Goal: Task Accomplishment & Management: Manage account settings

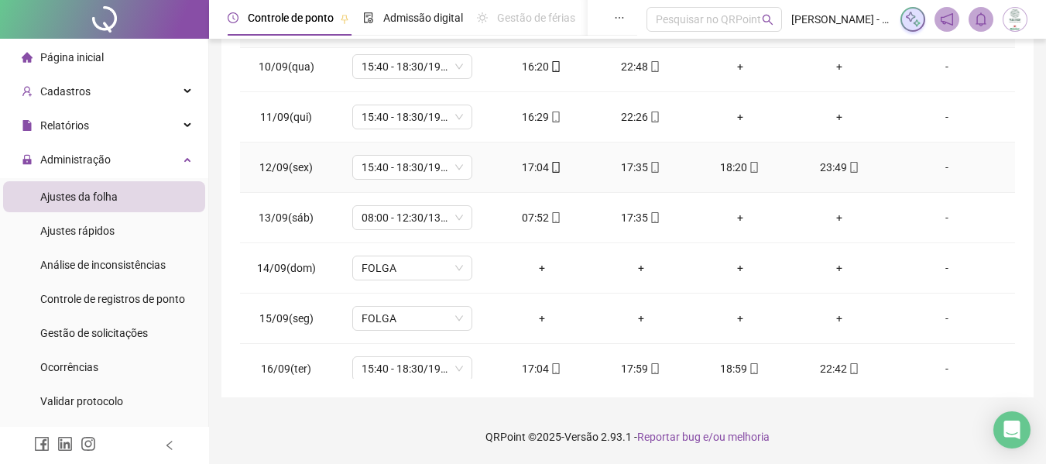
scroll to position [223, 0]
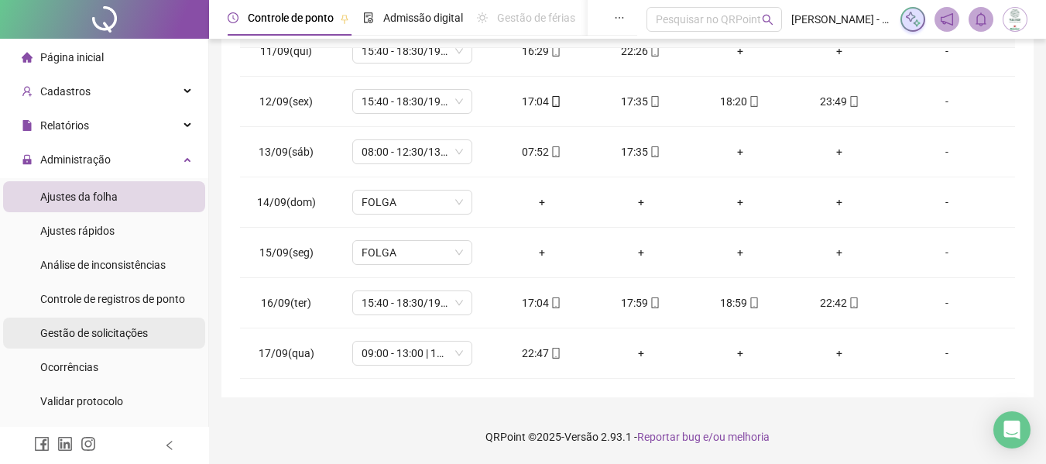
click at [108, 333] on span "Gestão de solicitações" at bounding box center [94, 333] width 108 height 12
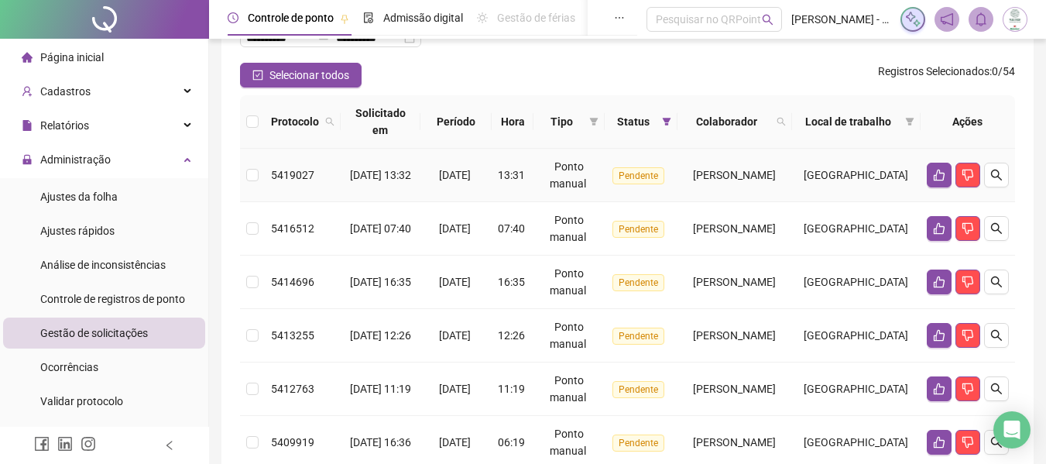
scroll to position [251, 0]
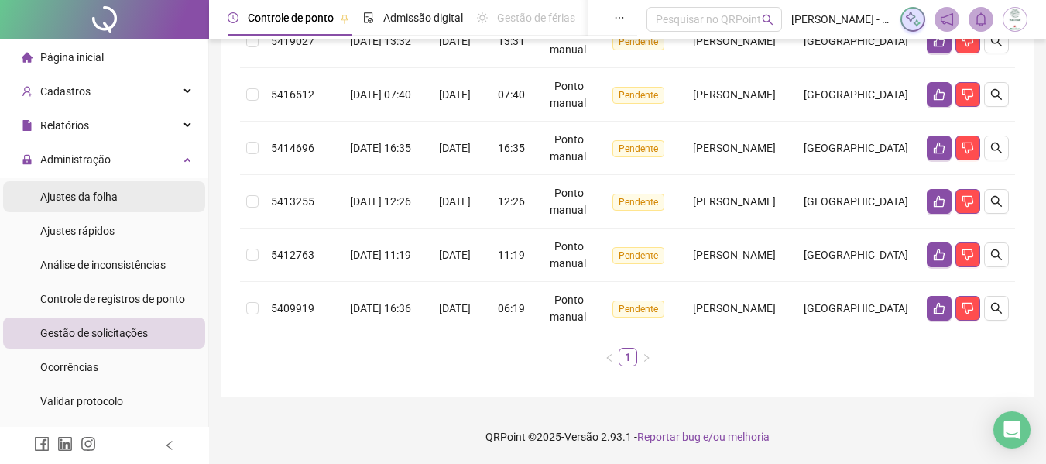
click at [89, 194] on span "Ajustes da folha" at bounding box center [78, 196] width 77 height 12
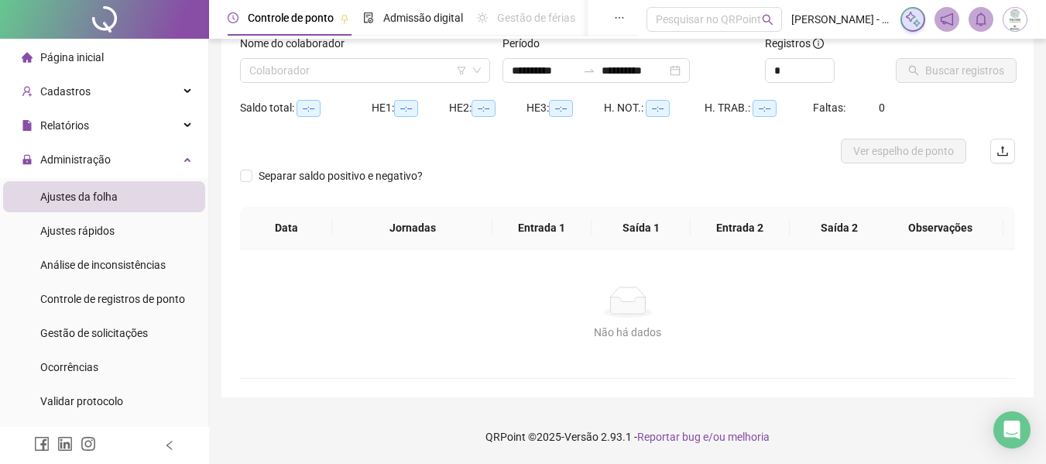
scroll to position [108, 0]
type input "**********"
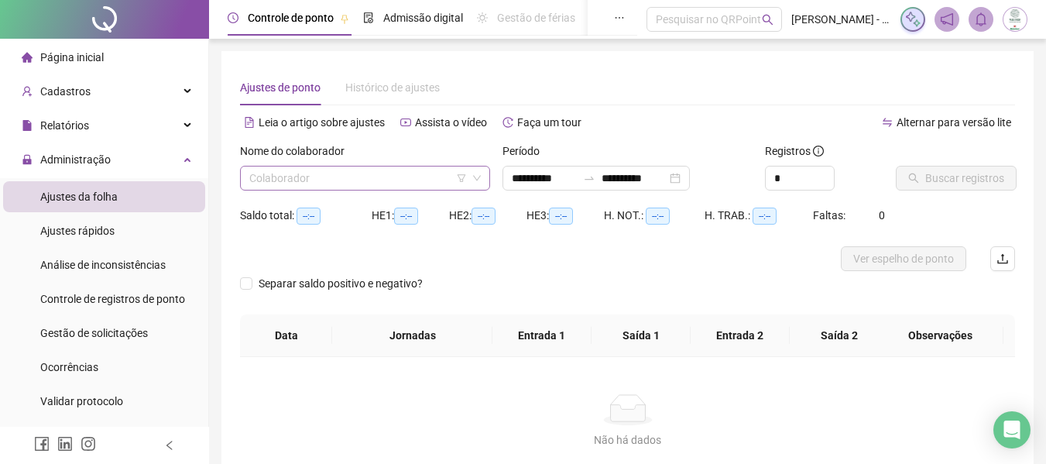
click at [407, 185] on input "search" at bounding box center [358, 177] width 218 height 23
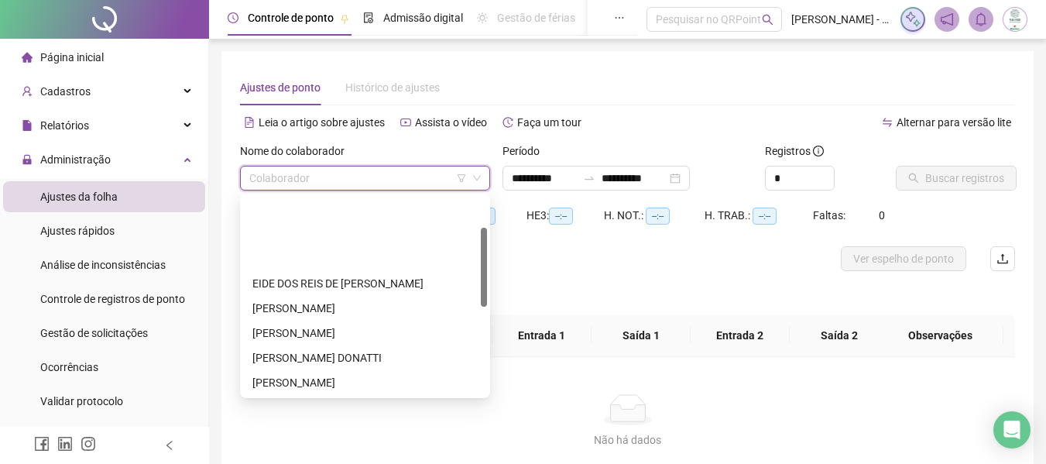
scroll to position [77, 0]
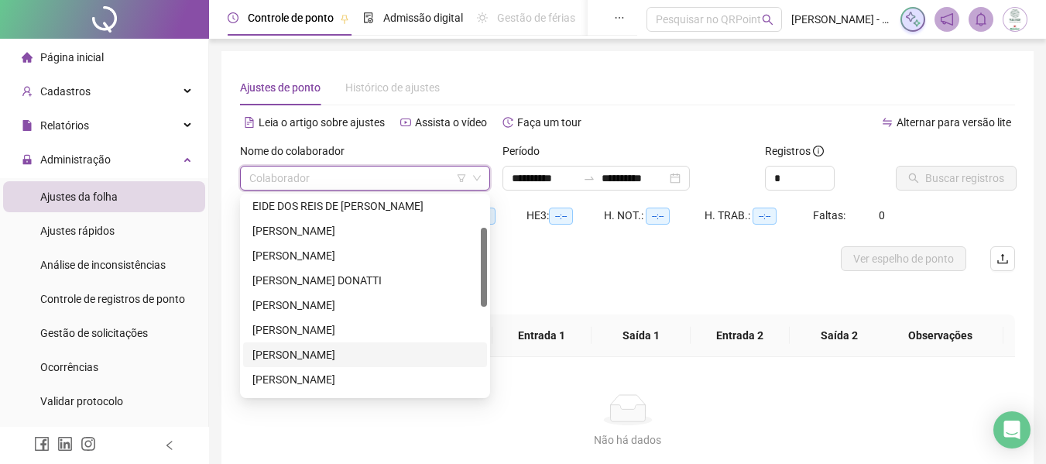
click at [332, 355] on div "[PERSON_NAME]" at bounding box center [364, 354] width 225 height 17
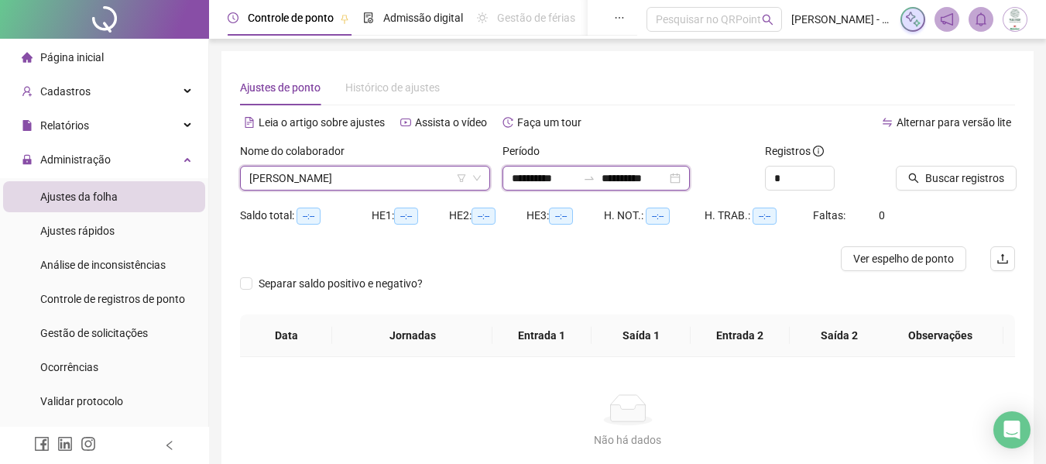
click at [536, 175] on input "**********" at bounding box center [544, 178] width 65 height 17
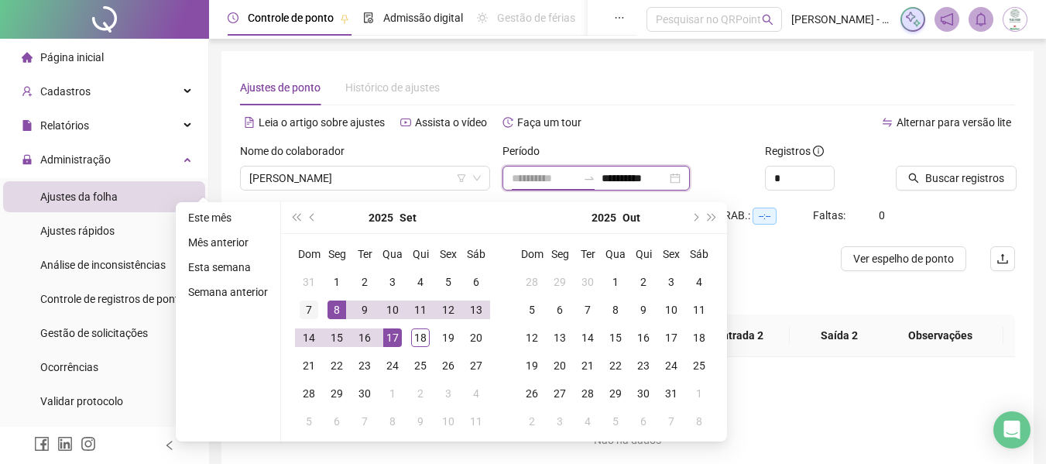
type input "**********"
click at [306, 309] on div "7" at bounding box center [309, 309] width 19 height 19
type input "**********"
click at [394, 341] on div "17" at bounding box center [392, 337] width 19 height 19
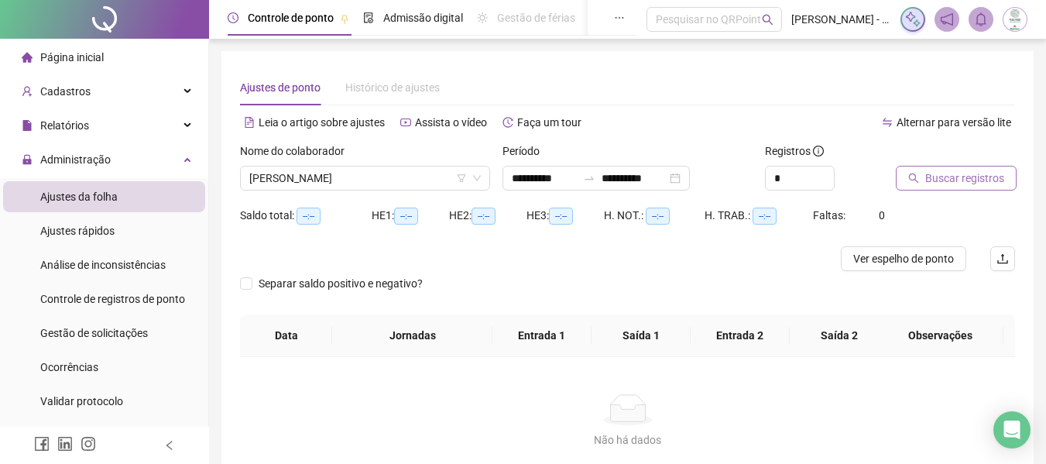
click at [928, 181] on span "Buscar registros" at bounding box center [964, 178] width 79 height 17
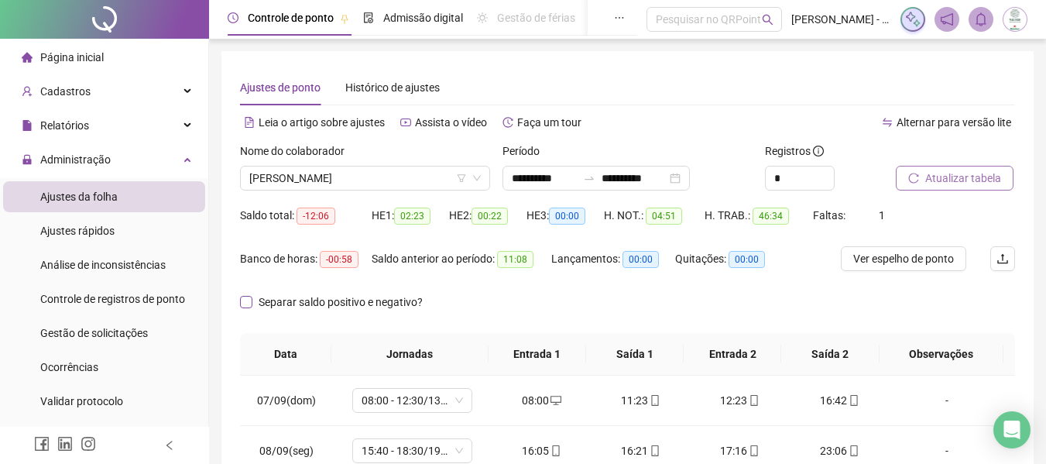
click at [321, 300] on span "Separar saldo positivo e negativo?" at bounding box center [340, 301] width 177 height 17
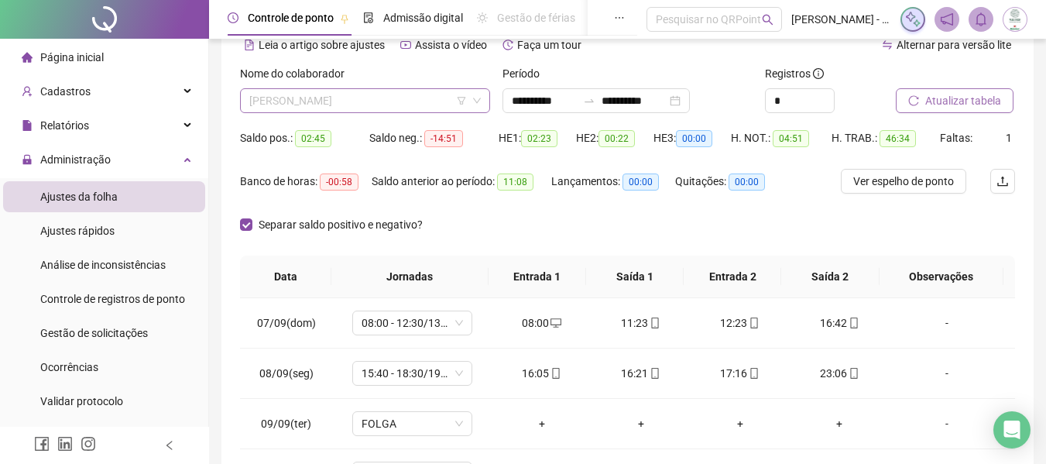
click at [370, 101] on span "[PERSON_NAME]" at bounding box center [364, 100] width 231 height 23
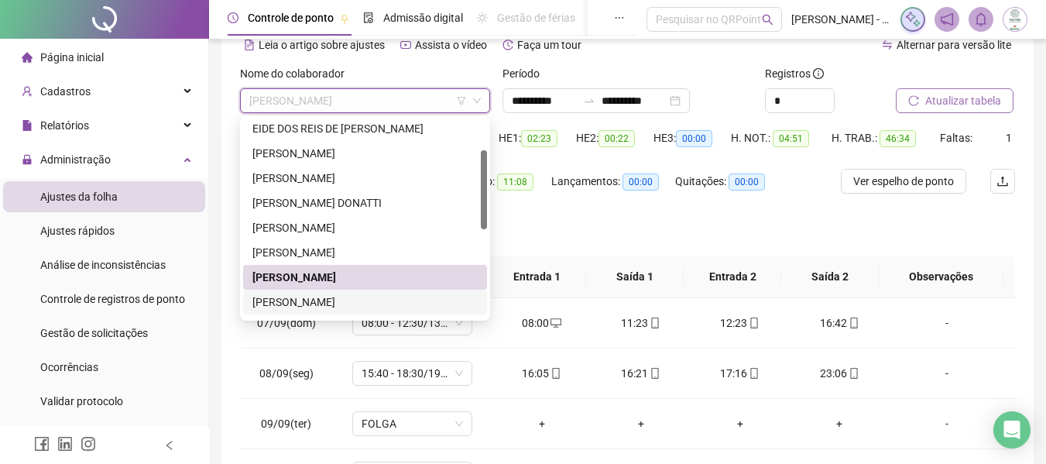
click at [327, 298] on div "[PERSON_NAME]" at bounding box center [364, 301] width 225 height 17
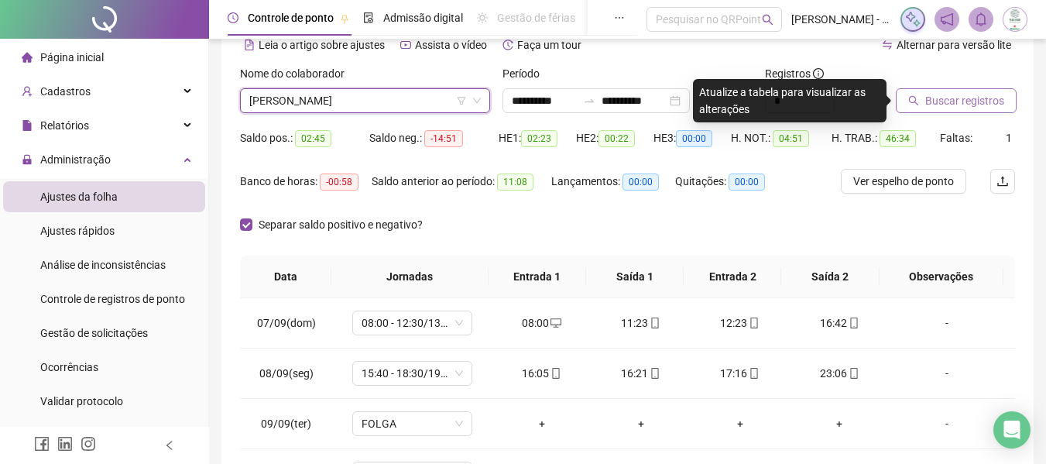
click at [951, 102] on span "Buscar registros" at bounding box center [964, 100] width 79 height 17
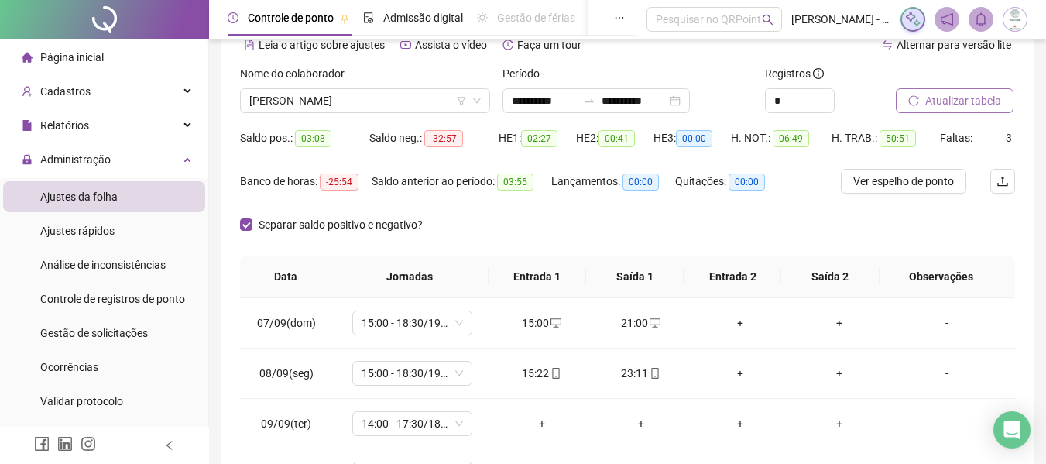
click at [634, 208] on div "Lançamentos: 00:00" at bounding box center [613, 190] width 124 height 43
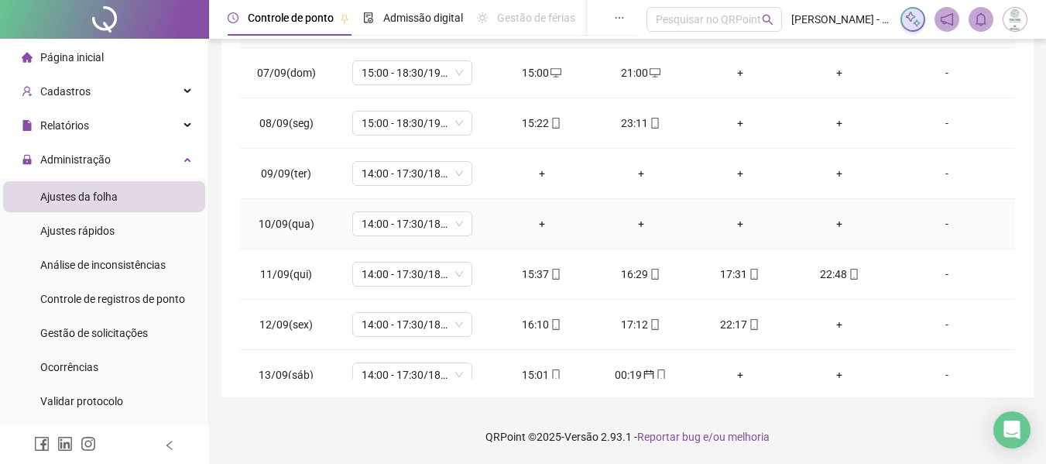
scroll to position [250, 0]
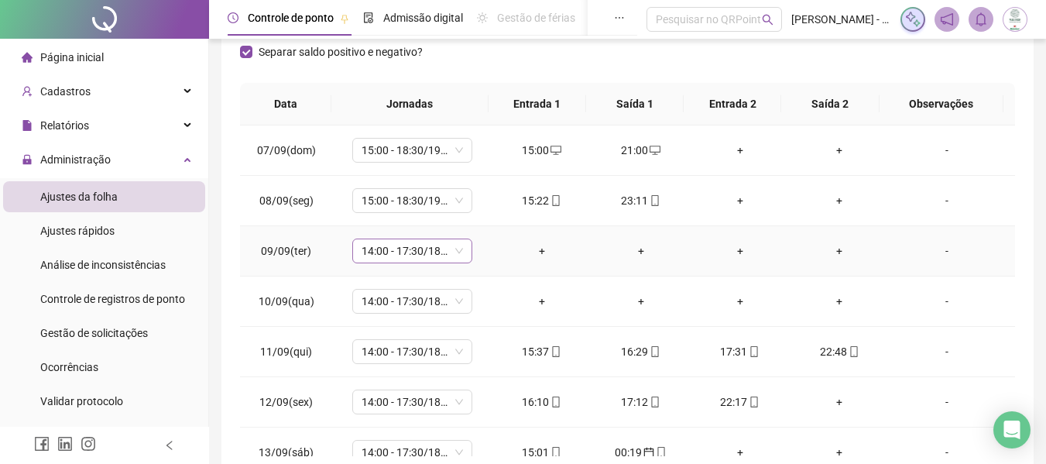
click at [397, 249] on span "14:00 - 17:30/18:30 - 22:20" at bounding box center [412, 250] width 101 height 23
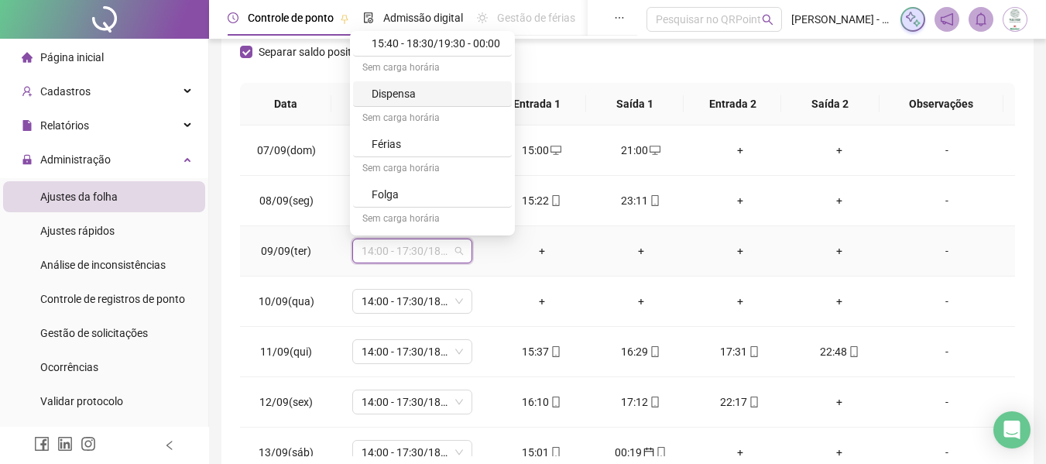
scroll to position [704, 0]
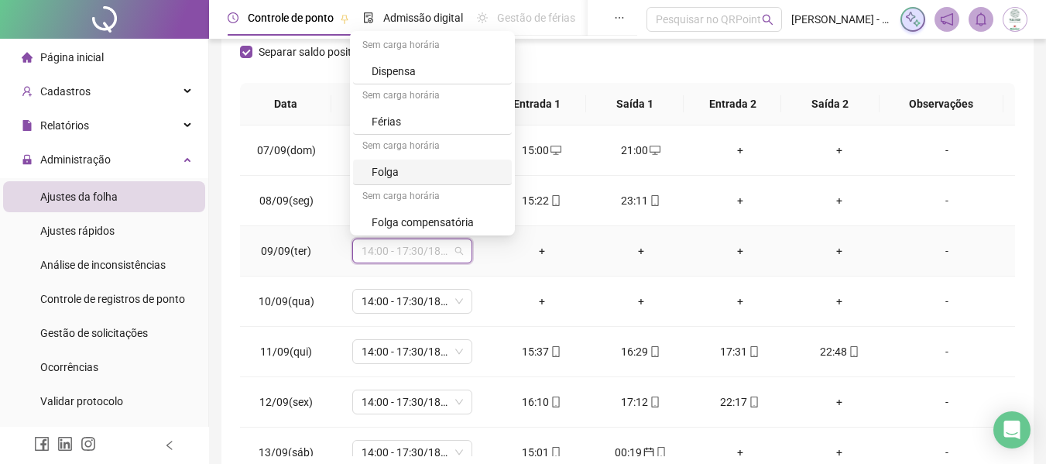
click at [418, 170] on div "Folga" at bounding box center [437, 171] width 131 height 17
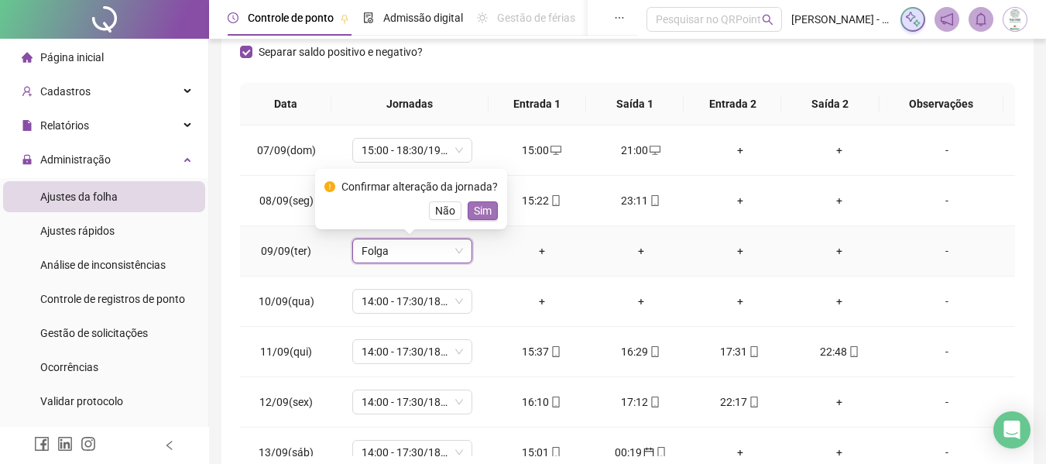
click at [478, 211] on span "Sim" at bounding box center [483, 210] width 18 height 17
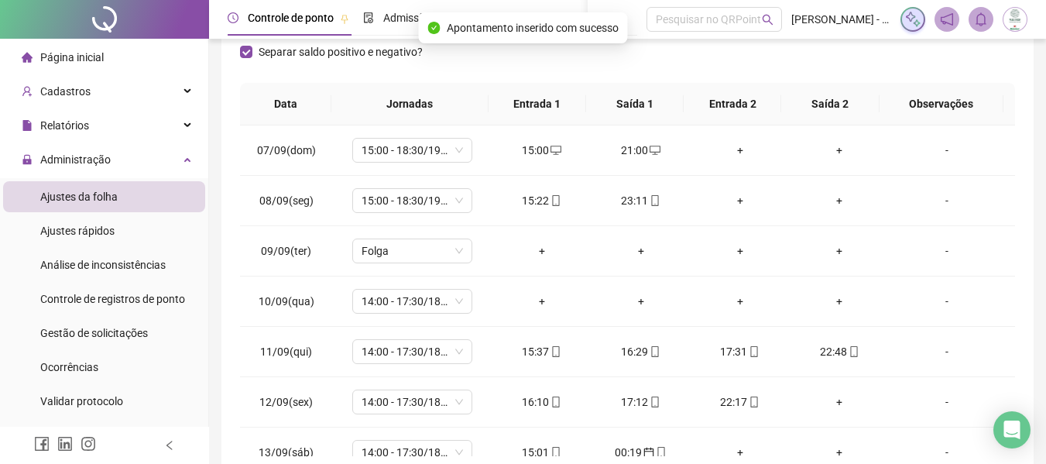
click at [497, 72] on div "Separar saldo positivo e negativo?" at bounding box center [627, 60] width 775 height 43
click at [441, 304] on span "14:00 - 17:30/18:30 - 22:20" at bounding box center [412, 301] width 101 height 23
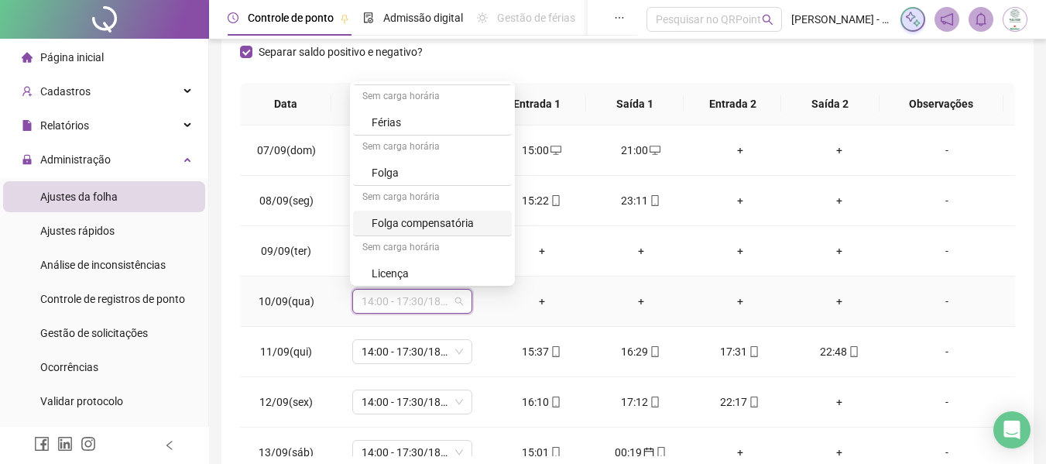
scroll to position [758, 0]
click at [406, 165] on div "Folga" at bounding box center [437, 168] width 131 height 17
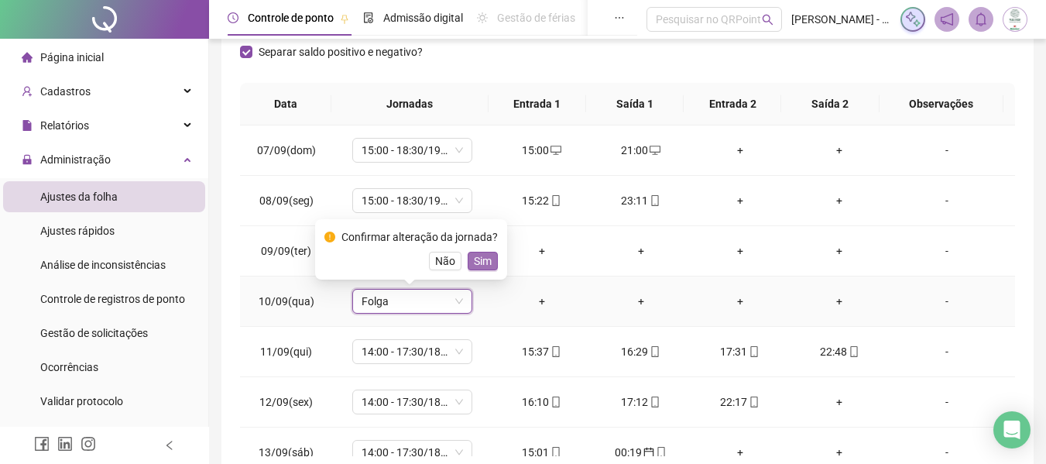
click at [485, 259] on span "Sim" at bounding box center [483, 260] width 18 height 17
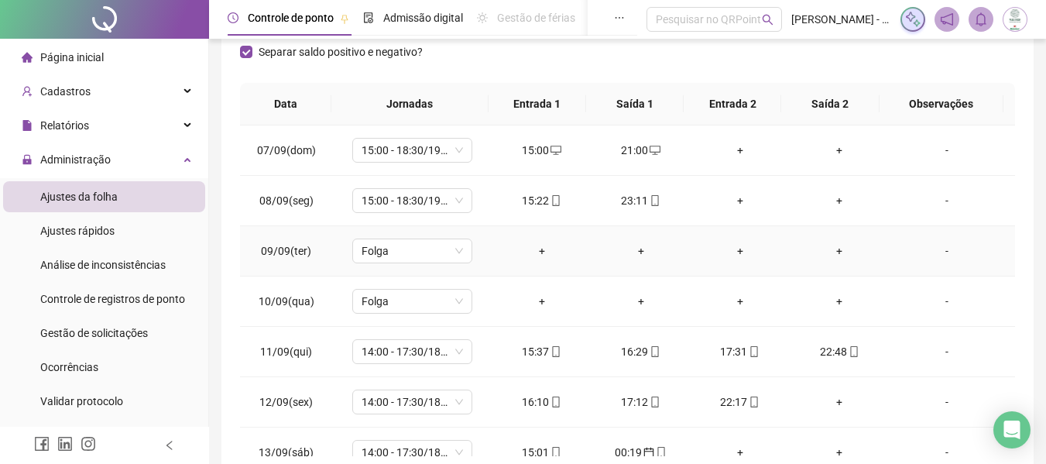
click at [935, 253] on div "-" at bounding box center [946, 250] width 91 height 17
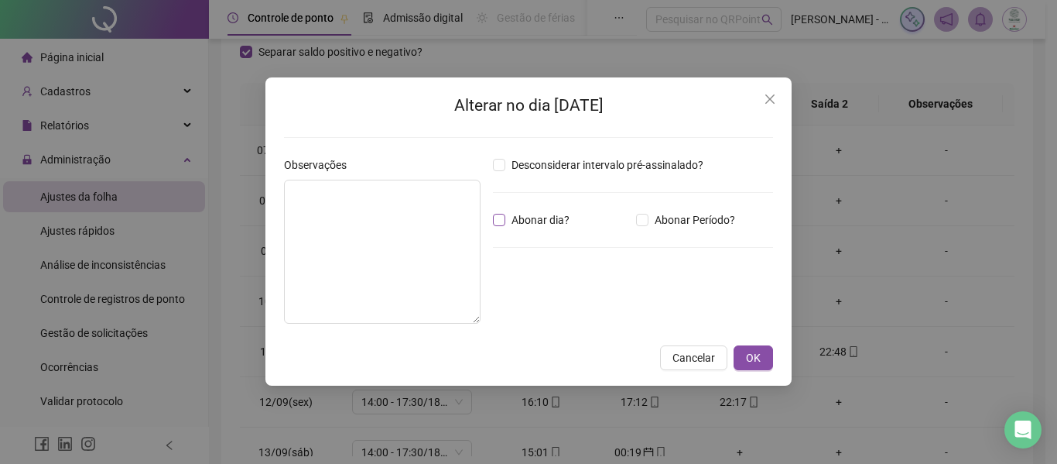
click at [526, 221] on span "Abonar dia?" at bounding box center [541, 219] width 70 height 17
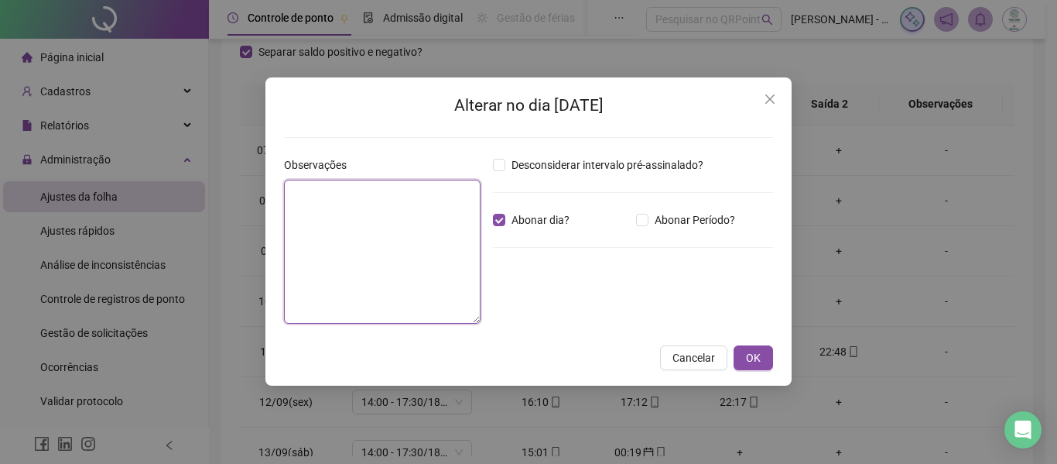
click at [417, 230] on textarea at bounding box center [382, 252] width 197 height 144
type textarea "*"
type textarea "*********"
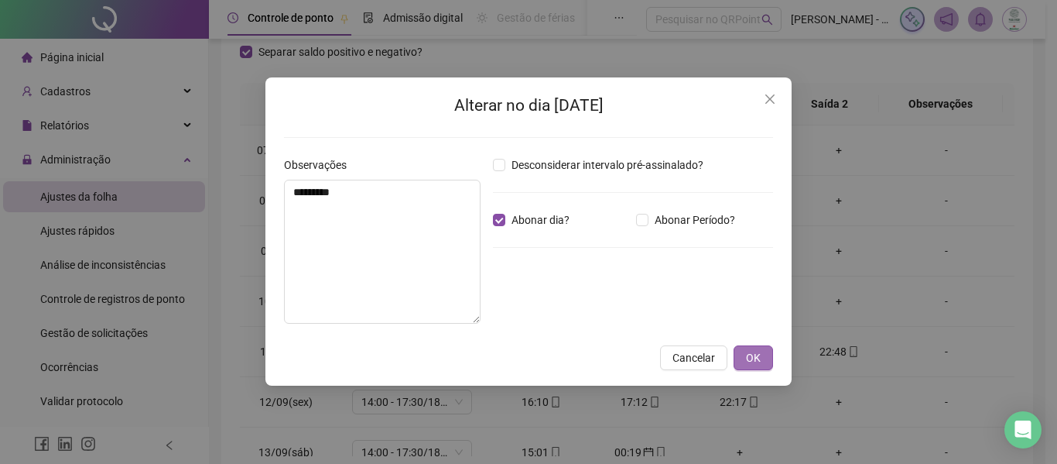
click at [762, 352] on button "OK" at bounding box center [753, 357] width 39 height 25
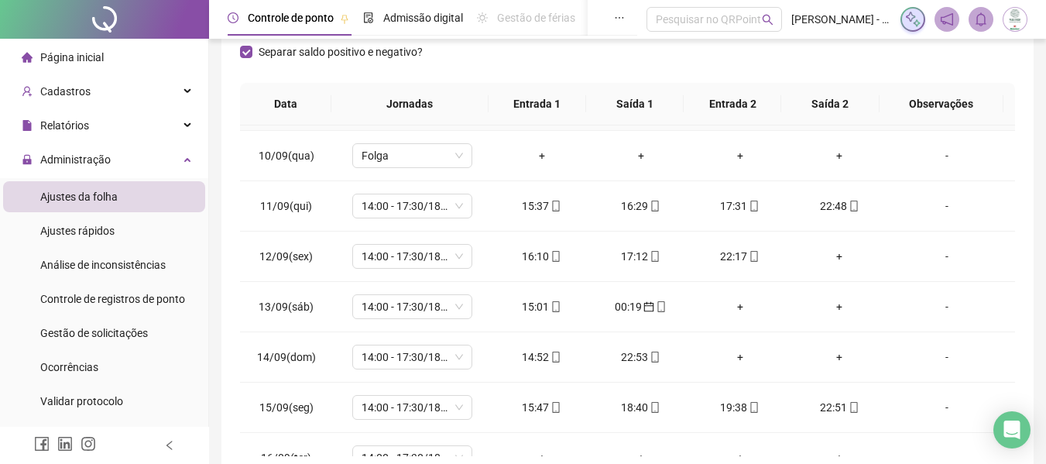
scroll to position [155, 0]
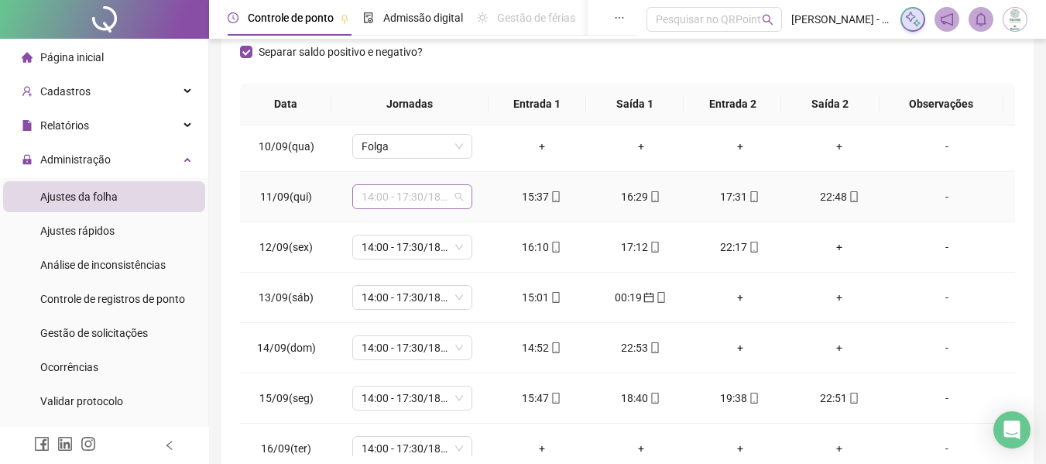
click at [382, 197] on span "14:00 - 17:30/18:30 - 22:20" at bounding box center [412, 196] width 101 height 23
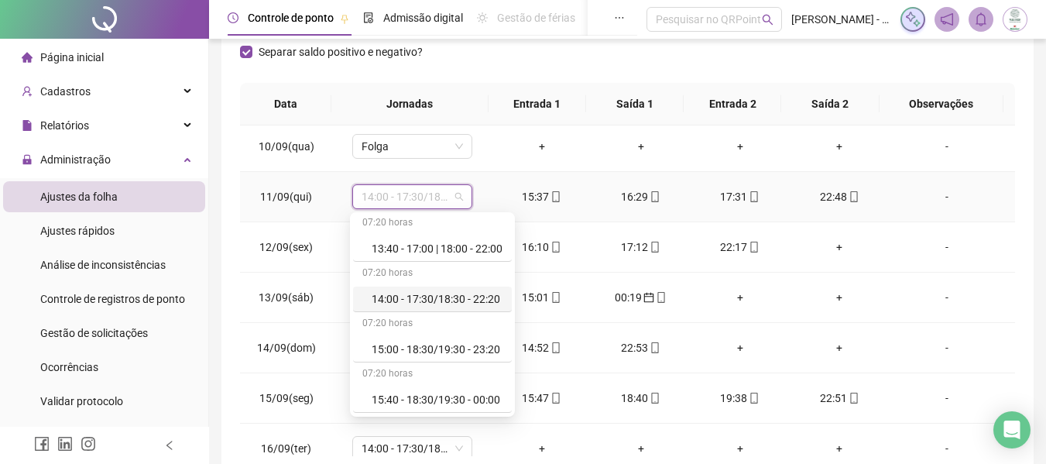
scroll to position [542, 0]
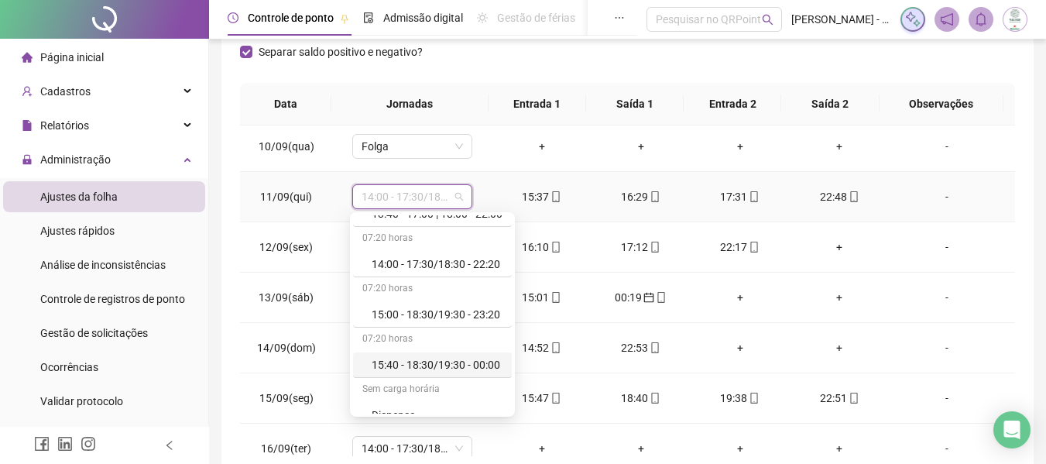
click at [434, 364] on div "15:40 - 18:30/19:30 - 00:00" at bounding box center [437, 364] width 131 height 17
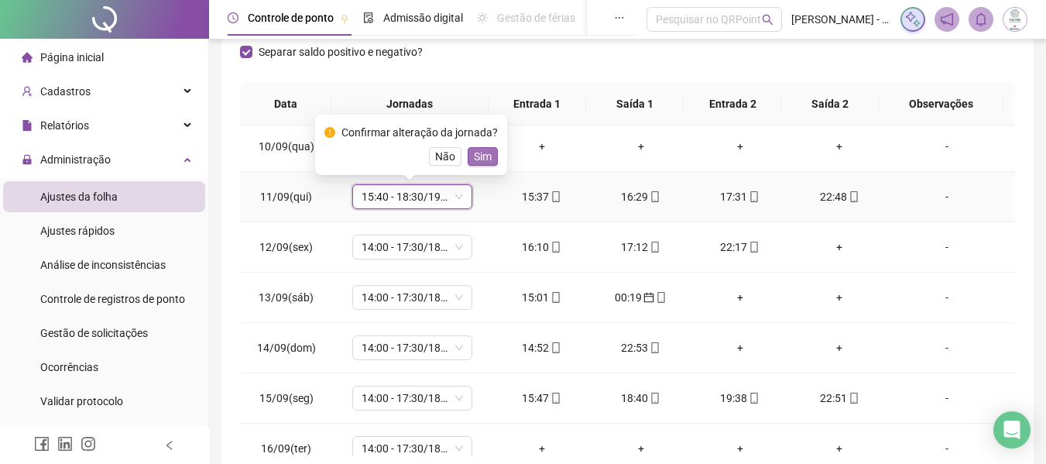
click at [484, 159] on span "Sim" at bounding box center [483, 156] width 18 height 17
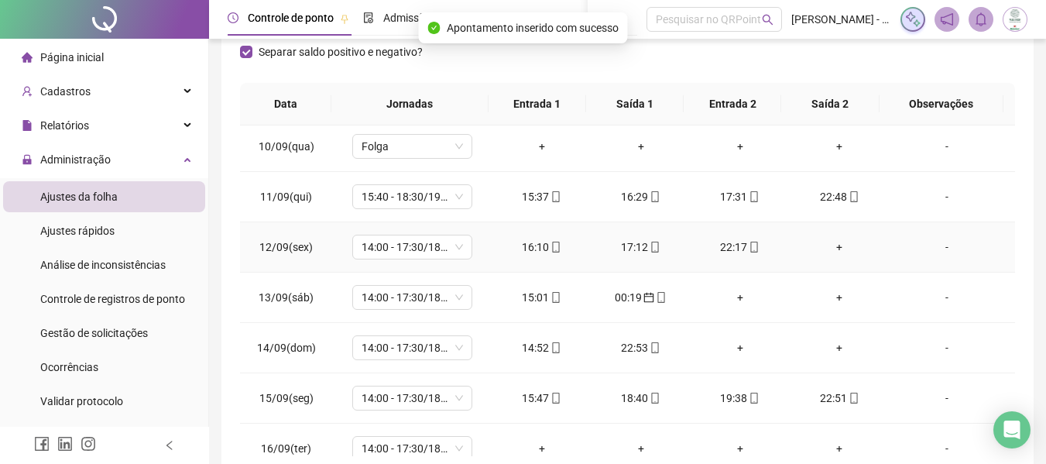
click at [831, 245] on div "+" at bounding box center [839, 246] width 74 height 17
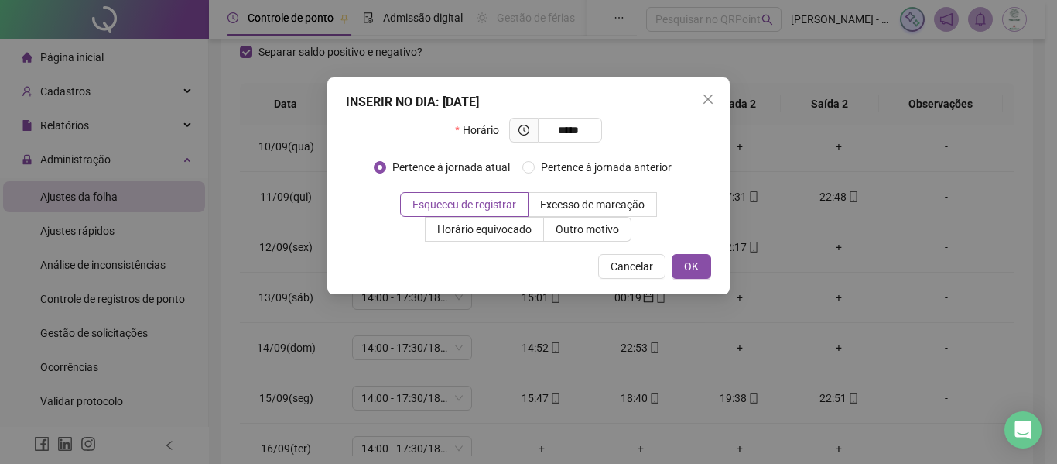
type input "*****"
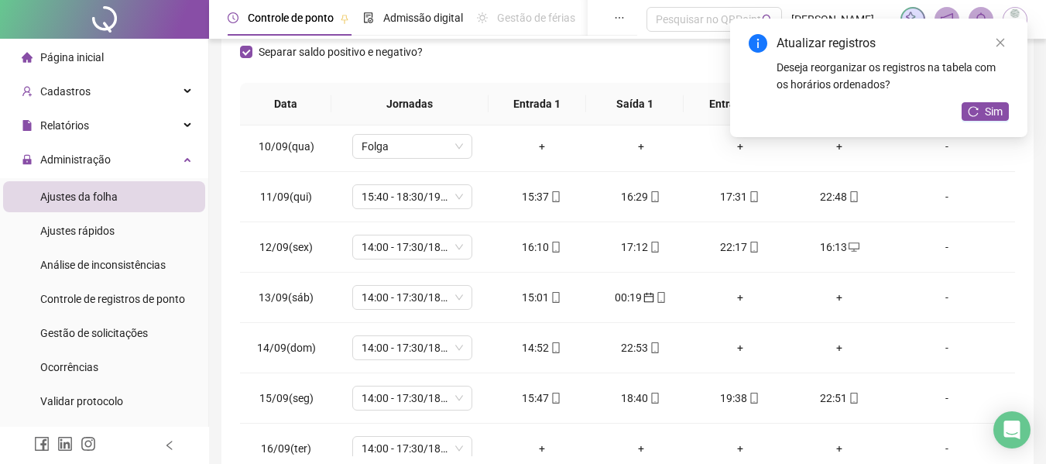
drag, startPoint x: 982, startPoint y: 109, endPoint x: 907, endPoint y: 109, distance: 75.9
click at [982, 109] on button "Sim" at bounding box center [984, 111] width 47 height 19
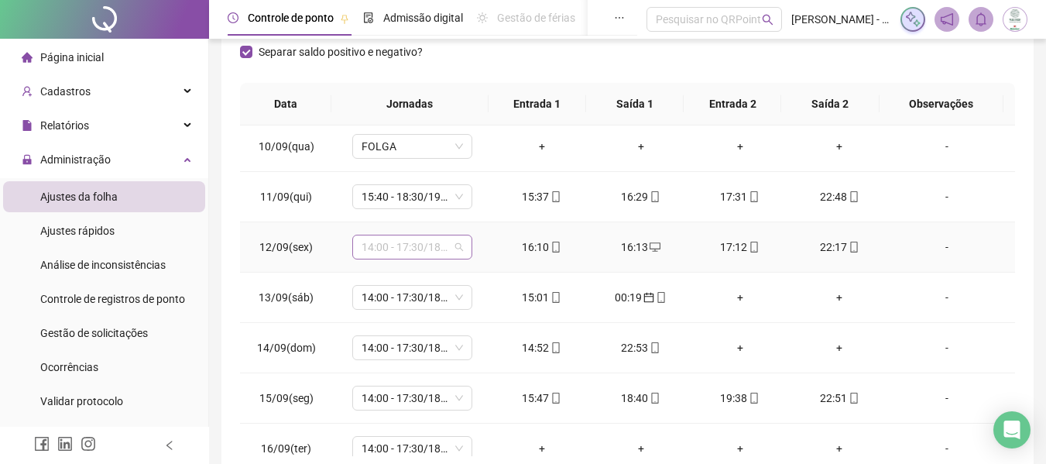
click at [403, 243] on span "14:00 - 17:30/18:30 - 22:20" at bounding box center [412, 246] width 101 height 23
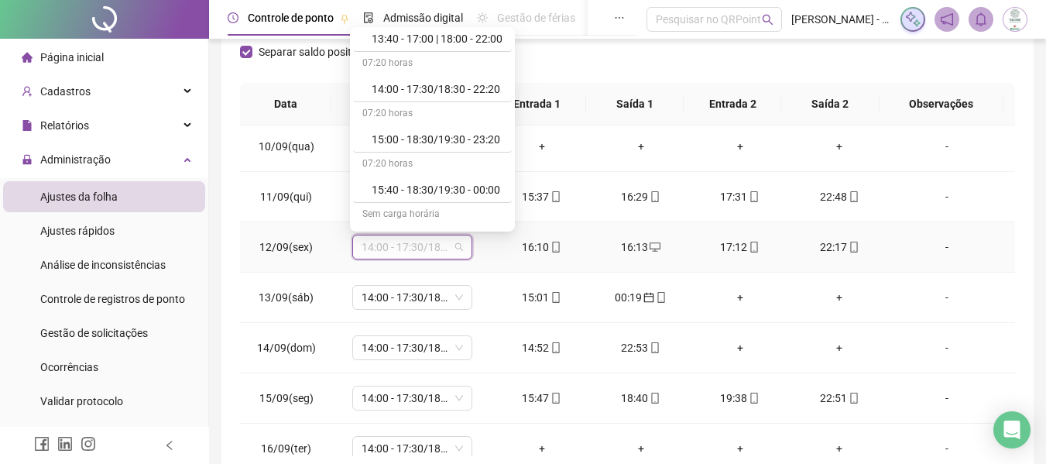
scroll to position [619, 0]
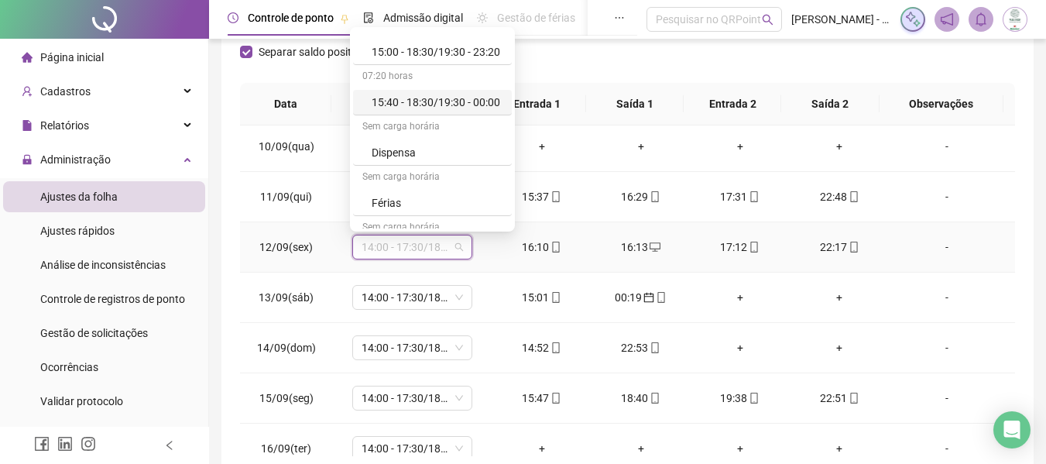
click at [415, 97] on div "15:40 - 18:30/19:30 - 00:00" at bounding box center [437, 102] width 131 height 17
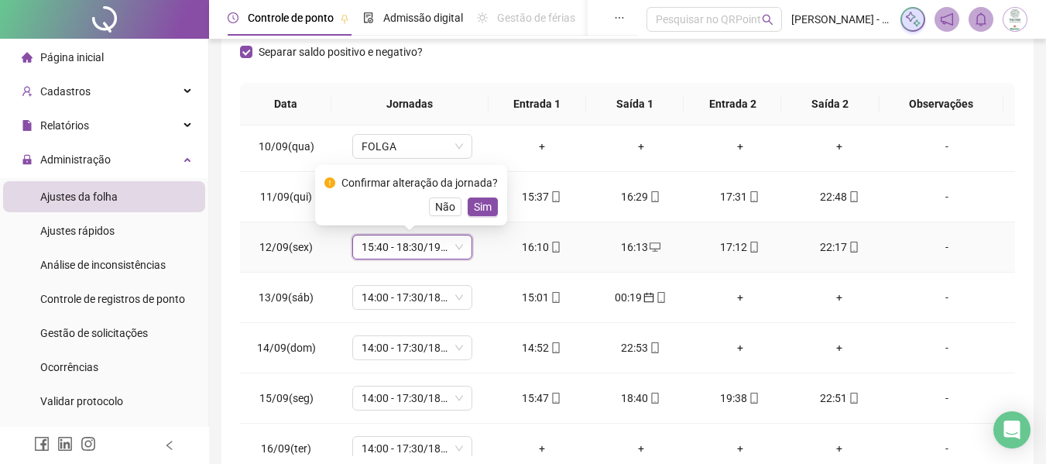
click at [477, 203] on span "Sim" at bounding box center [483, 206] width 18 height 17
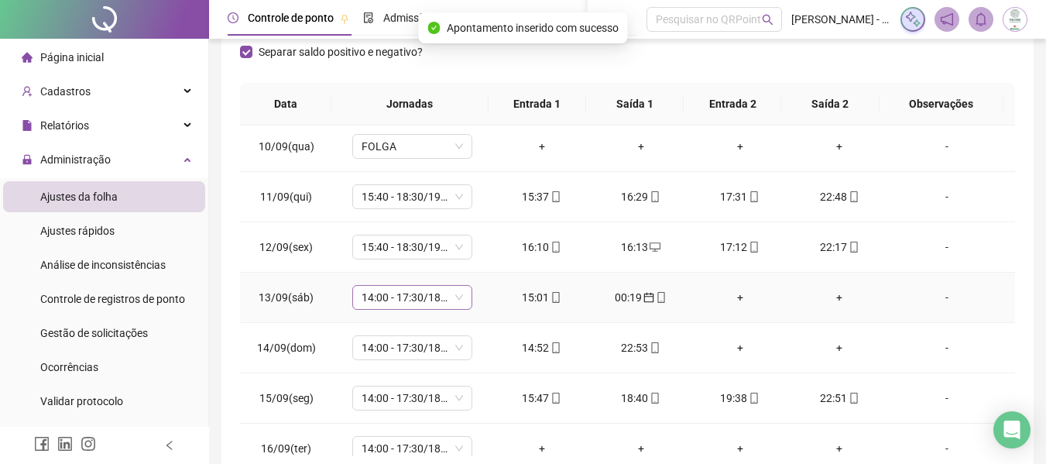
click at [410, 297] on span "14:00 - 17:30/18:30 - 22:20" at bounding box center [412, 297] width 101 height 23
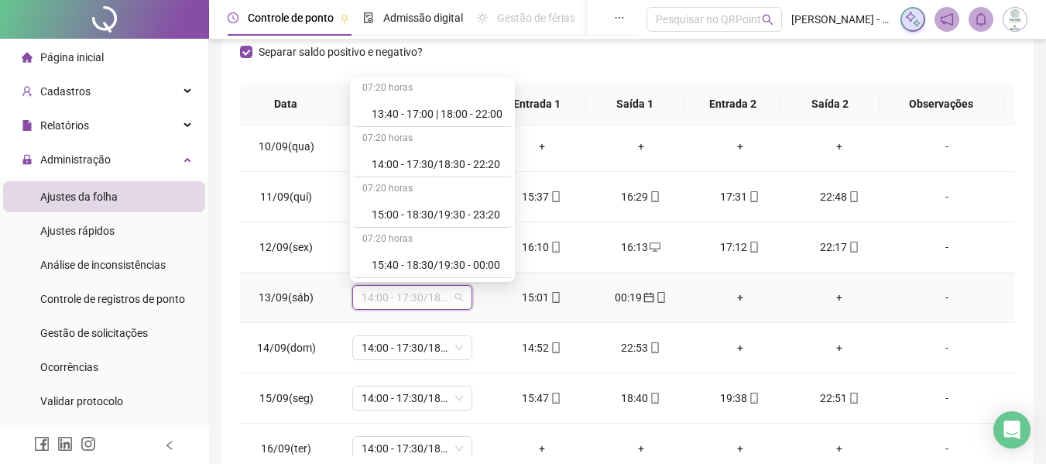
scroll to position [542, 0]
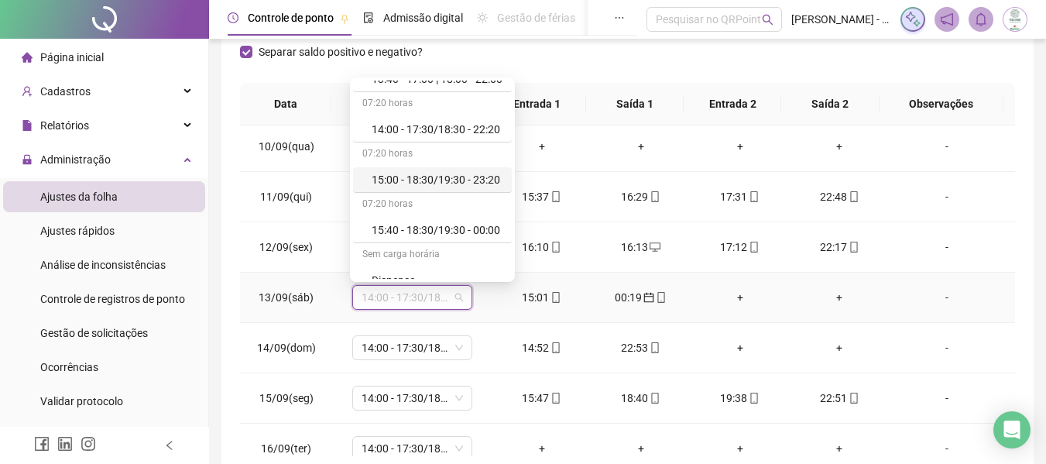
click at [440, 181] on div "15:00 - 18:30/19:30 - 23:20" at bounding box center [437, 179] width 131 height 17
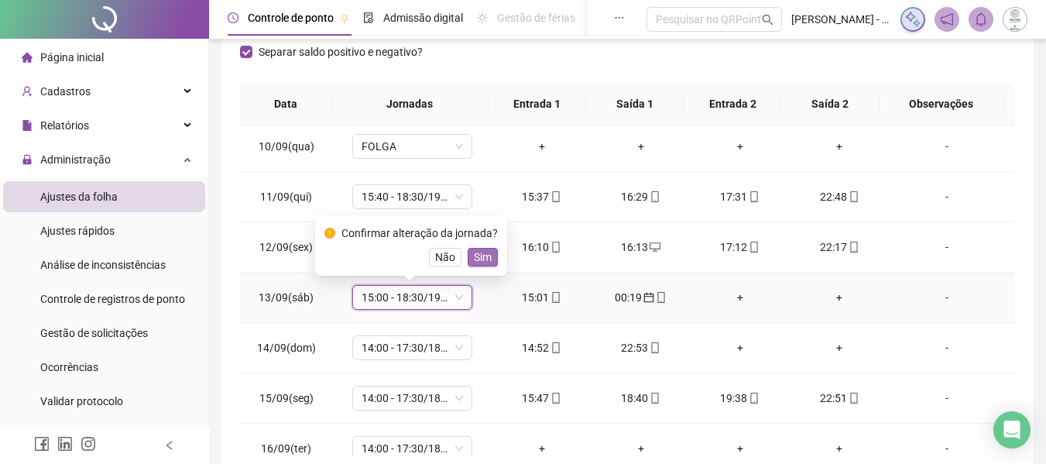
click at [474, 258] on span "Sim" at bounding box center [483, 257] width 18 height 17
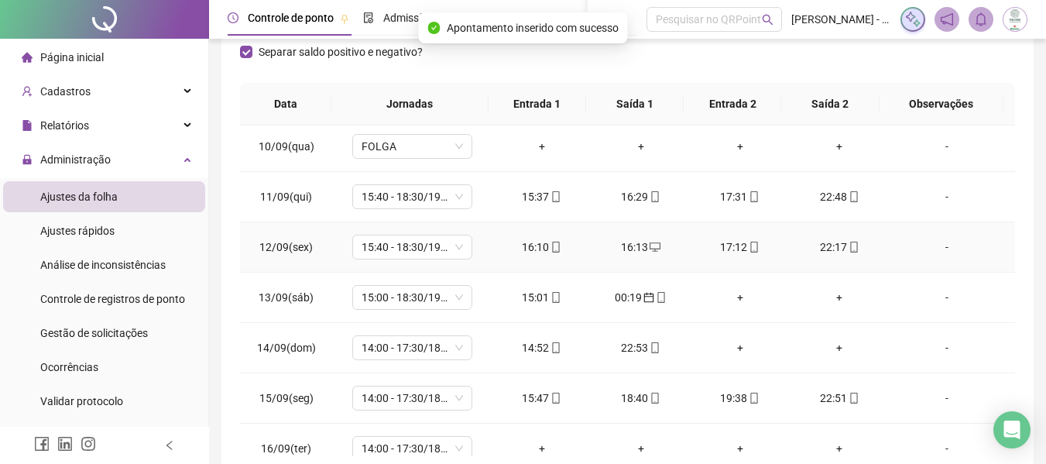
scroll to position [223, 0]
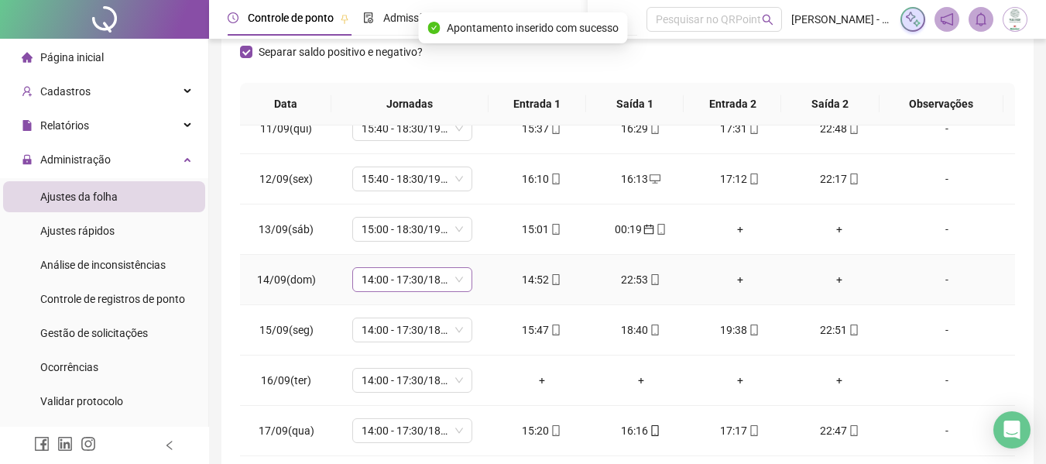
click at [406, 273] on span "14:00 - 17:30/18:30 - 22:20" at bounding box center [412, 279] width 101 height 23
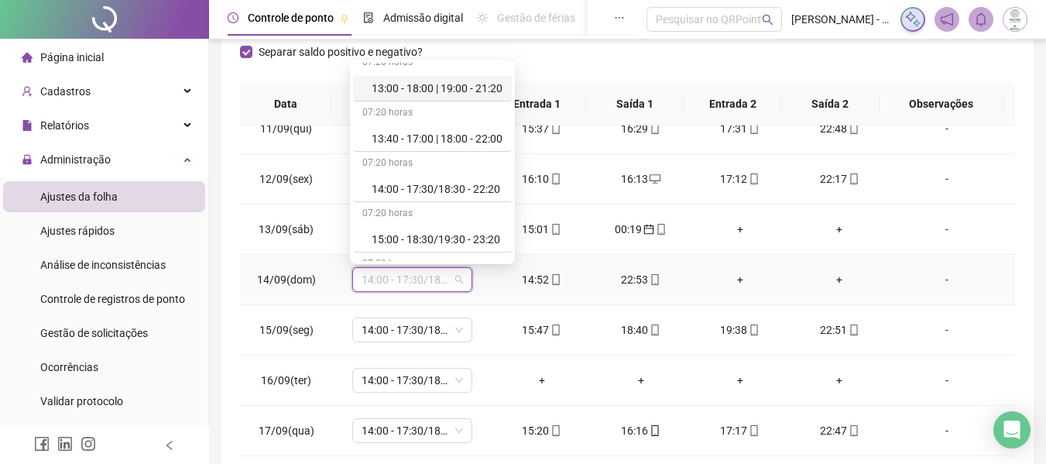
scroll to position [542, 0]
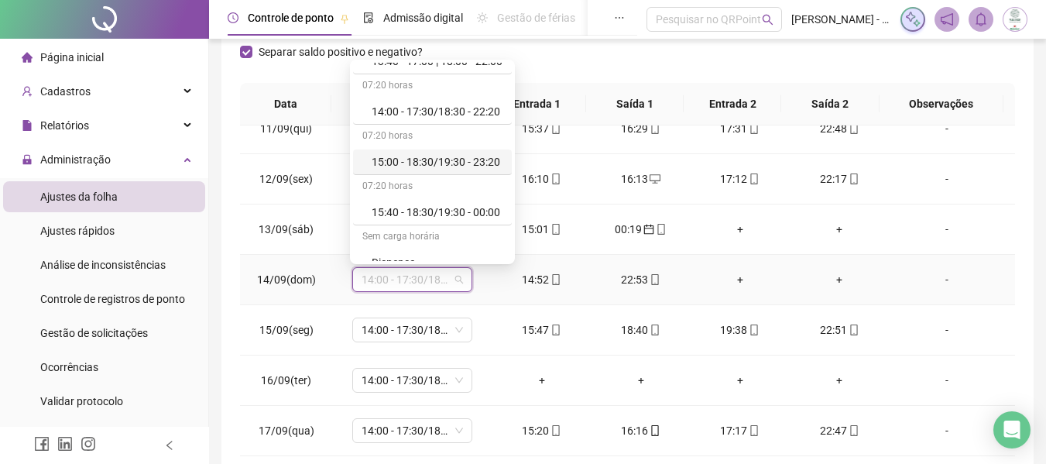
click at [430, 163] on div "15:00 - 18:30/19:30 - 23:20" at bounding box center [437, 161] width 131 height 17
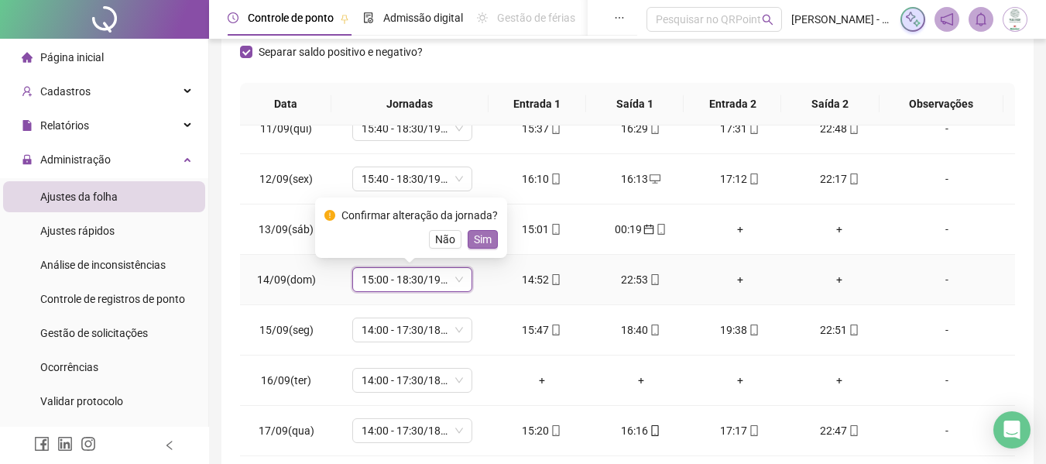
click at [480, 237] on span "Sim" at bounding box center [483, 239] width 18 height 17
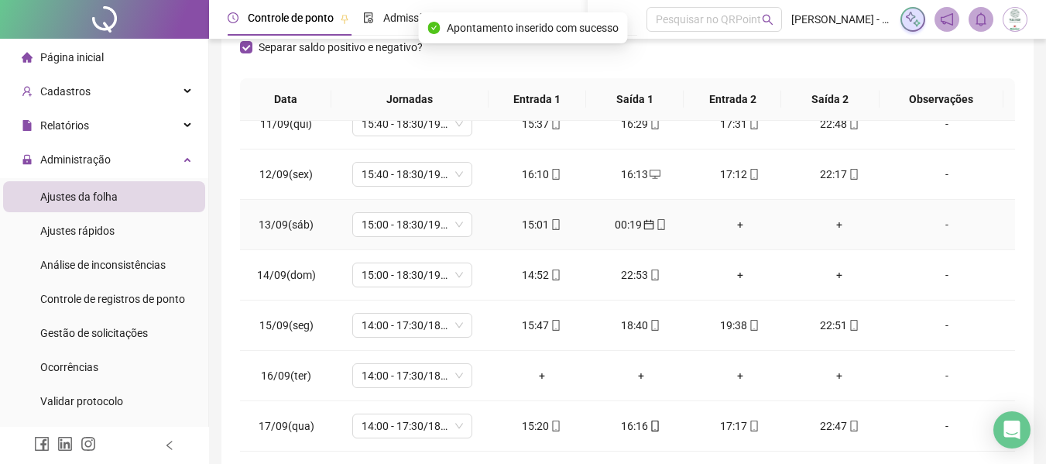
scroll to position [327, 0]
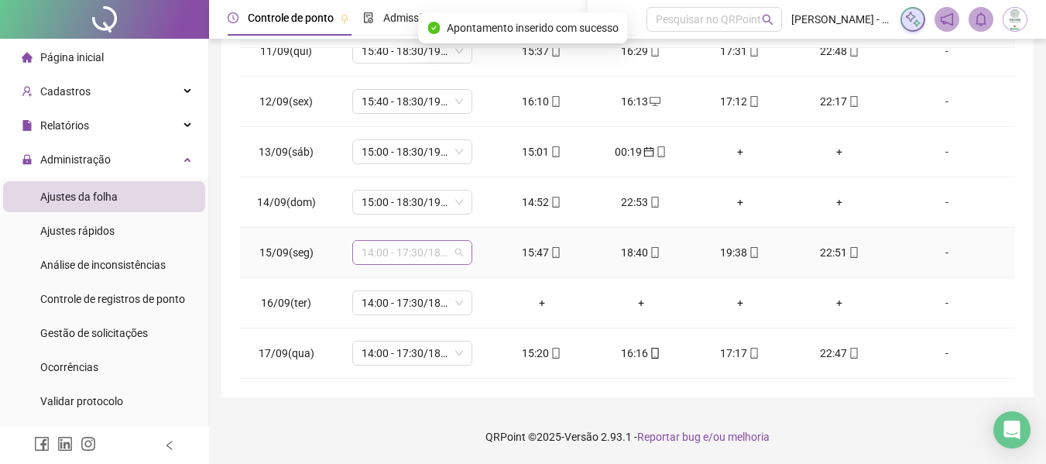
click at [421, 256] on span "14:00 - 17:30/18:30 - 22:20" at bounding box center [412, 252] width 101 height 23
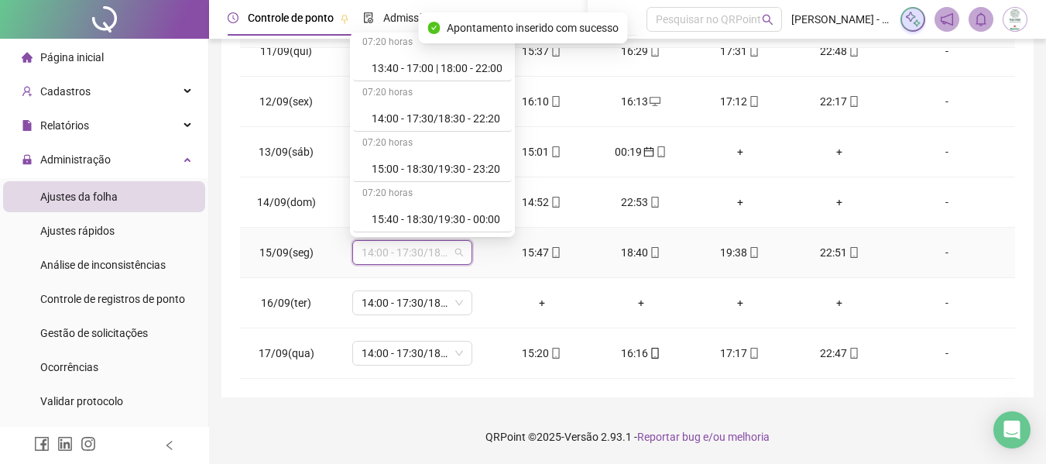
scroll to position [542, 0]
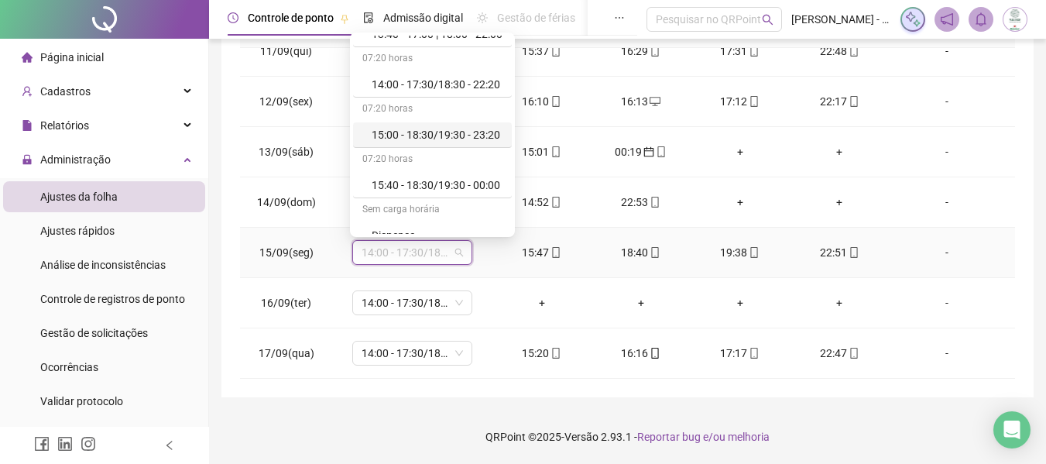
drag, startPoint x: 434, startPoint y: 170, endPoint x: 434, endPoint y: 181, distance: 10.8
click at [434, 172] on div "07:20 horas" at bounding box center [432, 160] width 159 height 25
click at [434, 181] on div "15:40 - 18:30/19:30 - 00:00" at bounding box center [437, 185] width 131 height 17
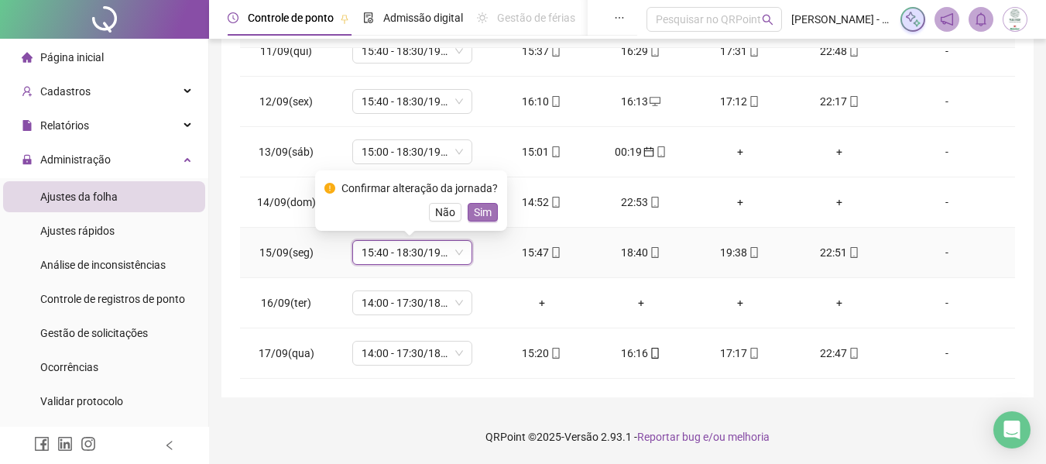
click at [476, 208] on span "Sim" at bounding box center [483, 212] width 18 height 17
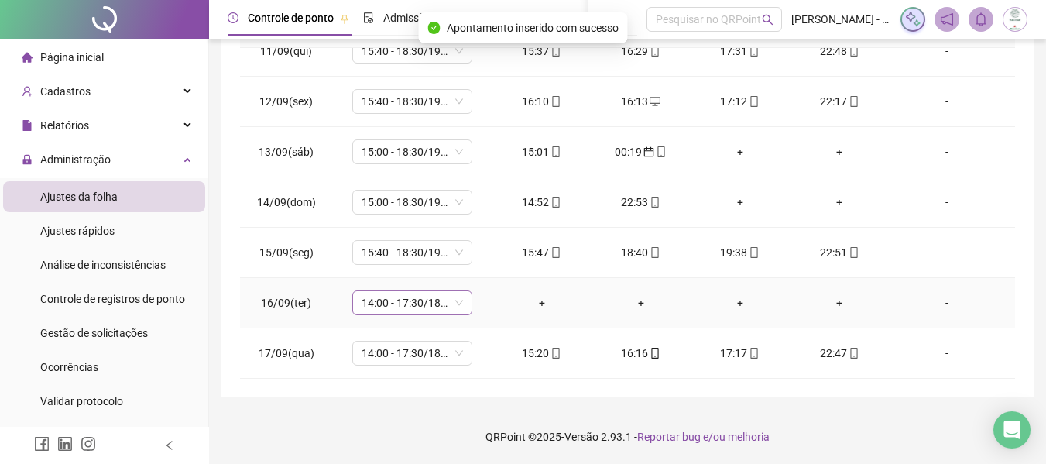
click at [410, 308] on span "14:00 - 17:30/18:30 - 22:20" at bounding box center [412, 302] width 101 height 23
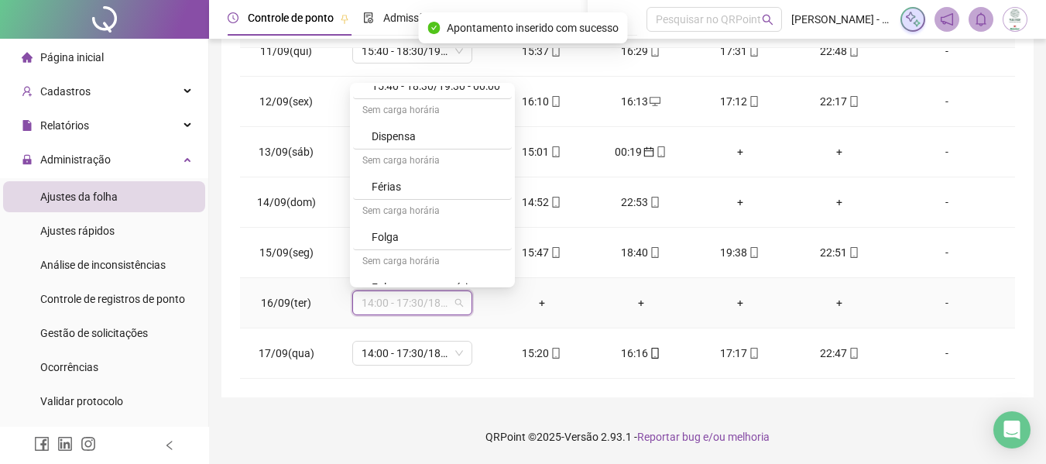
scroll to position [758, 0]
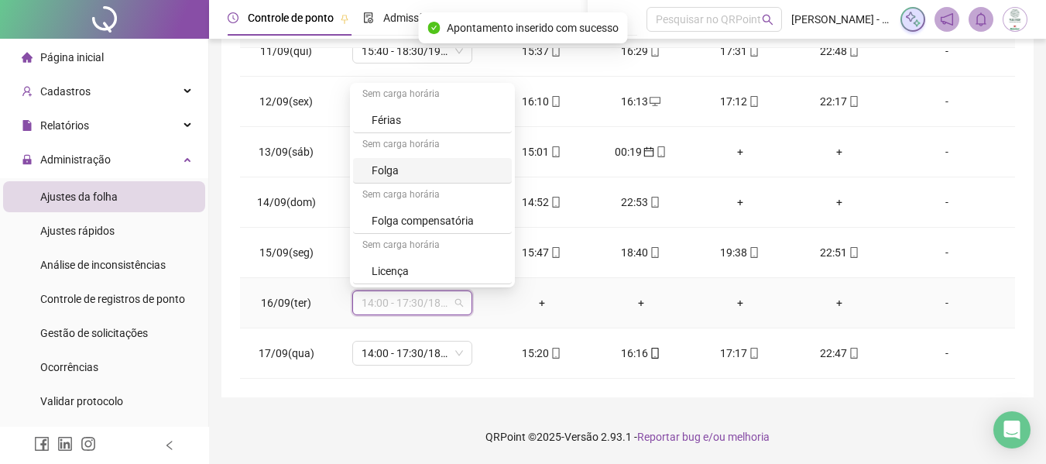
click at [403, 168] on div "Folga" at bounding box center [437, 170] width 131 height 17
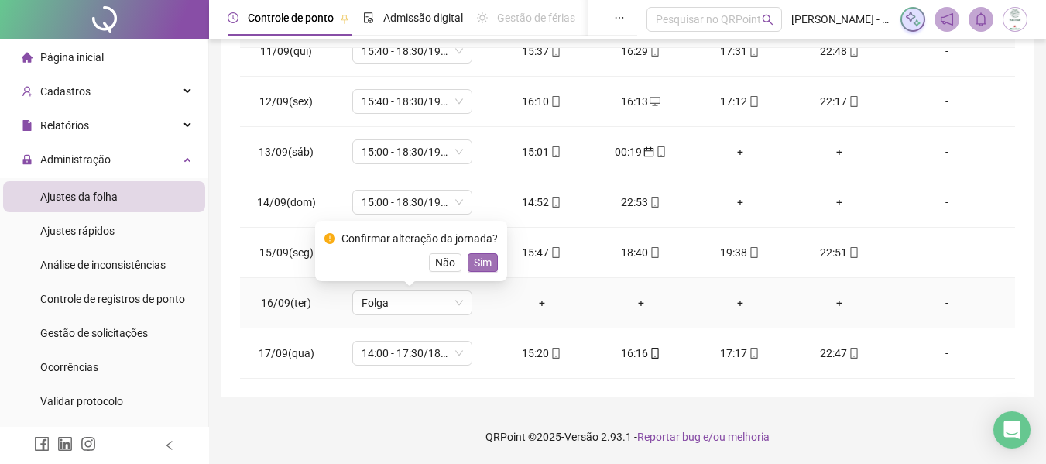
click at [475, 259] on span "Sim" at bounding box center [483, 262] width 18 height 17
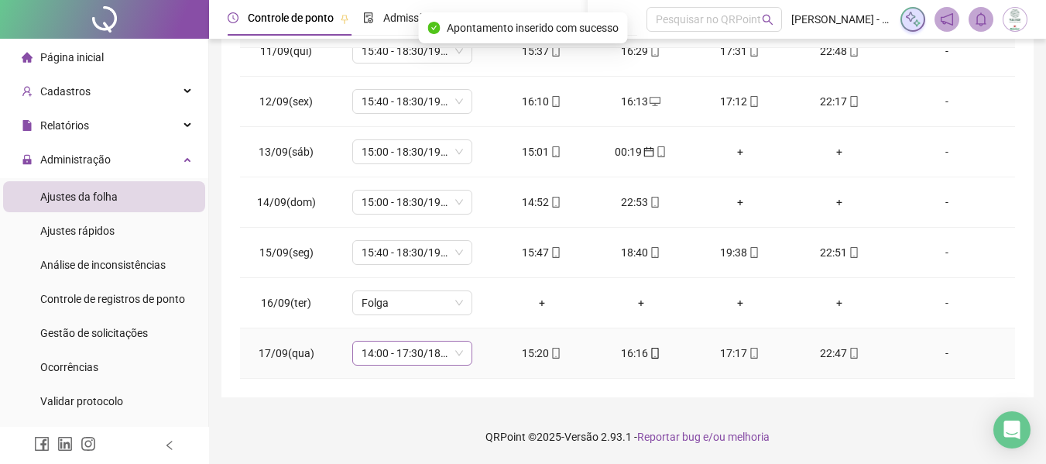
click at [414, 357] on span "14:00 - 17:30/18:30 - 22:20" at bounding box center [412, 352] width 101 height 23
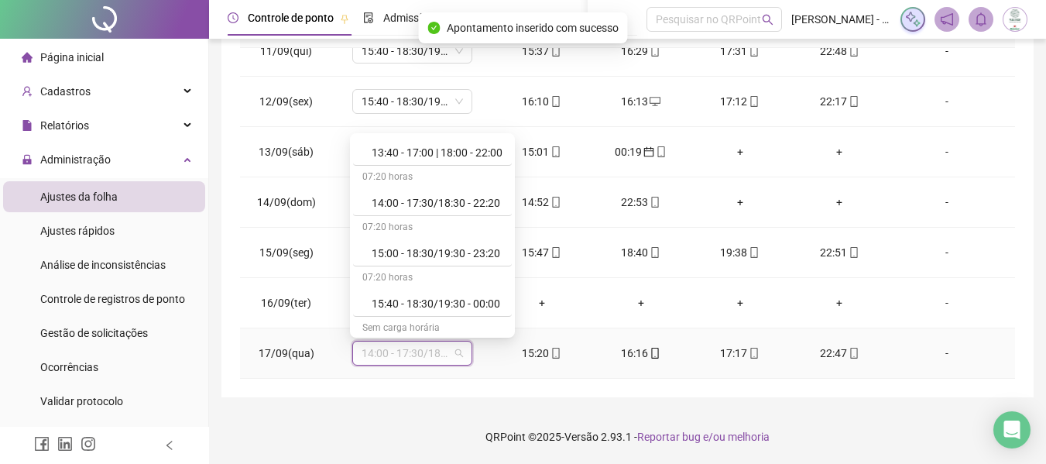
scroll to position [542, 0]
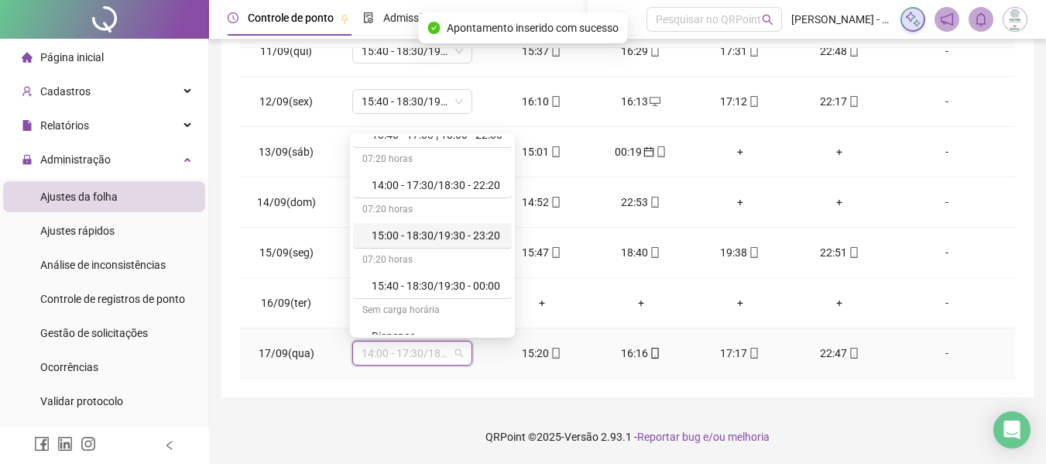
click at [423, 234] on div "15:00 - 18:30/19:30 - 23:20" at bounding box center [437, 235] width 131 height 17
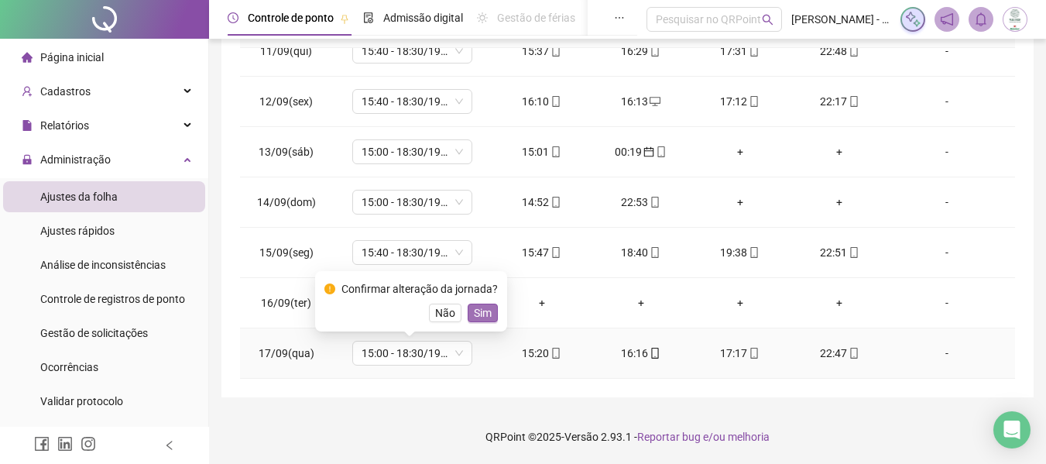
click at [485, 310] on span "Sim" at bounding box center [483, 312] width 18 height 17
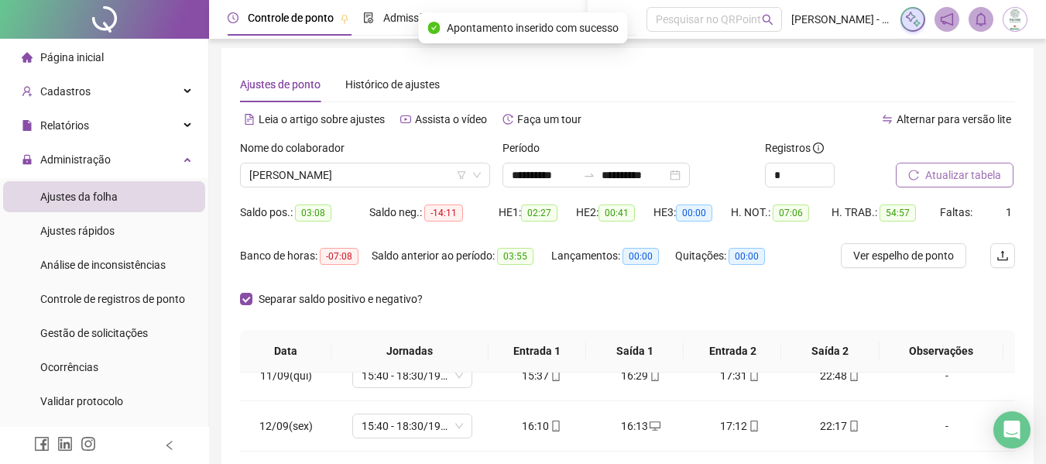
scroll to position [0, 0]
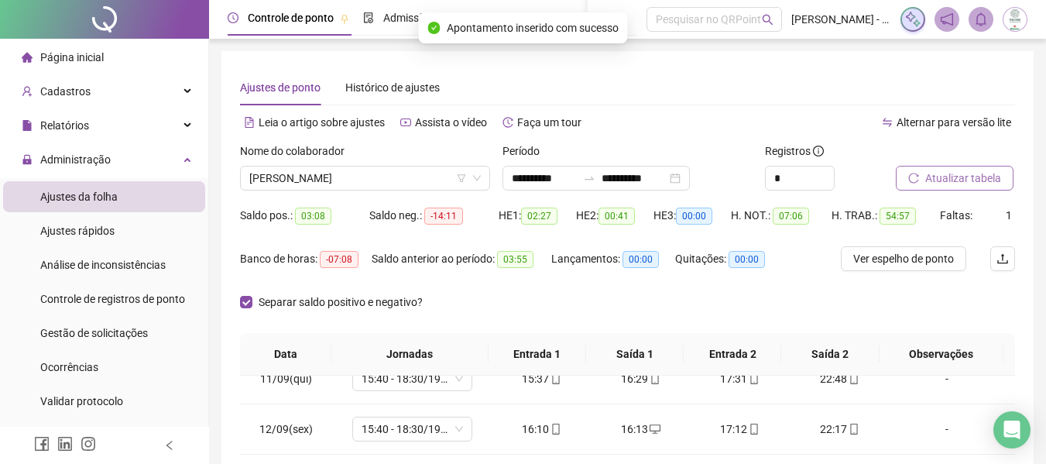
click at [970, 180] on span "Atualizar tabela" at bounding box center [963, 178] width 76 height 17
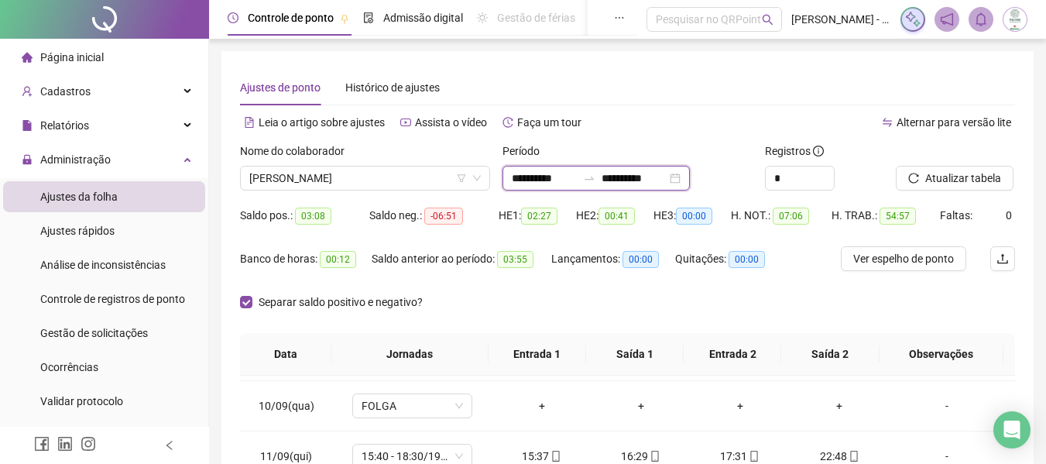
click at [512, 178] on input "**********" at bounding box center [544, 178] width 65 height 17
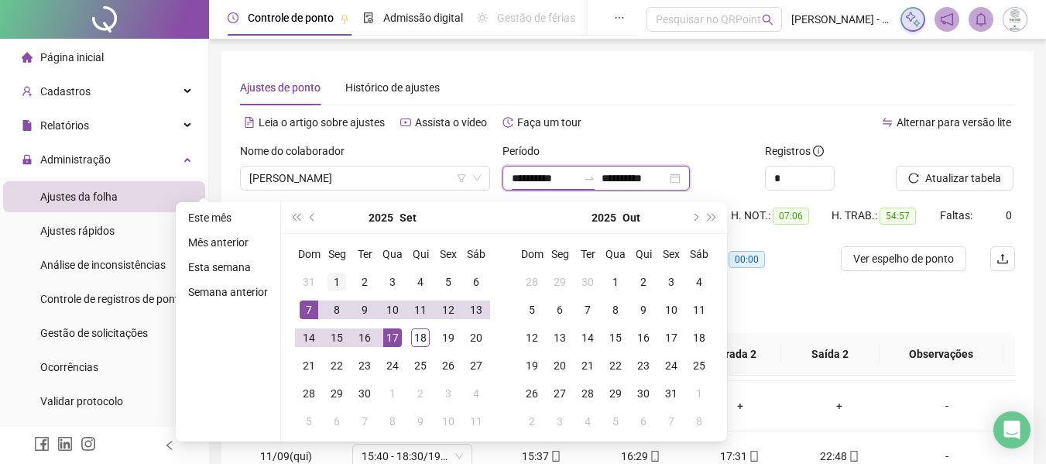
type input "**********"
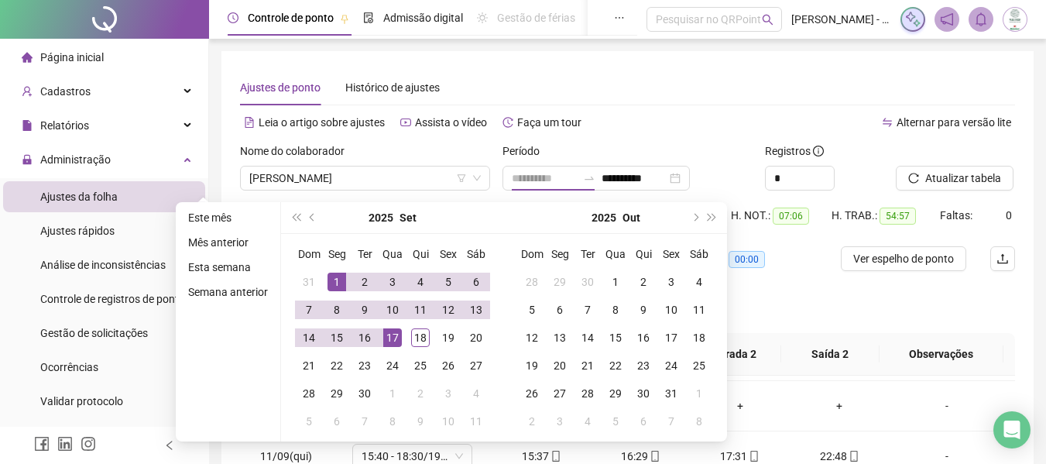
click at [337, 276] on div "1" at bounding box center [336, 281] width 19 height 19
type input "**********"
click at [392, 335] on div "17" at bounding box center [392, 337] width 19 height 19
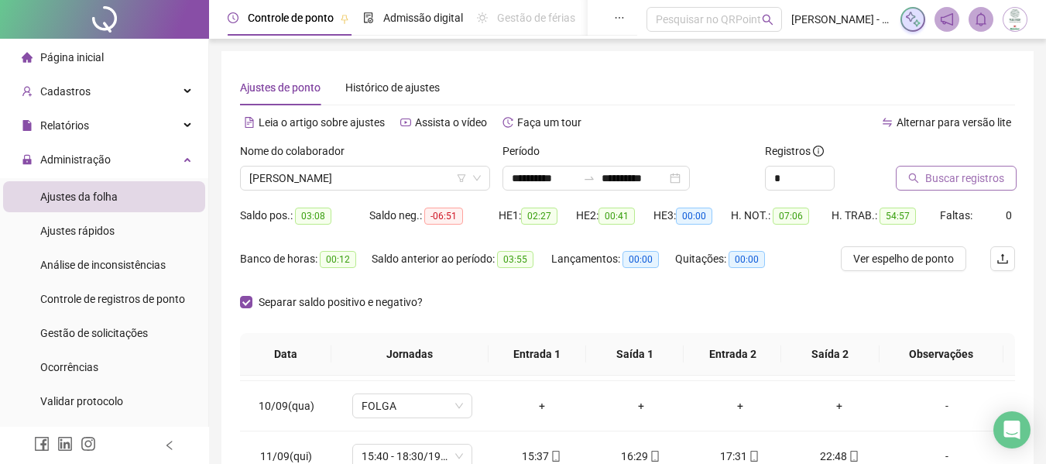
click at [903, 172] on button "Buscar registros" at bounding box center [956, 178] width 121 height 25
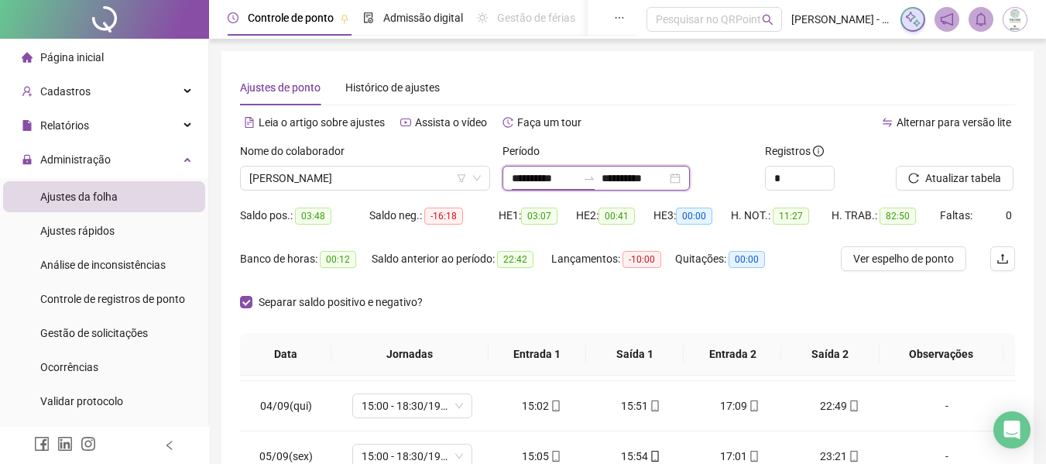
click at [525, 172] on input "**********" at bounding box center [544, 178] width 65 height 17
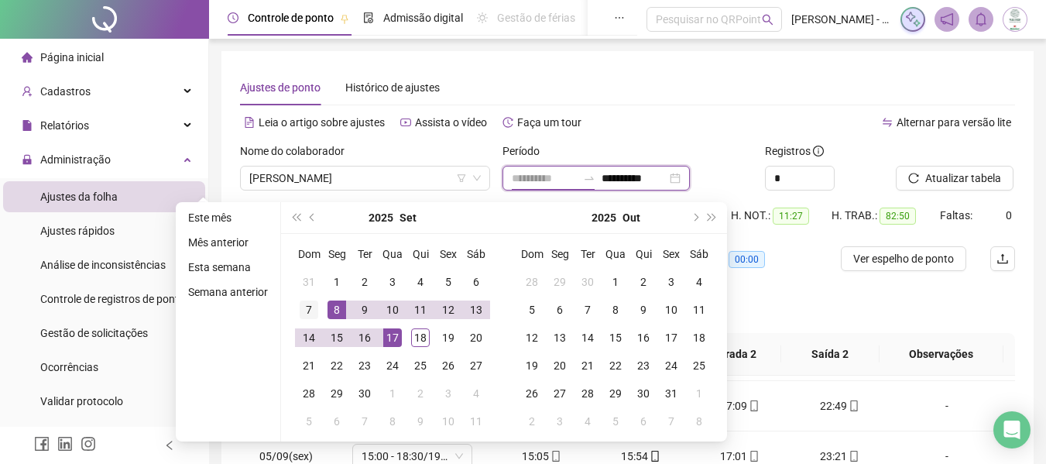
type input "**********"
click at [310, 310] on div "7" at bounding box center [309, 309] width 19 height 19
type input "**********"
click at [390, 338] on div "17" at bounding box center [392, 337] width 19 height 19
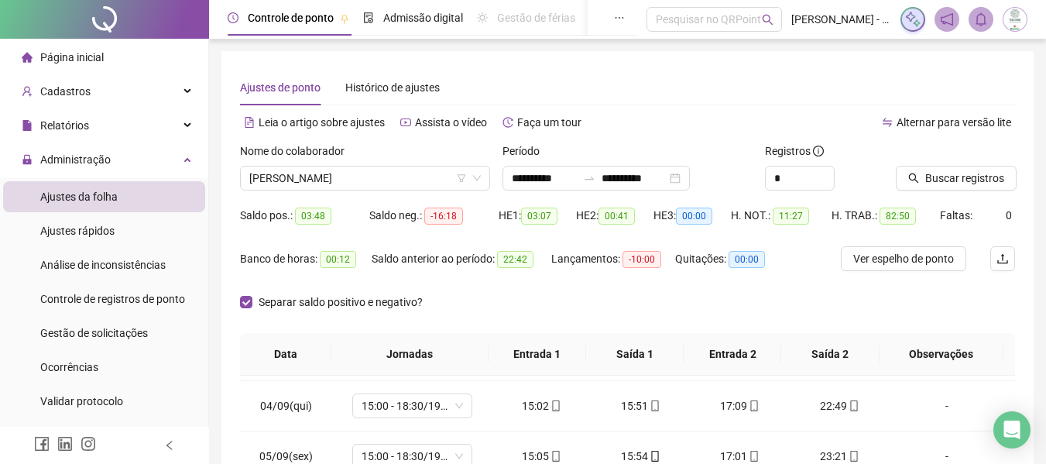
drag, startPoint x: 732, startPoint y: 283, endPoint x: 886, endPoint y: 226, distance: 163.6
click at [733, 283] on div "Quitações: 00:00" at bounding box center [729, 267] width 108 height 43
click at [931, 187] on button "Buscar registros" at bounding box center [956, 178] width 121 height 25
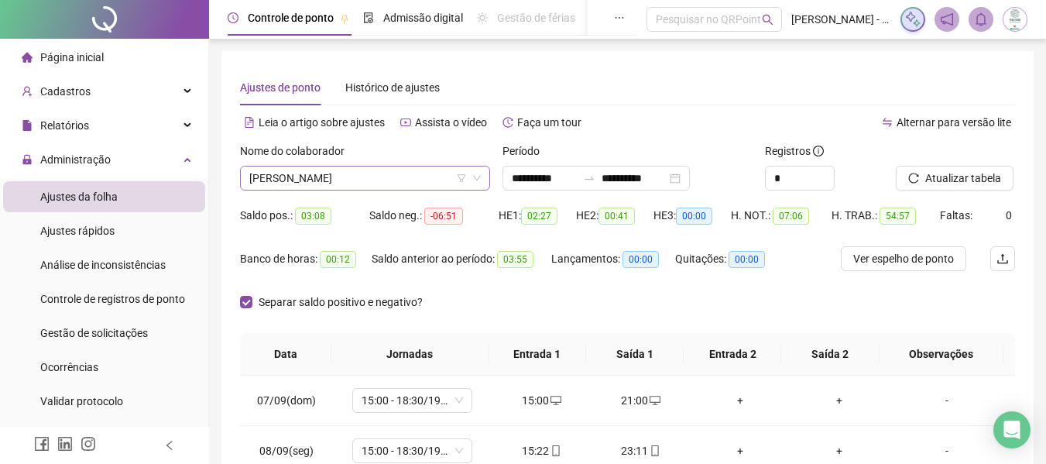
click at [410, 176] on span "[PERSON_NAME]" at bounding box center [364, 177] width 231 height 23
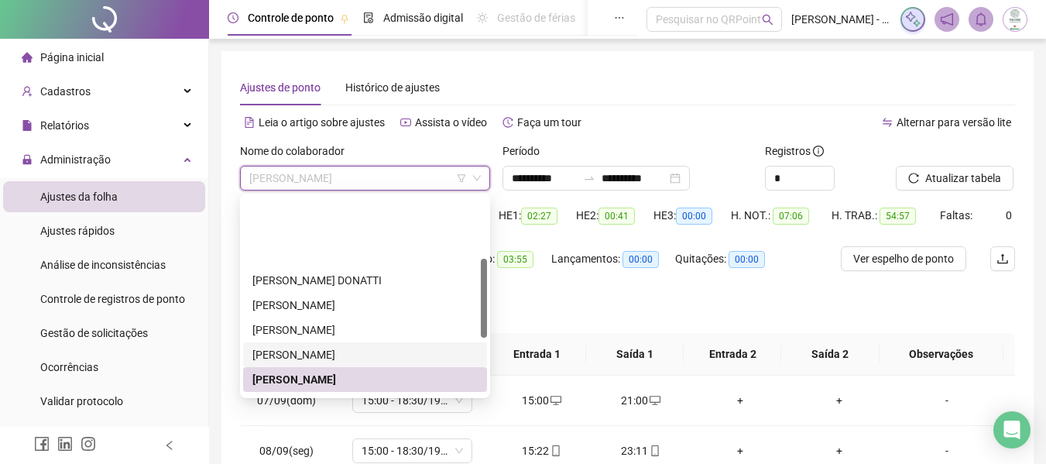
scroll to position [232, 0]
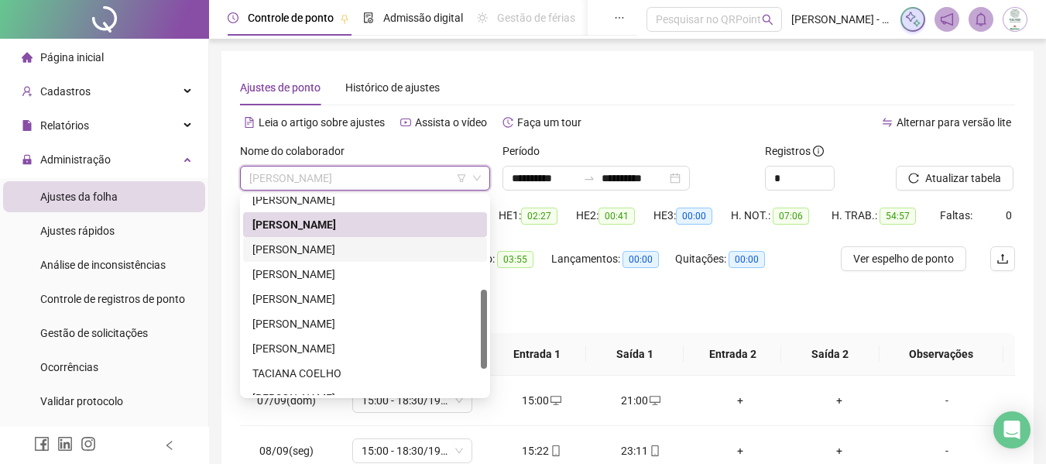
click at [331, 246] on div "[PERSON_NAME]" at bounding box center [364, 249] width 225 height 17
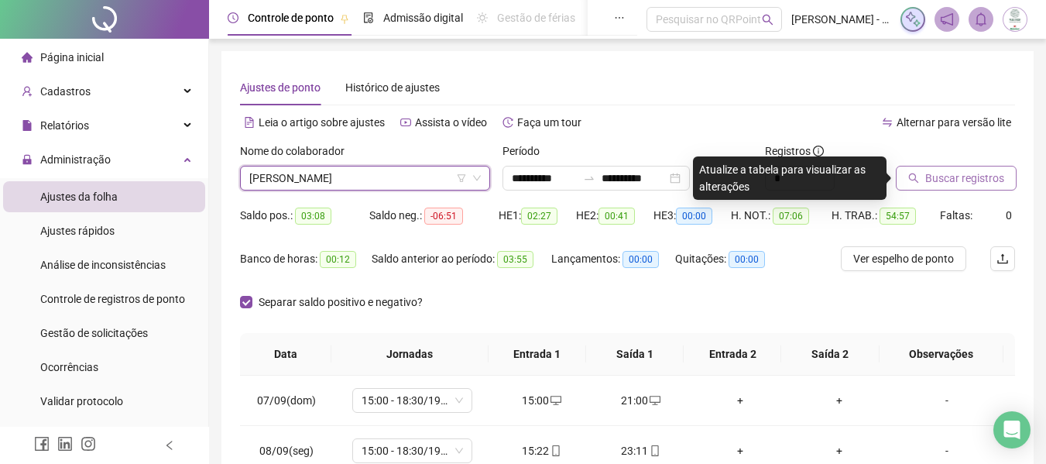
click at [936, 179] on span "Buscar registros" at bounding box center [964, 178] width 79 height 17
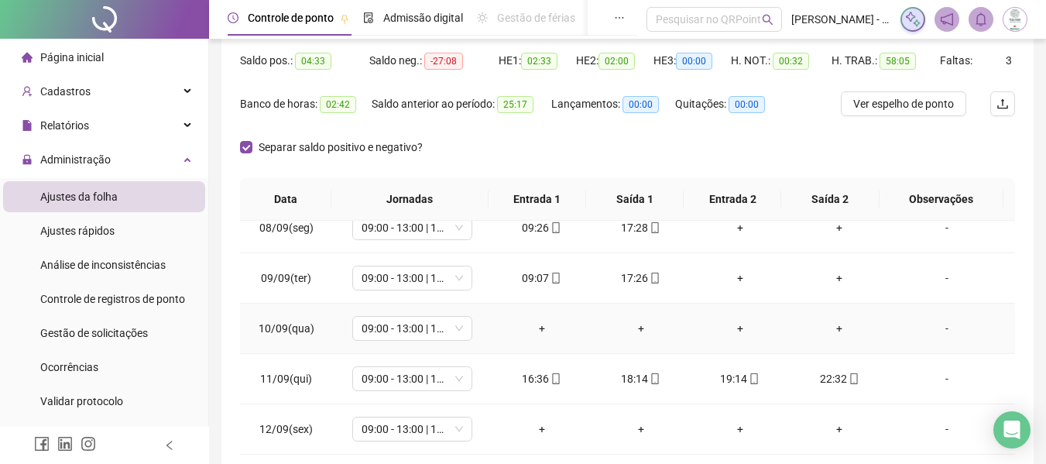
scroll to position [0, 0]
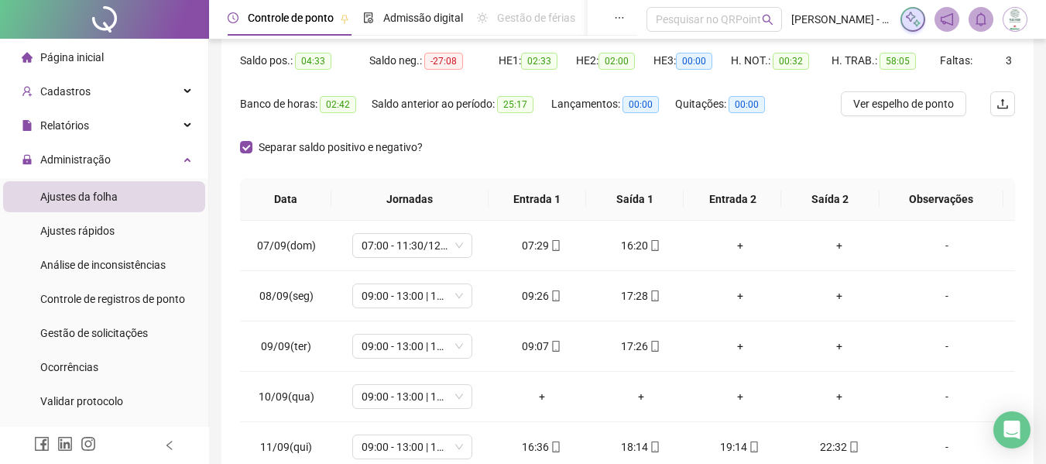
click at [503, 175] on div "Separar saldo positivo e negativo?" at bounding box center [627, 156] width 775 height 43
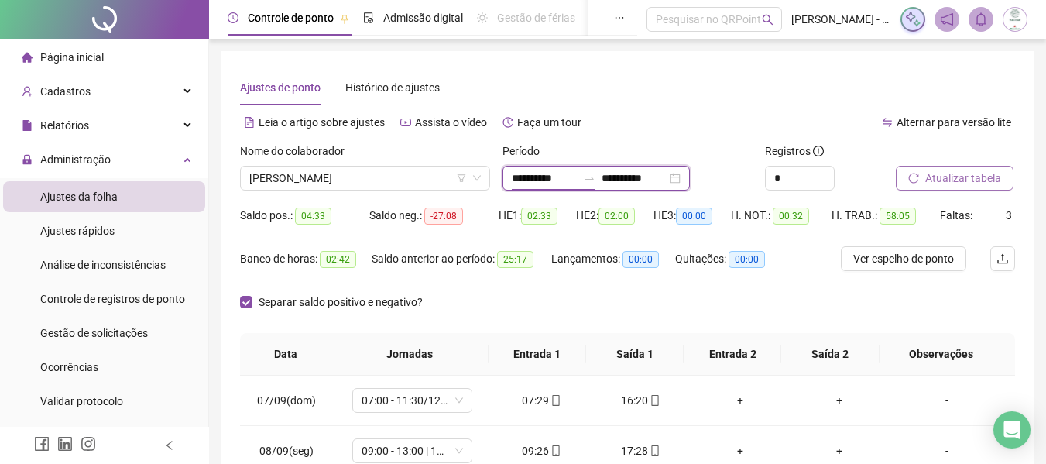
click at [513, 180] on input "**********" at bounding box center [544, 178] width 65 height 17
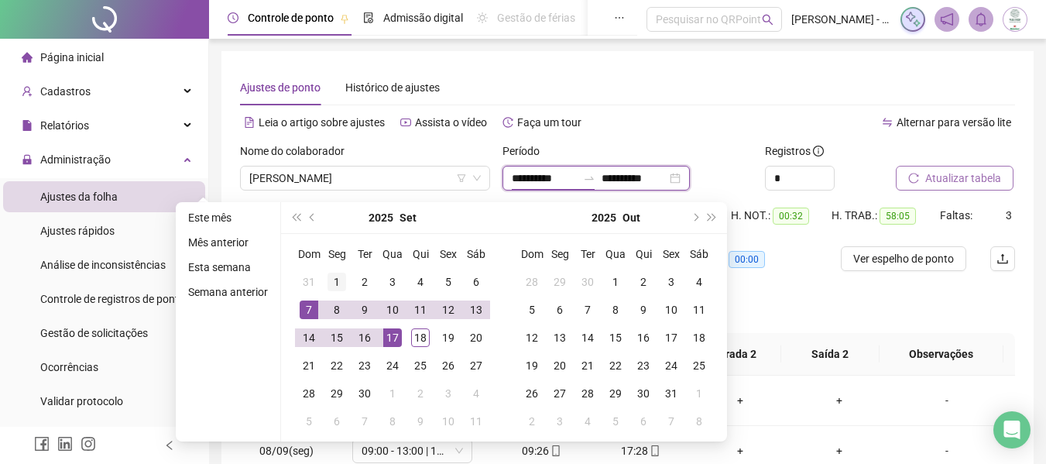
type input "**********"
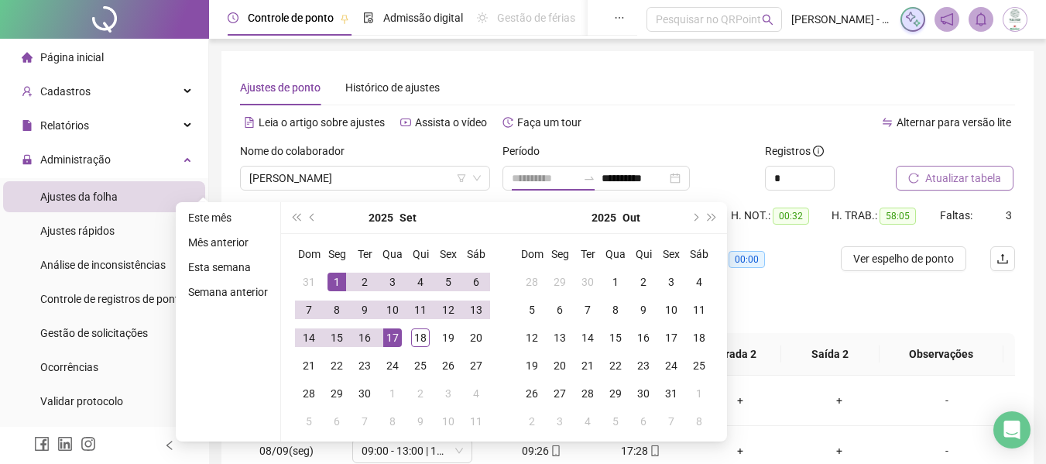
click at [336, 276] on div "1" at bounding box center [336, 281] width 19 height 19
type input "**********"
click at [394, 335] on div "17" at bounding box center [392, 337] width 19 height 19
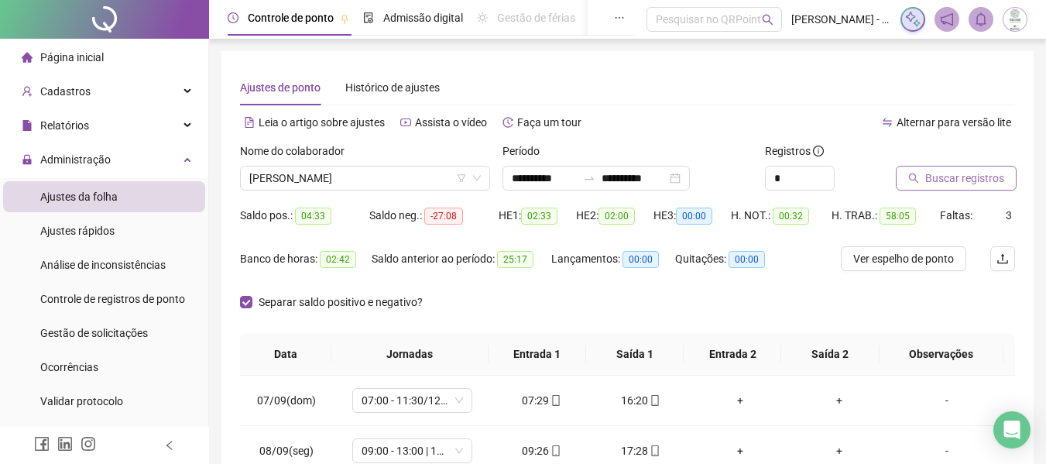
click at [941, 170] on span "Buscar registros" at bounding box center [964, 178] width 79 height 17
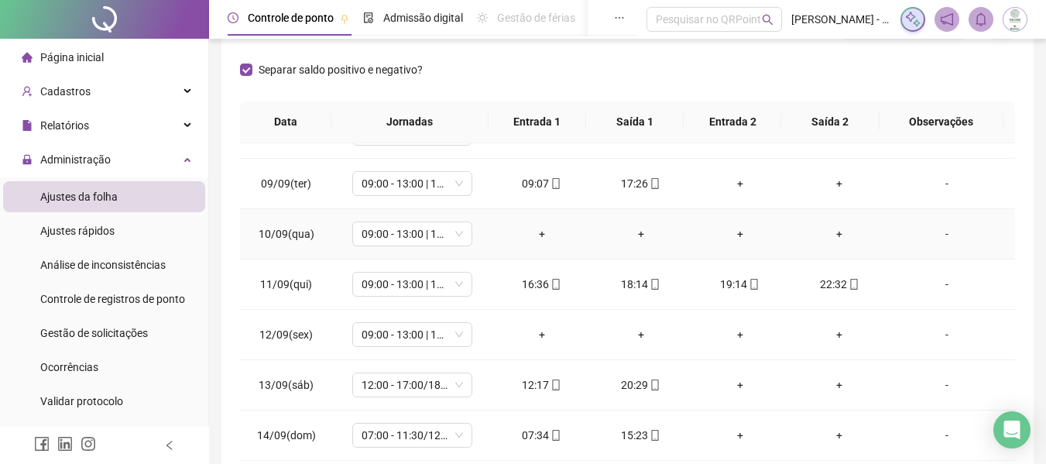
scroll to position [310, 0]
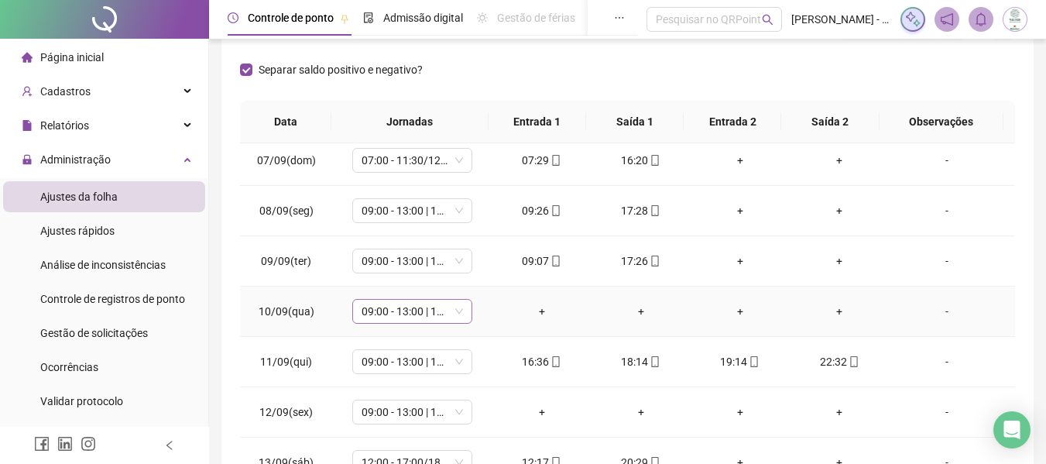
click at [437, 312] on span "09:00 - 13:00 | 14:00 - 17:20" at bounding box center [412, 311] width 101 height 23
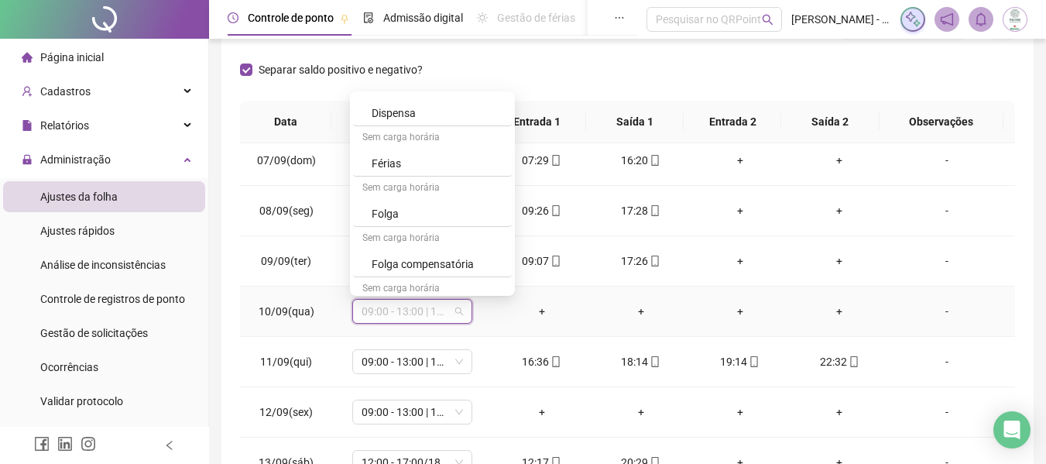
scroll to position [758, 0]
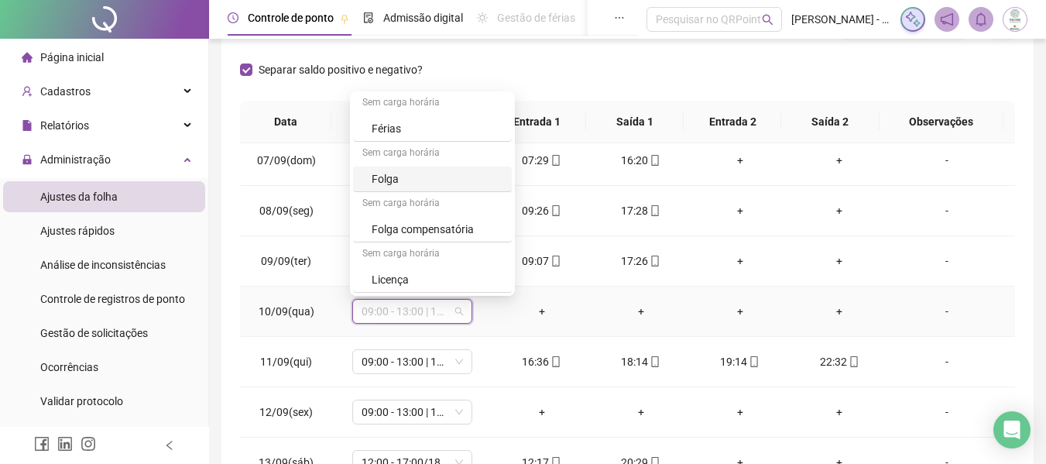
click at [403, 173] on div "Folga" at bounding box center [437, 178] width 131 height 17
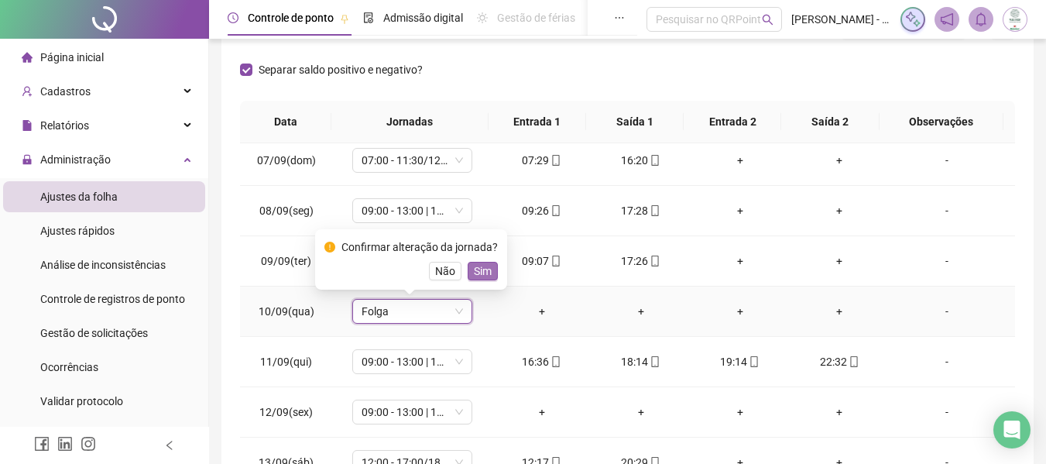
click at [481, 269] on span "Sim" at bounding box center [483, 270] width 18 height 17
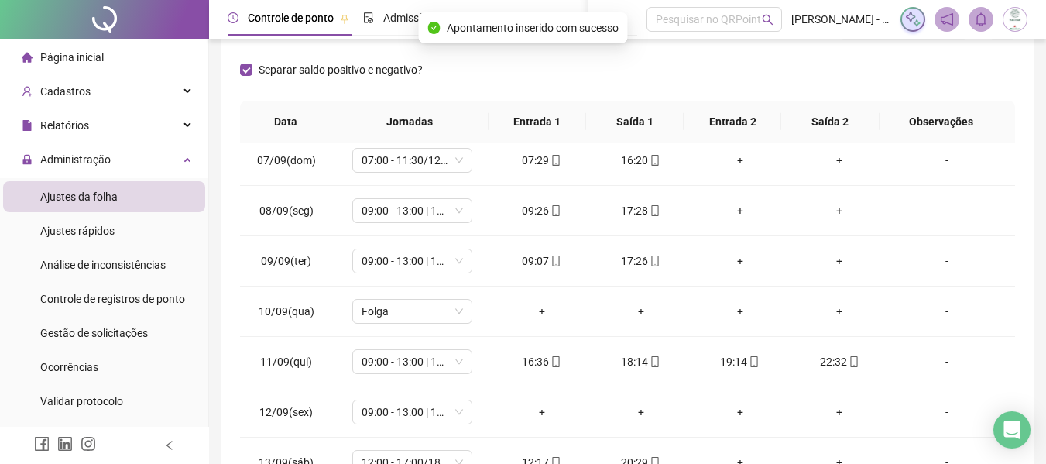
click at [542, 65] on div "Separar saldo positivo e negativo?" at bounding box center [627, 78] width 775 height 43
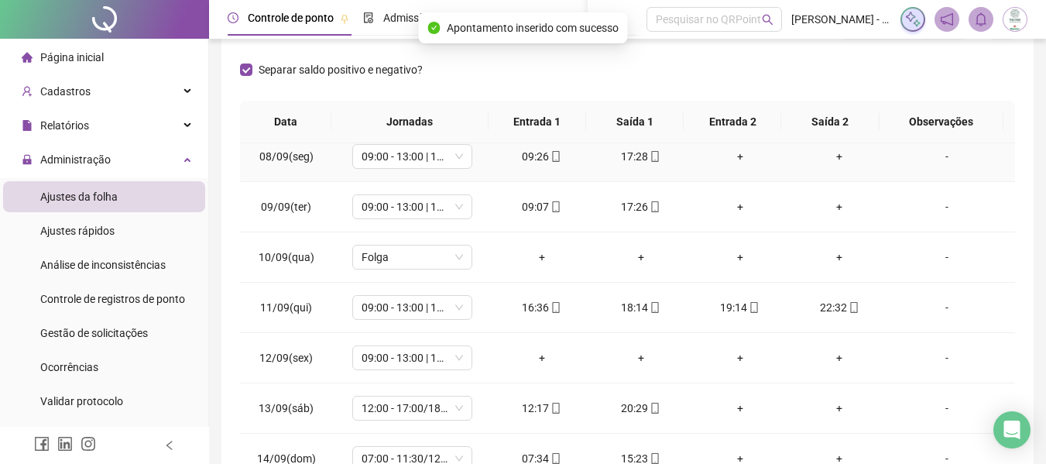
scroll to position [387, 0]
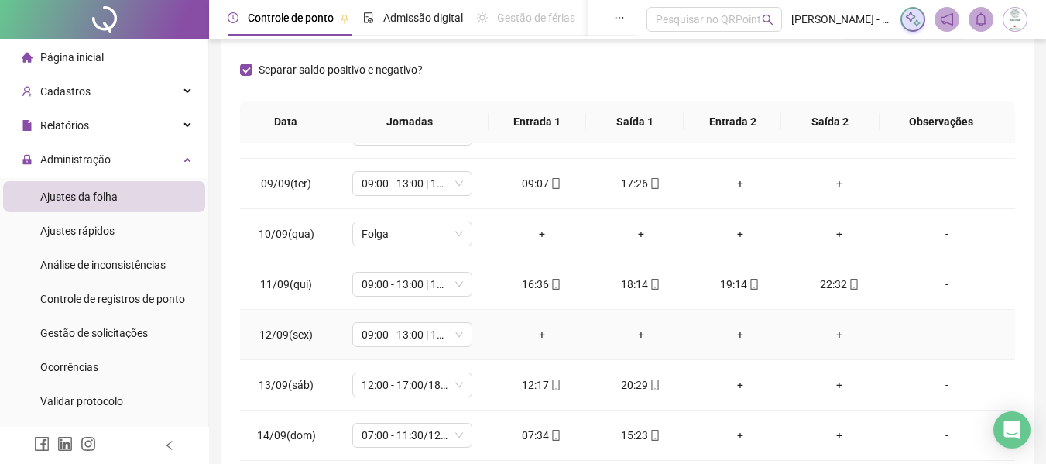
click at [937, 336] on div "-" at bounding box center [946, 334] width 91 height 17
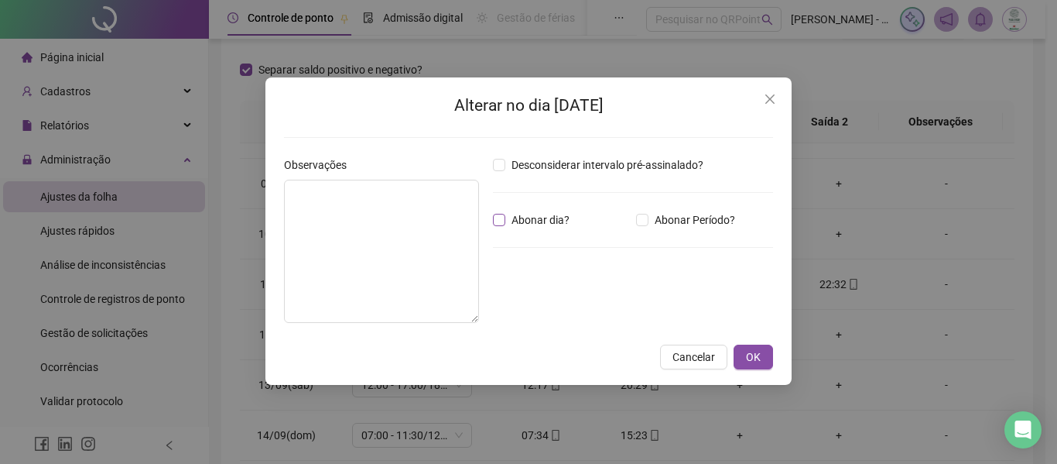
click at [529, 213] on span "Abonar dia?" at bounding box center [541, 219] width 70 height 17
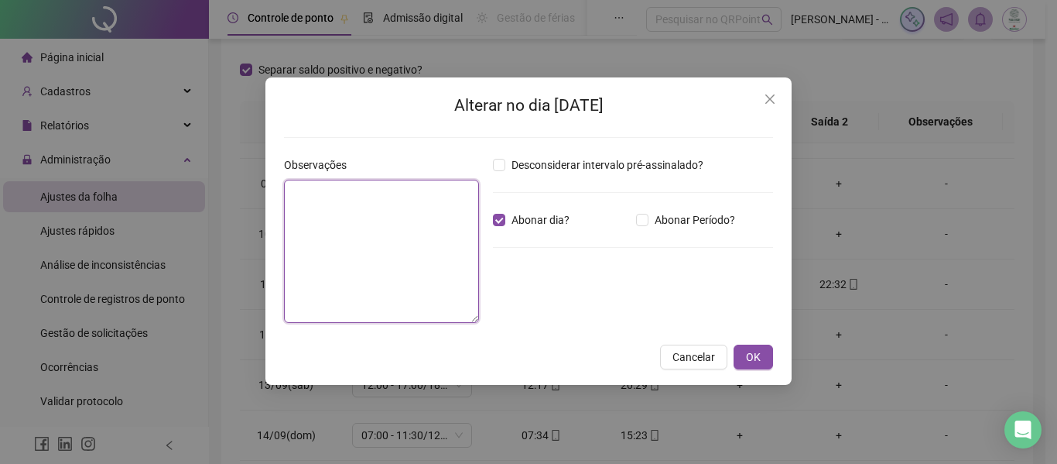
click at [403, 228] on textarea at bounding box center [381, 251] width 195 height 143
type textarea "*********"
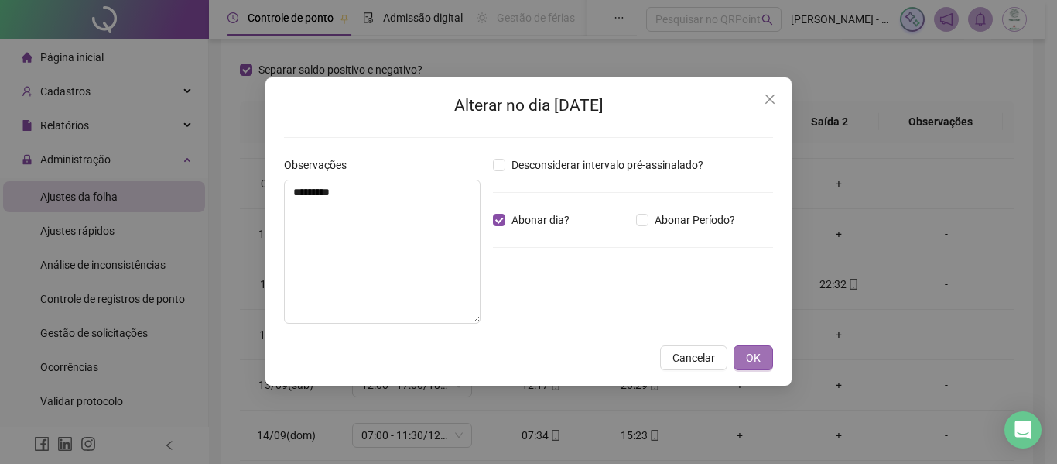
click at [750, 353] on span "OK" at bounding box center [753, 357] width 15 height 17
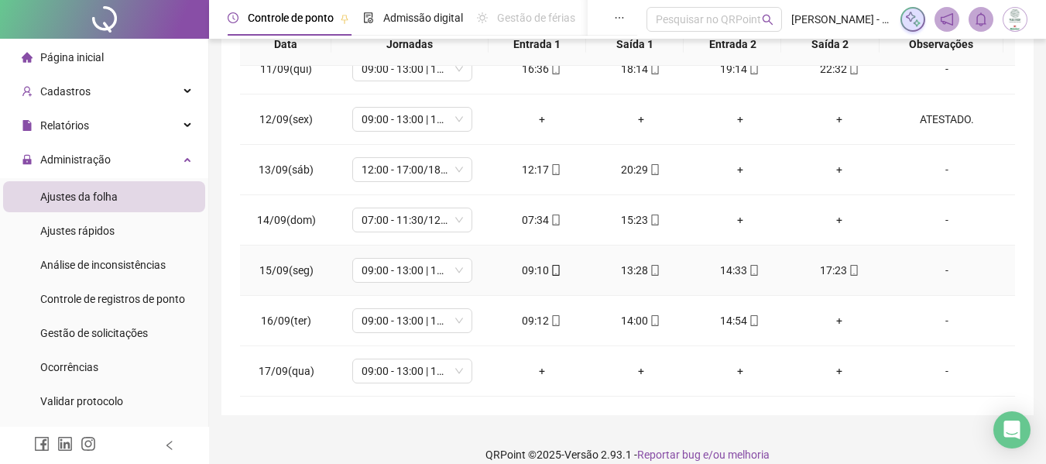
scroll to position [327, 0]
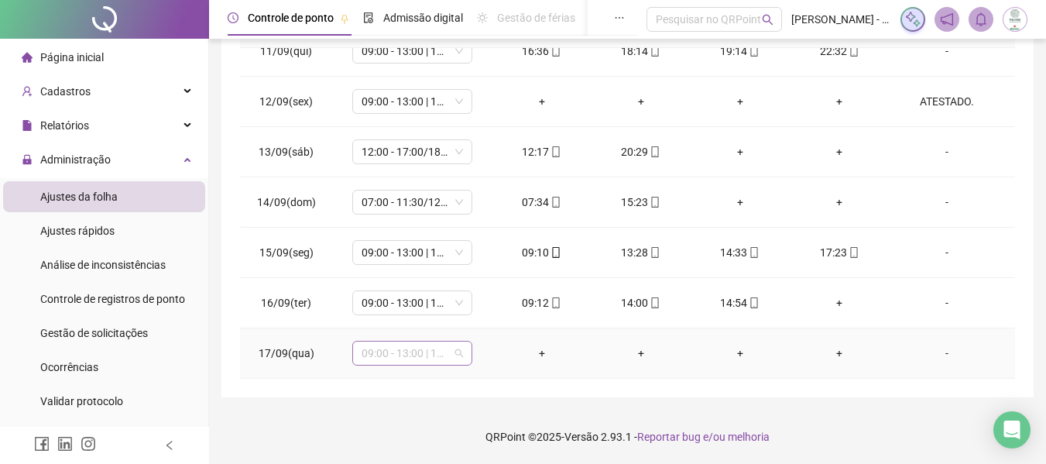
click at [413, 355] on span "09:00 - 13:00 | 14:00 - 17:20" at bounding box center [412, 352] width 101 height 23
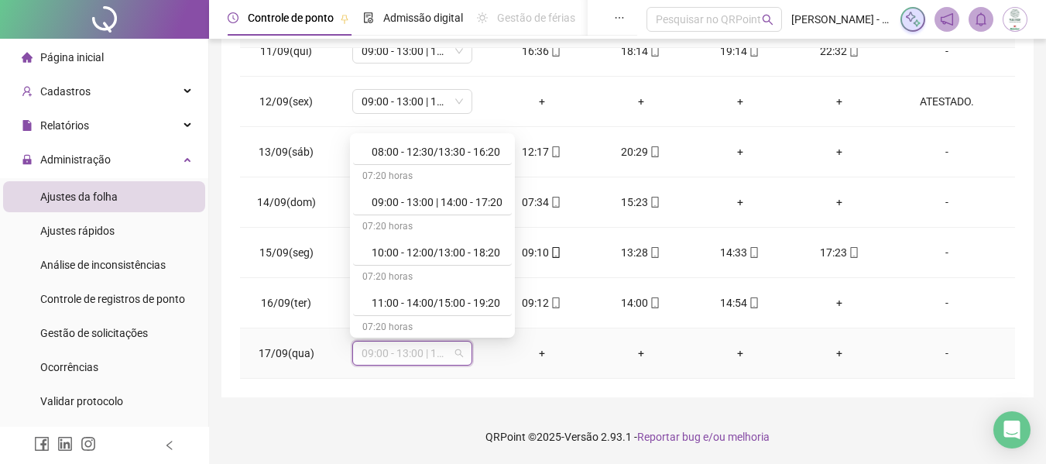
scroll to position [232, 0]
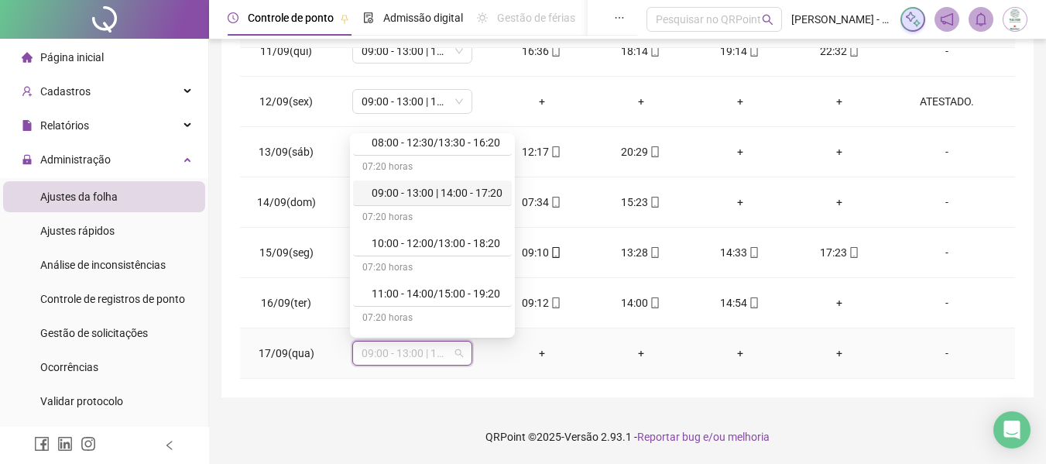
click at [442, 194] on div "09:00 - 13:00 | 14:00 - 17:20" at bounding box center [437, 192] width 131 height 17
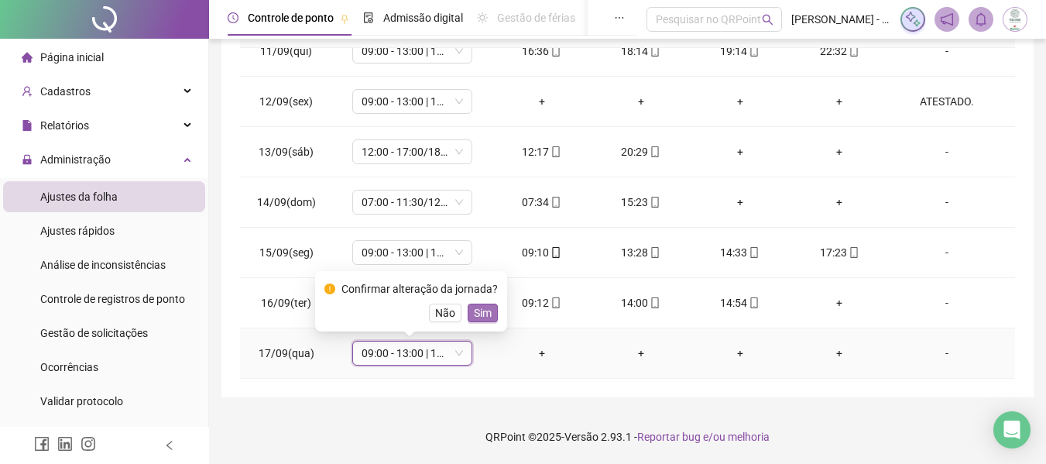
click at [483, 309] on span "Sim" at bounding box center [483, 312] width 18 height 17
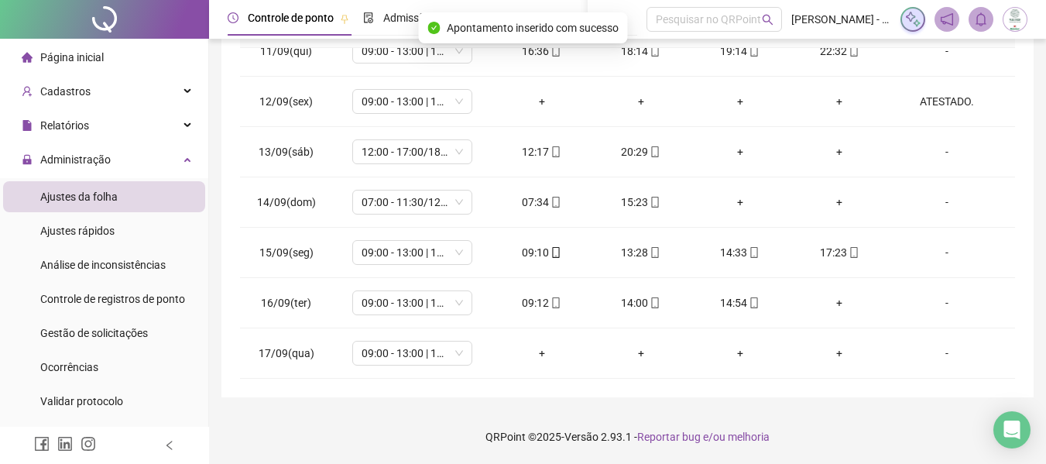
scroll to position [0, 0]
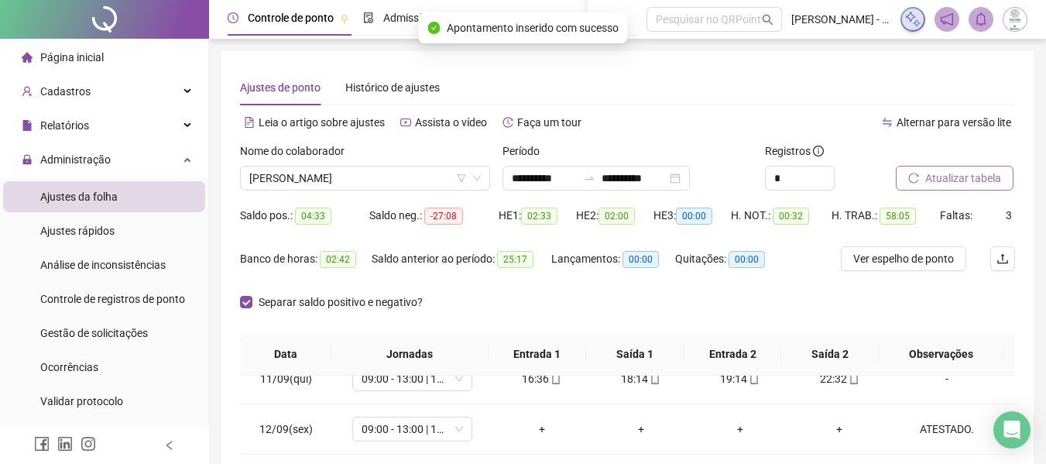
click at [924, 179] on button "Atualizar tabela" at bounding box center [955, 178] width 118 height 25
click at [536, 302] on div "Separar saldo positivo e negativo?" at bounding box center [627, 311] width 775 height 43
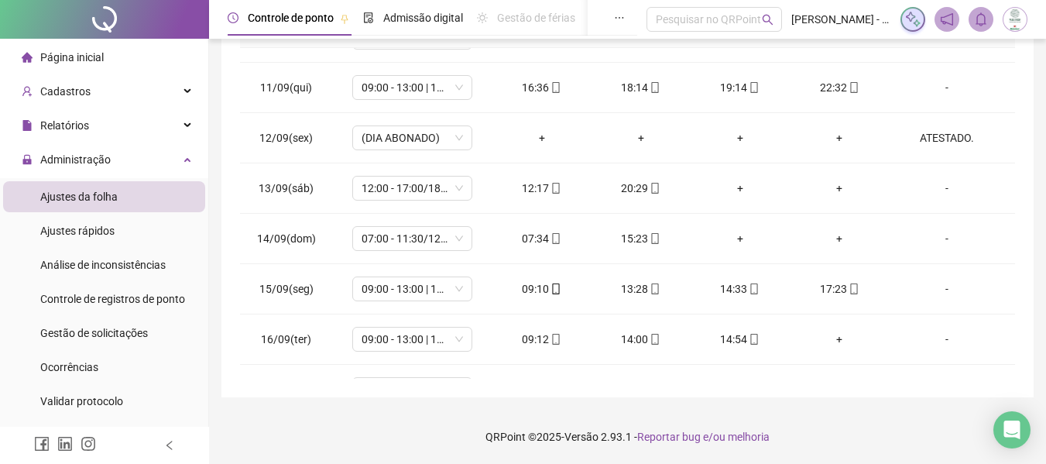
scroll to position [525, 0]
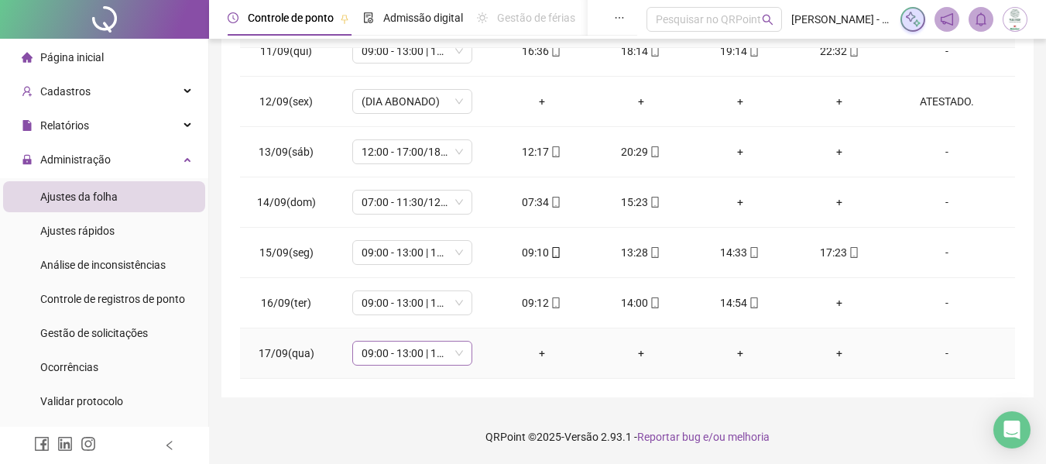
click at [406, 355] on span "09:00 - 13:00 | 14:00 - 17:20" at bounding box center [412, 352] width 101 height 23
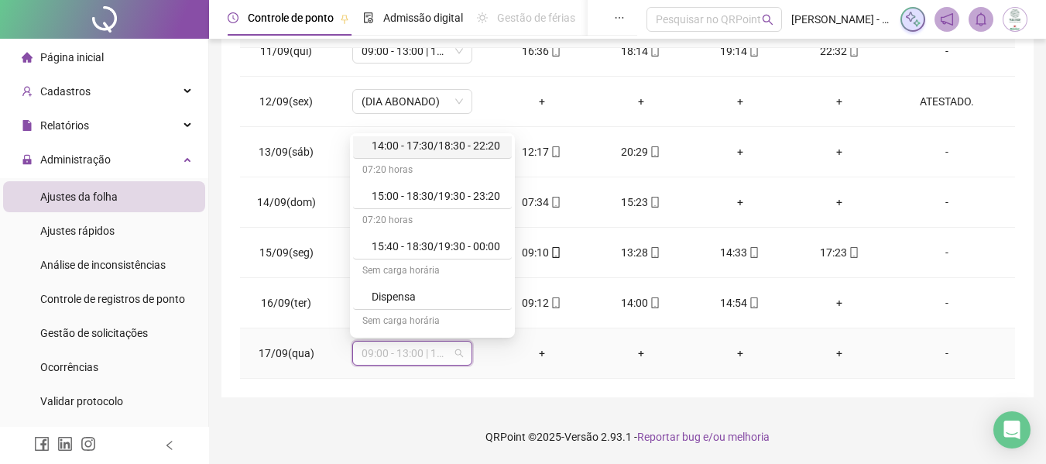
scroll to position [697, 0]
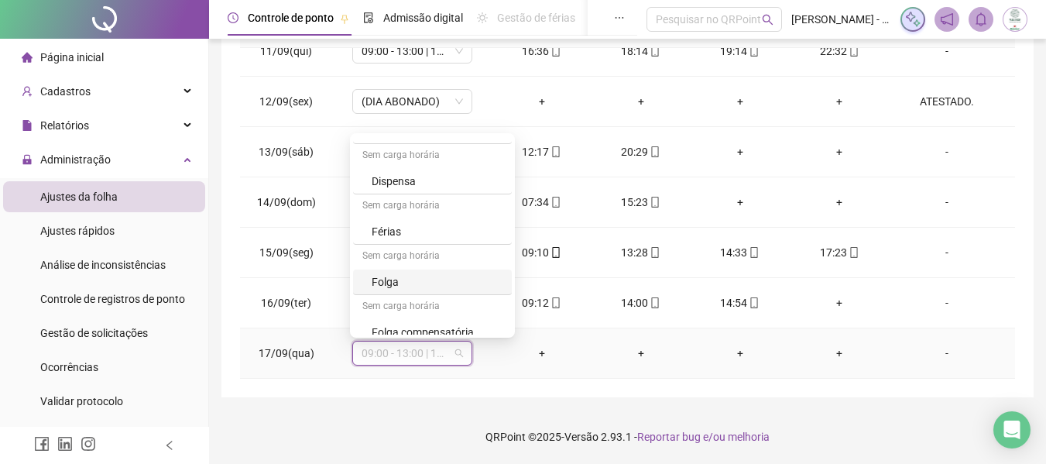
click at [384, 279] on div "Folga" at bounding box center [437, 281] width 131 height 17
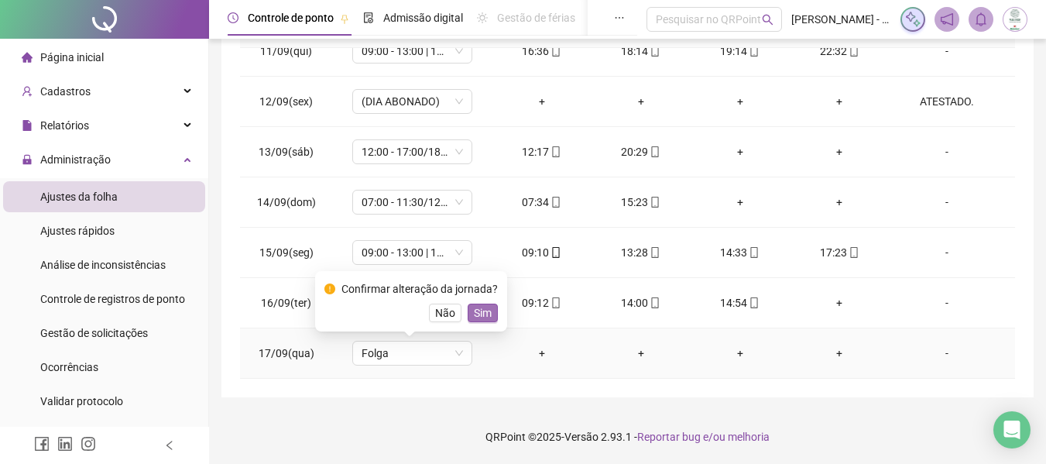
click at [475, 312] on span "Sim" at bounding box center [483, 312] width 18 height 17
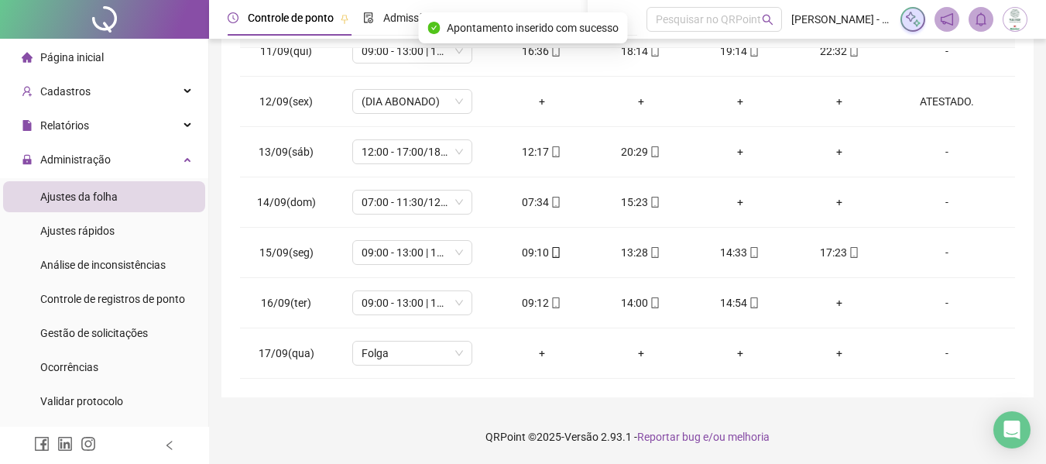
scroll to position [0, 0]
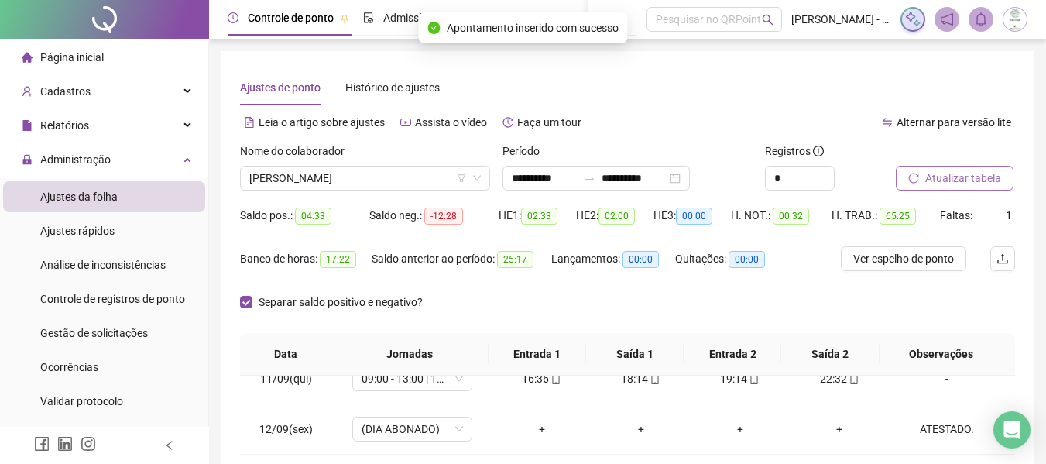
click at [947, 178] on span "Atualizar tabela" at bounding box center [963, 178] width 76 height 17
click at [492, 293] on div "Separar saldo positivo e negativo?" at bounding box center [627, 311] width 775 height 43
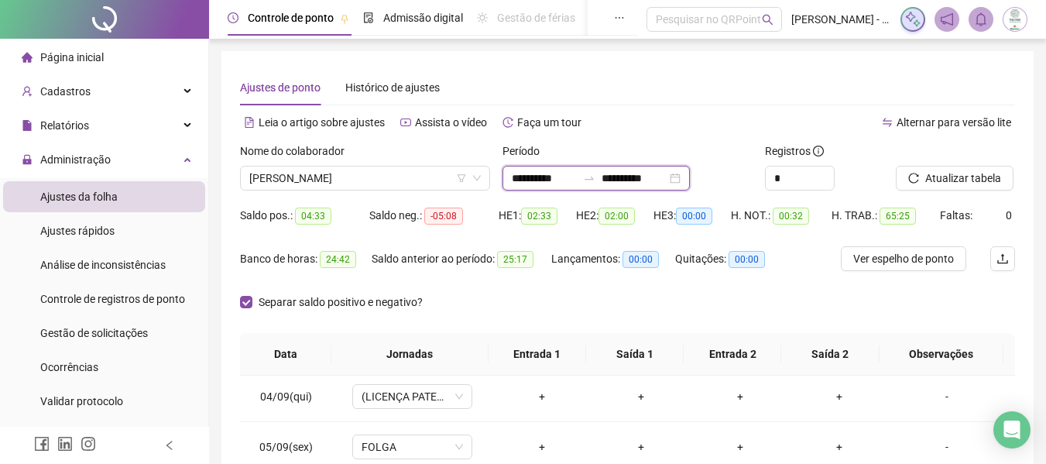
click at [527, 170] on input "**********" at bounding box center [544, 178] width 65 height 17
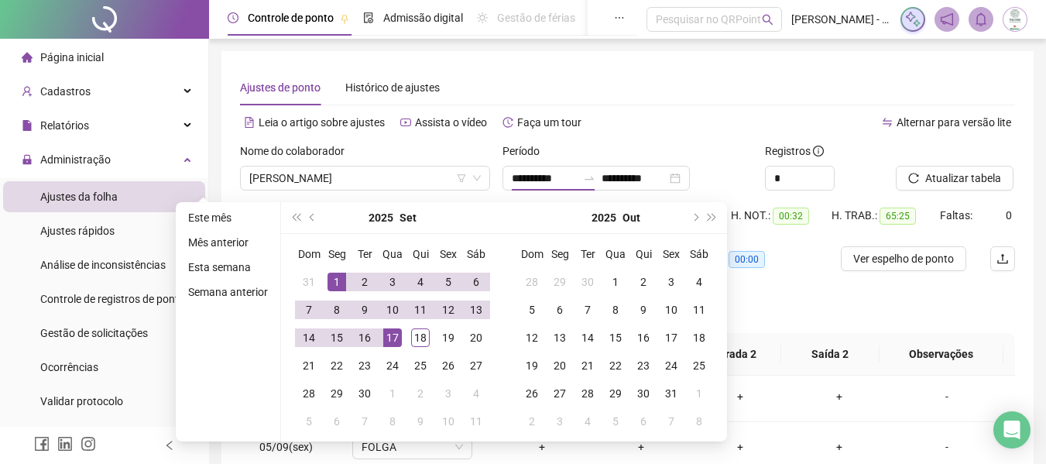
click at [493, 140] on div "Leia o artigo sobre ajustes Assista o vídeo Faça um tour" at bounding box center [434, 130] width 388 height 25
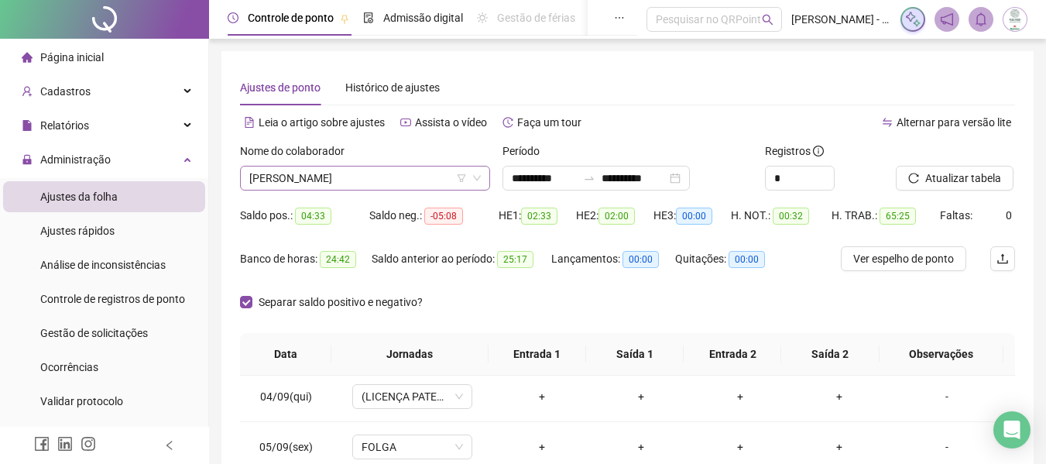
click at [396, 173] on span "[PERSON_NAME]" at bounding box center [364, 177] width 231 height 23
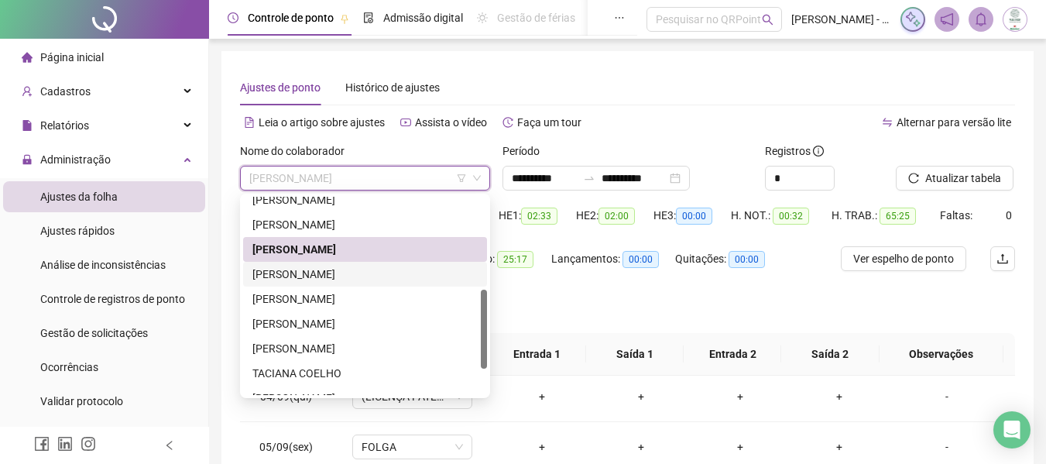
click at [332, 279] on div "[PERSON_NAME]" at bounding box center [364, 274] width 225 height 17
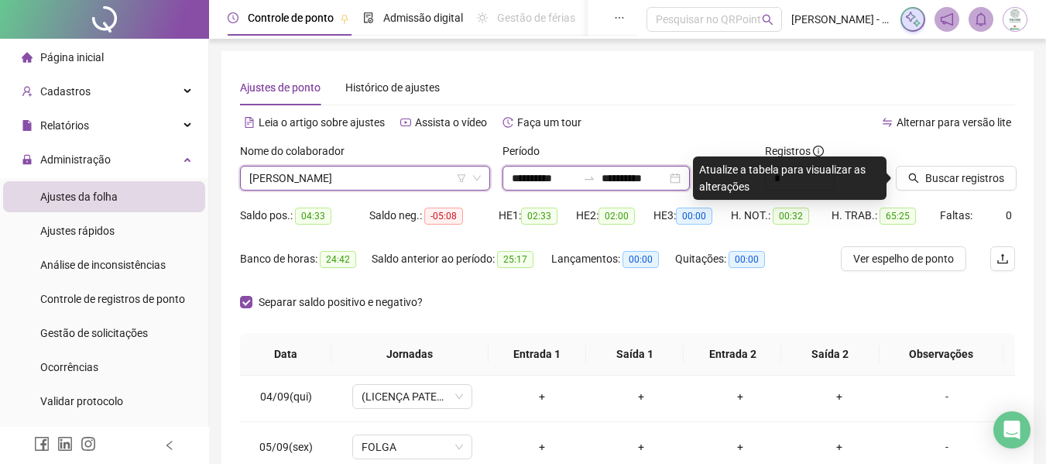
click at [517, 177] on input "**********" at bounding box center [544, 178] width 65 height 17
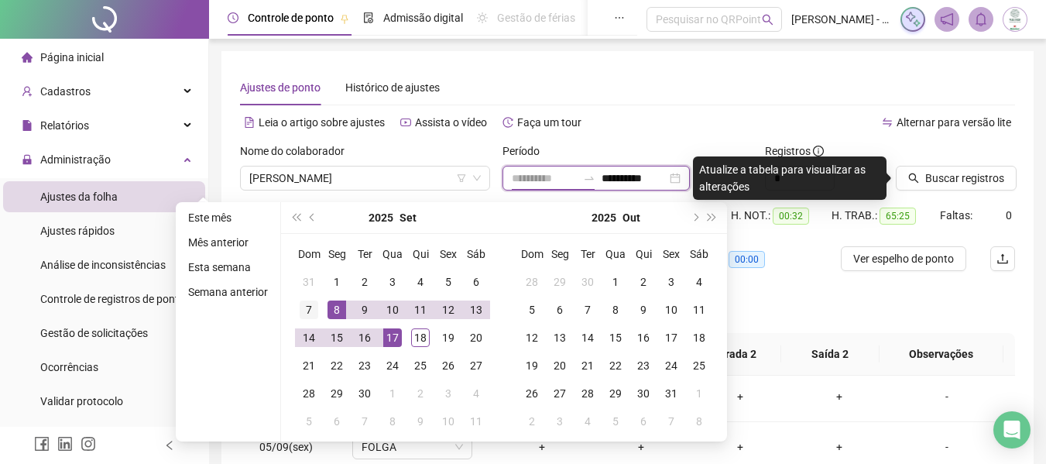
type input "**********"
click at [310, 307] on div "7" at bounding box center [309, 309] width 19 height 19
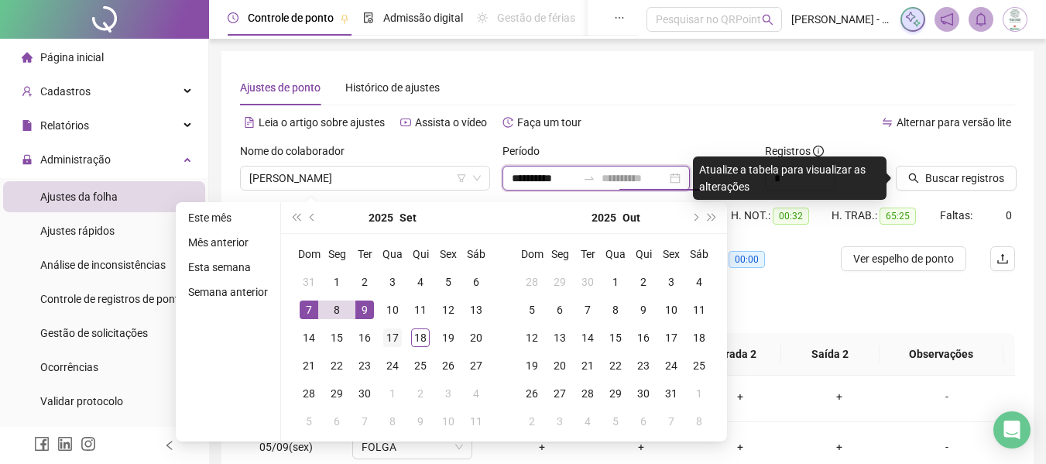
type input "**********"
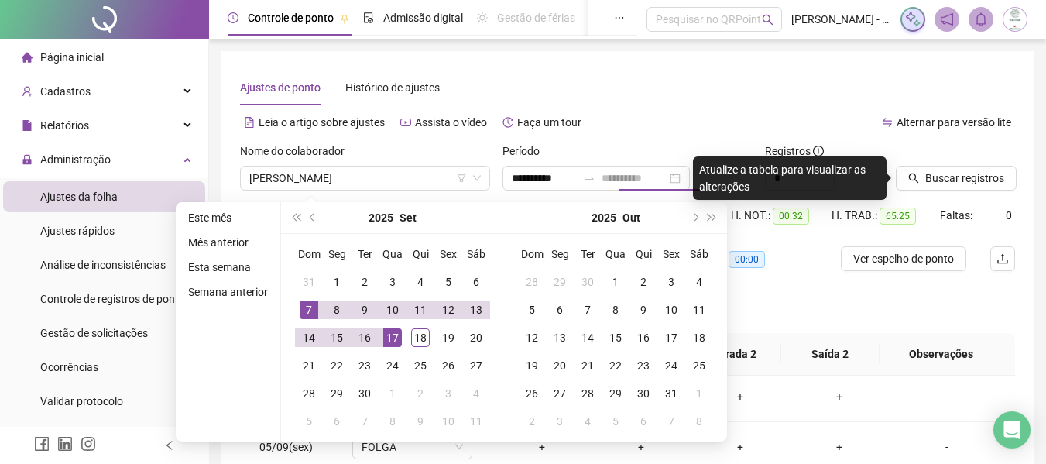
click at [392, 332] on div "17" at bounding box center [392, 337] width 19 height 19
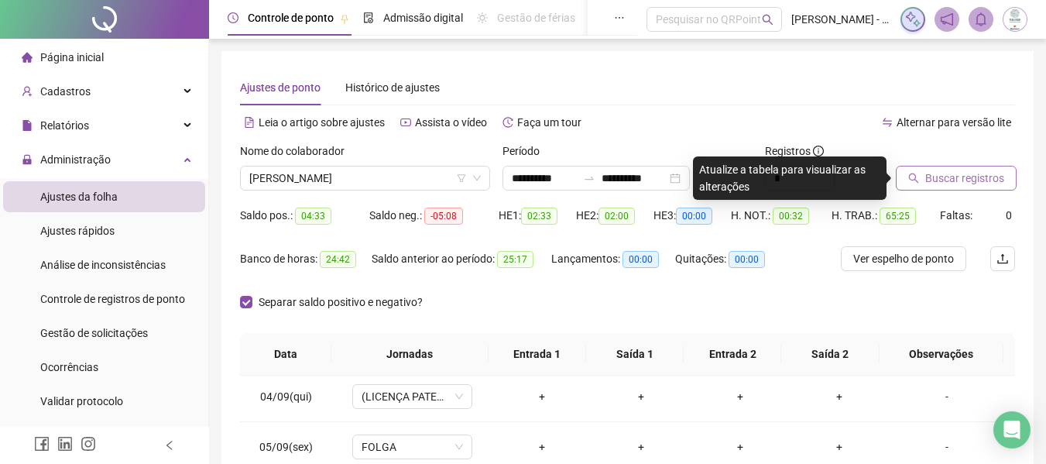
click at [938, 184] on span "Buscar registros" at bounding box center [964, 178] width 79 height 17
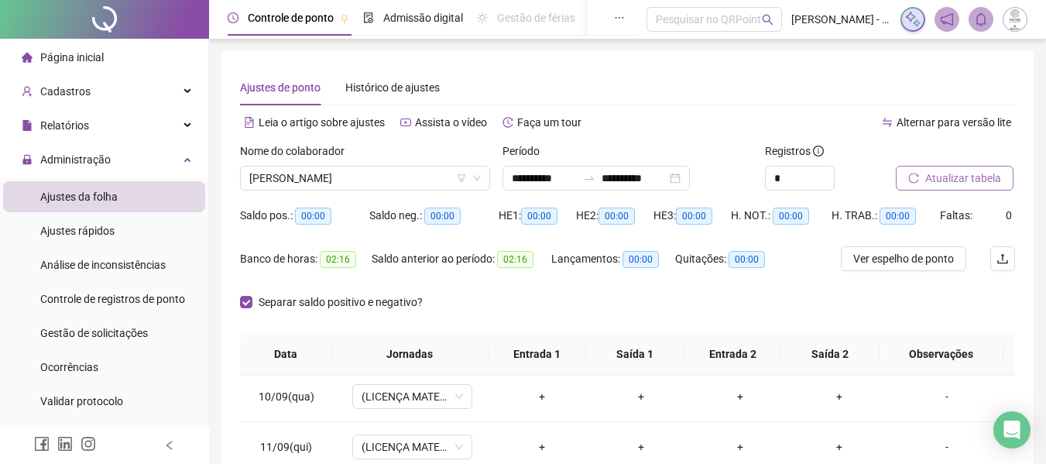
click at [633, 297] on div "Separar saldo positivo e negativo?" at bounding box center [627, 311] width 775 height 43
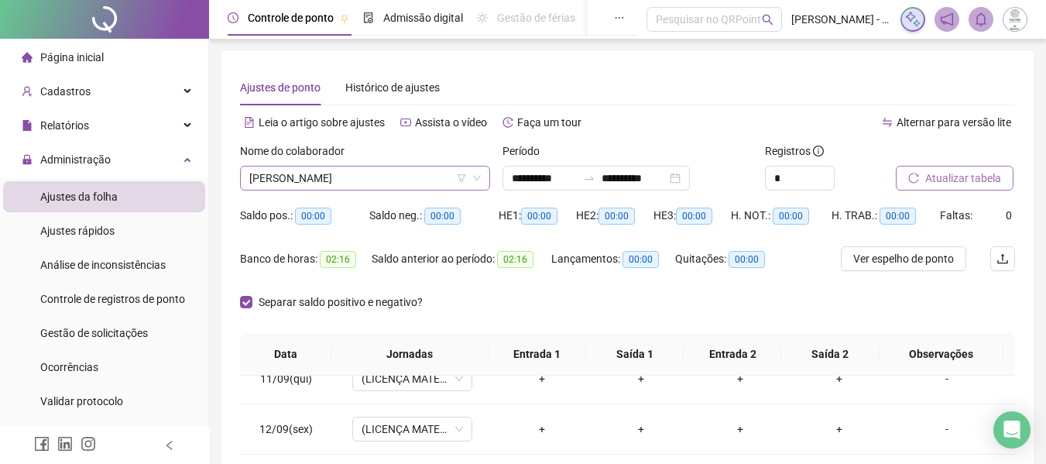
click at [363, 173] on span "[PERSON_NAME]" at bounding box center [364, 177] width 231 height 23
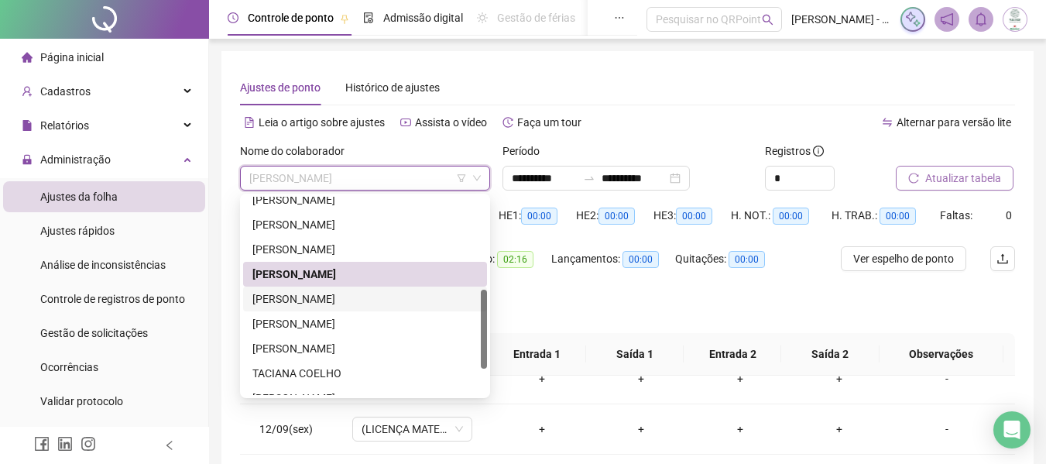
click at [335, 300] on div "[PERSON_NAME]" at bounding box center [364, 298] width 225 height 17
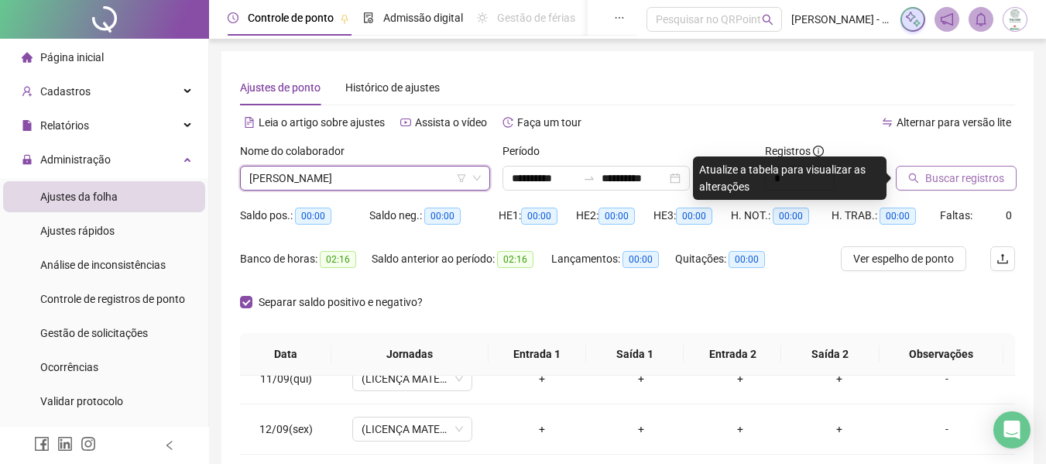
click at [932, 180] on span "Buscar registros" at bounding box center [964, 178] width 79 height 17
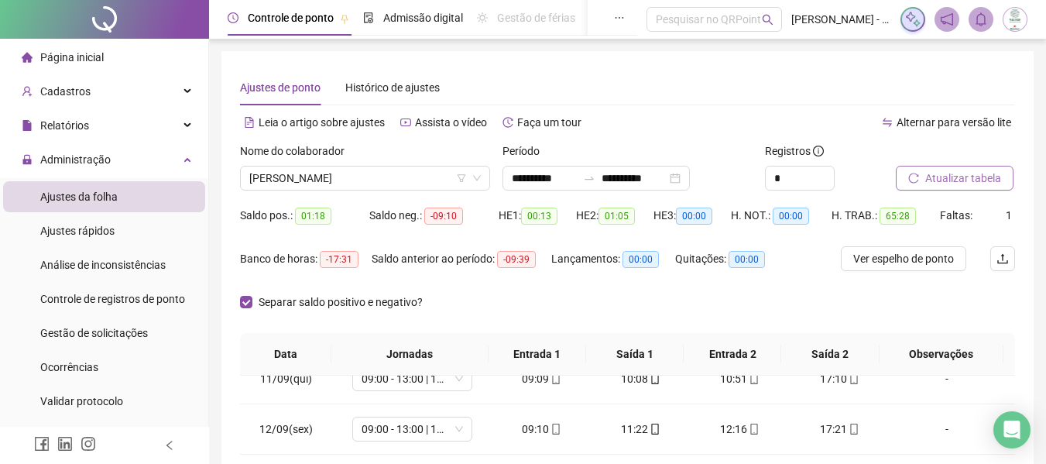
click at [739, 324] on div "Separar saldo positivo e negativo?" at bounding box center [627, 311] width 775 height 43
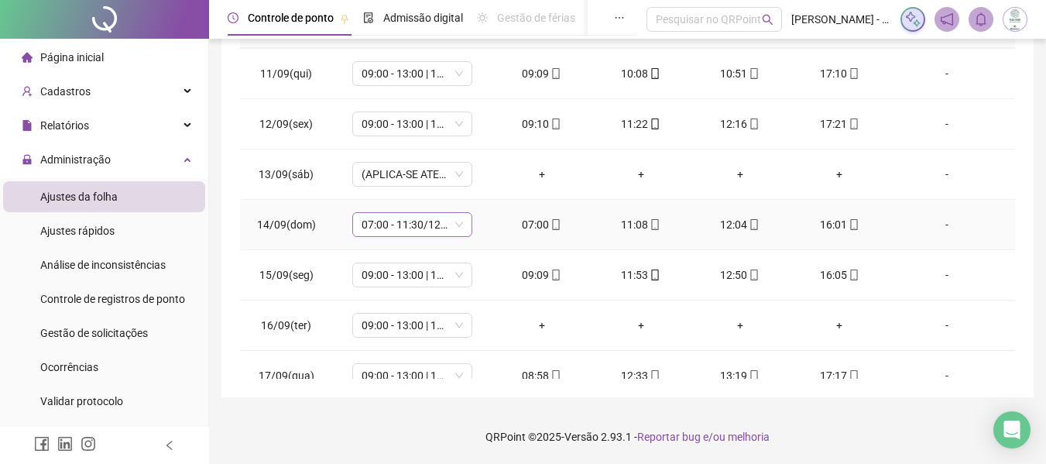
scroll to position [223, 0]
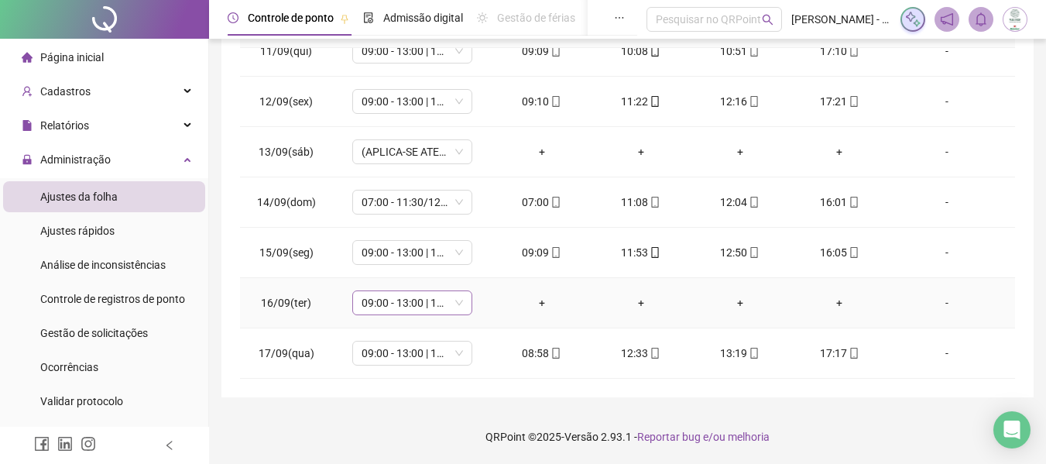
click at [420, 299] on span "09:00 - 13:00 | 14:00 - 17:20" at bounding box center [412, 302] width 101 height 23
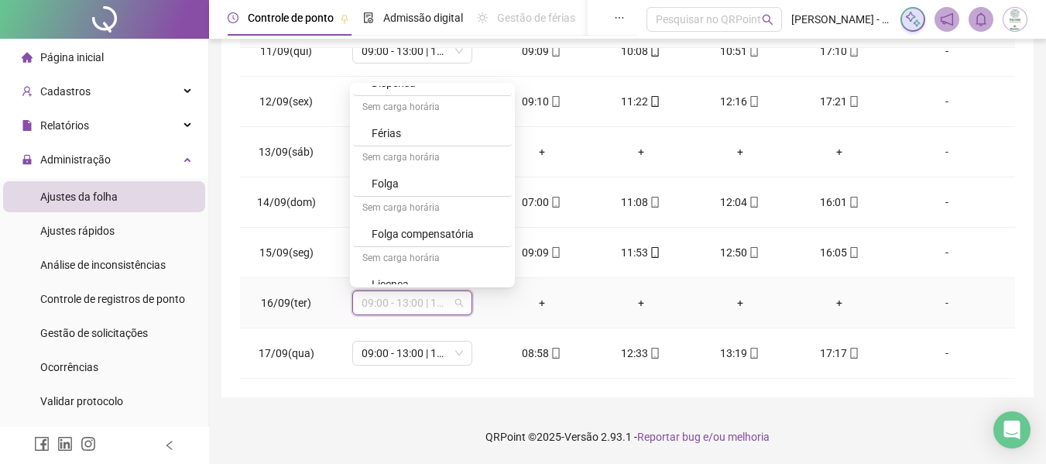
scroll to position [758, 0]
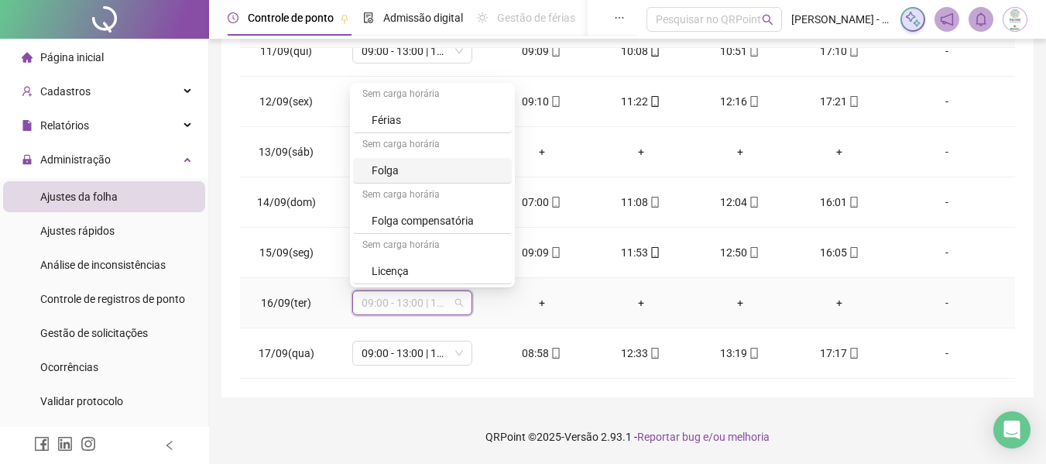
click at [387, 173] on div "Folga" at bounding box center [437, 170] width 131 height 17
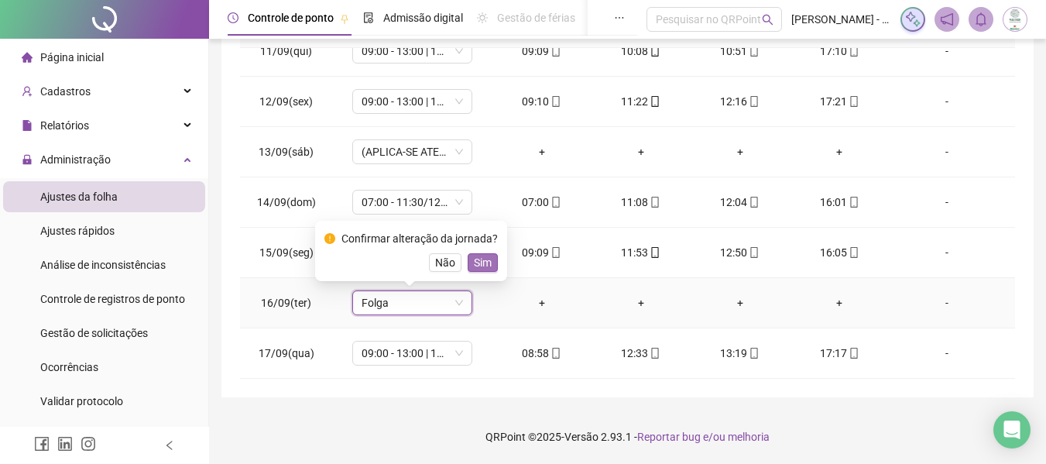
click at [482, 262] on span "Sim" at bounding box center [483, 262] width 18 height 17
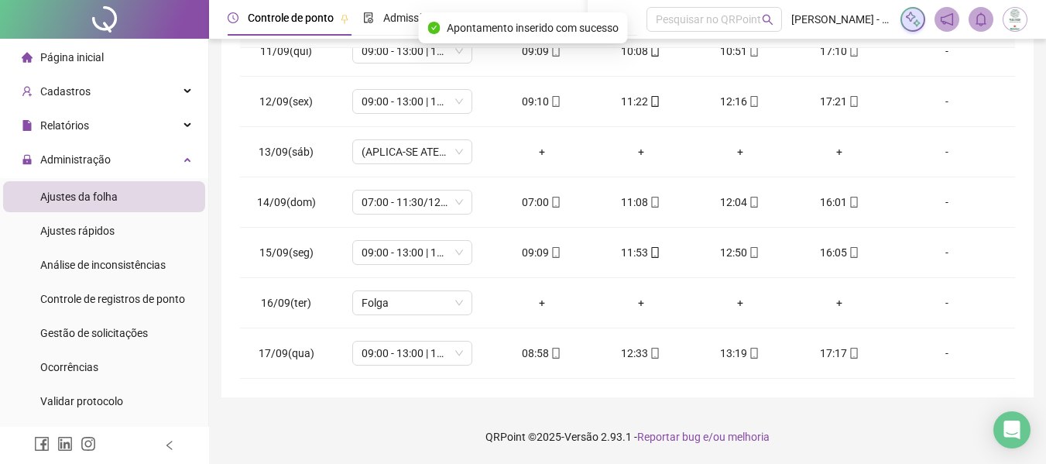
scroll to position [0, 0]
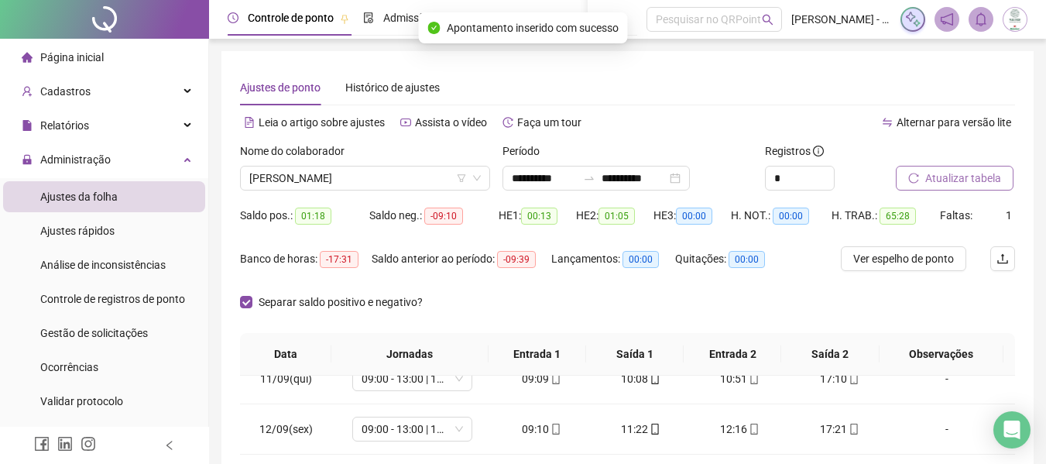
click at [935, 178] on span "Atualizar tabela" at bounding box center [963, 178] width 76 height 17
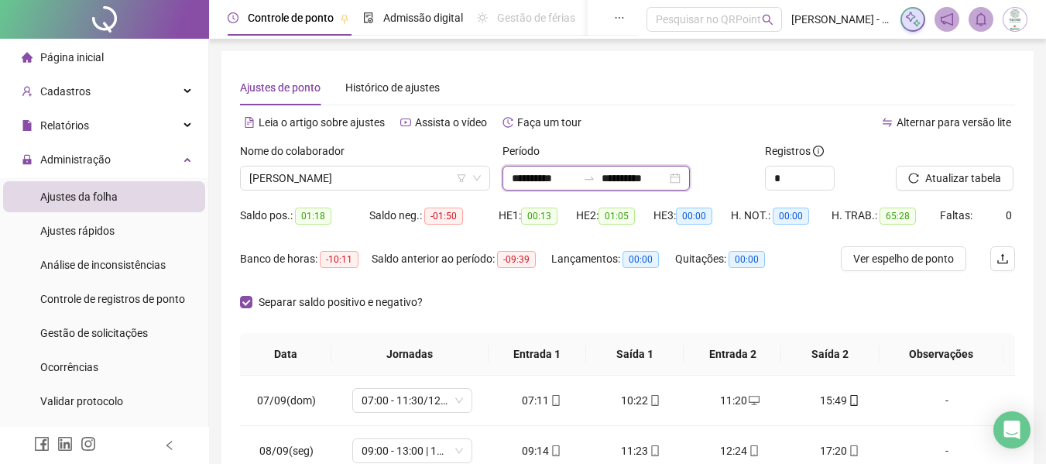
click at [514, 177] on input "**********" at bounding box center [544, 178] width 65 height 17
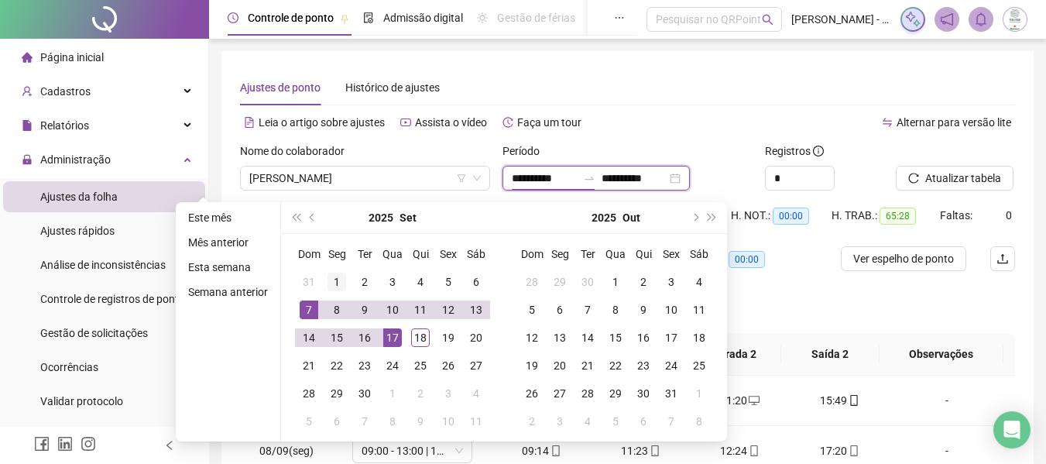
type input "**********"
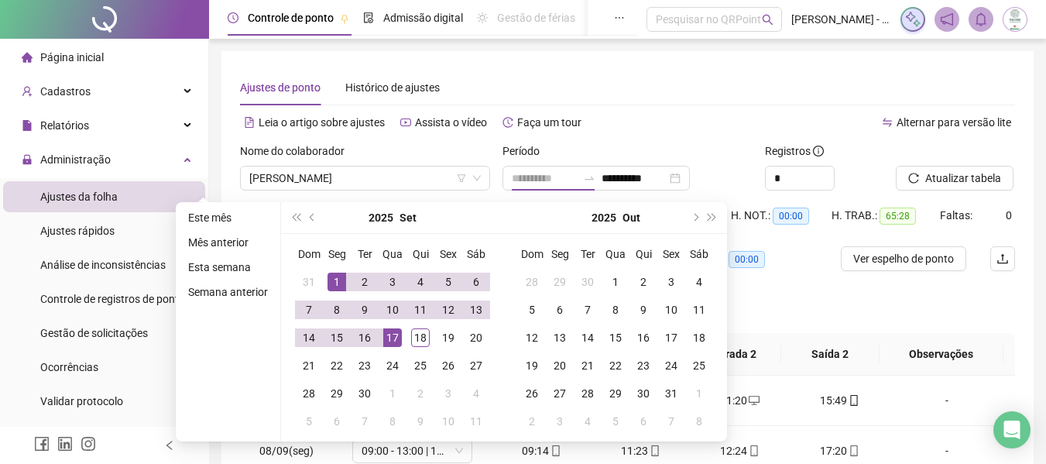
click at [332, 279] on div "1" at bounding box center [336, 281] width 19 height 19
type input "**********"
click at [392, 338] on div "17" at bounding box center [392, 337] width 19 height 19
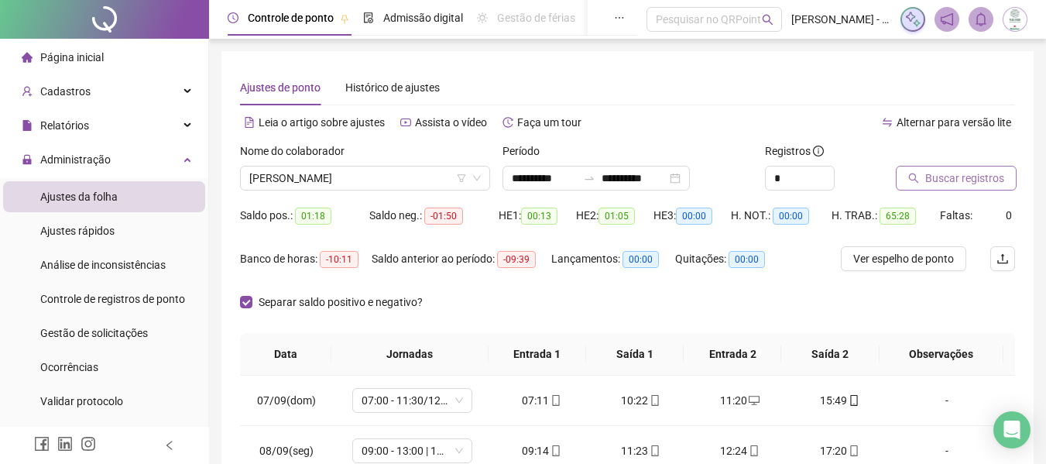
click at [920, 180] on button "Buscar registros" at bounding box center [956, 178] width 121 height 25
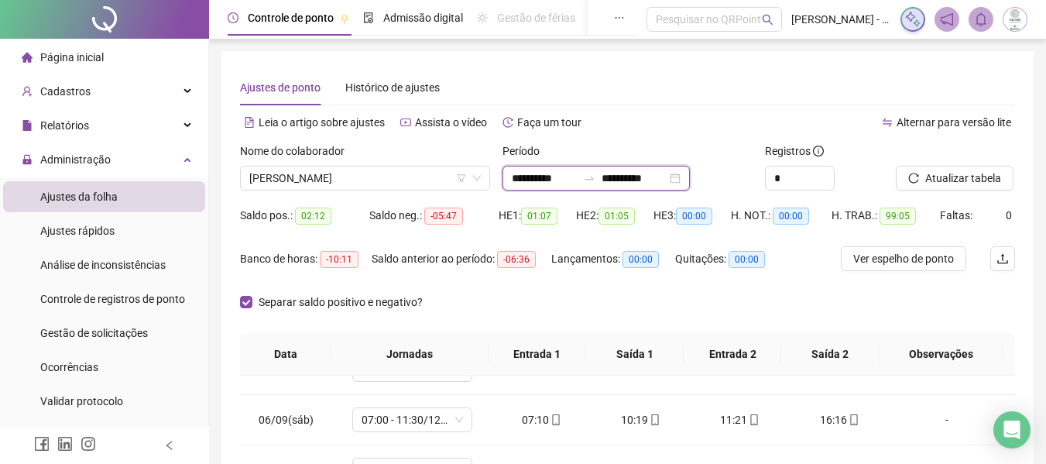
click at [519, 177] on input "**********" at bounding box center [544, 178] width 65 height 17
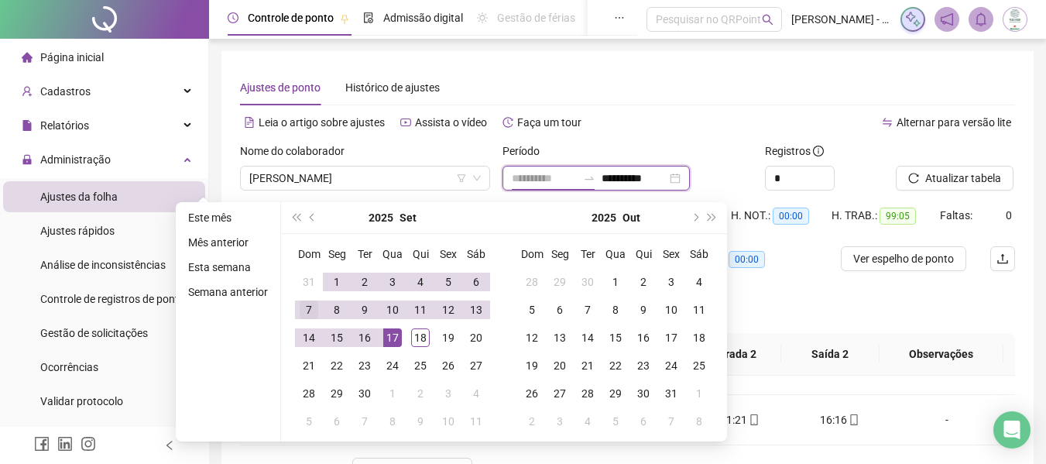
type input "**********"
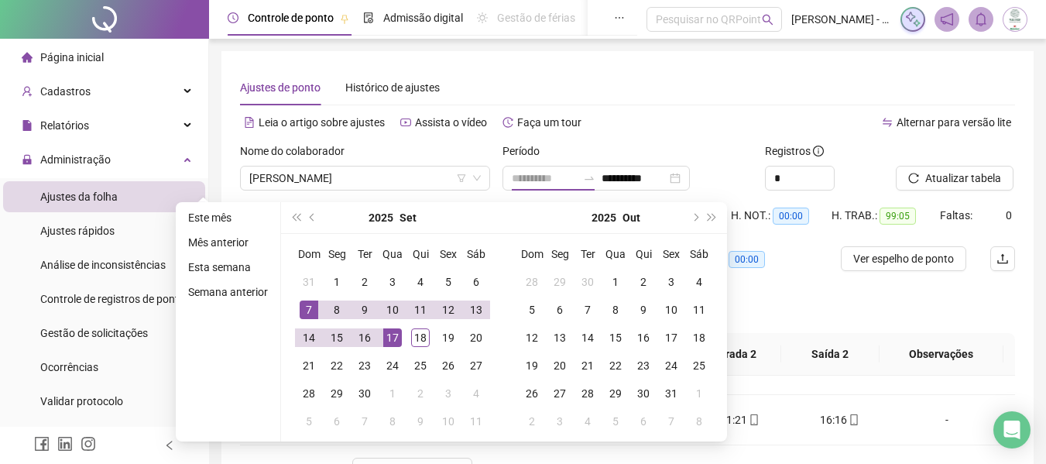
click at [310, 314] on div "7" at bounding box center [309, 309] width 19 height 19
type input "**********"
click at [396, 336] on div "17" at bounding box center [392, 337] width 19 height 19
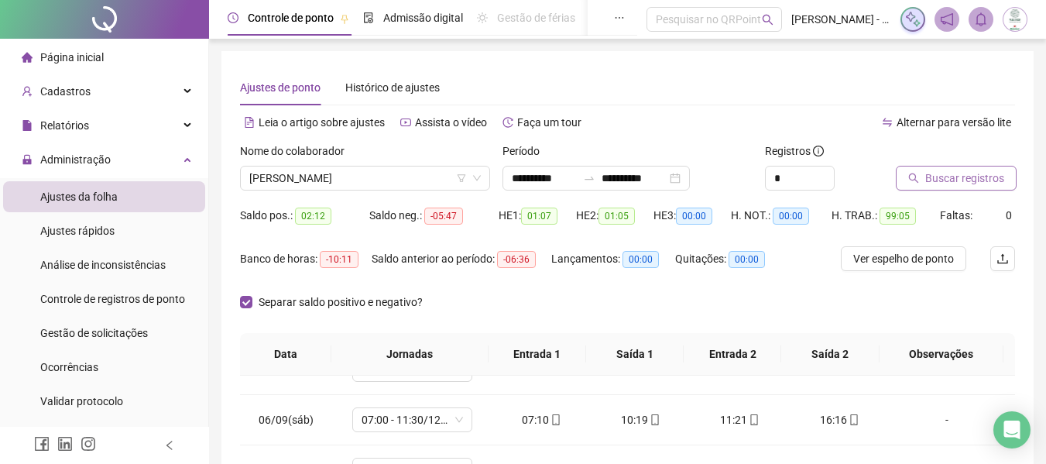
click at [927, 180] on span "Buscar registros" at bounding box center [964, 178] width 79 height 17
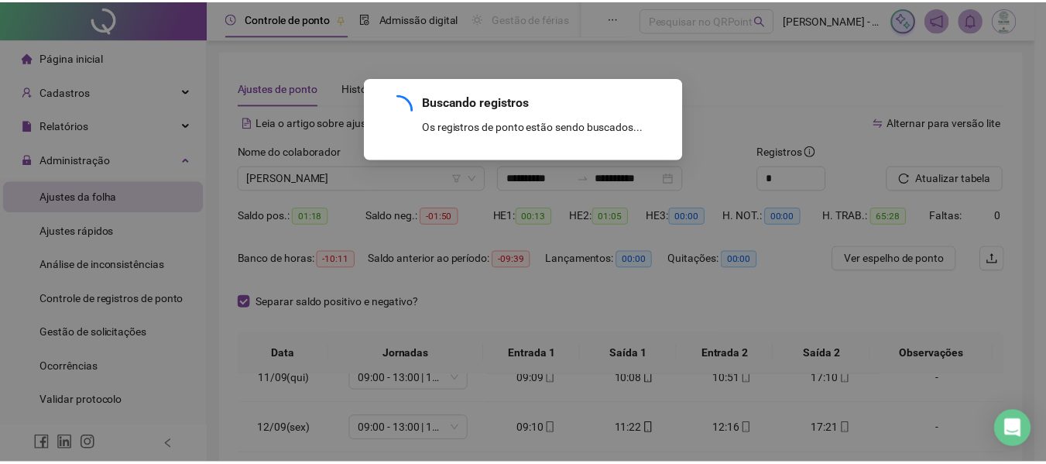
scroll to position [223, 0]
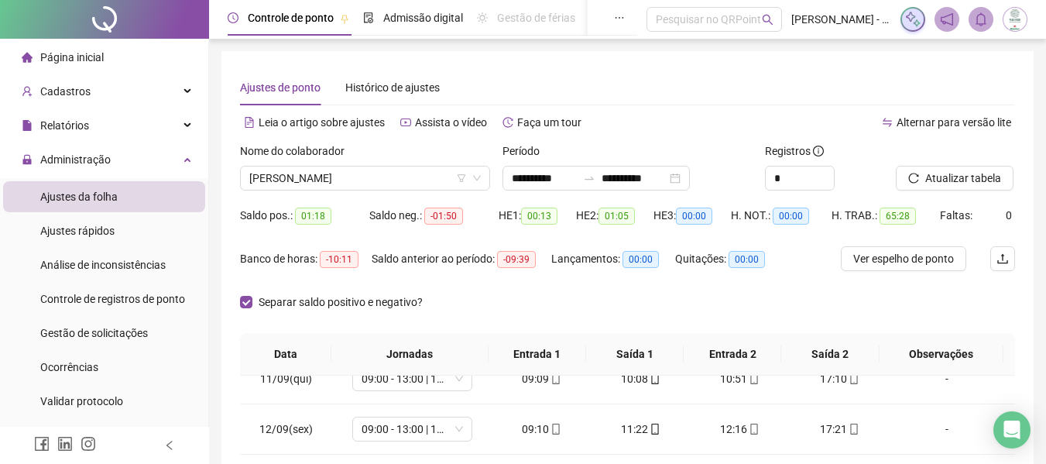
click at [507, 306] on div "Separar saldo positivo e negativo?" at bounding box center [627, 311] width 775 height 43
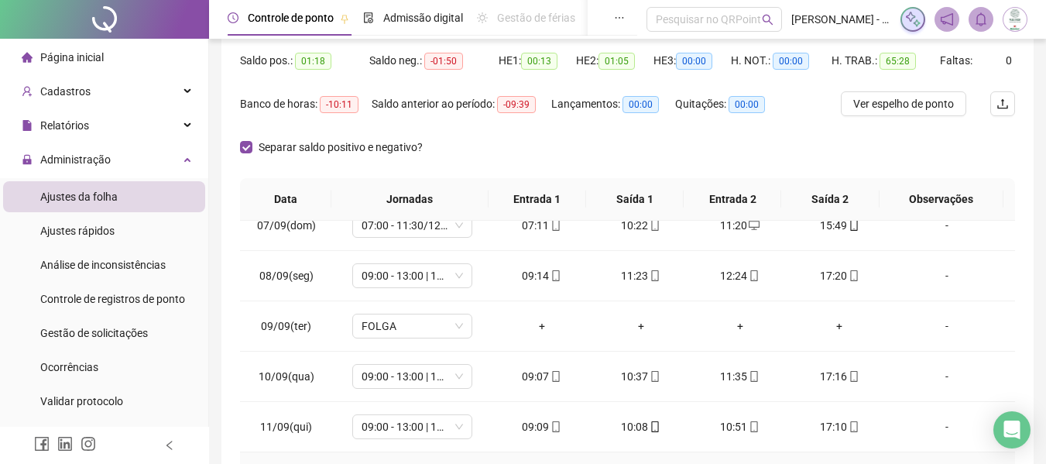
scroll to position [0, 0]
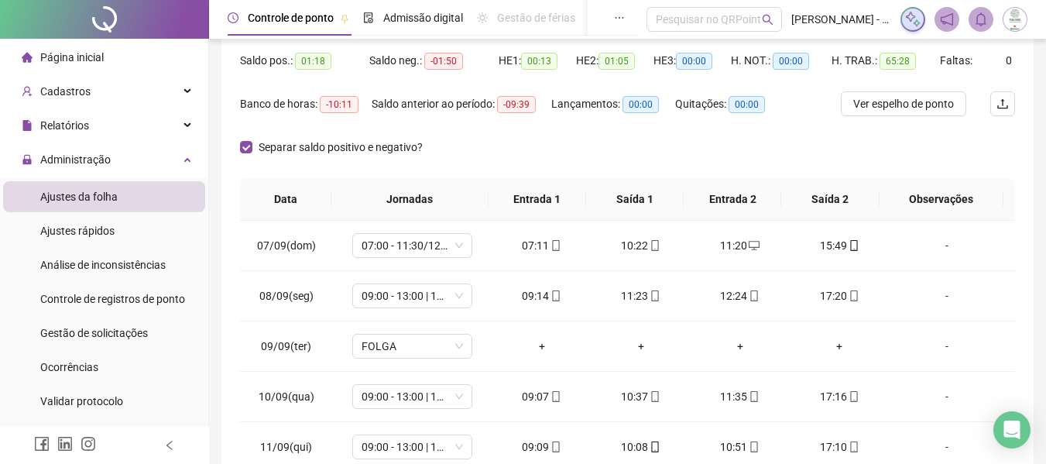
click at [437, 172] on div "Separar saldo positivo e negativo?" at bounding box center [344, 156] width 209 height 43
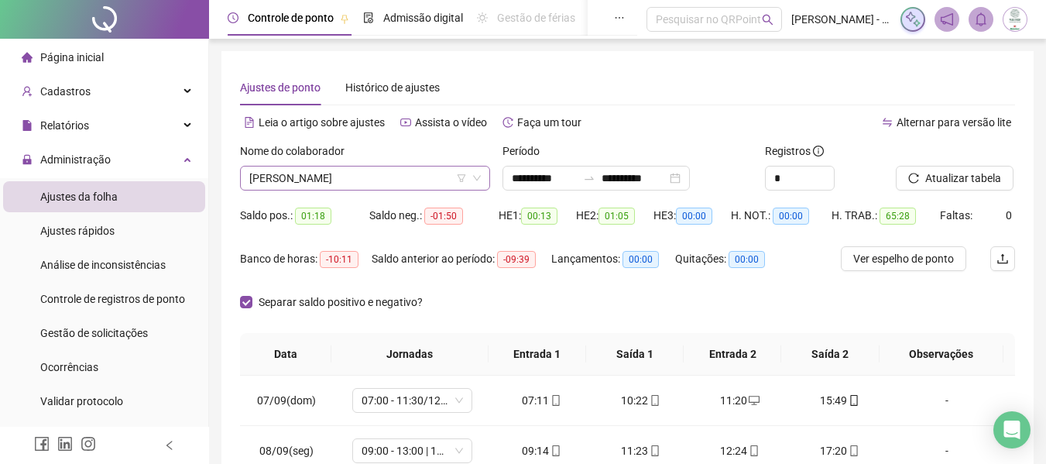
click at [362, 183] on span "[PERSON_NAME]" at bounding box center [364, 177] width 231 height 23
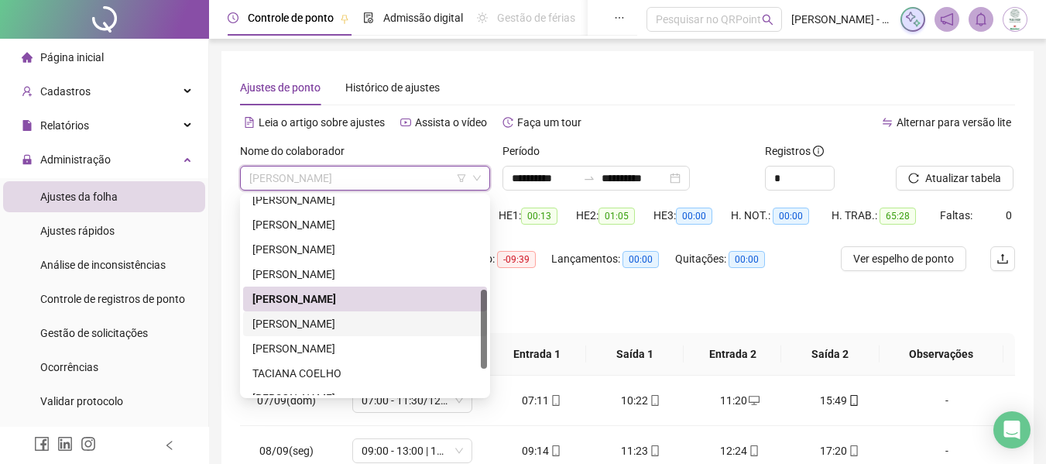
click at [318, 320] on div "[PERSON_NAME]" at bounding box center [364, 323] width 225 height 17
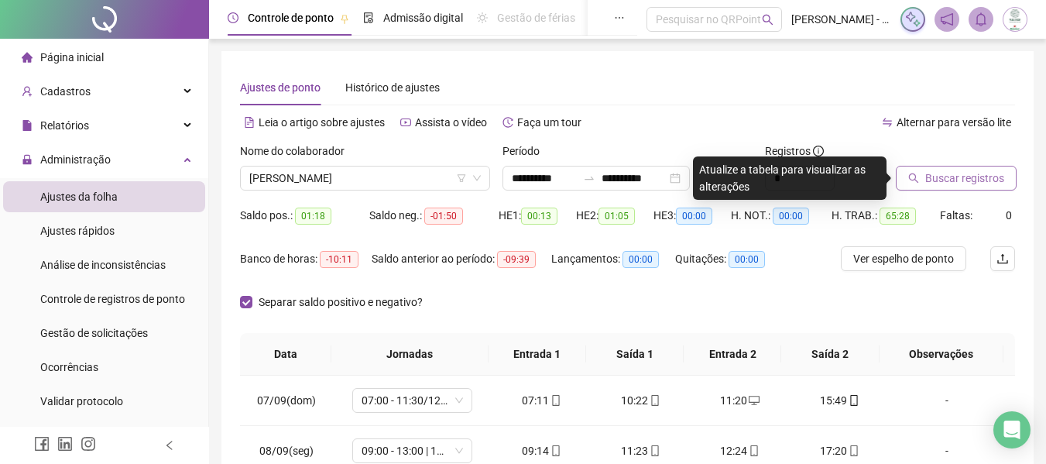
click at [947, 180] on span "Buscar registros" at bounding box center [964, 178] width 79 height 17
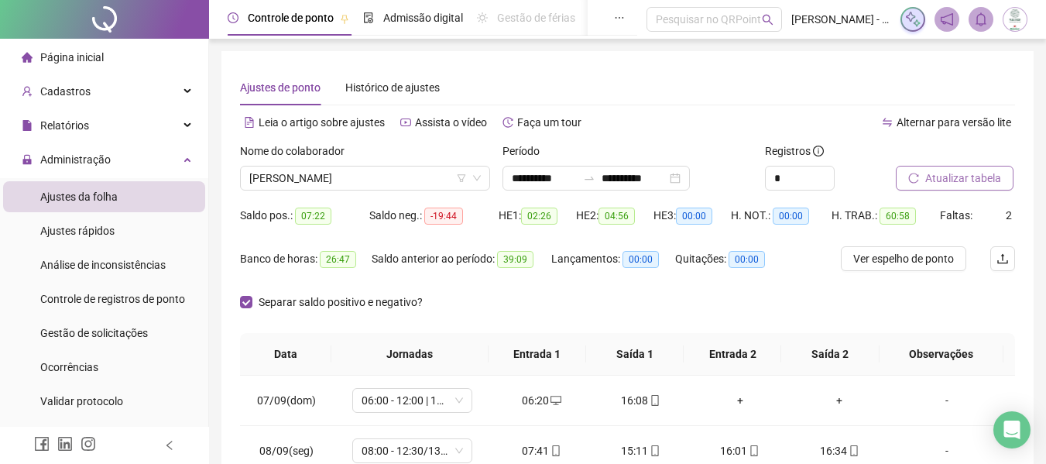
click at [536, 291] on div "Separar saldo positivo e negativo?" at bounding box center [627, 311] width 775 height 43
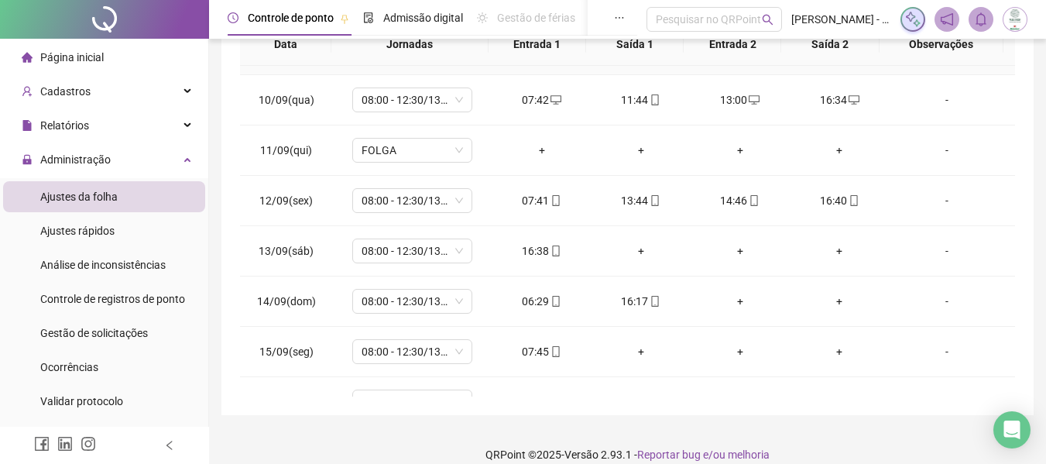
scroll to position [155, 0]
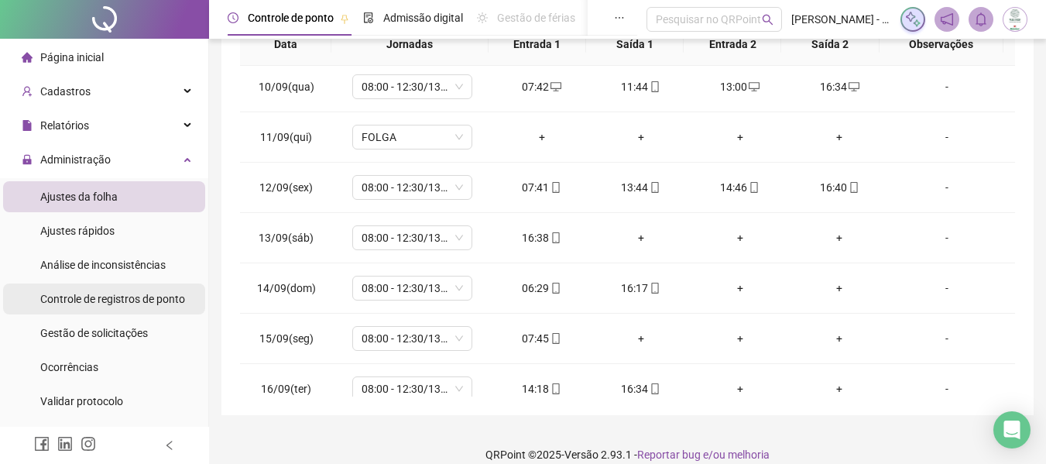
click at [109, 301] on span "Controle de registros de ponto" at bounding box center [112, 299] width 145 height 12
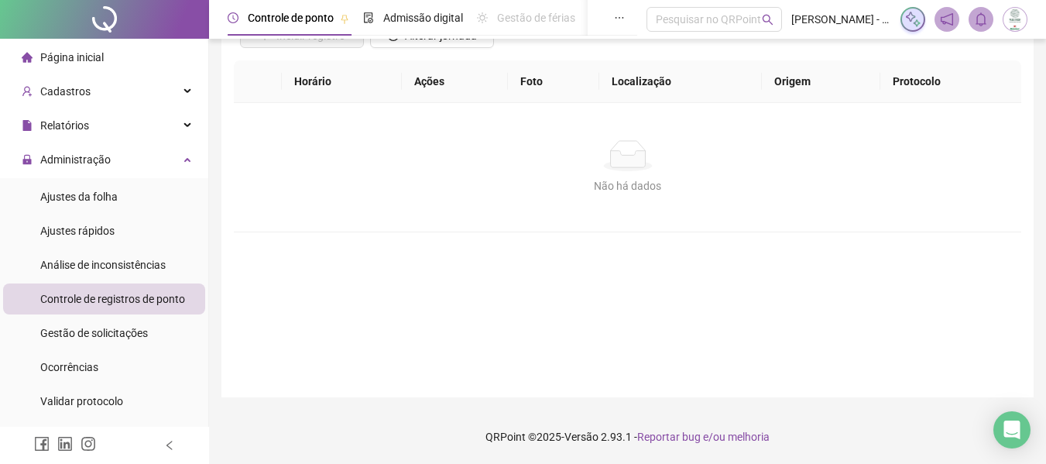
scroll to position [136, 0]
click at [112, 335] on span "Gestão de solicitações" at bounding box center [94, 333] width 108 height 12
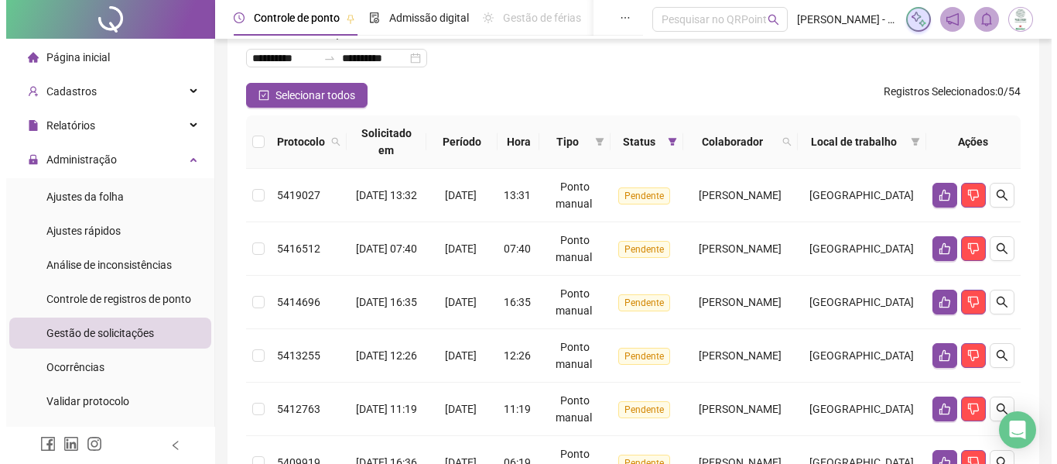
scroll to position [251, 0]
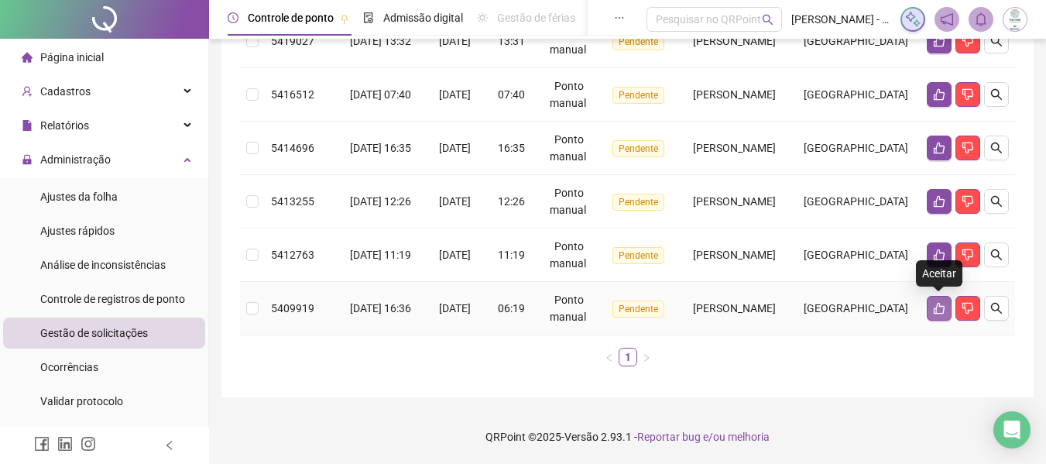
click at [936, 310] on icon "like" at bounding box center [939, 309] width 11 height 12
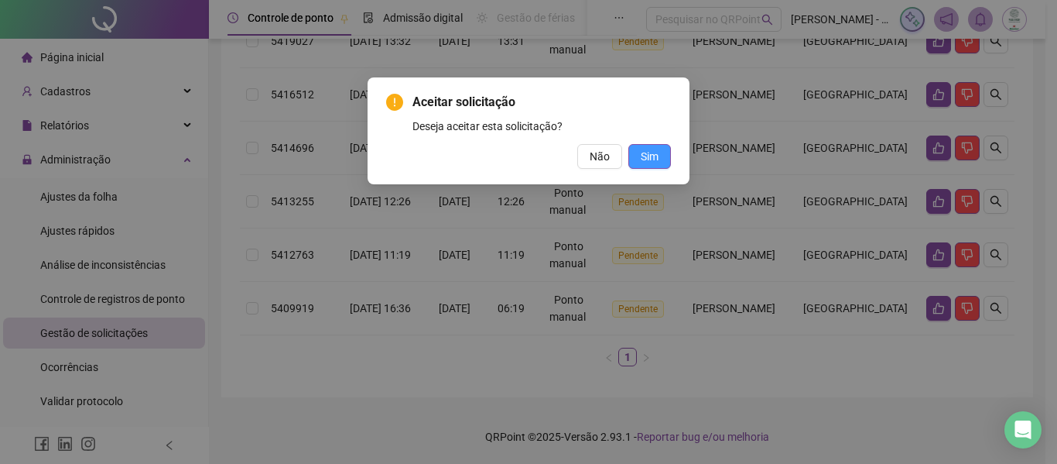
click at [660, 161] on button "Sim" at bounding box center [650, 156] width 43 height 25
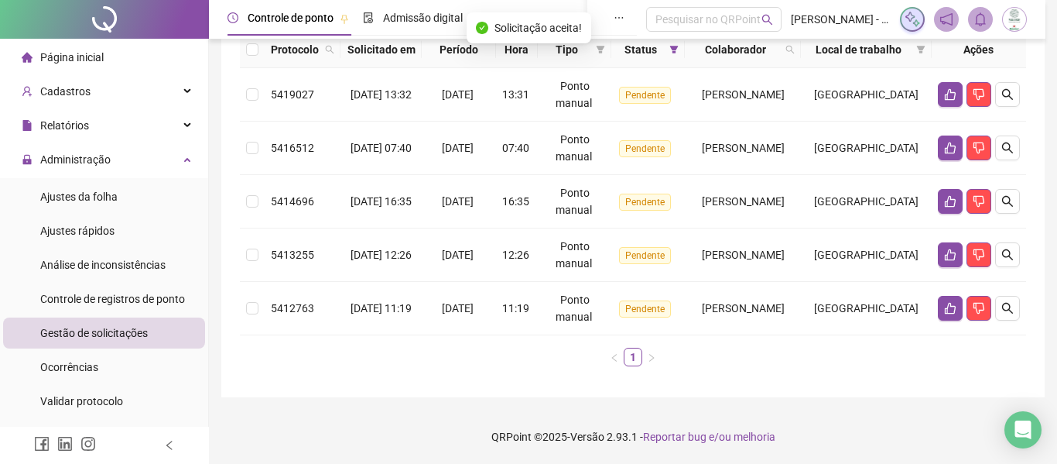
scroll to position [197, 0]
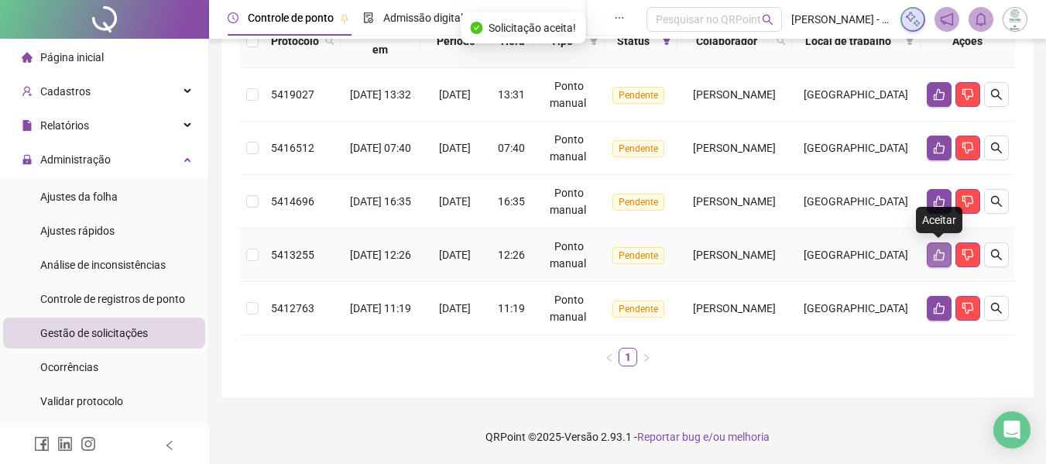
click at [933, 252] on icon "like" at bounding box center [939, 255] width 12 height 12
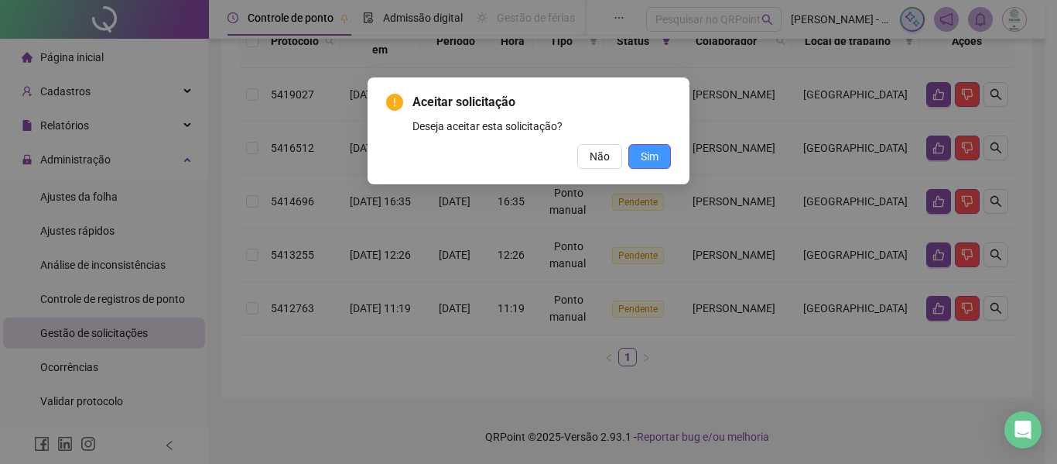
click at [648, 155] on span "Sim" at bounding box center [650, 156] width 18 height 17
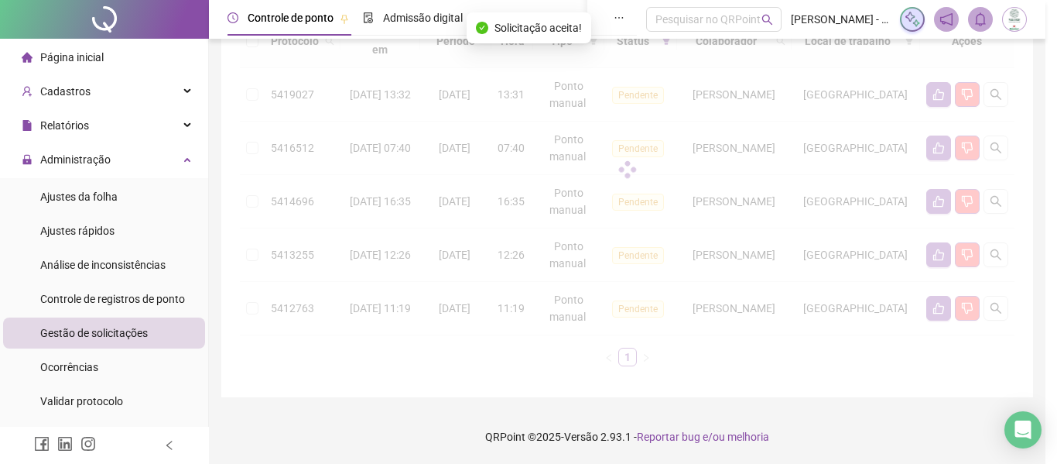
scroll to position [144, 0]
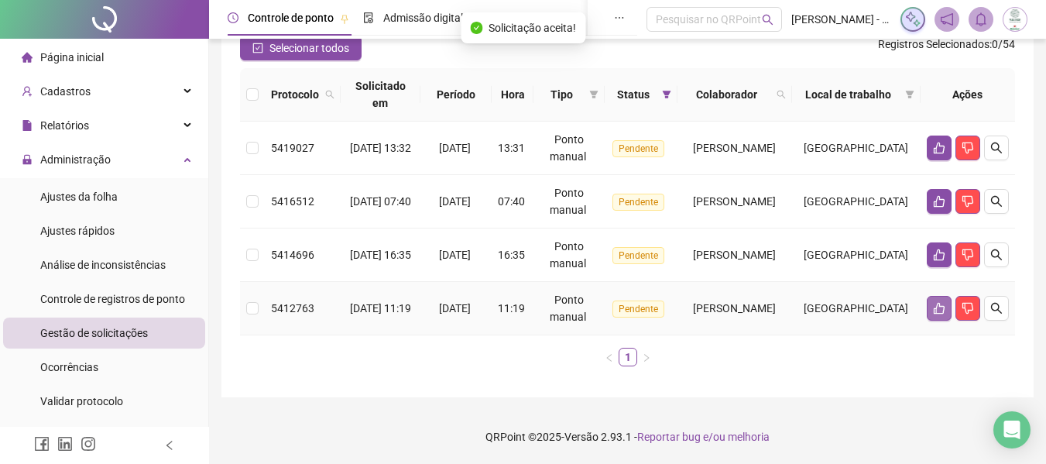
click at [937, 307] on icon "like" at bounding box center [939, 308] width 12 height 12
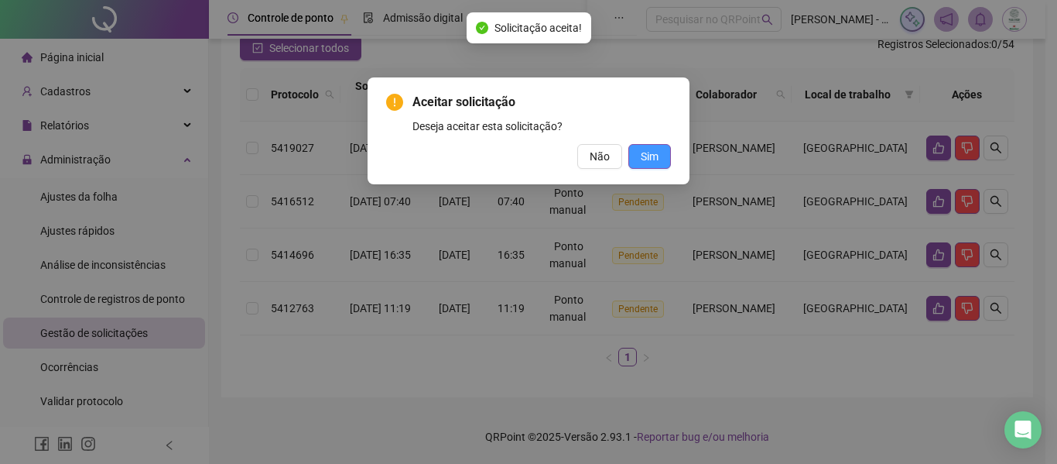
click at [655, 151] on span "Sim" at bounding box center [650, 156] width 18 height 17
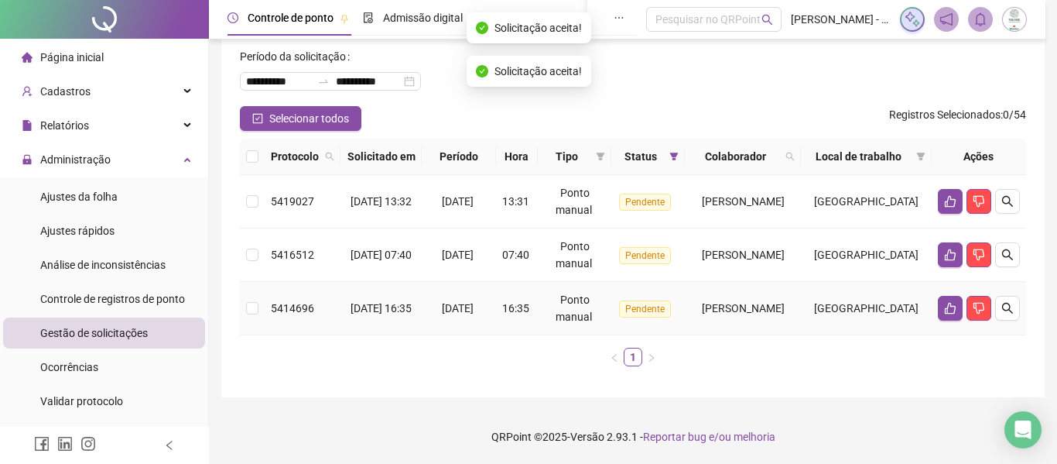
scroll to position [91, 0]
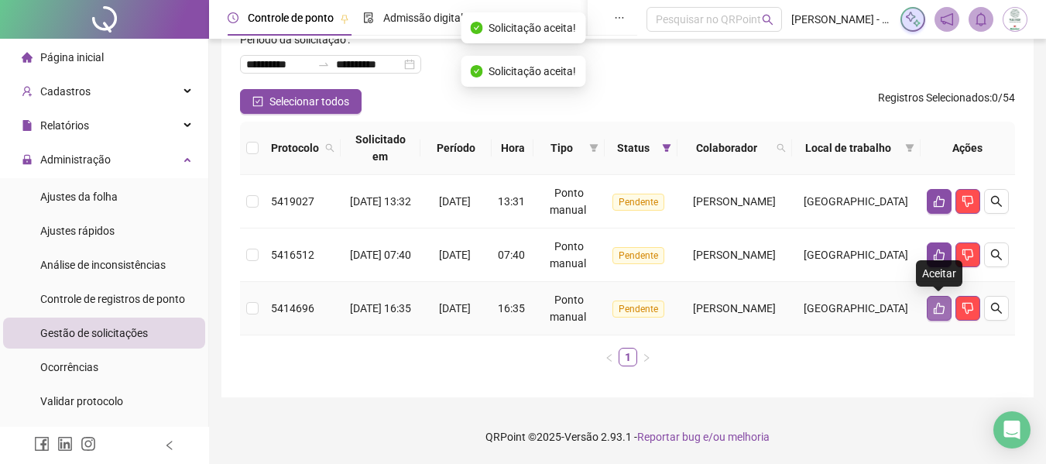
click at [941, 311] on icon "like" at bounding box center [939, 308] width 12 height 12
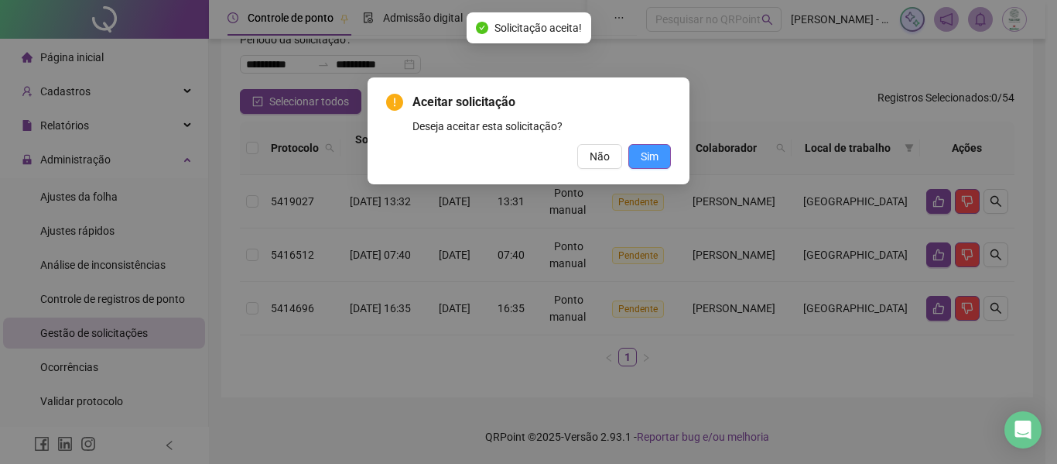
click at [656, 152] on span "Sim" at bounding box center [650, 156] width 18 height 17
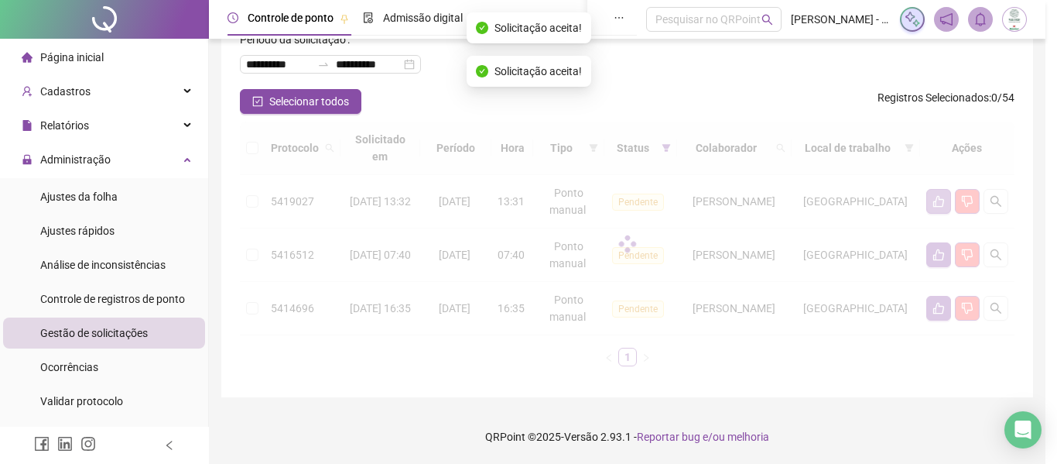
scroll to position [37, 0]
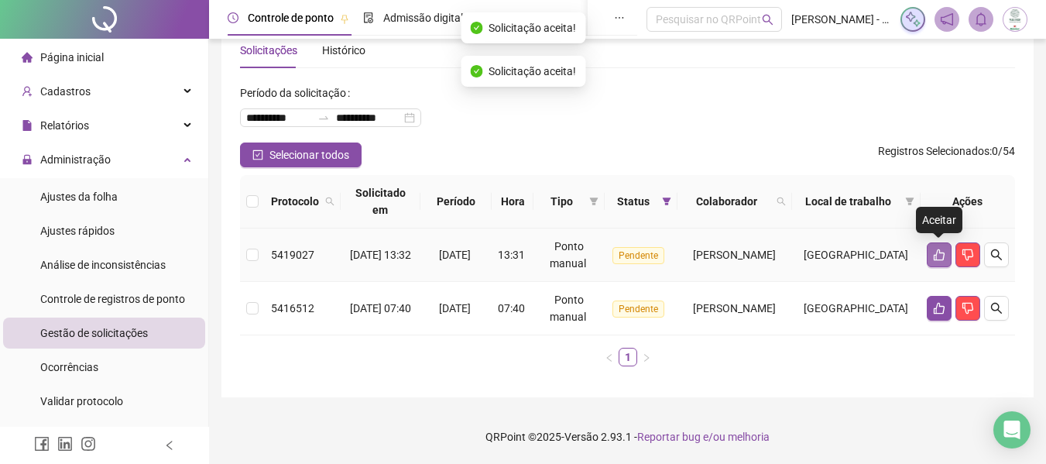
click at [939, 256] on icon "like" at bounding box center [939, 255] width 12 height 12
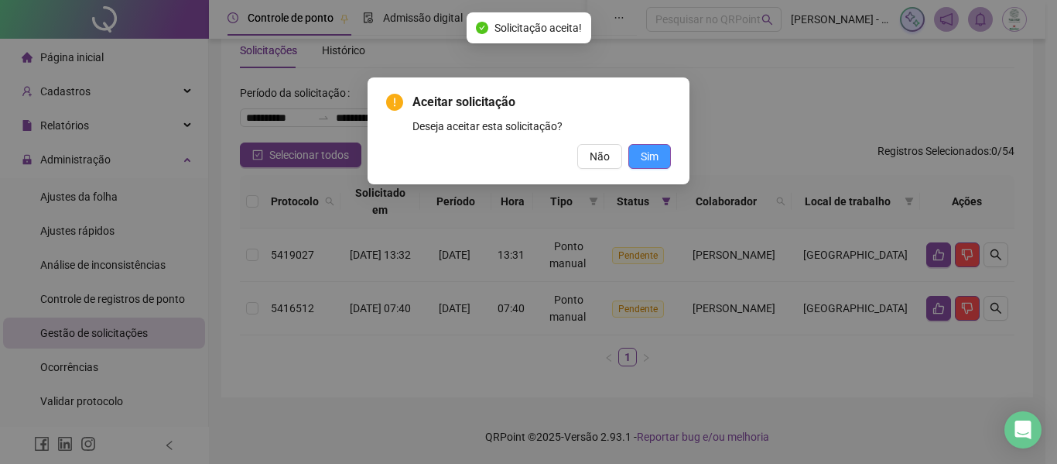
click at [663, 156] on button "Sim" at bounding box center [650, 156] width 43 height 25
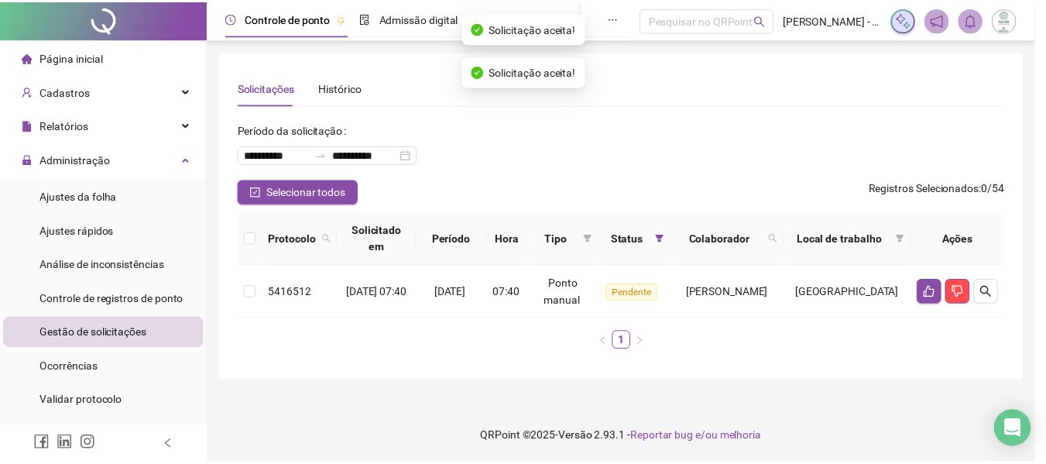
scroll to position [0, 0]
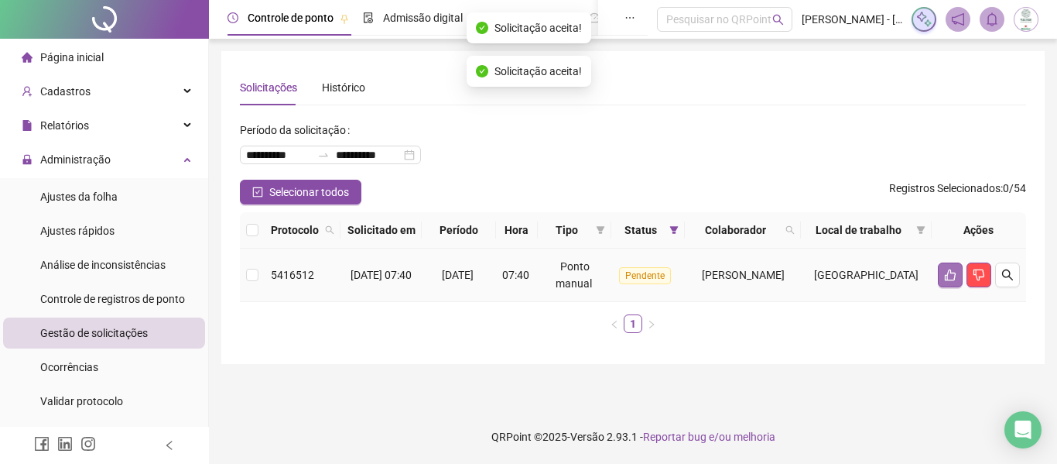
click at [951, 281] on icon "like" at bounding box center [950, 275] width 11 height 12
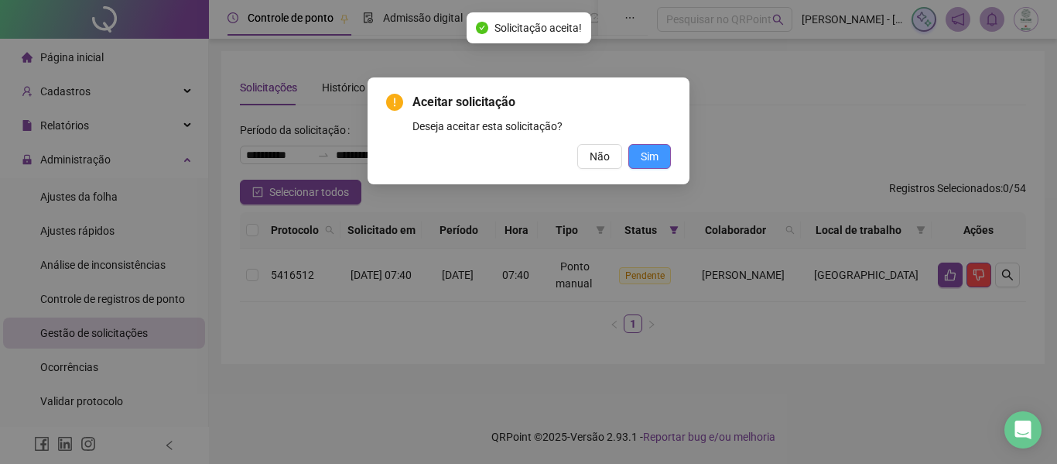
click at [641, 154] on span "Sim" at bounding box center [650, 156] width 18 height 17
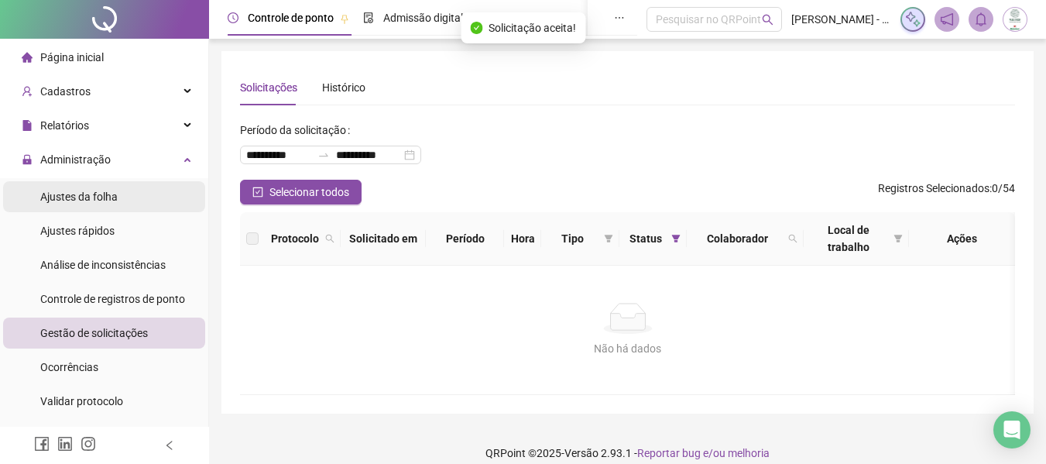
click at [115, 193] on span "Ajustes da folha" at bounding box center [78, 196] width 77 height 12
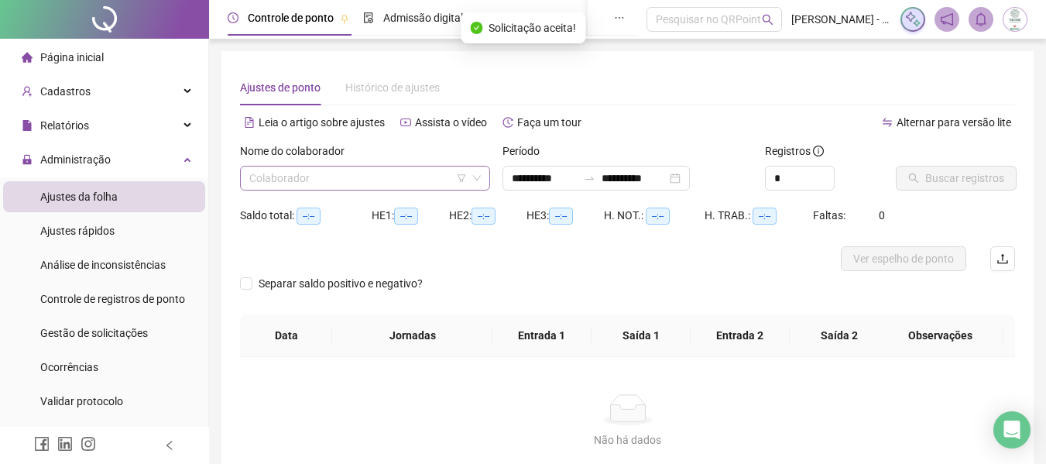
type input "**********"
click at [335, 176] on input "search" at bounding box center [358, 177] width 218 height 23
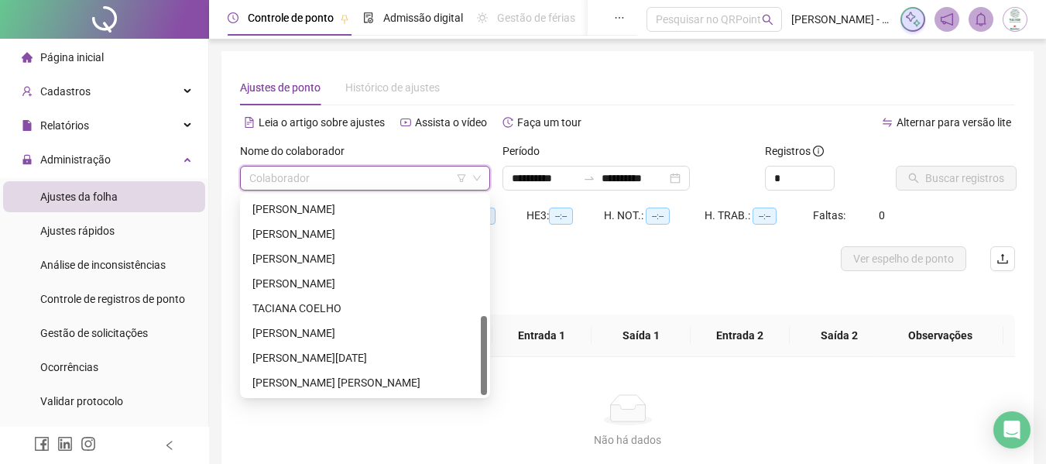
scroll to position [108, 0]
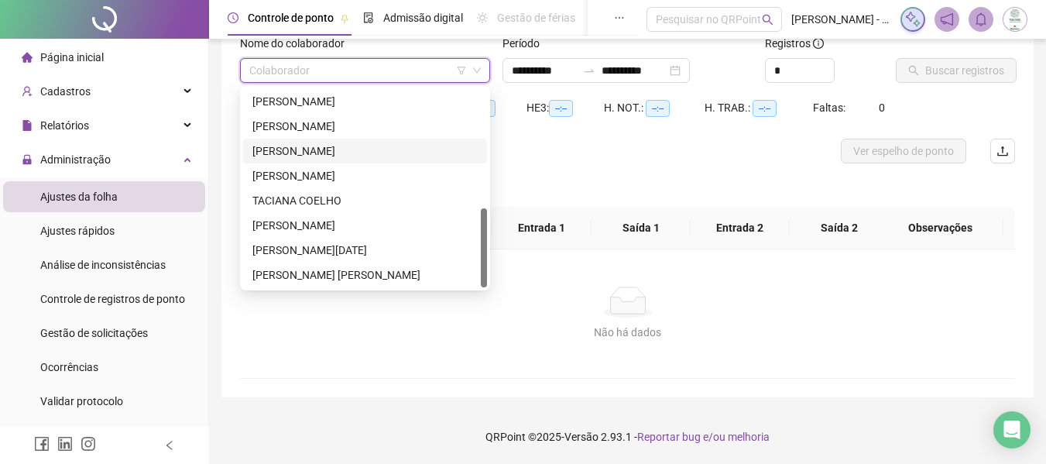
click at [314, 145] on div "[PERSON_NAME]" at bounding box center [364, 150] width 225 height 17
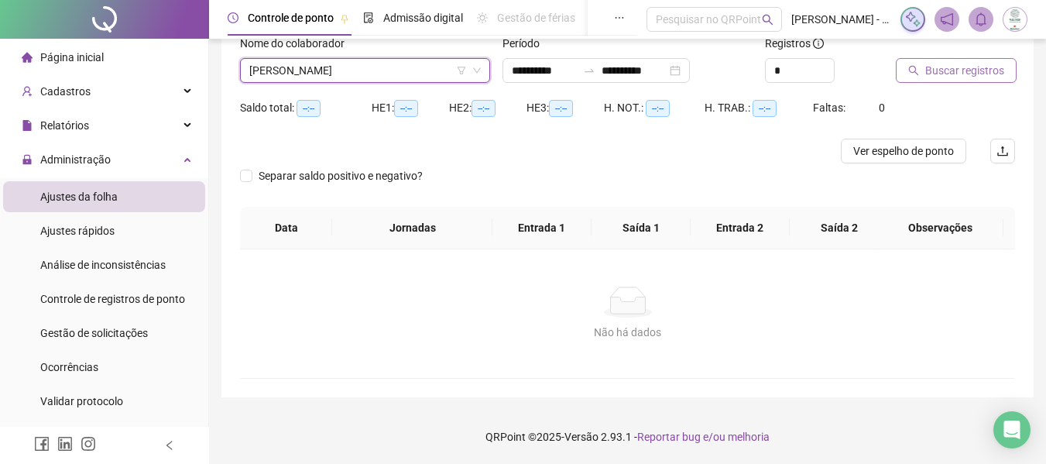
click at [955, 70] on span "Buscar registros" at bounding box center [964, 70] width 79 height 17
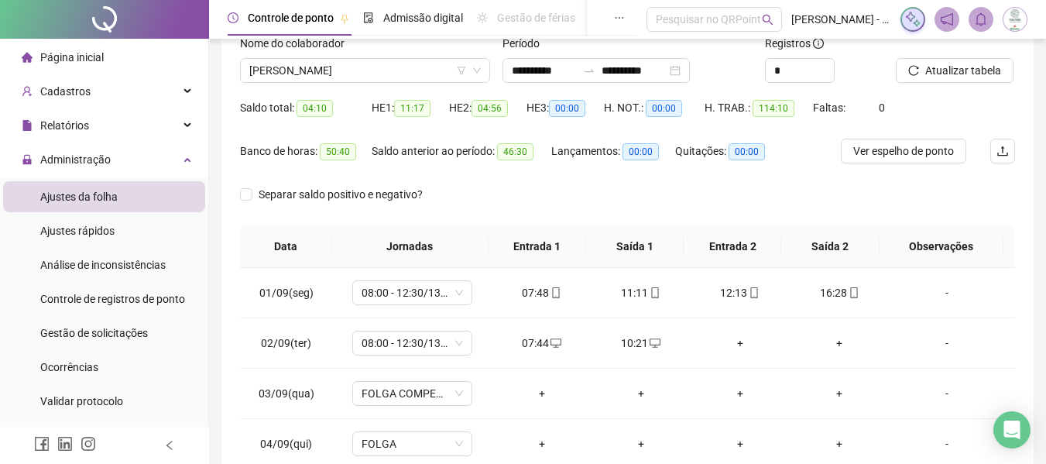
click at [339, 184] on div "Separar saldo positivo e negativo?" at bounding box center [344, 194] width 209 height 25
click at [337, 191] on span "Separar saldo positivo e negativo?" at bounding box center [340, 194] width 177 height 17
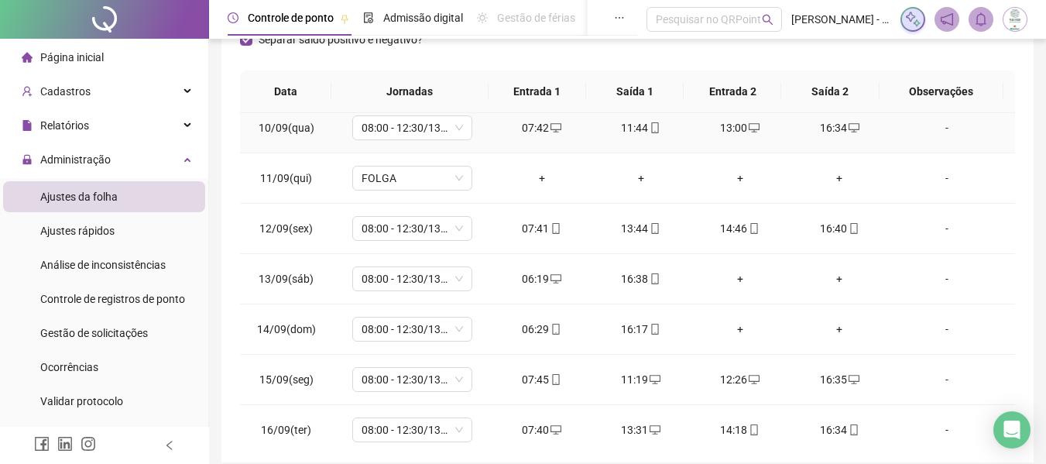
scroll to position [464, 0]
click at [413, 278] on span "08:00 - 12:30/13:30 - 16:20" at bounding box center [412, 277] width 101 height 23
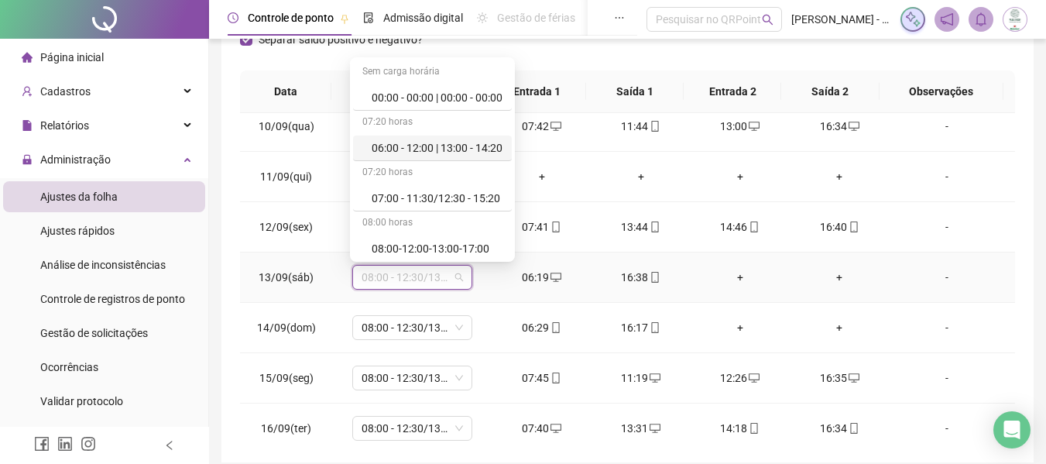
click at [450, 144] on div "06:00 - 12:00 | 13:00 - 14:20" at bounding box center [437, 147] width 131 height 17
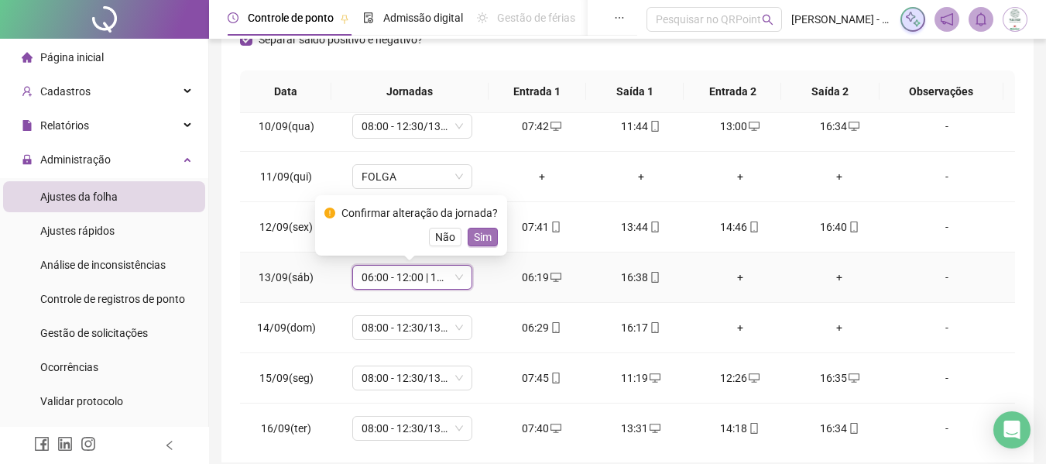
click at [476, 238] on span "Sim" at bounding box center [483, 236] width 18 height 17
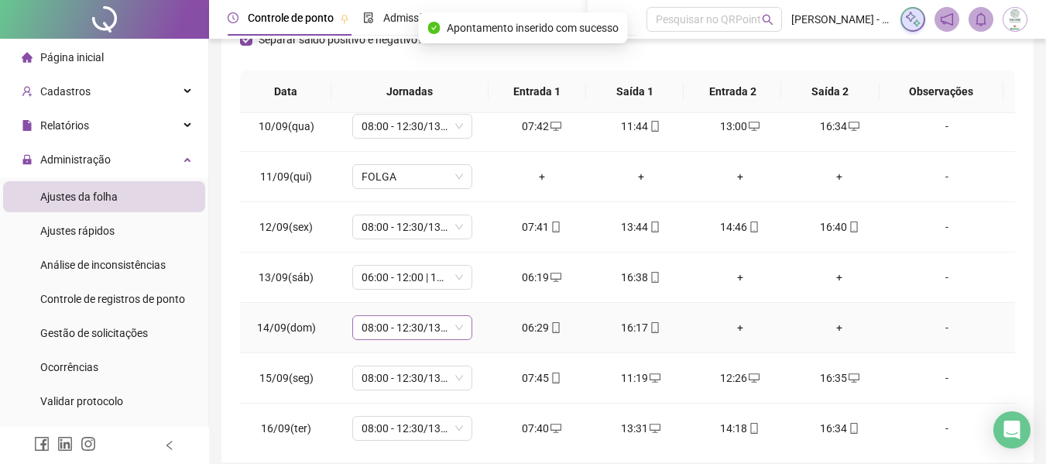
click at [396, 323] on span "08:00 - 12:30/13:30 - 16:20" at bounding box center [412, 327] width 101 height 23
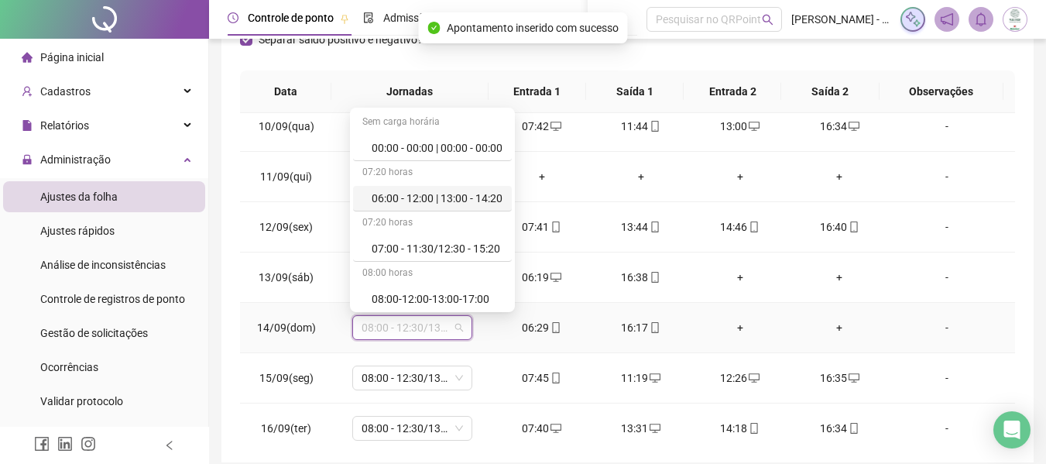
click at [436, 192] on div "06:00 - 12:00 | 13:00 - 14:20" at bounding box center [437, 198] width 131 height 17
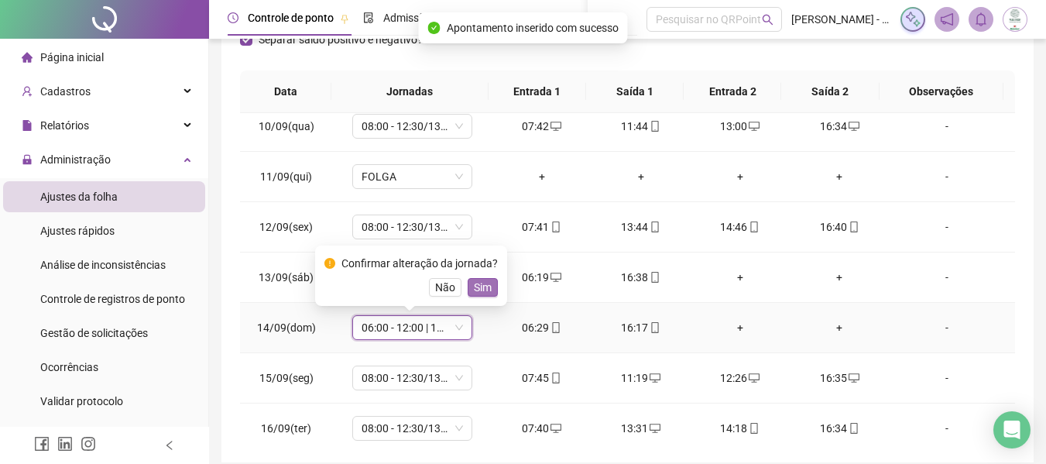
click at [482, 286] on span "Sim" at bounding box center [483, 287] width 18 height 17
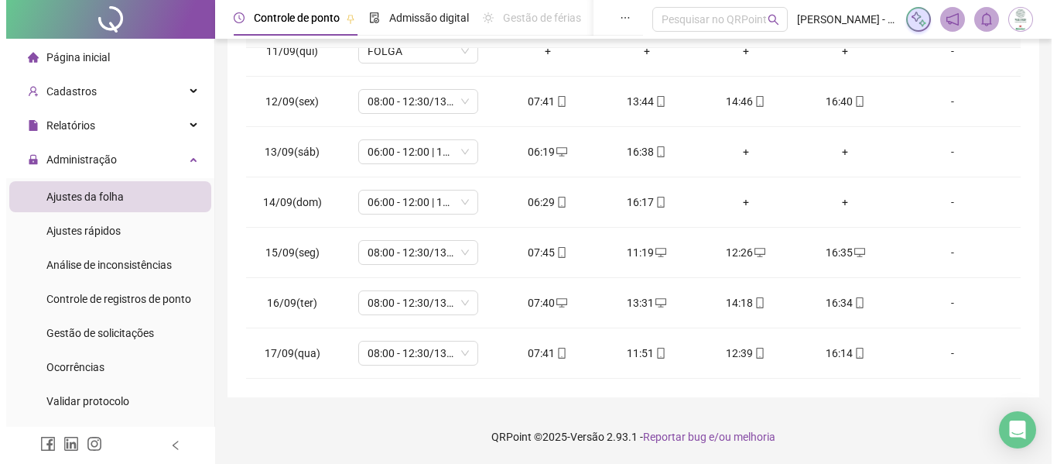
scroll to position [0, 0]
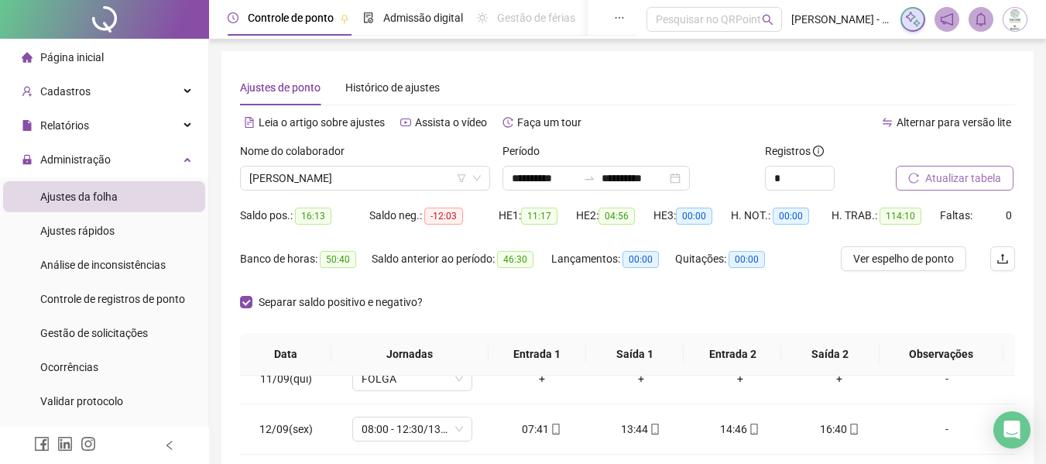
click at [961, 177] on span "Atualizar tabela" at bounding box center [963, 178] width 76 height 17
click at [514, 182] on input "**********" at bounding box center [544, 178] width 65 height 17
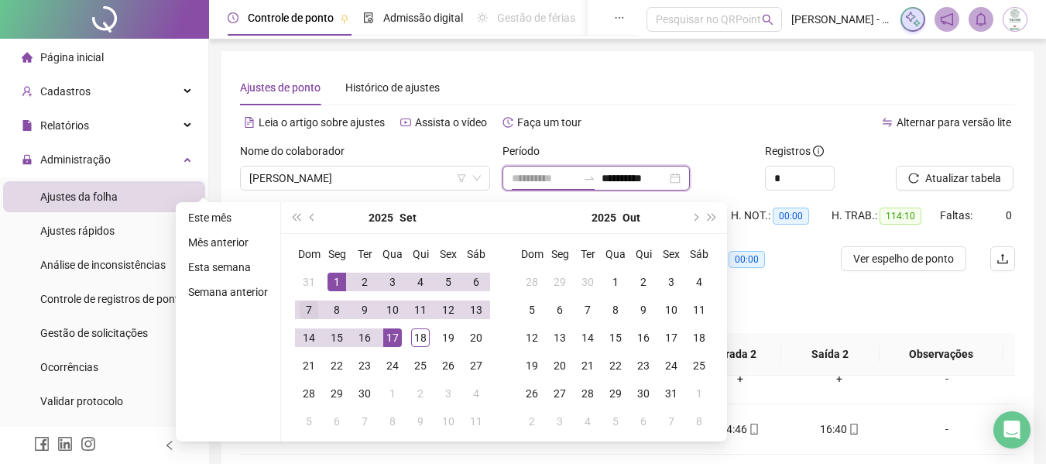
type input "**********"
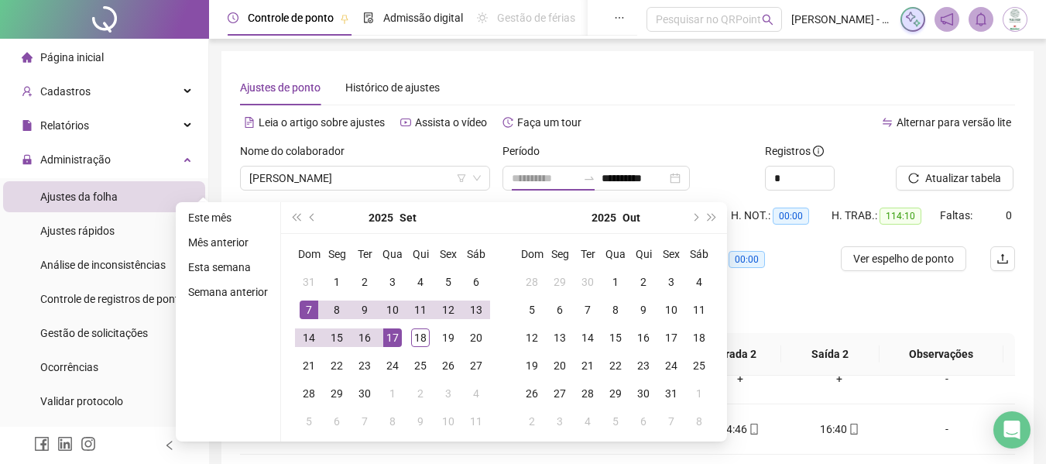
click at [307, 300] on div "7" at bounding box center [309, 309] width 19 height 19
type input "**********"
click at [392, 331] on div "17" at bounding box center [392, 337] width 19 height 19
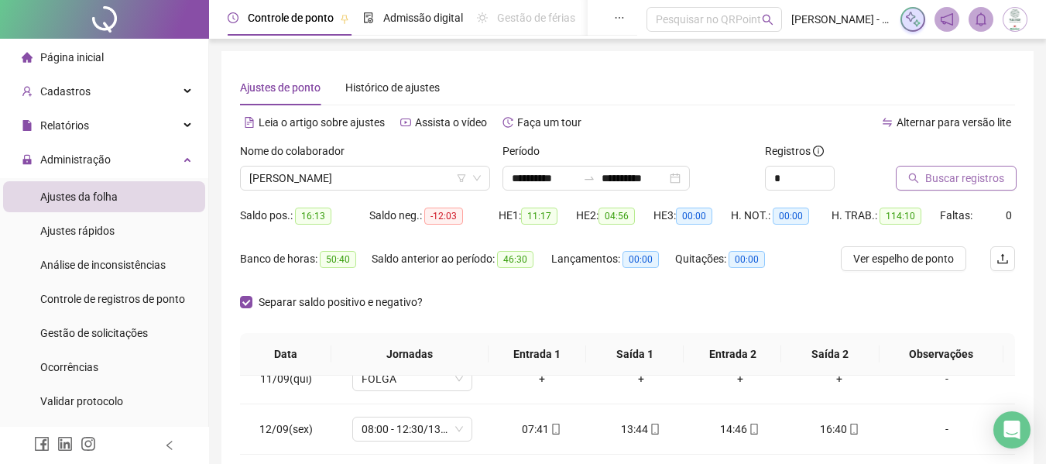
click at [944, 169] on button "Buscar registros" at bounding box center [956, 178] width 121 height 25
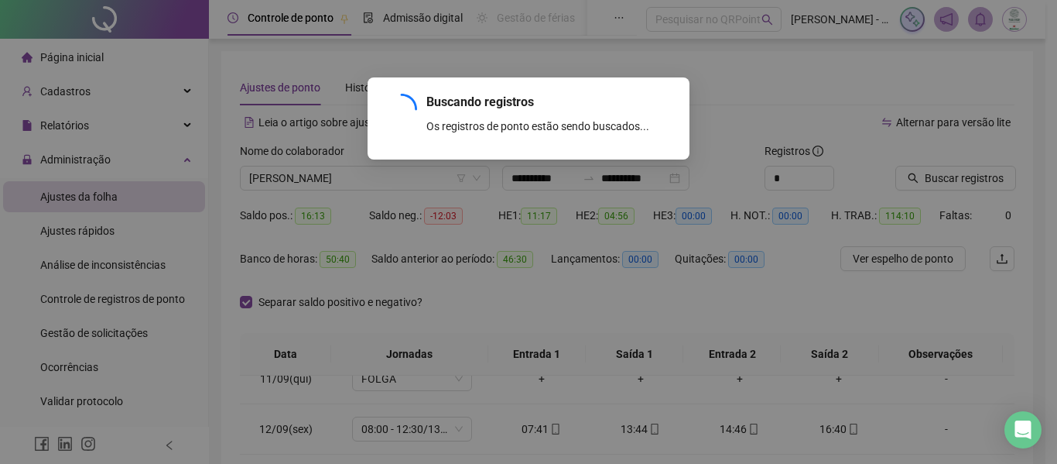
click at [937, 180] on div "Buscando registros Os registros de ponto estão sendo buscados... OK" at bounding box center [528, 232] width 1057 height 464
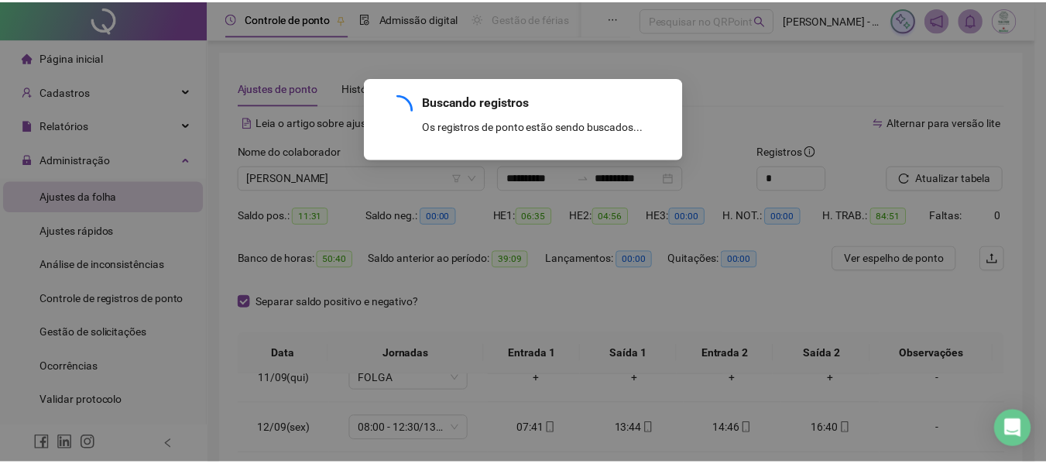
scroll to position [223, 0]
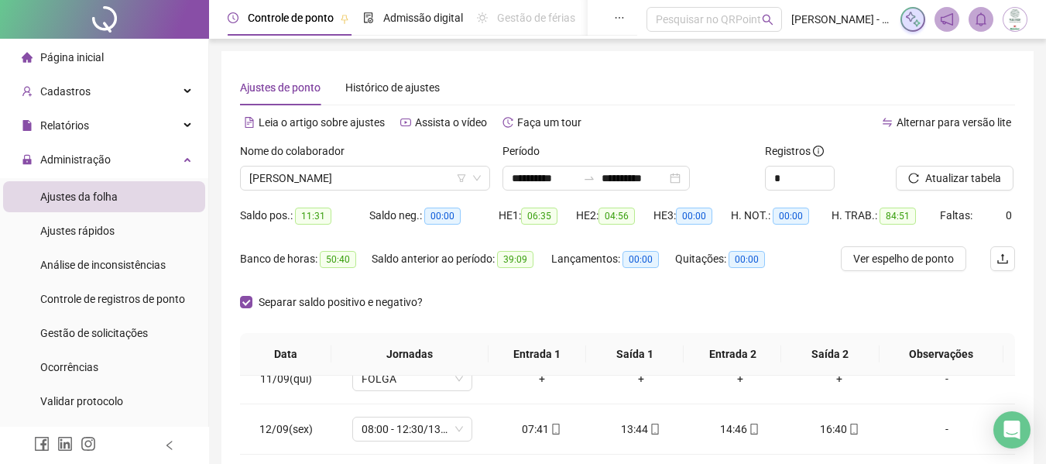
click at [608, 286] on div "Lançamentos: 00:00" at bounding box center [613, 267] width 124 height 43
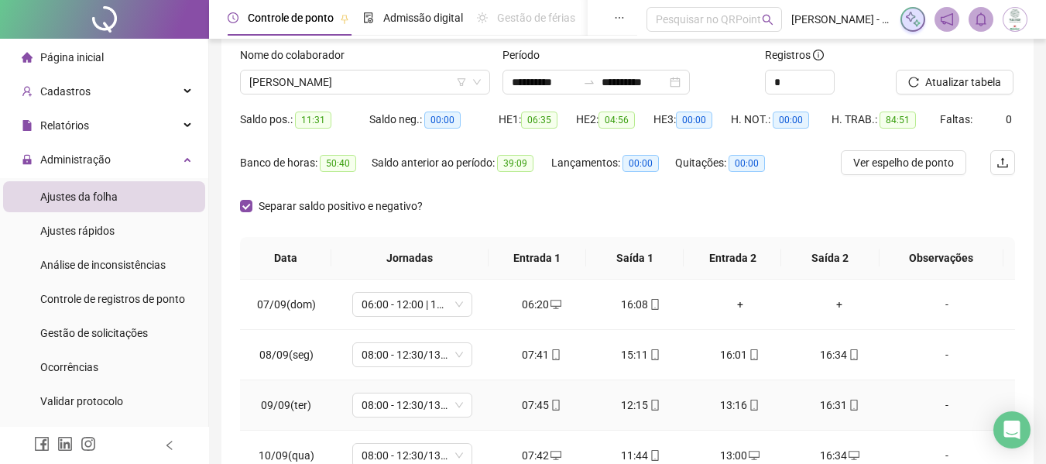
scroll to position [95, 0]
click at [518, 240] on th "Entrada 1" at bounding box center [537, 259] width 98 height 43
click at [391, 82] on span "[PERSON_NAME]" at bounding box center [364, 82] width 231 height 23
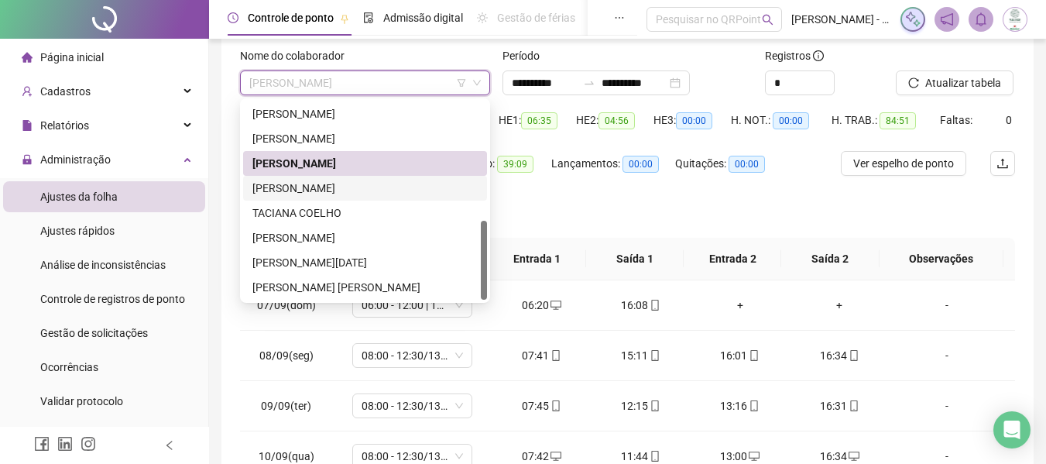
click at [339, 191] on div "[PERSON_NAME]" at bounding box center [364, 188] width 225 height 17
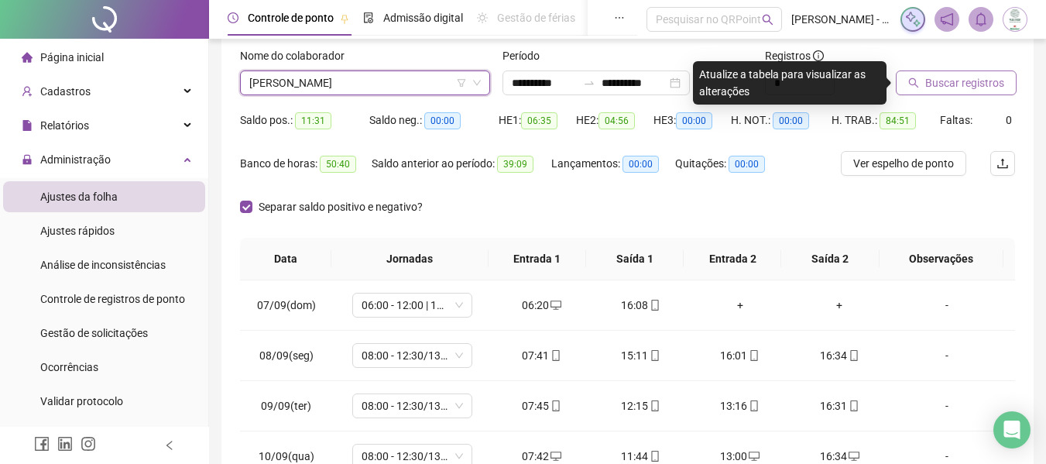
click at [966, 85] on span "Buscar registros" at bounding box center [964, 82] width 79 height 17
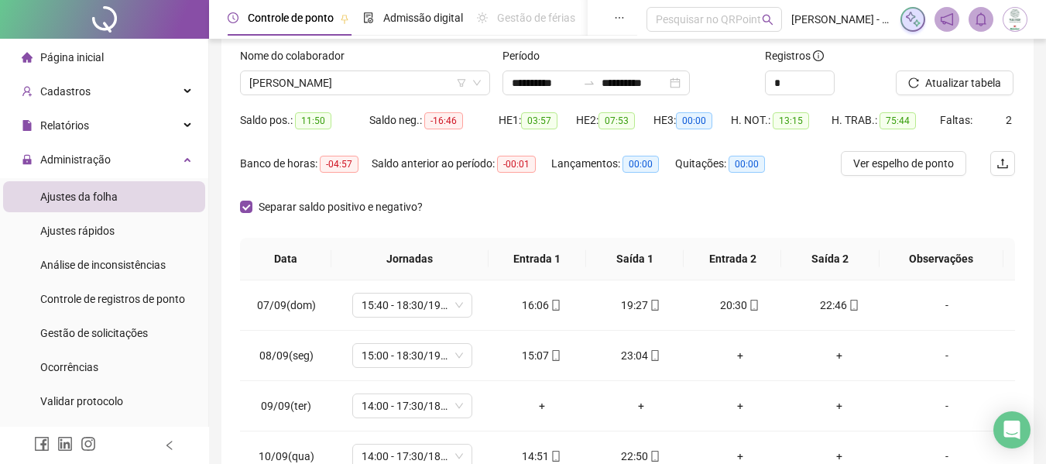
click at [551, 203] on div "Separar saldo positivo e negativo?" at bounding box center [627, 215] width 775 height 43
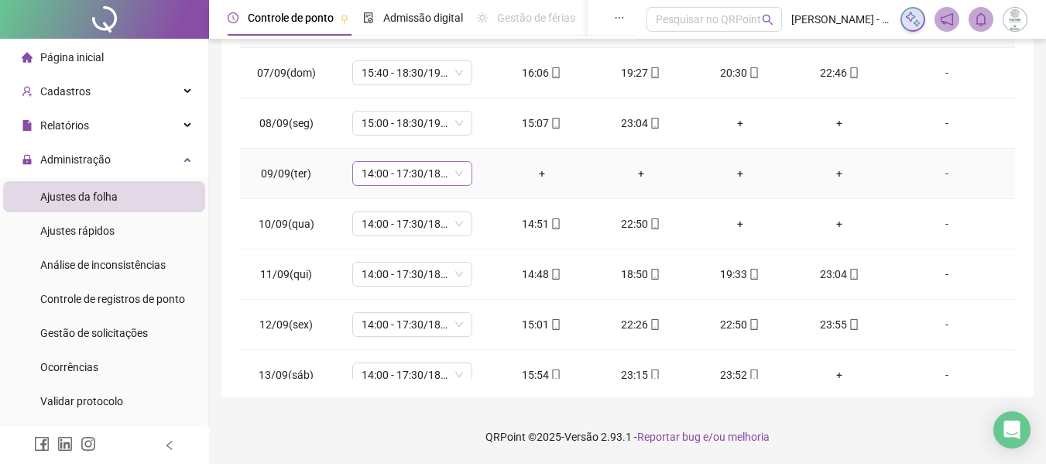
click at [420, 166] on span "14:00 - 17:30/18:30 - 22:20" at bounding box center [412, 173] width 101 height 23
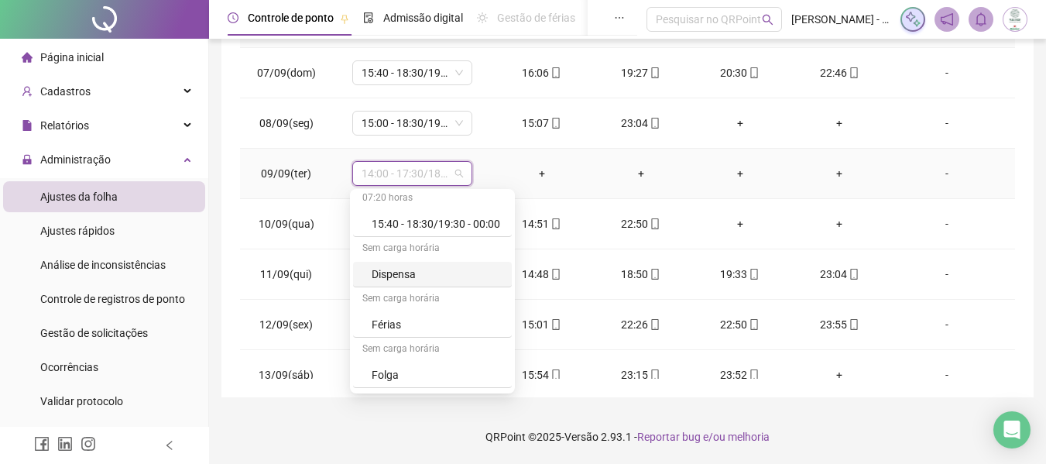
scroll to position [691, 0]
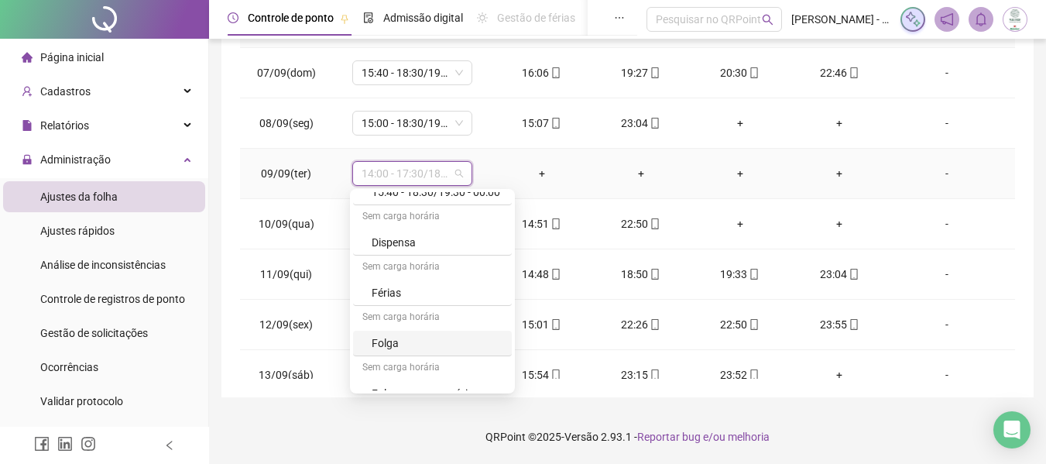
click at [386, 343] on div "Folga" at bounding box center [437, 342] width 131 height 17
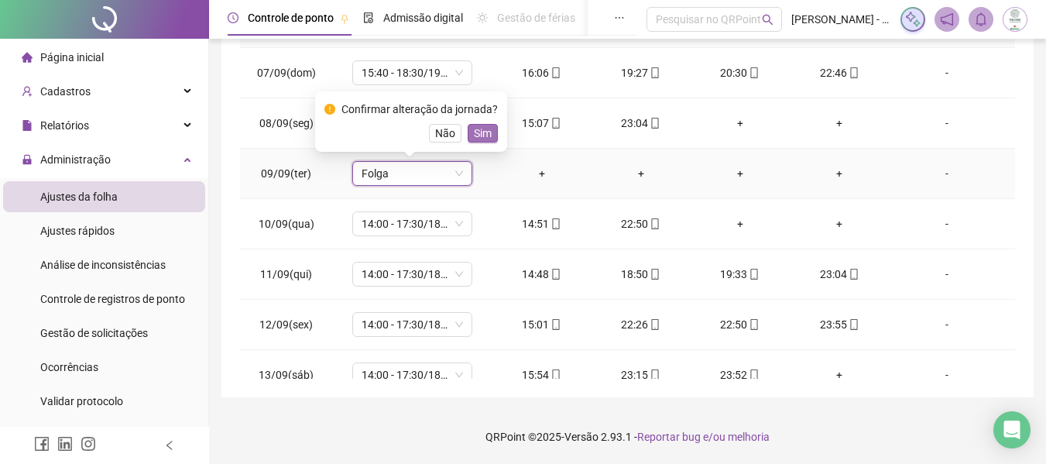
click at [478, 133] on span "Sim" at bounding box center [483, 133] width 18 height 17
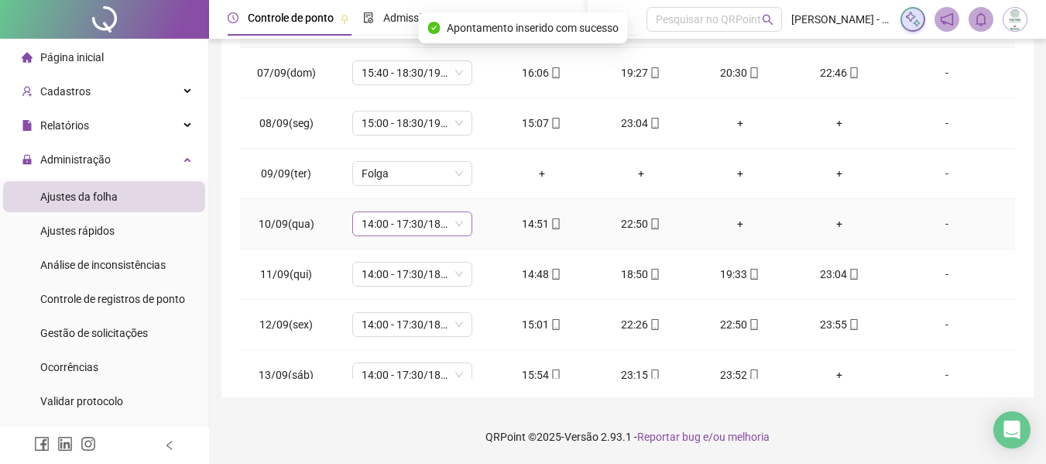
click at [399, 224] on span "14:00 - 17:30/18:30 - 22:20" at bounding box center [412, 223] width 101 height 23
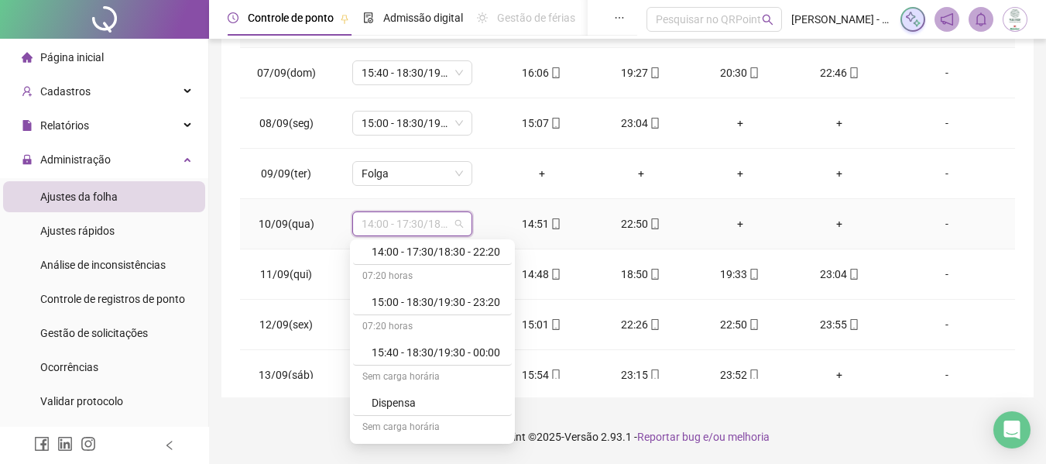
scroll to position [619, 0]
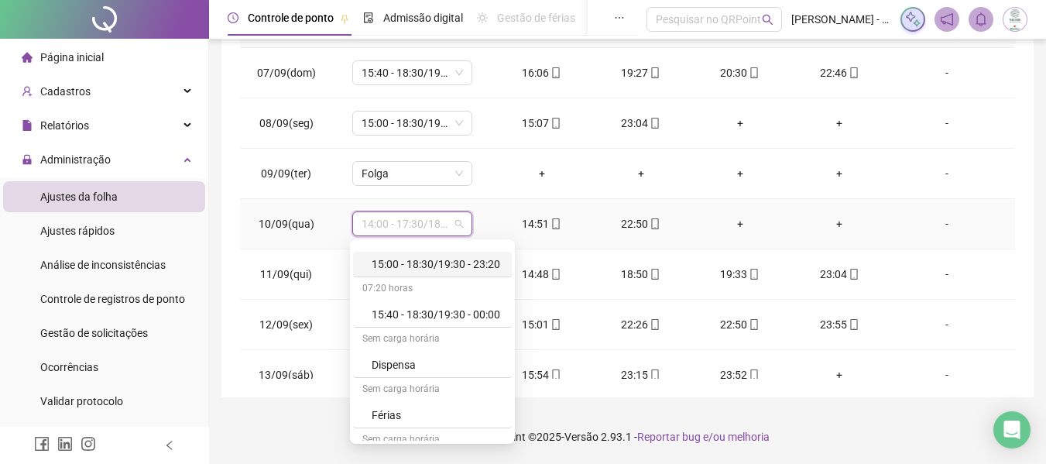
click at [415, 262] on div "15:00 - 18:30/19:30 - 23:20" at bounding box center [437, 263] width 131 height 17
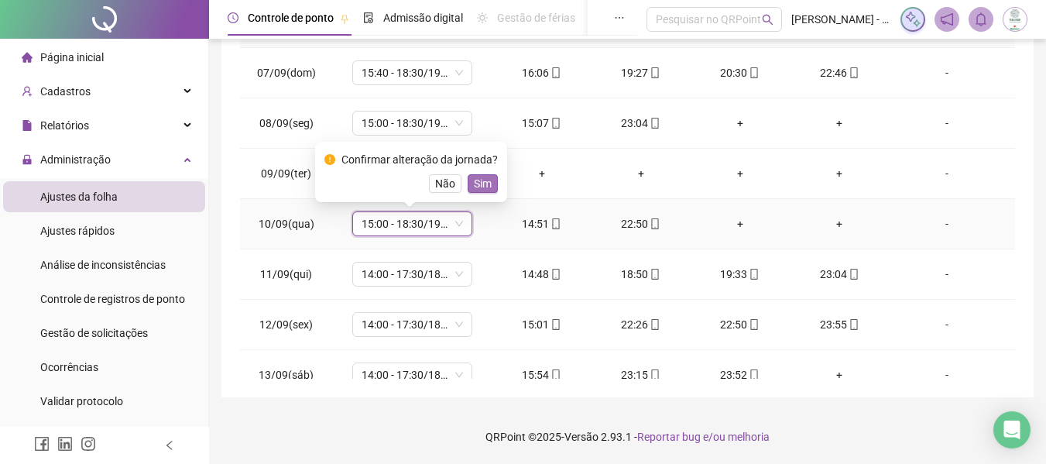
click at [478, 181] on span "Sim" at bounding box center [483, 183] width 18 height 17
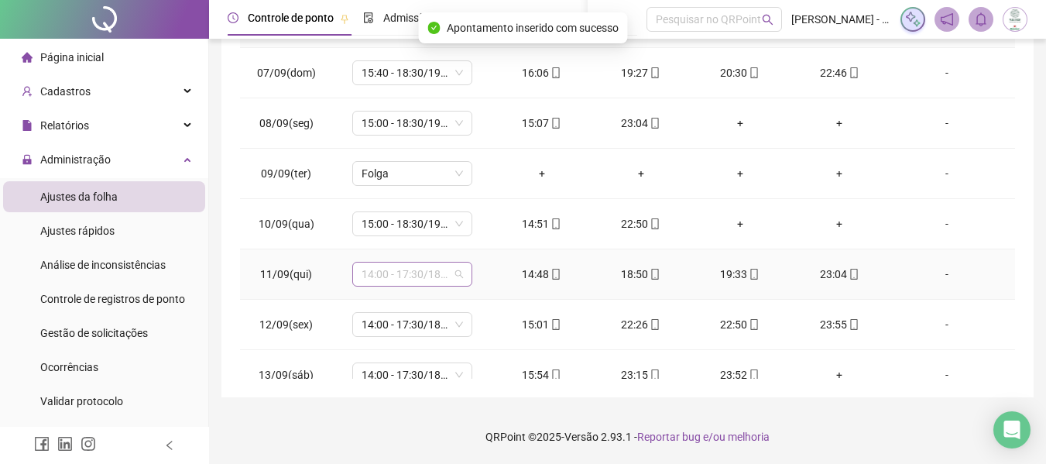
click at [410, 282] on span "14:00 - 17:30/18:30 - 22:20" at bounding box center [412, 273] width 101 height 23
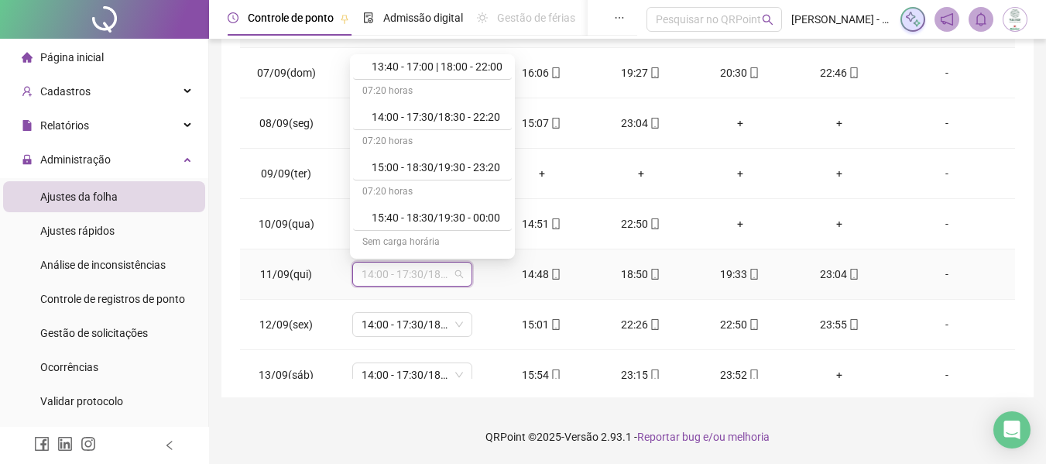
scroll to position [542, 0]
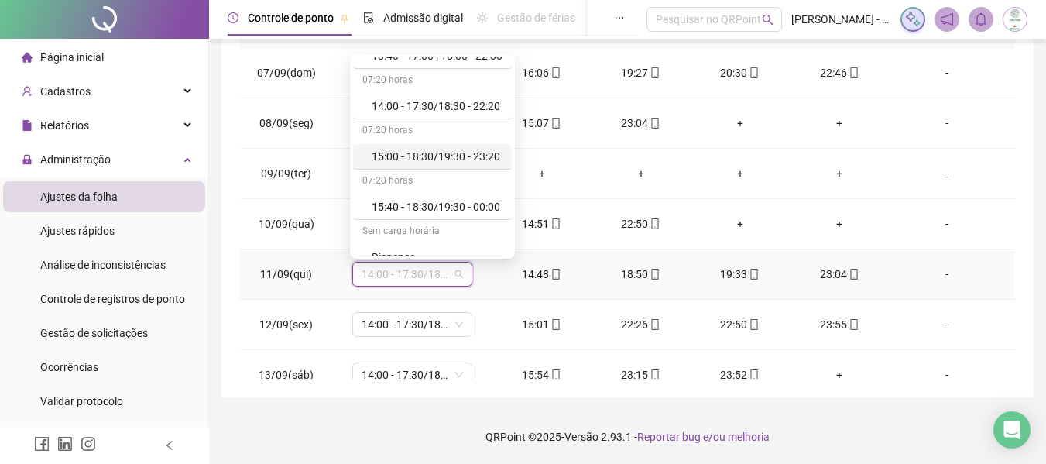
click at [439, 151] on div "15:00 - 18:30/19:30 - 23:20" at bounding box center [437, 156] width 131 height 17
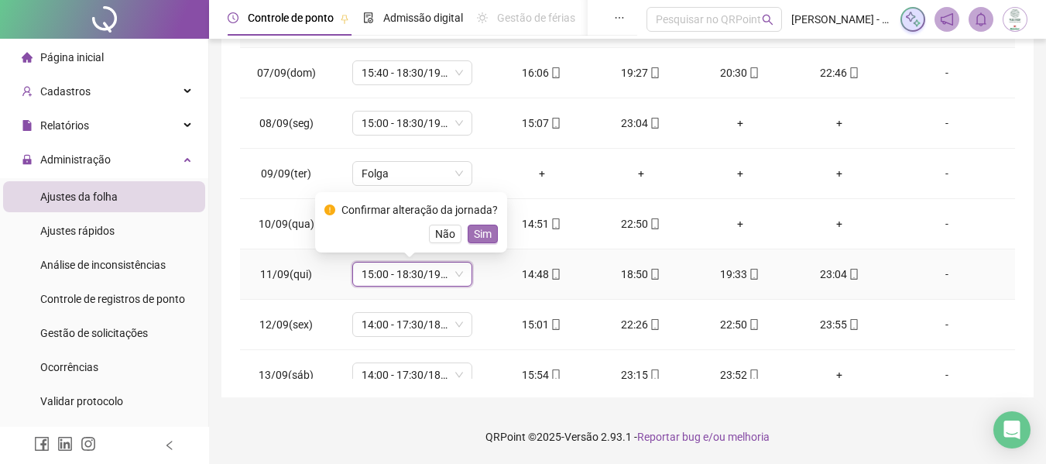
click at [482, 238] on span "Sim" at bounding box center [483, 233] width 18 height 17
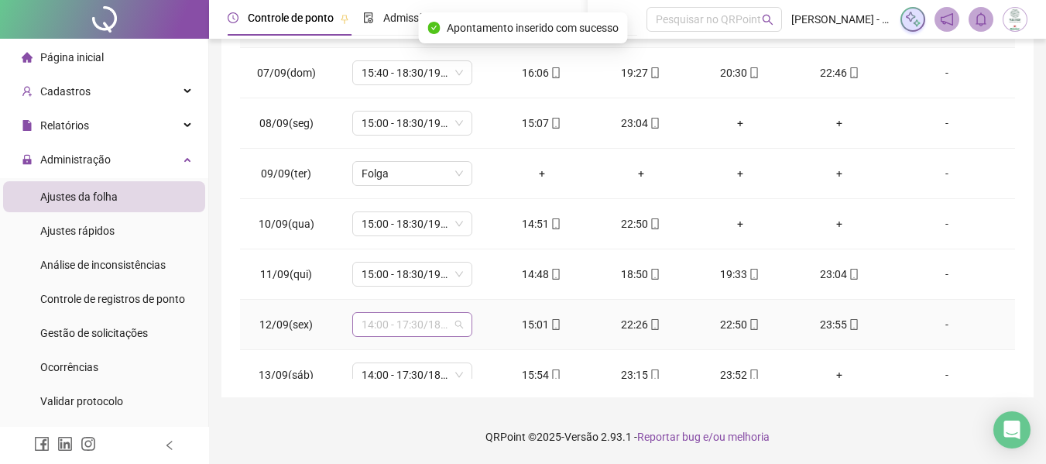
click at [414, 333] on span "14:00 - 17:30/18:30 - 22:20" at bounding box center [412, 324] width 101 height 23
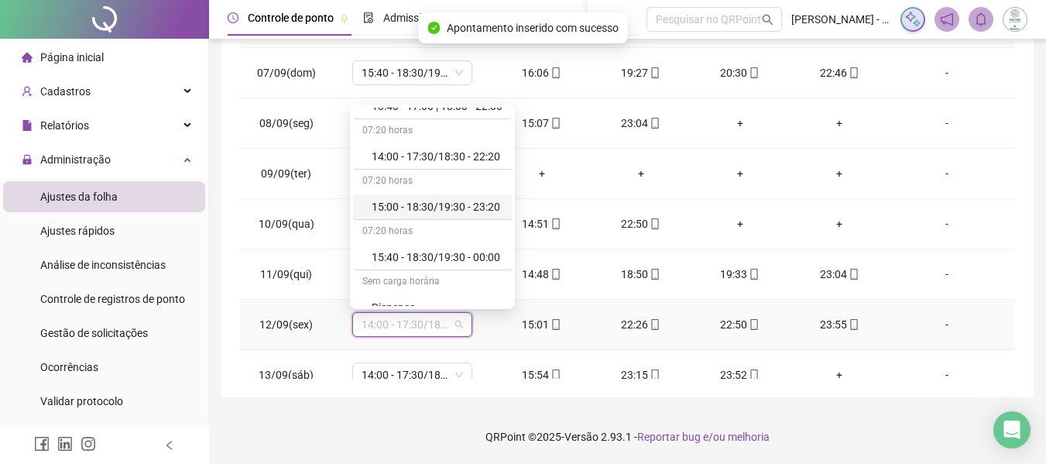
click at [447, 211] on div "15:00 - 18:30/19:30 - 23:20" at bounding box center [437, 206] width 131 height 17
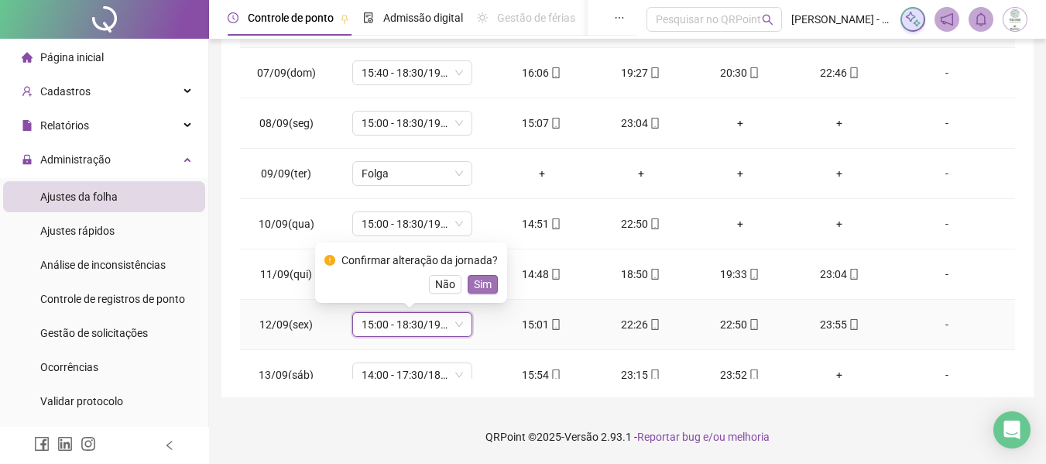
click at [474, 278] on span "Sim" at bounding box center [483, 284] width 18 height 17
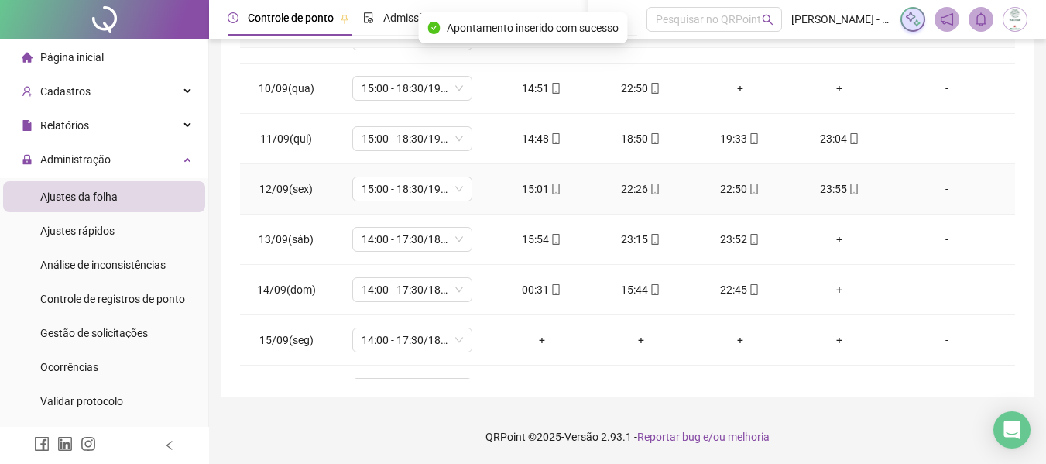
scroll to position [155, 0]
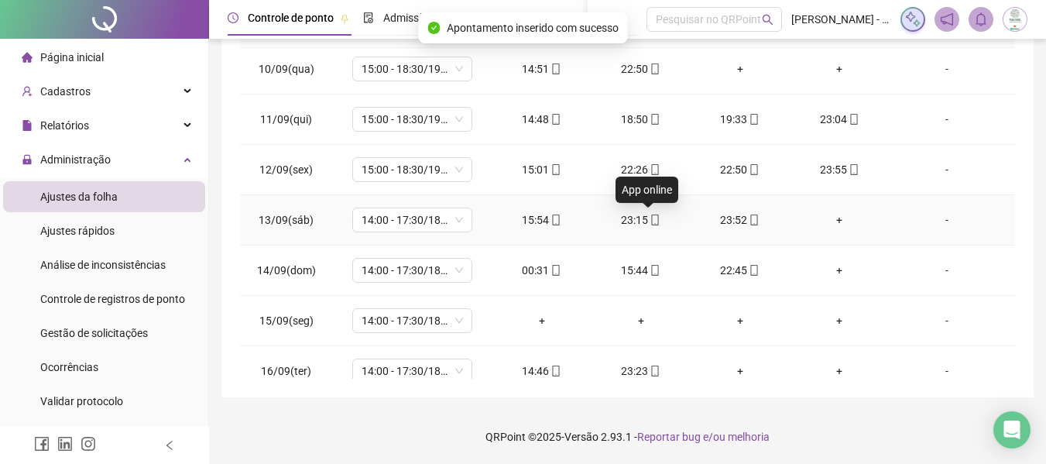
click at [653, 216] on icon "mobile" at bounding box center [655, 219] width 11 height 11
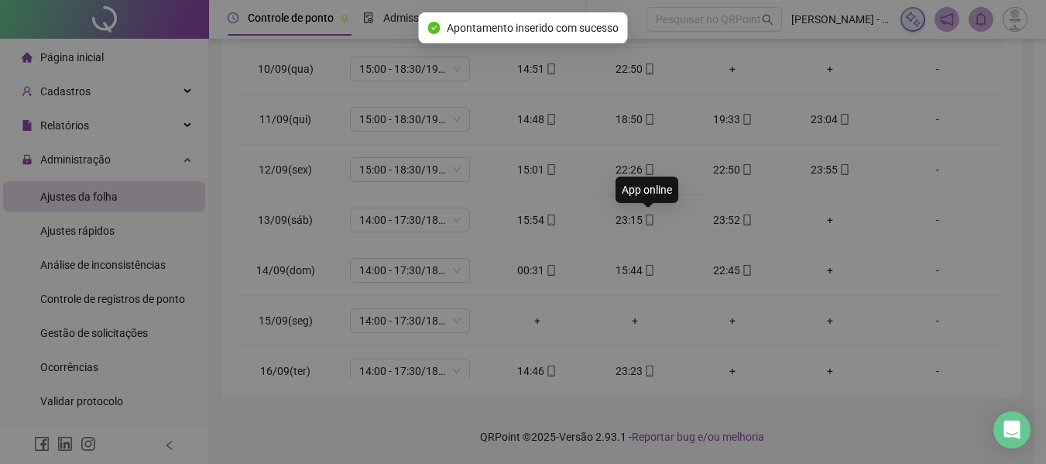
type input "**********"
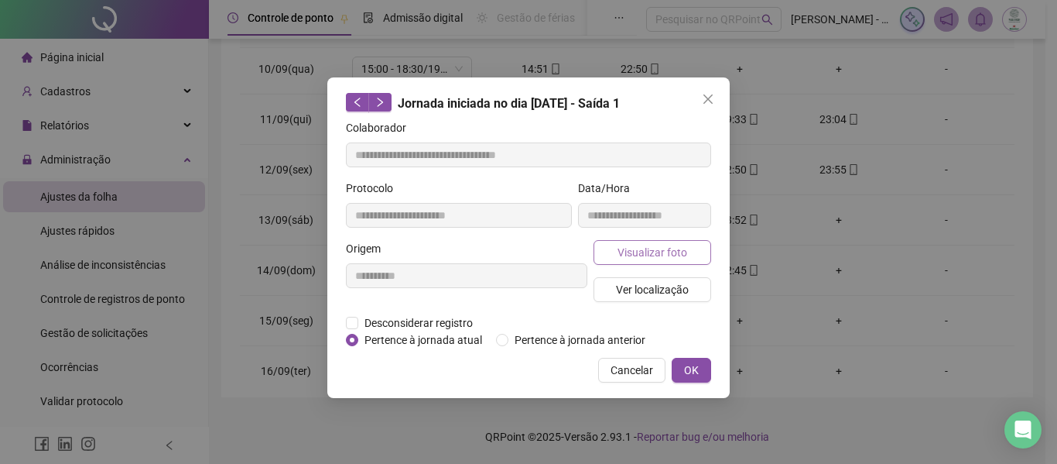
click at [656, 258] on span "Visualizar foto" at bounding box center [653, 252] width 70 height 17
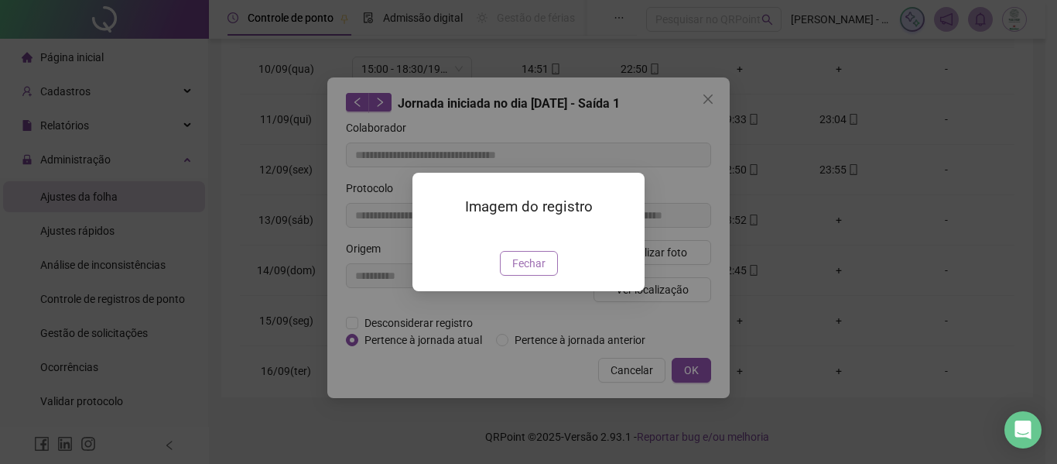
drag, startPoint x: 533, startPoint y: 352, endPoint x: 578, endPoint y: 351, distance: 44.2
click at [534, 272] on span "Fechar" at bounding box center [528, 263] width 33 height 17
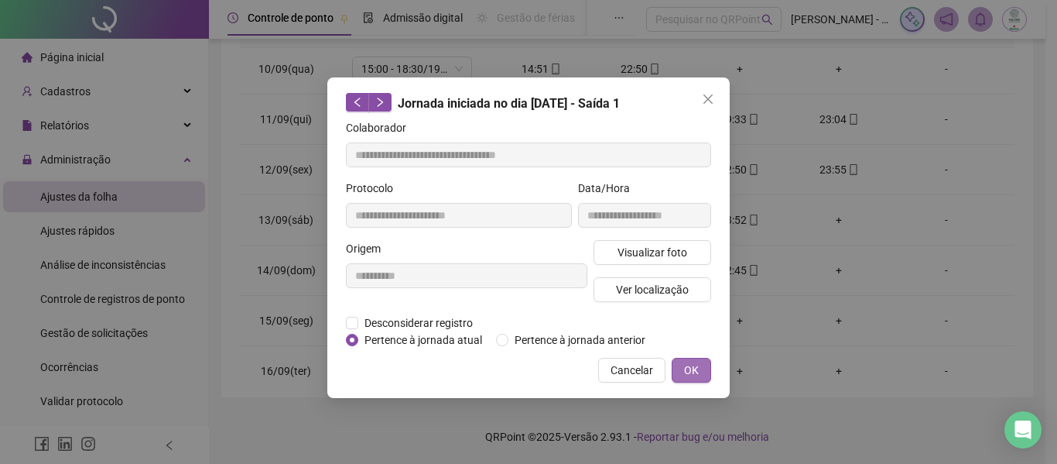
click at [677, 367] on button "OK" at bounding box center [691, 370] width 39 height 25
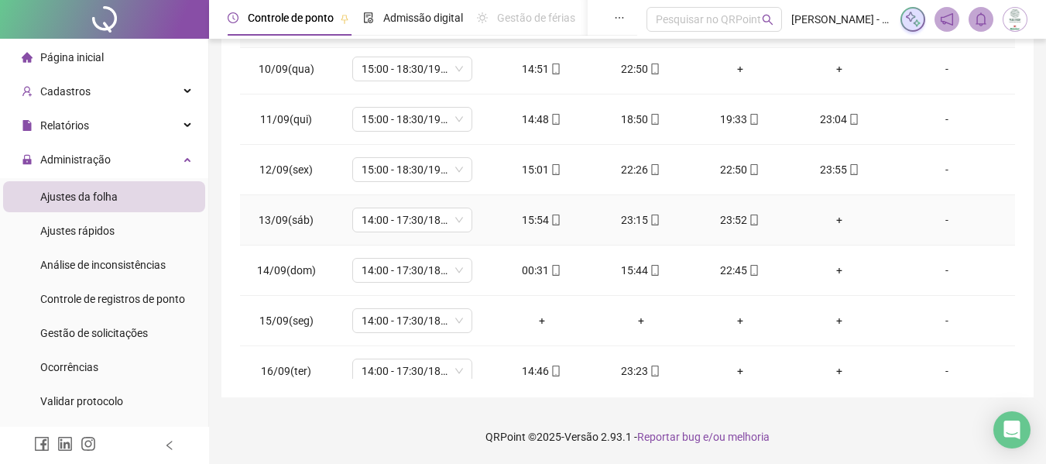
click at [749, 219] on icon "mobile" at bounding box center [754, 219] width 11 height 11
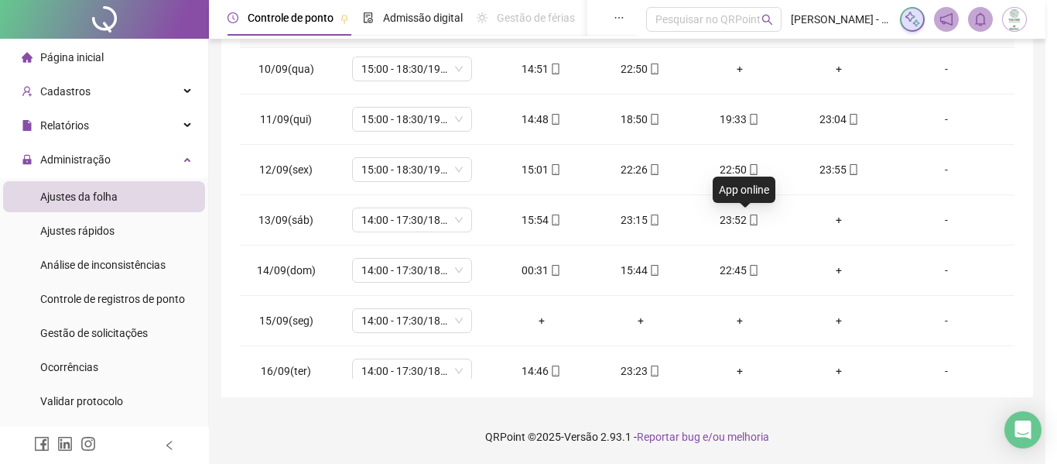
type input "**********"
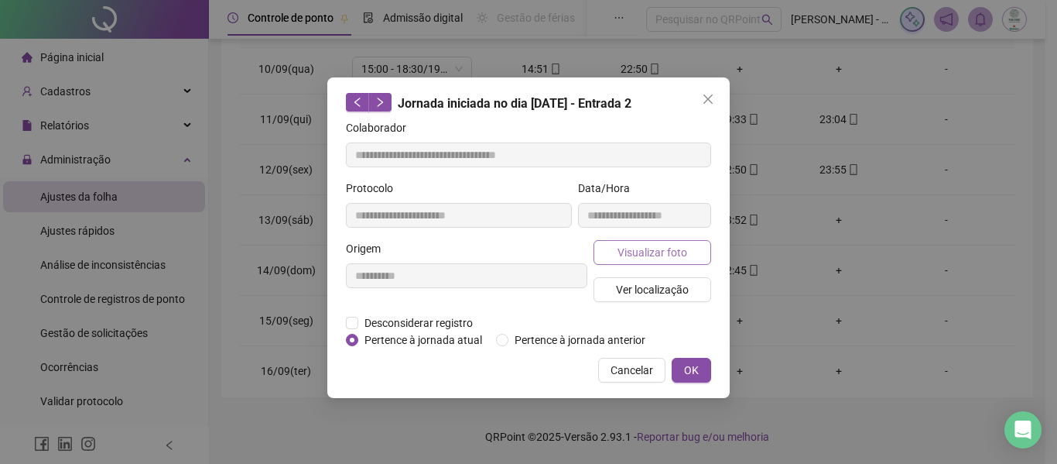
click at [630, 256] on span "Visualizar foto" at bounding box center [653, 252] width 70 height 17
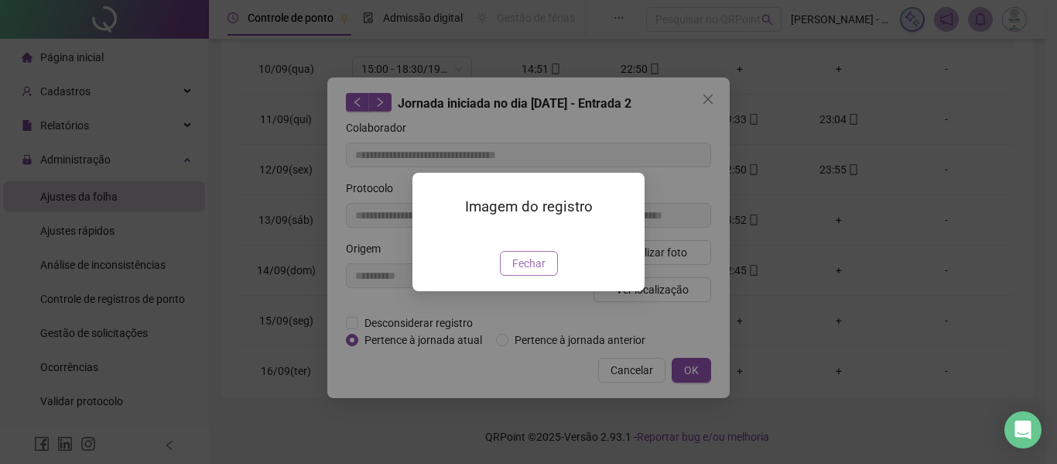
click at [536, 272] on span "Fechar" at bounding box center [528, 263] width 33 height 17
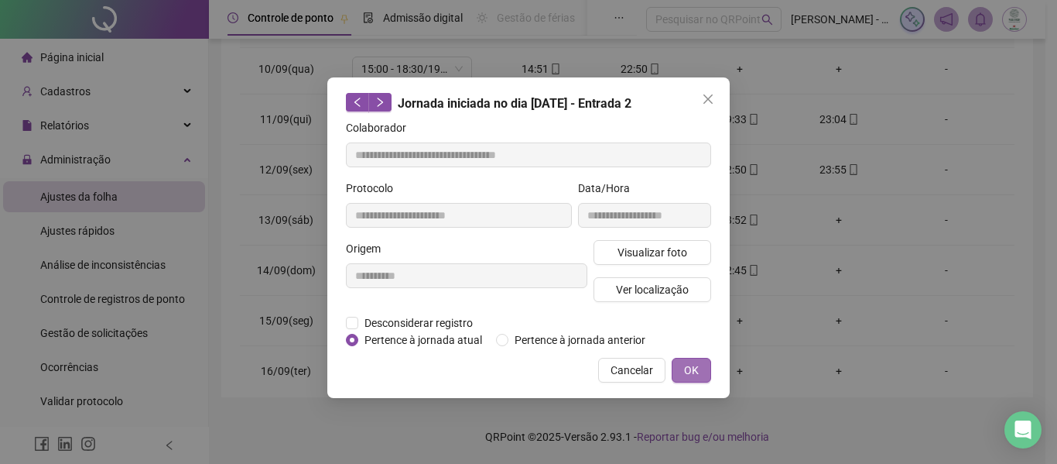
click at [687, 362] on span "OK" at bounding box center [691, 370] width 15 height 17
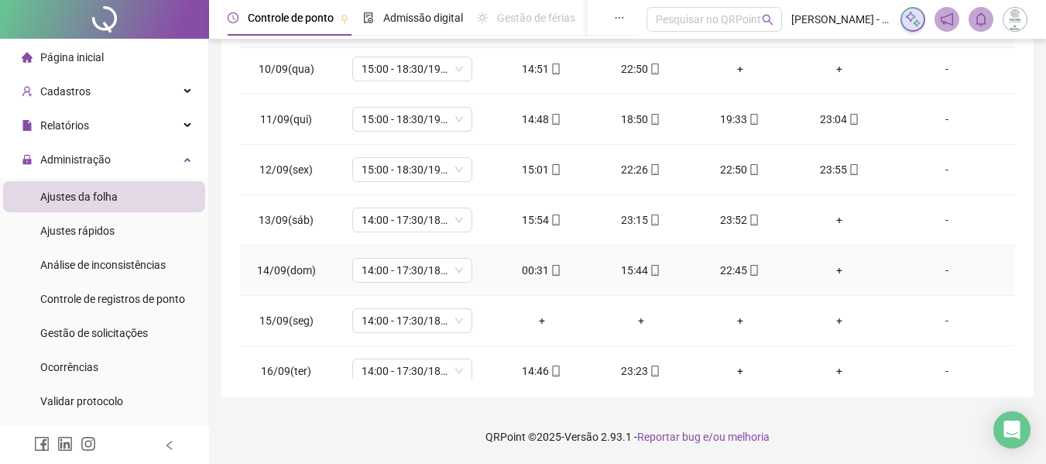
click at [552, 272] on icon "mobile" at bounding box center [555, 270] width 11 height 11
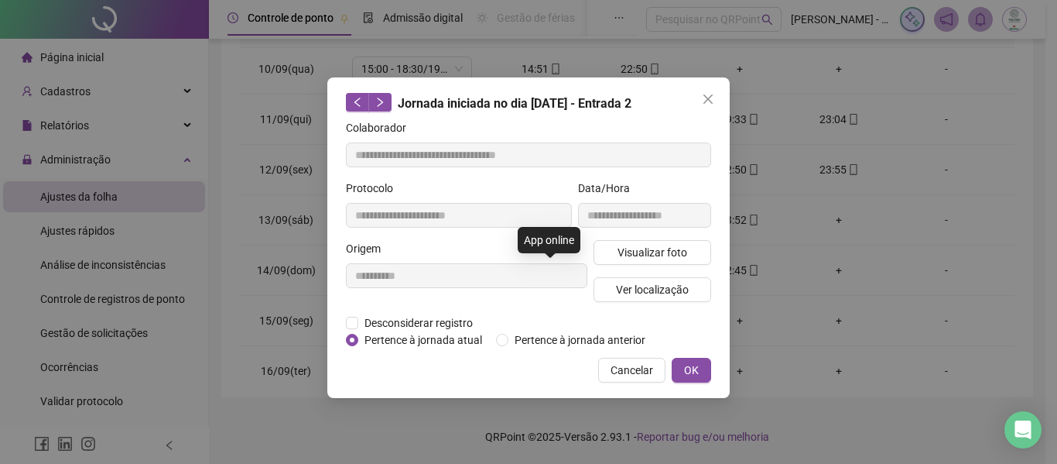
type input "**********"
click at [553, 339] on span "Pertence à jornada anterior" at bounding box center [580, 339] width 143 height 17
click at [688, 372] on span "OK" at bounding box center [691, 370] width 15 height 17
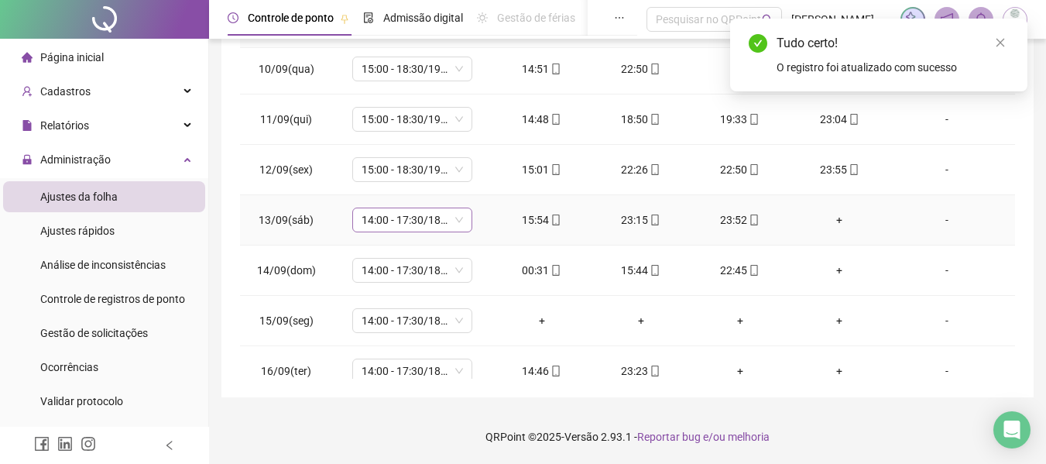
click at [406, 228] on span "14:00 - 17:30/18:30 - 22:20" at bounding box center [412, 219] width 101 height 23
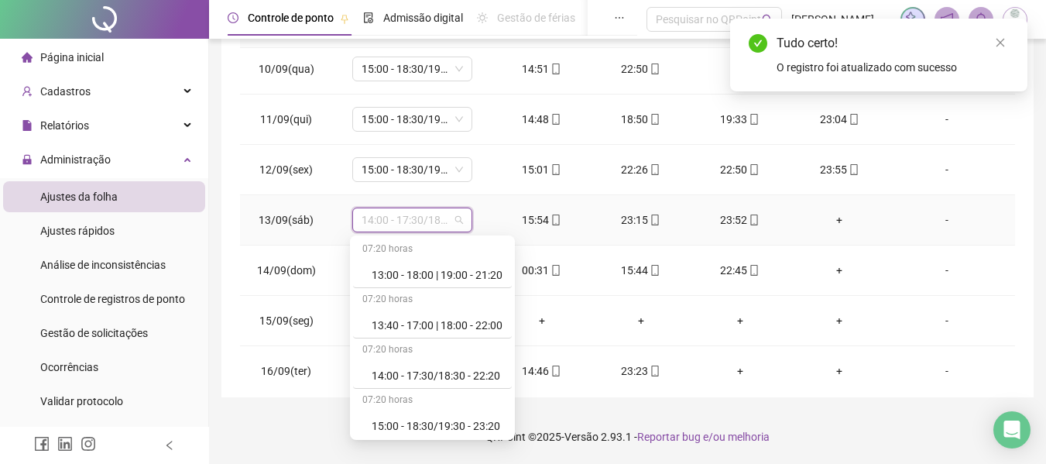
scroll to position [542, 0]
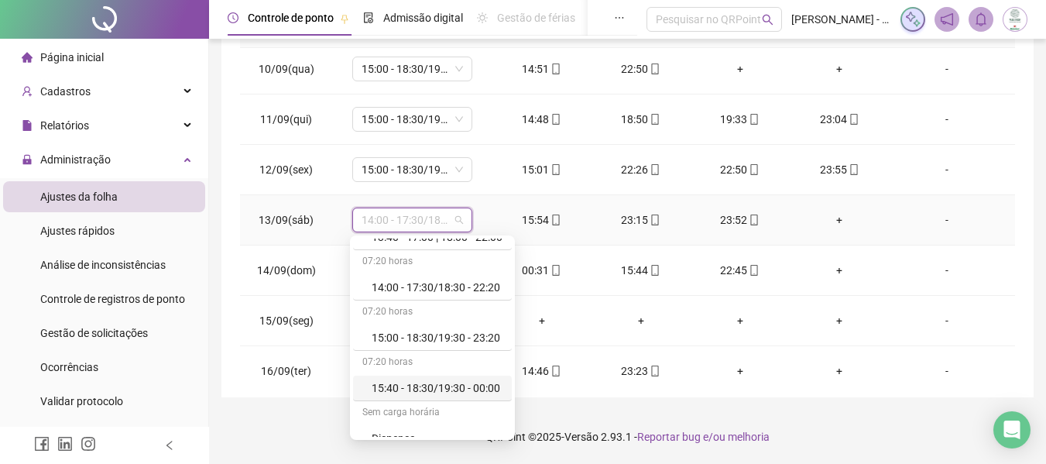
click at [419, 388] on div "15:40 - 18:30/19:30 - 00:00" at bounding box center [437, 387] width 131 height 17
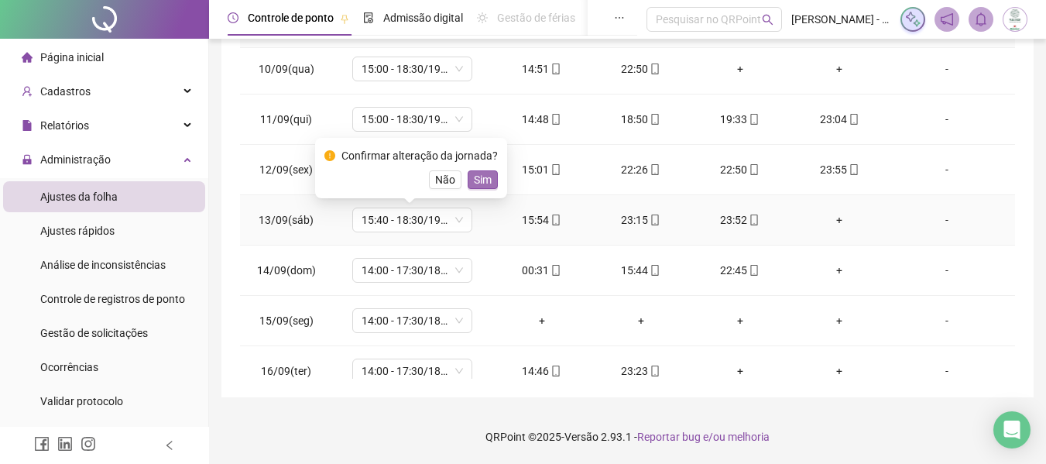
click at [484, 183] on span "Sim" at bounding box center [483, 179] width 18 height 17
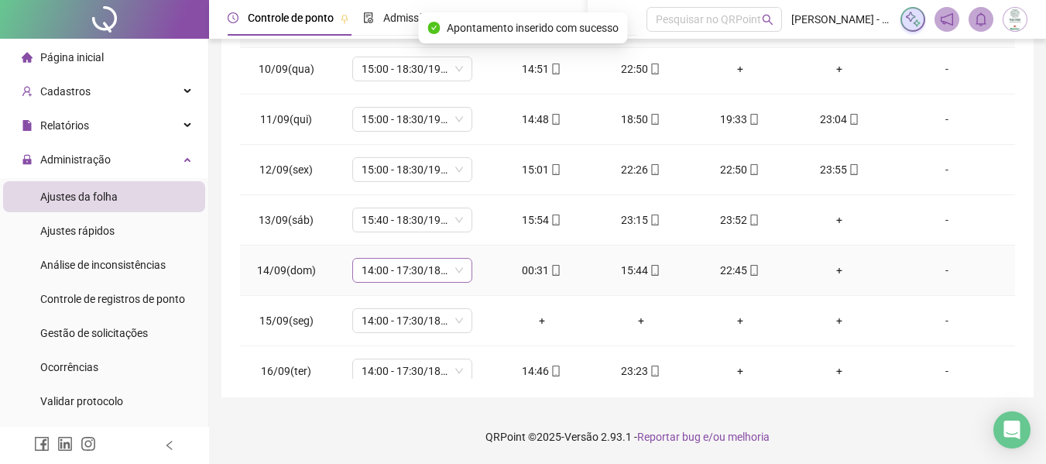
click at [406, 269] on span "14:00 - 17:30/18:30 - 22:20" at bounding box center [412, 270] width 101 height 23
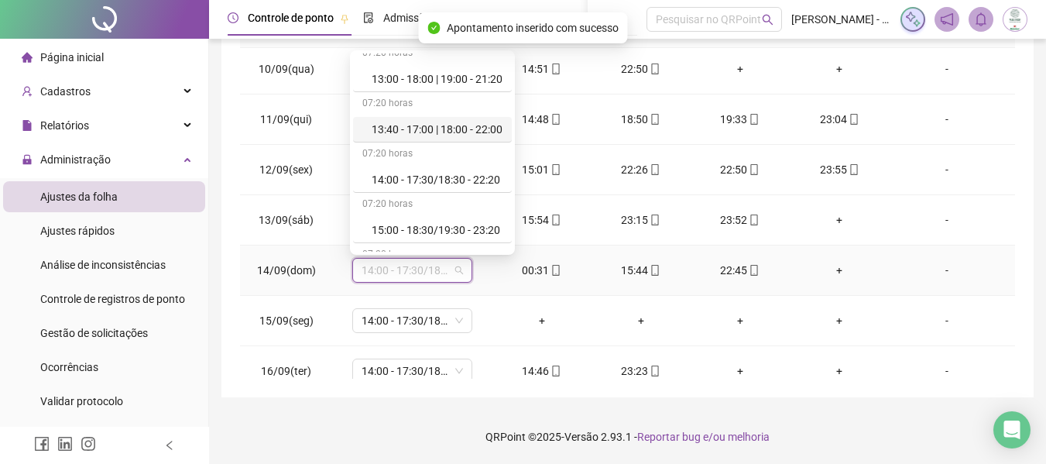
scroll to position [619, 0]
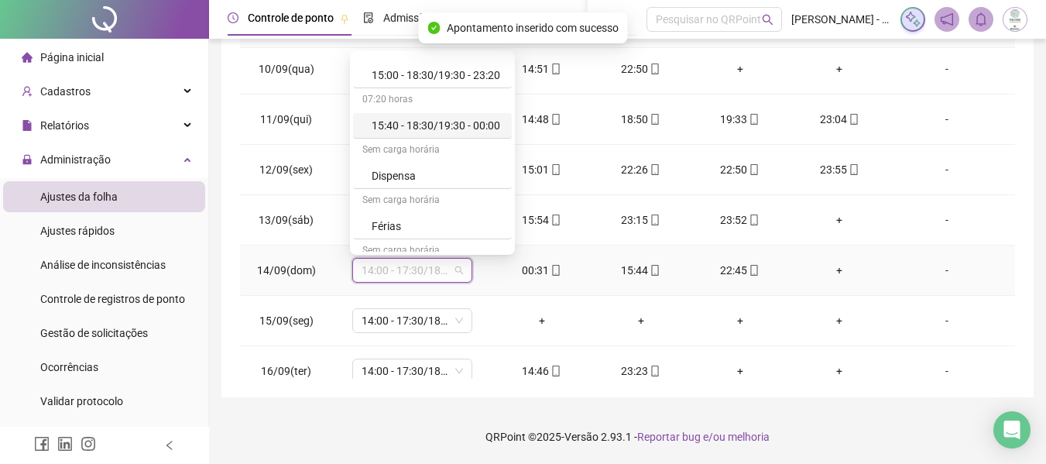
click at [419, 113] on div "15:40 - 18:30/19:30 - 00:00" at bounding box center [432, 126] width 159 height 26
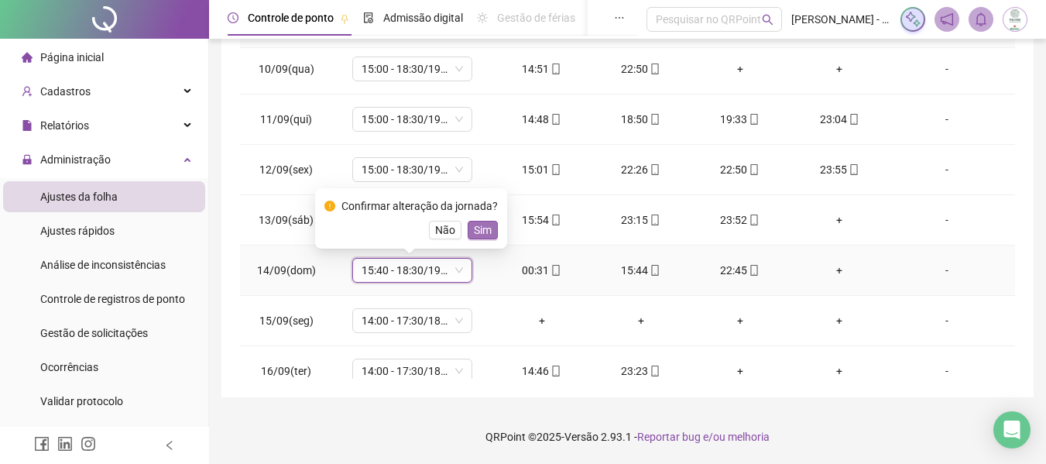
click at [476, 228] on span "Sim" at bounding box center [483, 229] width 18 height 17
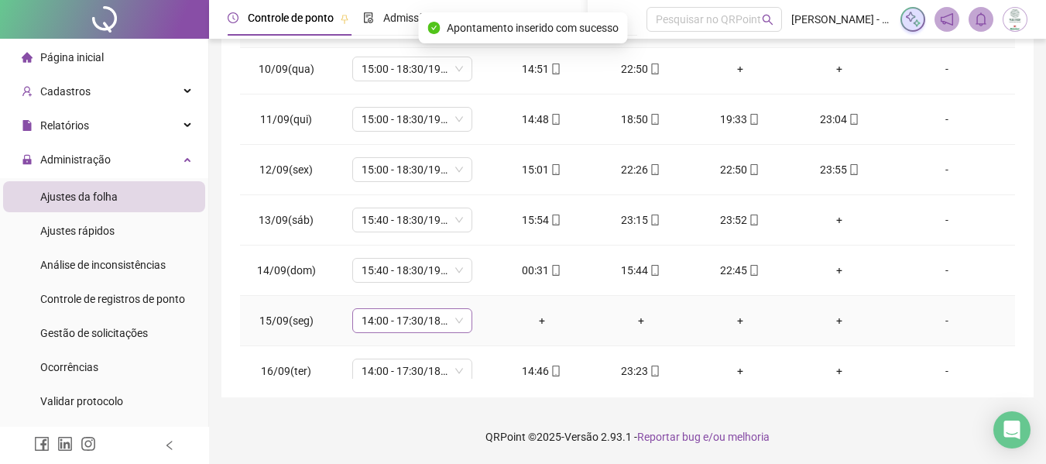
click at [392, 320] on span "14:00 - 17:30/18:30 - 22:20" at bounding box center [412, 320] width 101 height 23
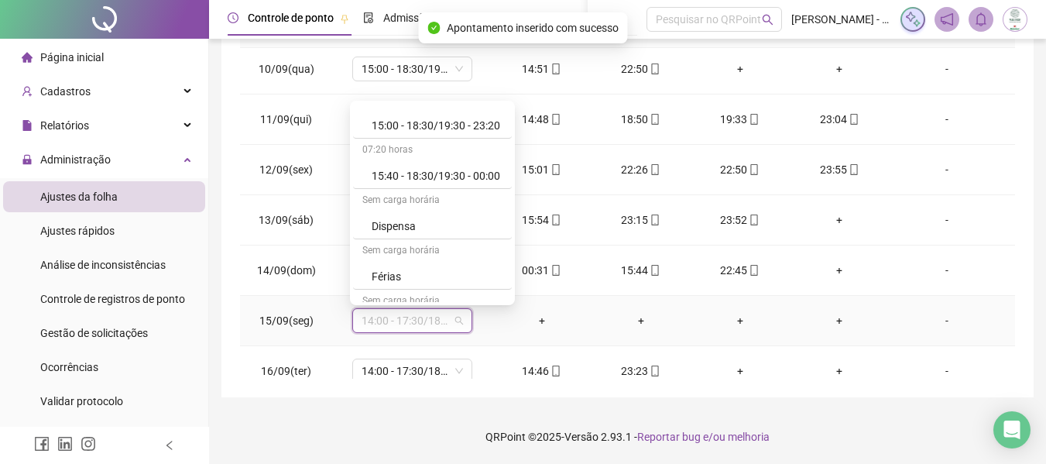
scroll to position [697, 0]
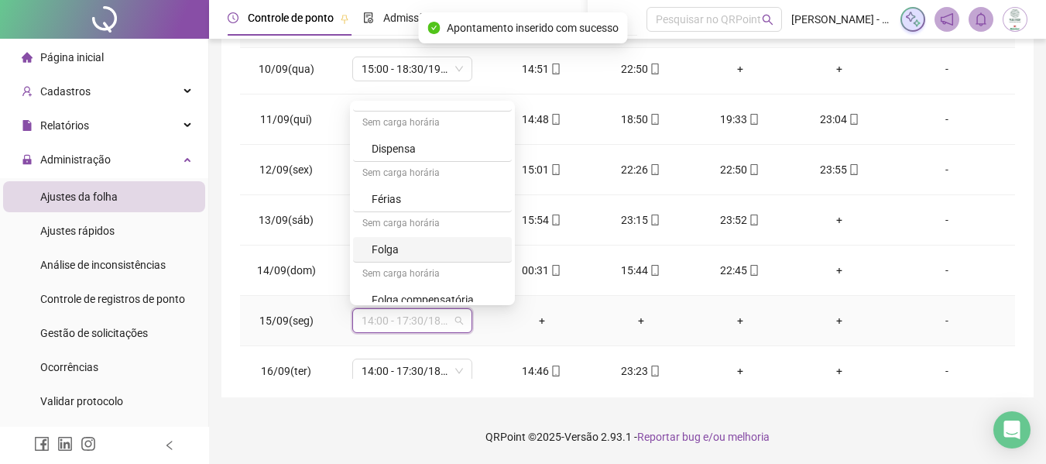
click at [427, 245] on div "Folga" at bounding box center [437, 249] width 131 height 17
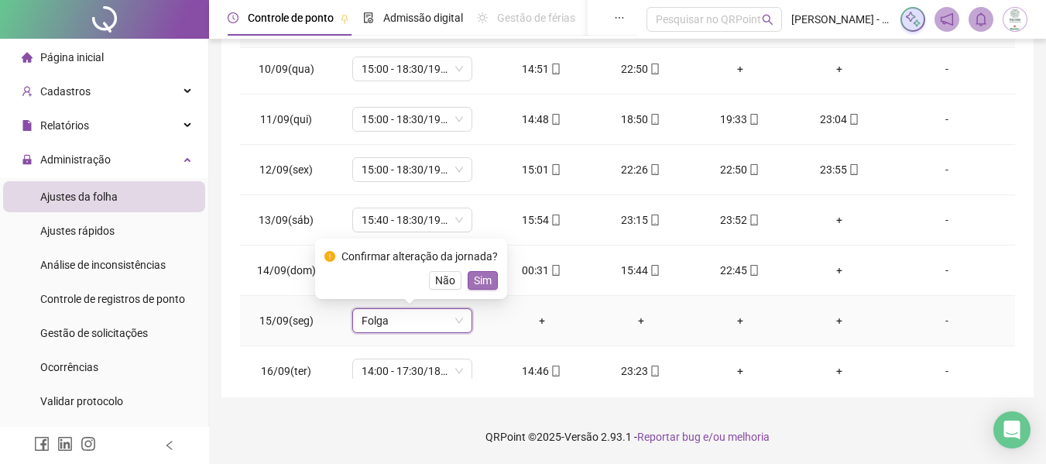
click at [481, 288] on span "Sim" at bounding box center [483, 280] width 18 height 17
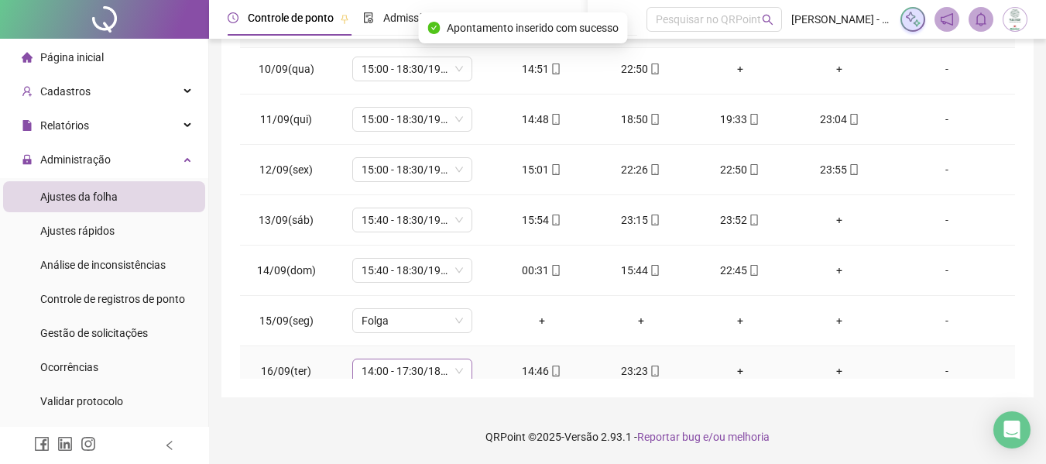
click at [400, 365] on span "14:00 - 17:30/18:30 - 22:20" at bounding box center [412, 370] width 101 height 23
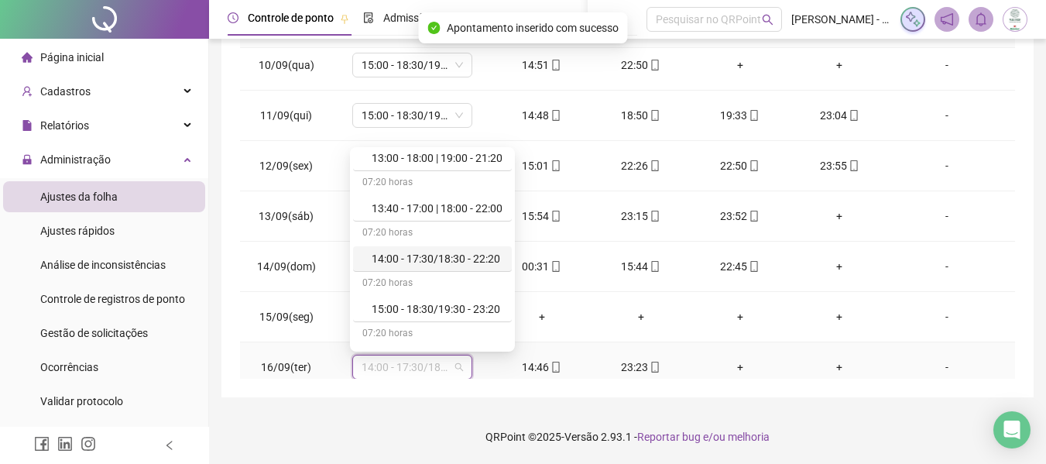
scroll to position [542, 0]
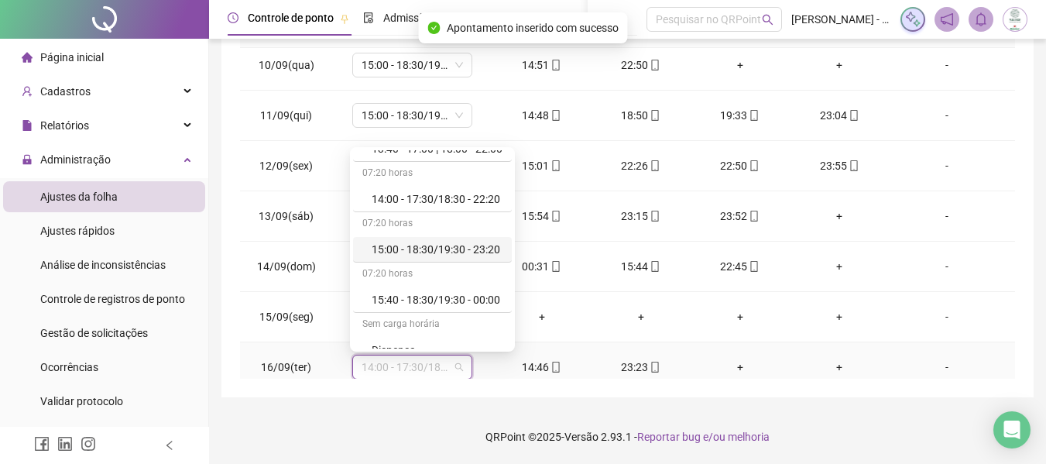
click at [418, 249] on div "15:00 - 18:30/19:30 - 23:20" at bounding box center [437, 249] width 131 height 17
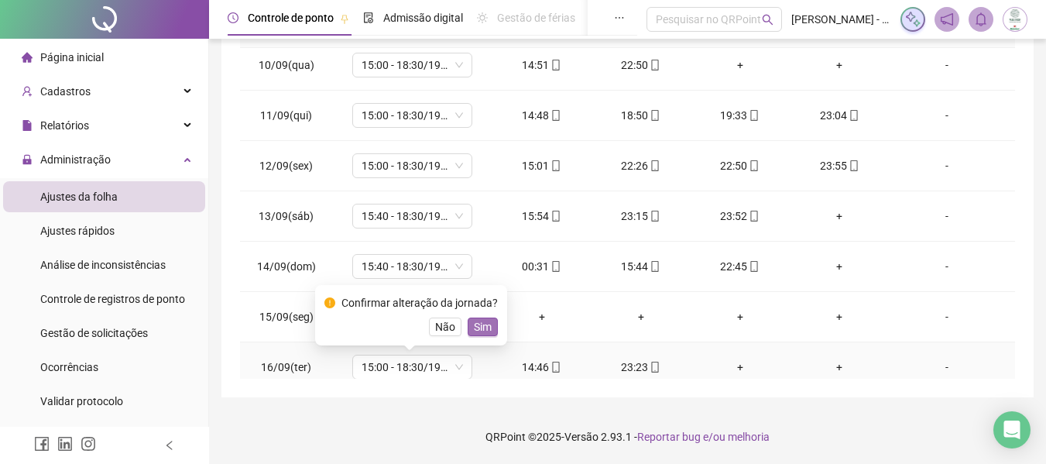
click at [474, 318] on span "Sim" at bounding box center [483, 326] width 18 height 17
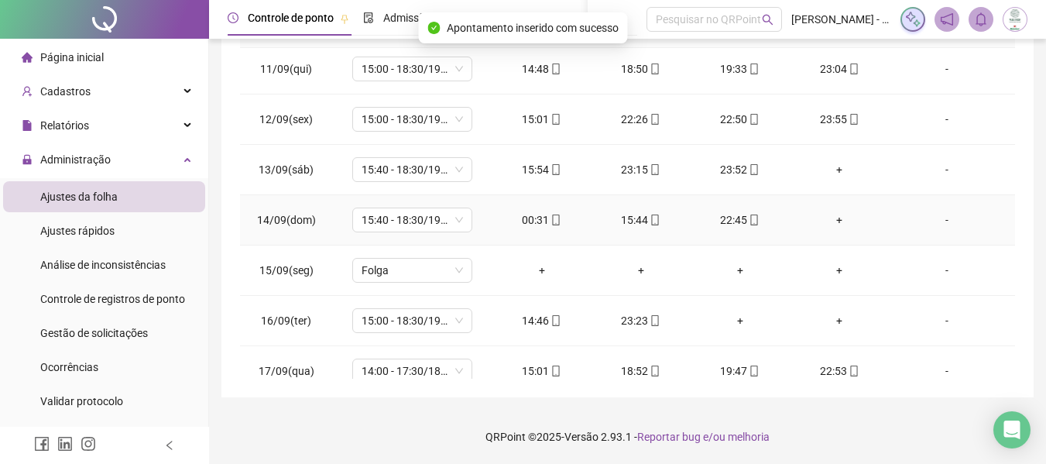
scroll to position [223, 0]
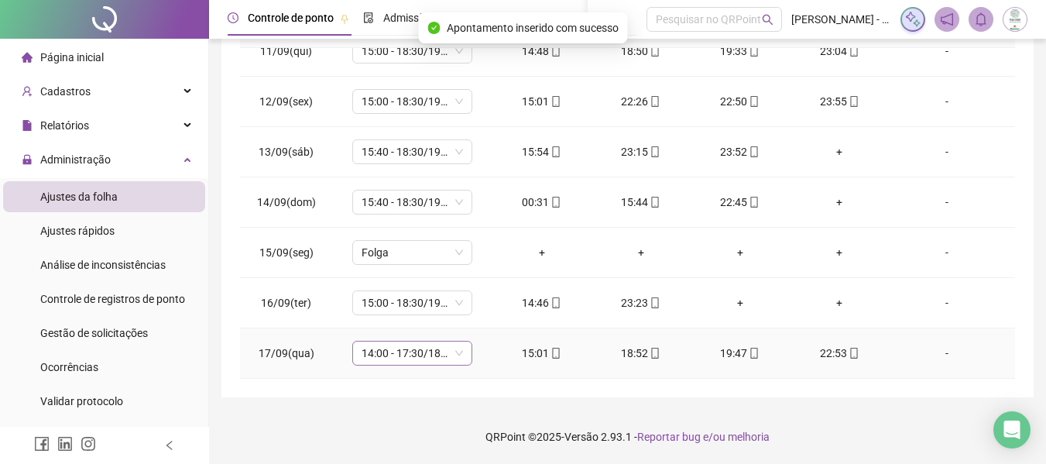
click at [431, 355] on span "14:00 - 17:30/18:30 - 22:20" at bounding box center [412, 352] width 101 height 23
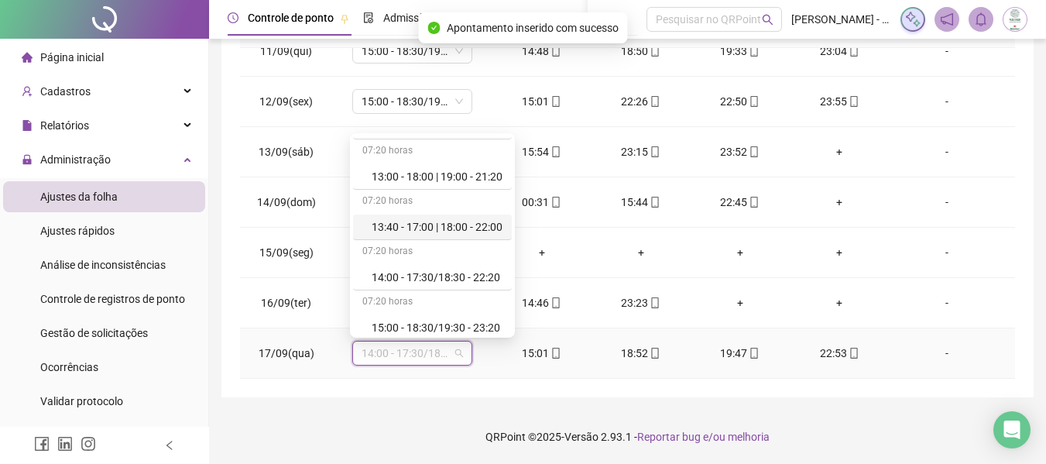
scroll to position [464, 0]
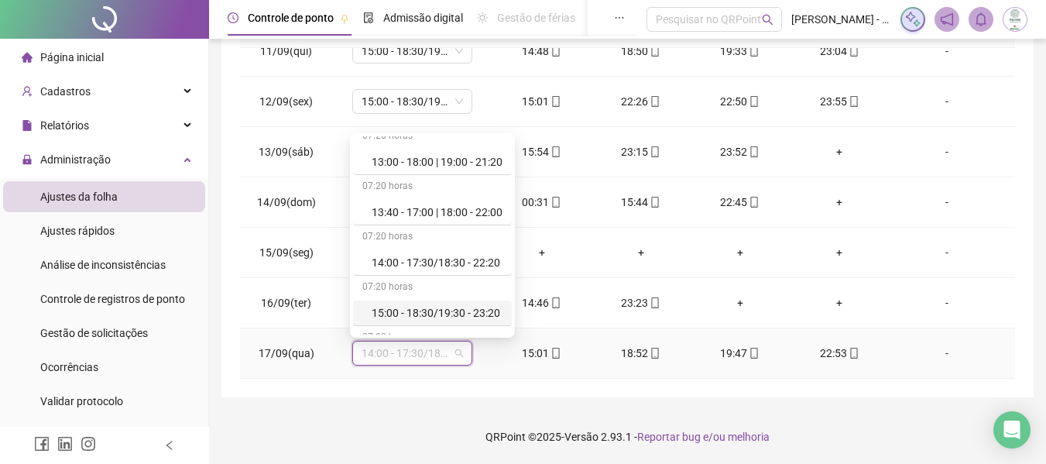
click at [435, 303] on div "15:00 - 18:30/19:30 - 23:20" at bounding box center [432, 313] width 159 height 26
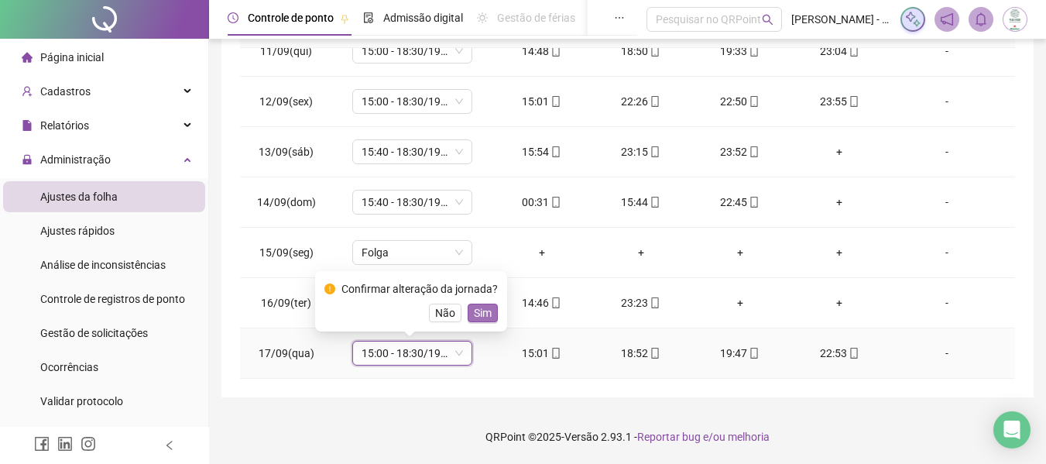
click at [482, 312] on span "Sim" at bounding box center [483, 312] width 18 height 17
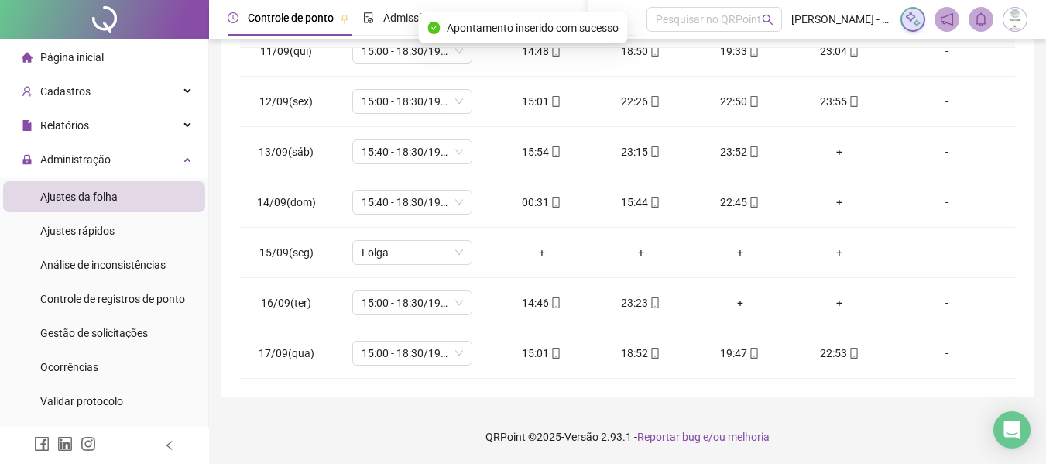
scroll to position [0, 0]
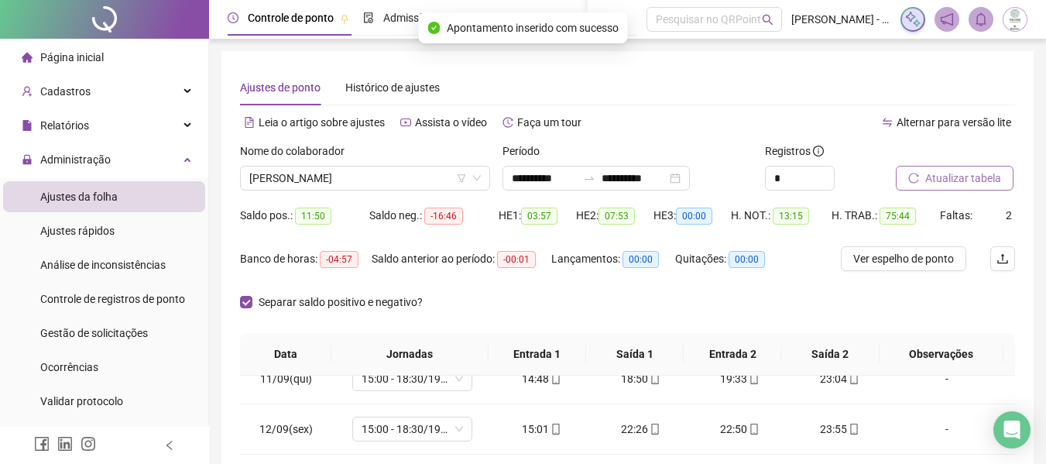
click at [982, 174] on span "Atualizar tabela" at bounding box center [963, 178] width 76 height 17
click at [425, 320] on div "Separar saldo positivo e negativo?" at bounding box center [344, 311] width 209 height 43
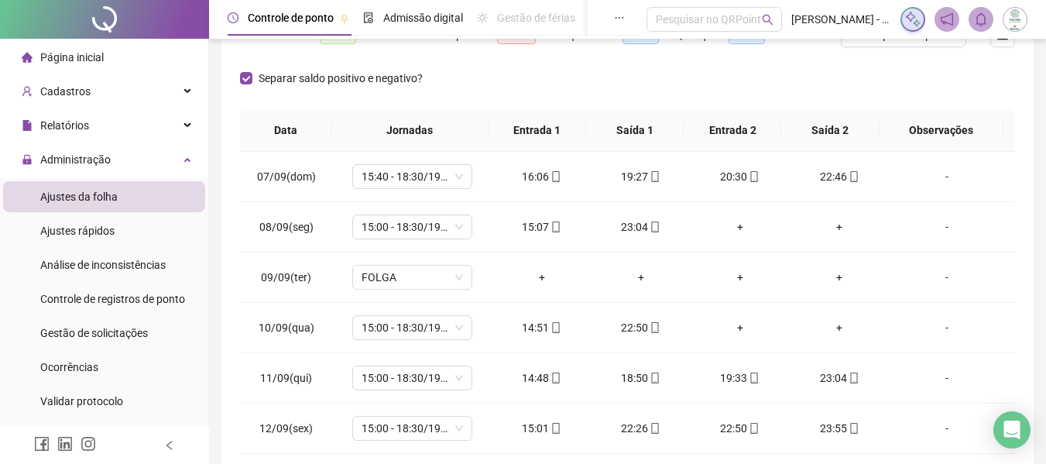
scroll to position [95, 0]
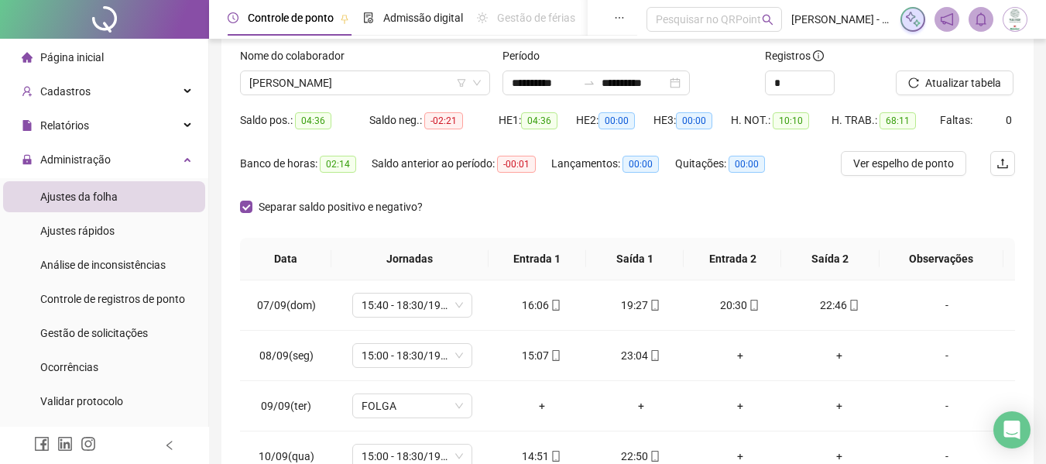
click at [821, 204] on div "Separar saldo positivo e negativo?" at bounding box center [627, 215] width 775 height 43
click at [936, 80] on span "Atualizar tabela" at bounding box center [963, 82] width 76 height 17
click at [570, 238] on th "Entrada 1" at bounding box center [537, 259] width 98 height 43
click at [536, 216] on div "Separar saldo positivo e negativo?" at bounding box center [627, 215] width 775 height 43
click at [408, 90] on span "[PERSON_NAME]" at bounding box center [364, 82] width 231 height 23
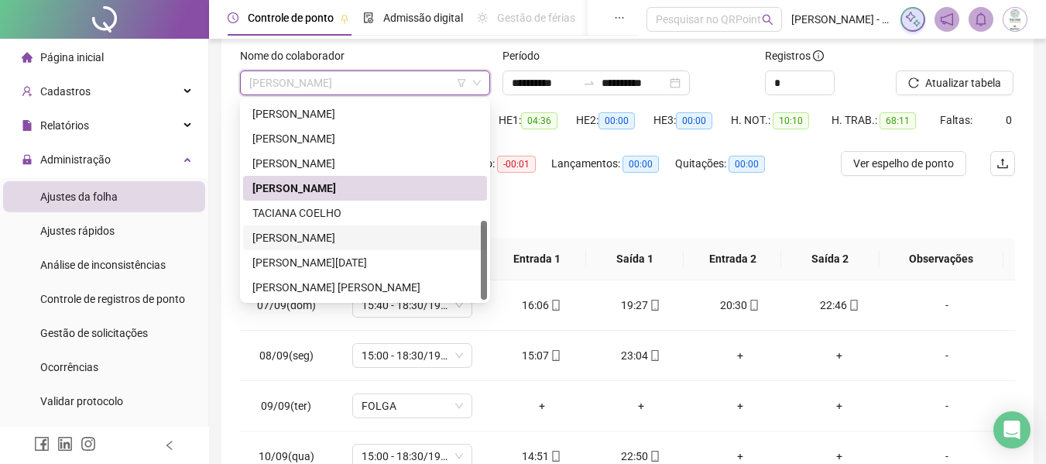
click at [338, 234] on div "[PERSON_NAME]" at bounding box center [364, 237] width 225 height 17
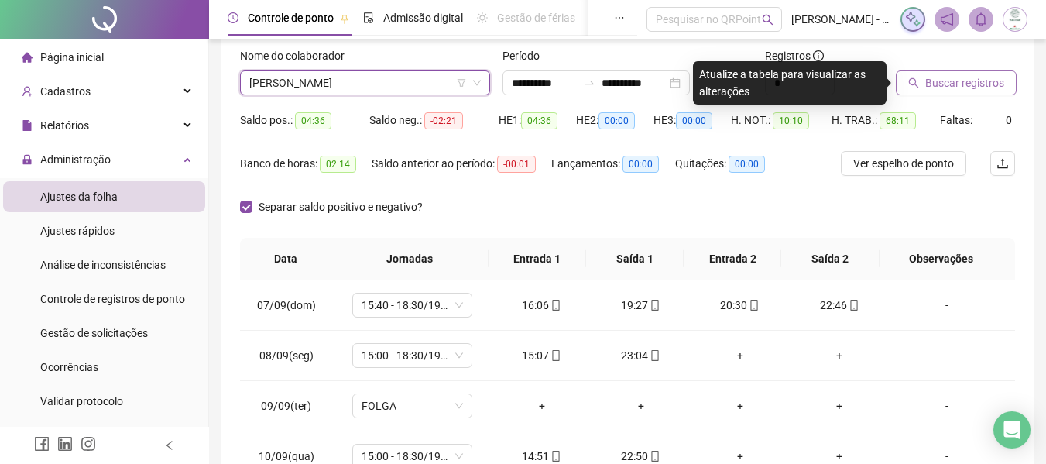
click at [914, 84] on icon "search" at bounding box center [913, 82] width 11 height 11
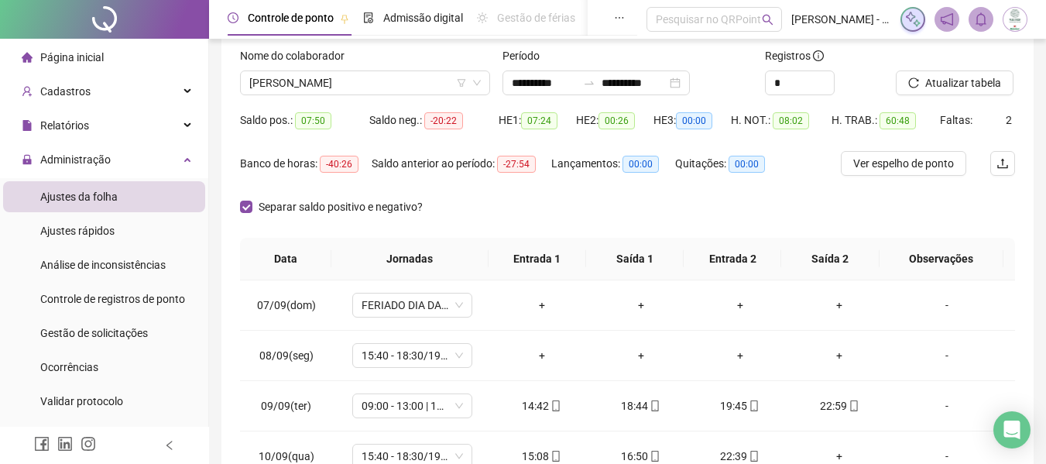
click at [483, 184] on div "Saldo anterior ao período: -27:54" at bounding box center [462, 172] width 180 height 43
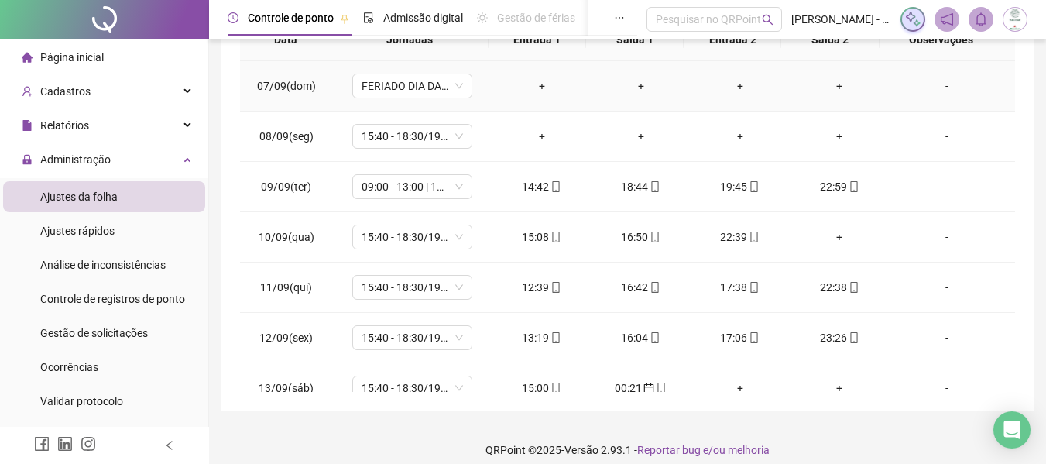
scroll to position [327, 0]
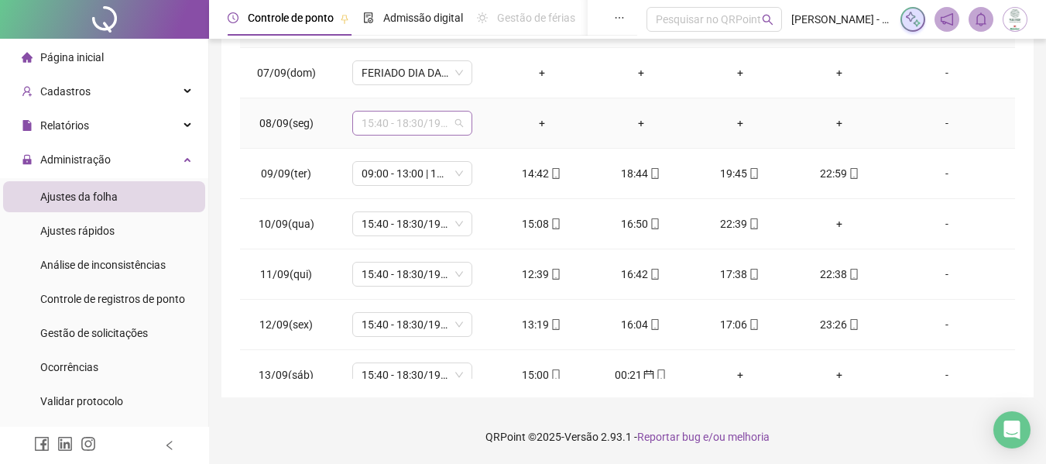
click at [392, 129] on span "15:40 - 18:30/19:30 - 00:00" at bounding box center [412, 122] width 101 height 23
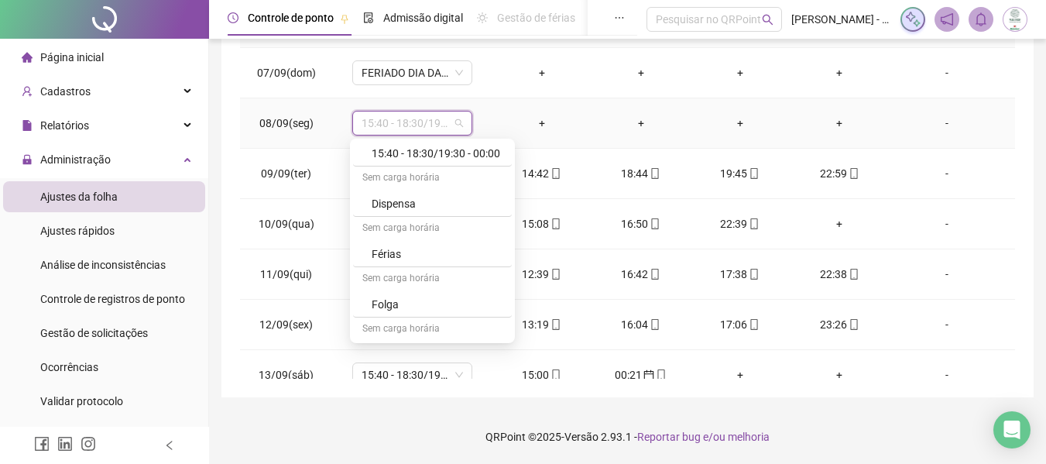
scroll to position [705, 0]
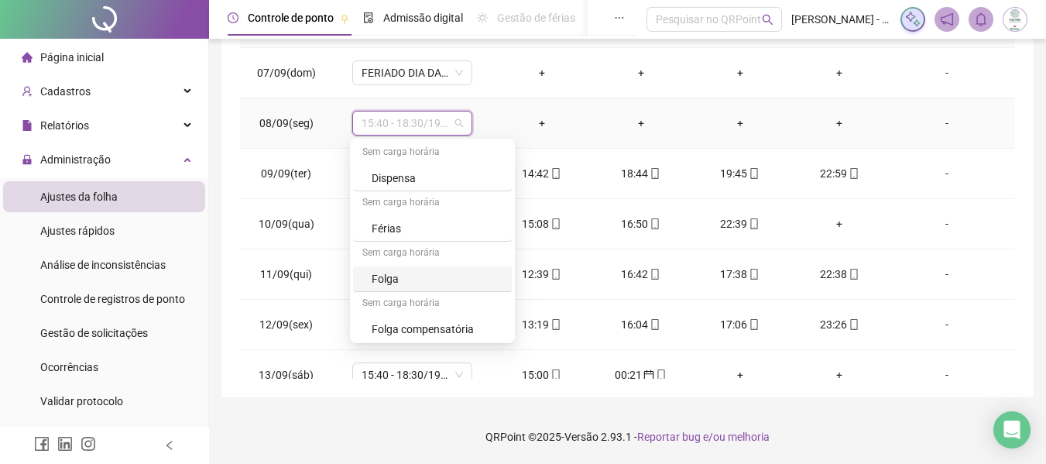
click at [436, 283] on div "Folga" at bounding box center [437, 278] width 131 height 17
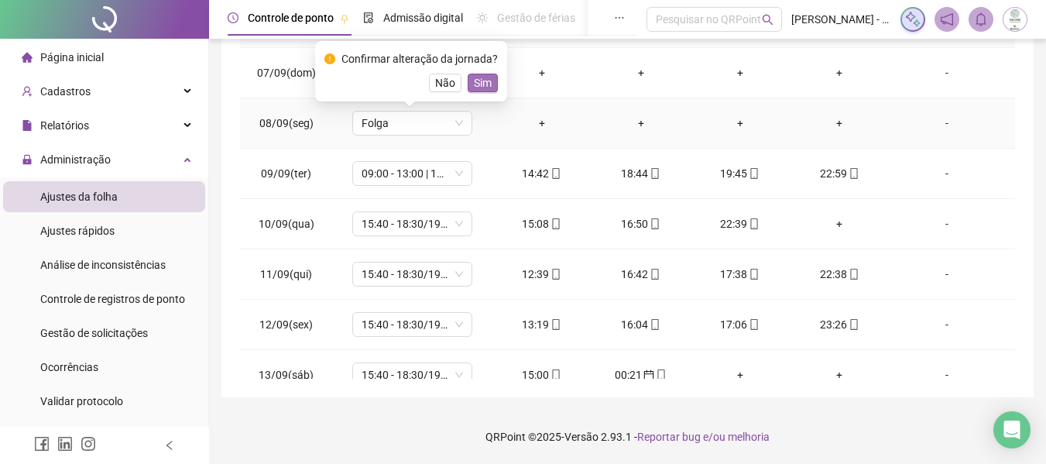
click at [479, 83] on span "Sim" at bounding box center [483, 82] width 18 height 17
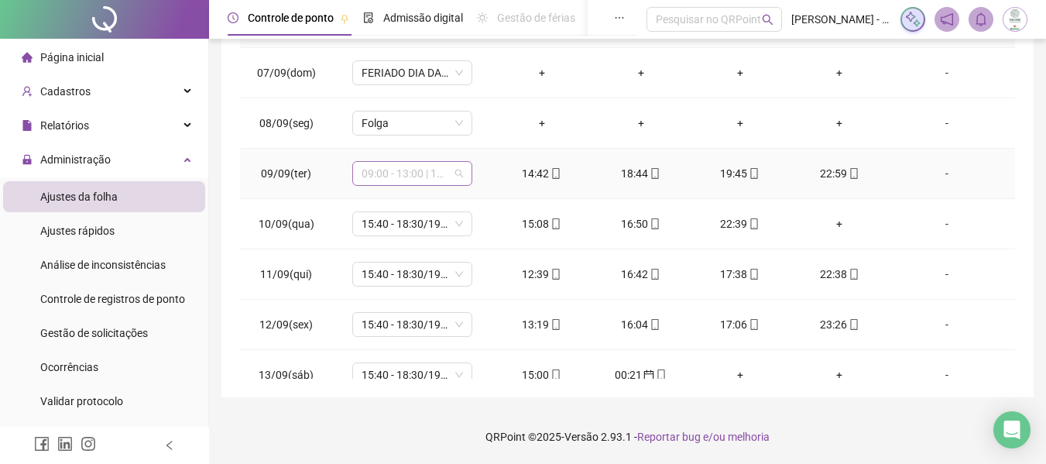
click at [400, 176] on span "09:00 - 13:00 | 14:00 - 17:20" at bounding box center [412, 173] width 101 height 23
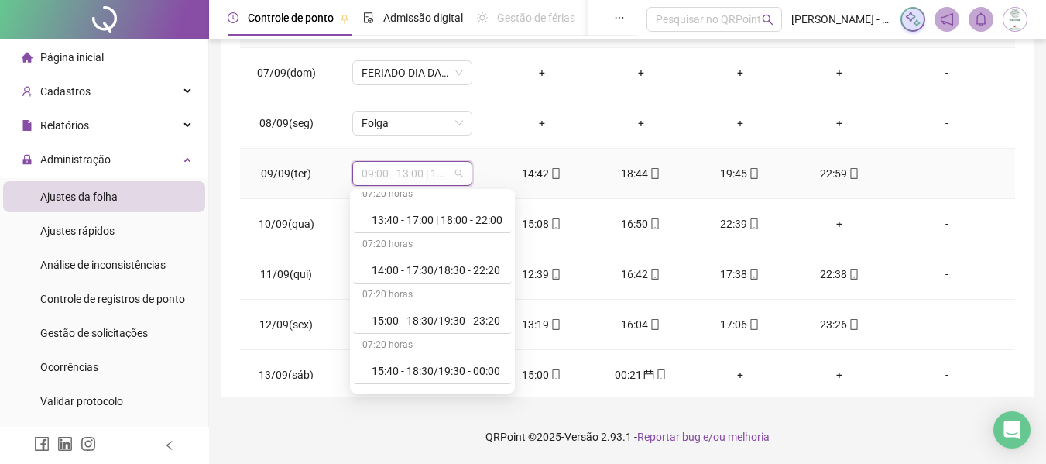
scroll to position [542, 0]
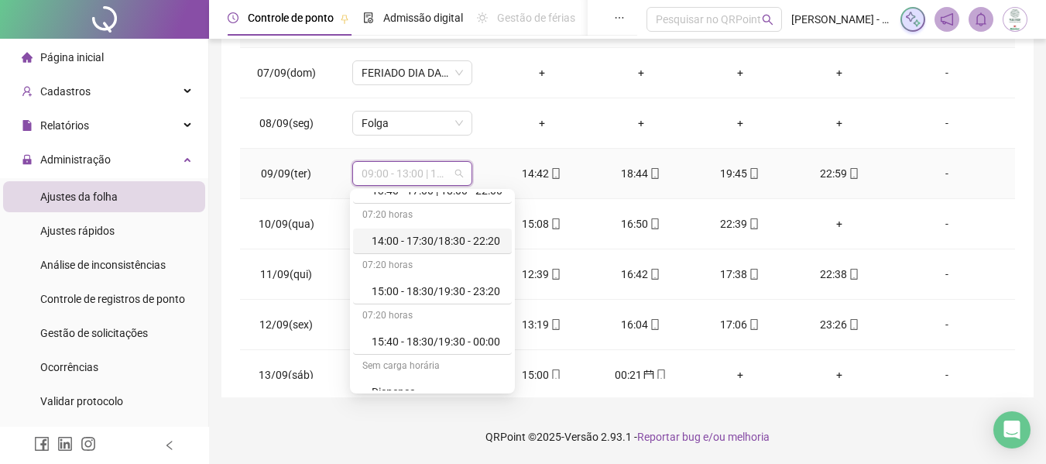
click at [435, 237] on div "14:00 - 17:30/18:30 - 22:20" at bounding box center [437, 240] width 131 height 17
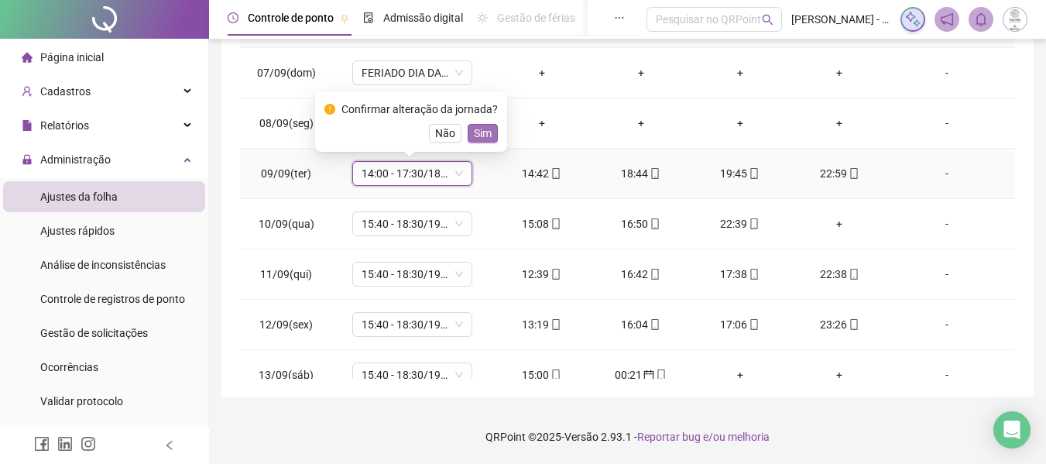
click at [488, 133] on button "Sim" at bounding box center [483, 133] width 30 height 19
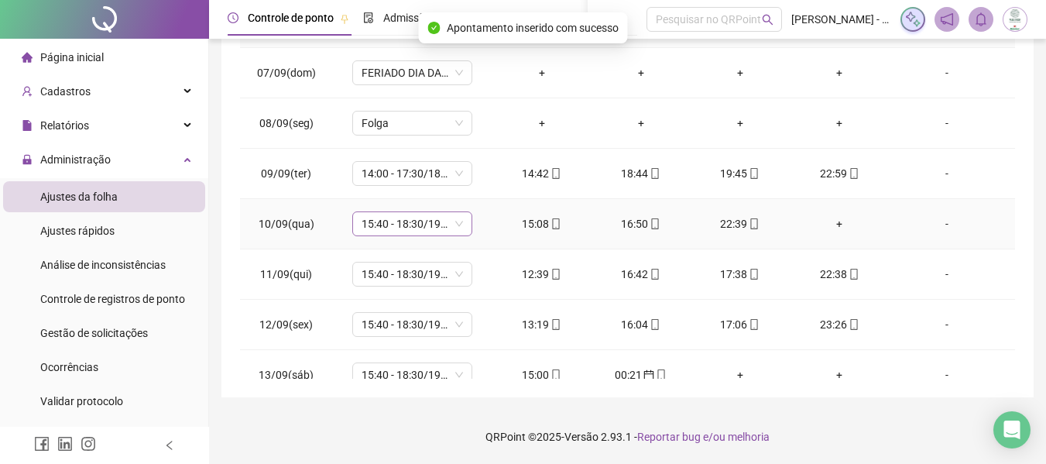
click at [419, 219] on span "15:40 - 18:30/19:30 - 00:00" at bounding box center [412, 223] width 101 height 23
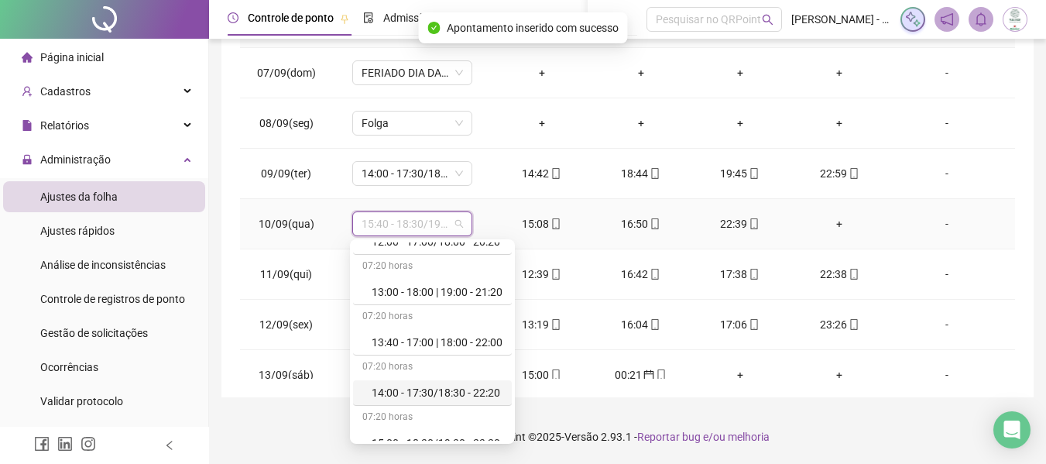
scroll to position [464, 0]
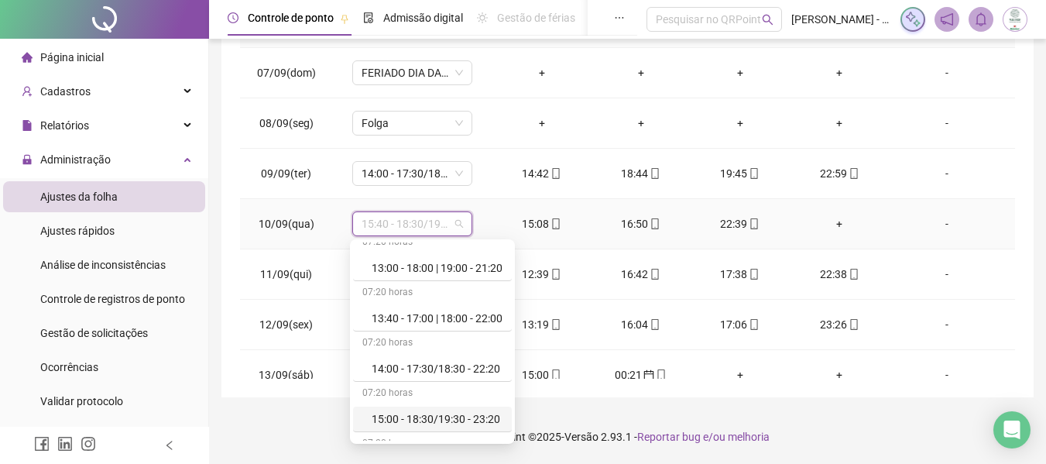
click at [409, 416] on div "15:00 - 18:30/19:30 - 23:20" at bounding box center [437, 418] width 131 height 17
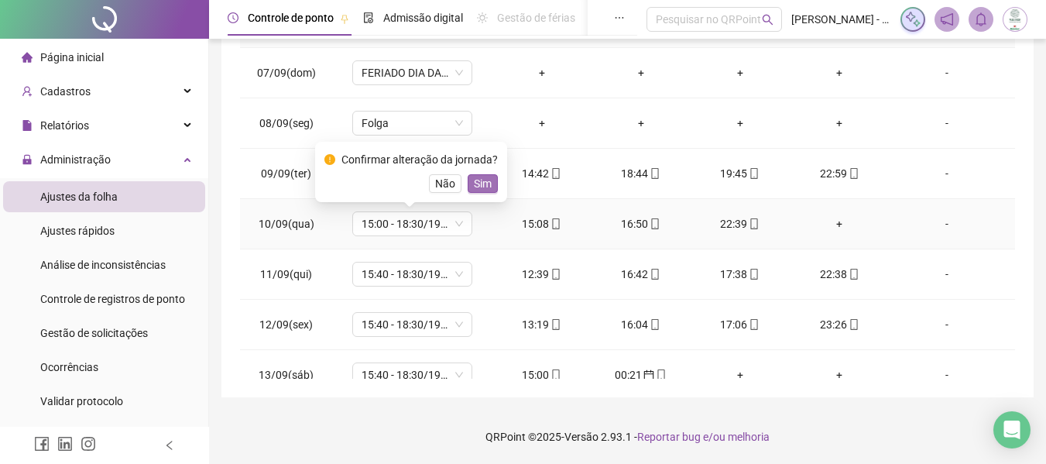
click at [479, 180] on span "Sim" at bounding box center [483, 183] width 18 height 17
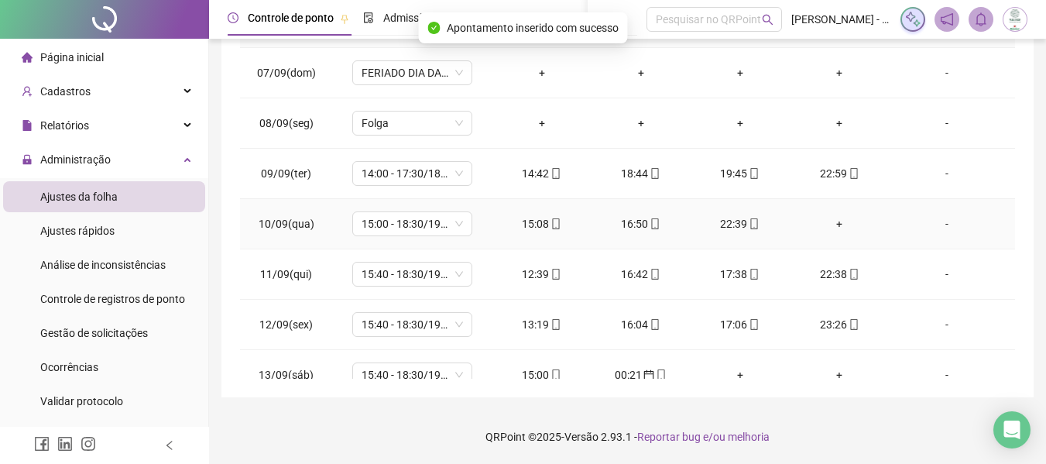
click at [831, 221] on div "+" at bounding box center [839, 223] width 74 height 17
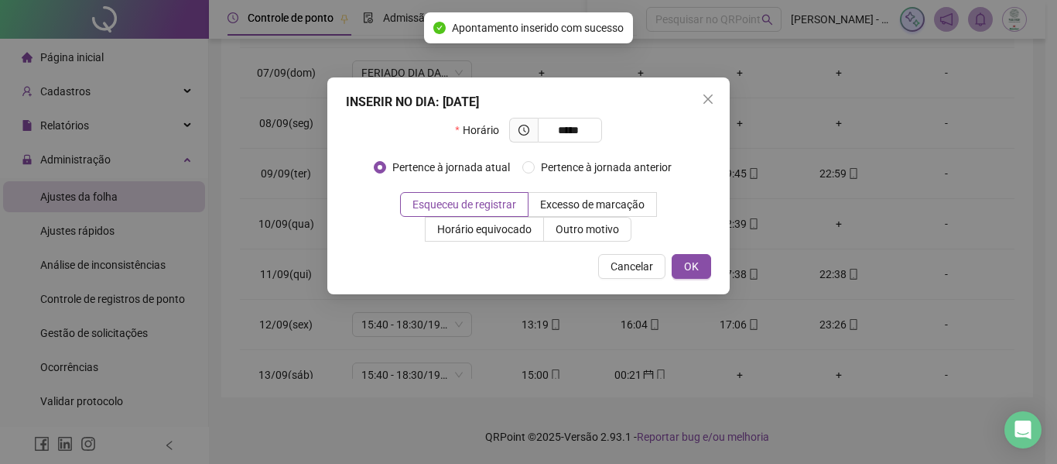
type input "*****"
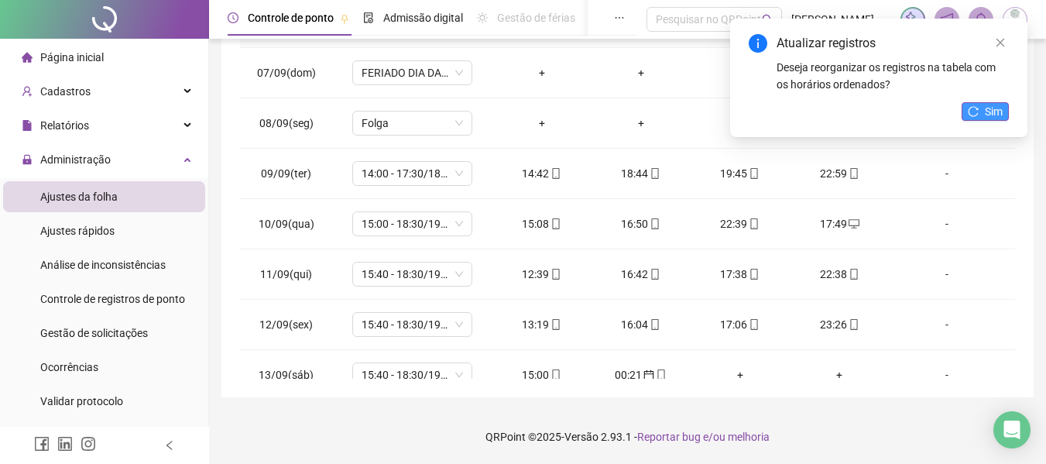
click at [973, 108] on icon "reload" at bounding box center [973, 111] width 11 height 11
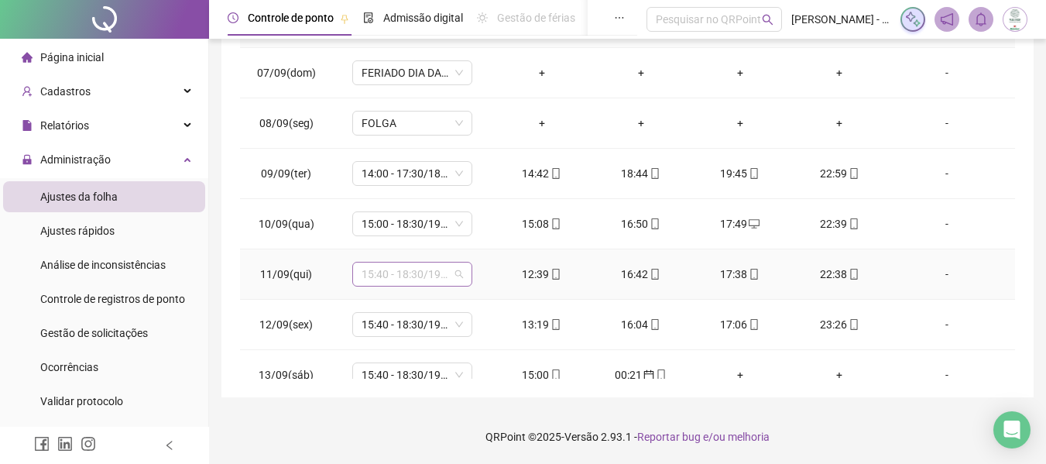
click at [401, 270] on span "15:40 - 18:30/19:30 - 00:00" at bounding box center [412, 273] width 101 height 23
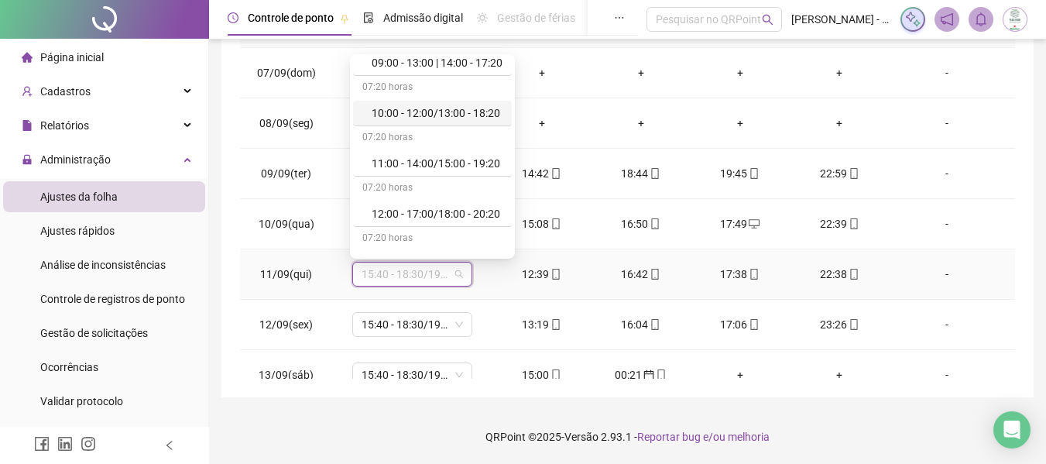
scroll to position [310, 0]
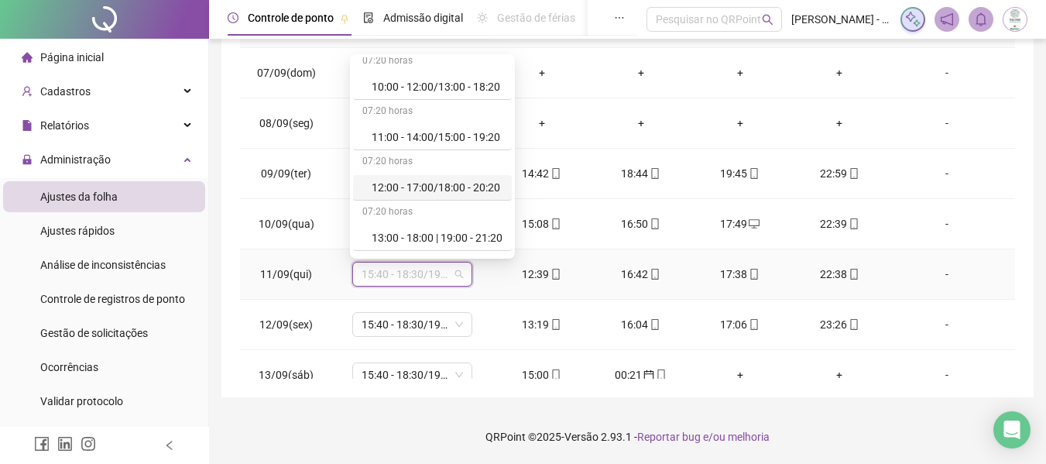
click at [416, 187] on div "12:00 - 17:00/18:00 - 20:20" at bounding box center [437, 187] width 131 height 17
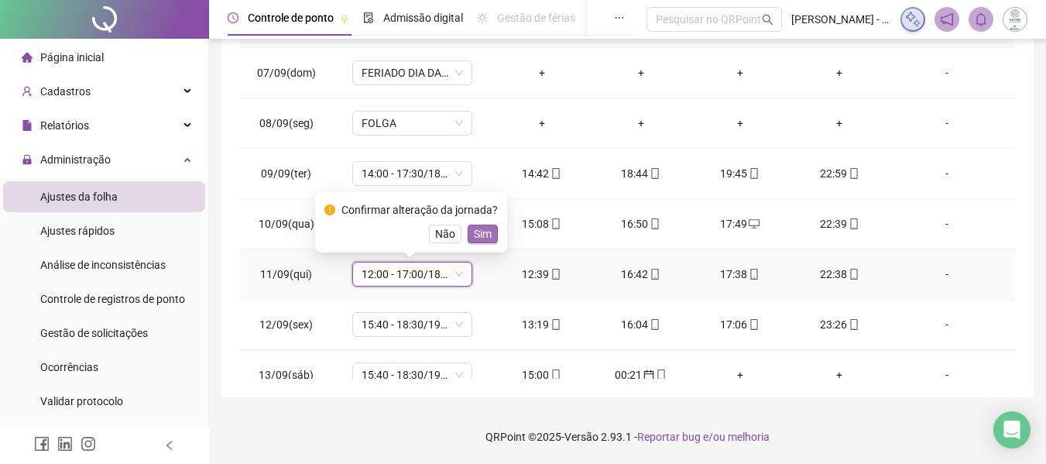
click at [480, 230] on span "Sim" at bounding box center [483, 233] width 18 height 17
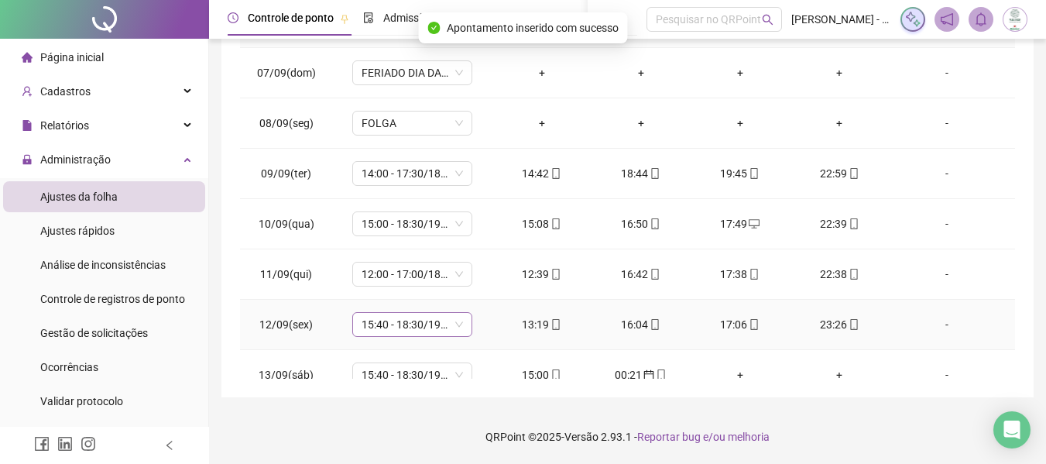
click at [399, 329] on span "15:40 - 18:30/19:30 - 00:00" at bounding box center [412, 324] width 101 height 23
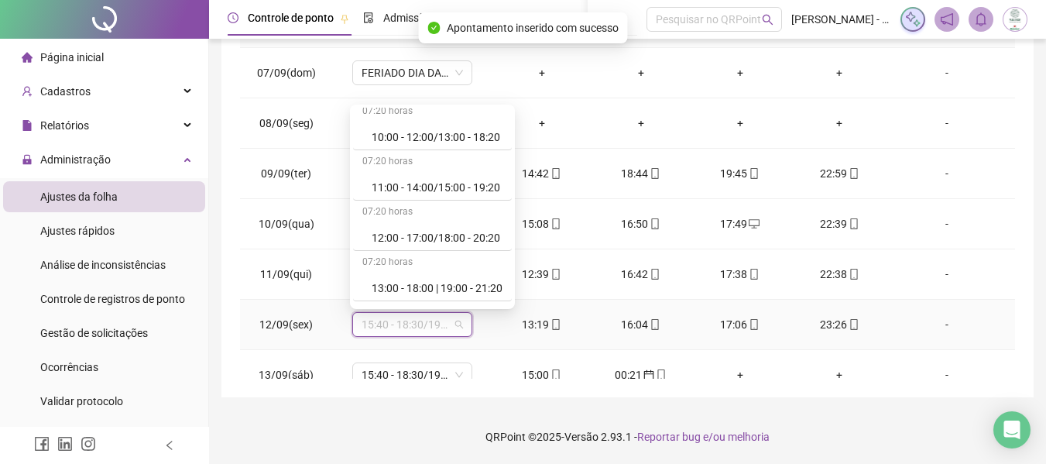
scroll to position [387, 0]
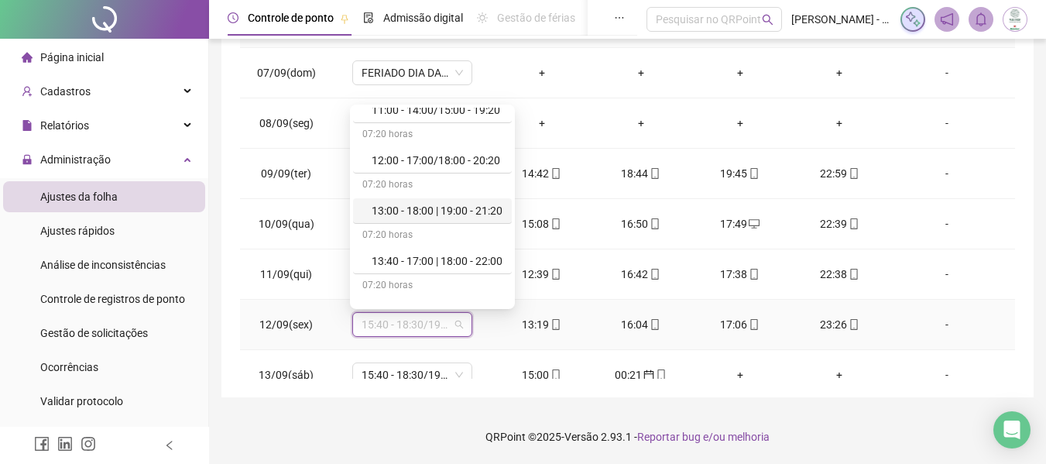
click at [444, 219] on div "13:00 - 18:00 | 19:00 - 21:20" at bounding box center [432, 211] width 159 height 26
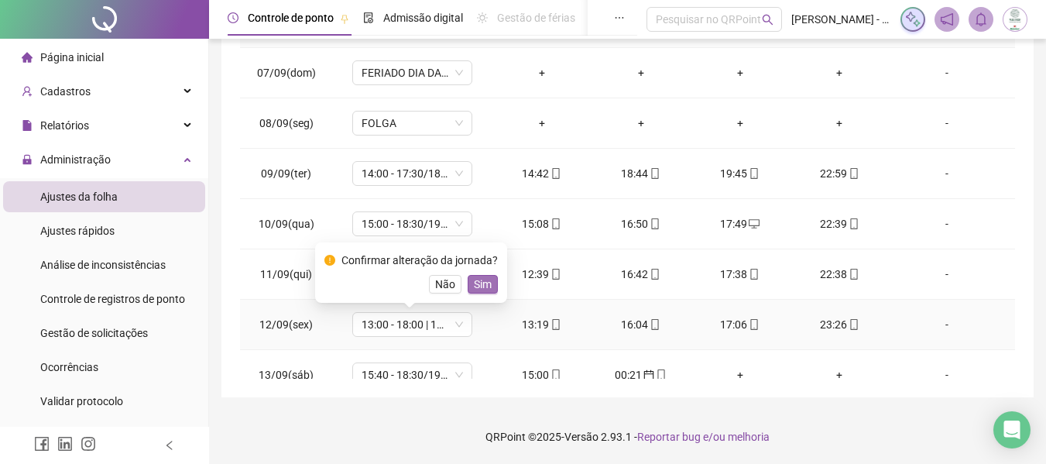
click at [481, 283] on span "Sim" at bounding box center [483, 284] width 18 height 17
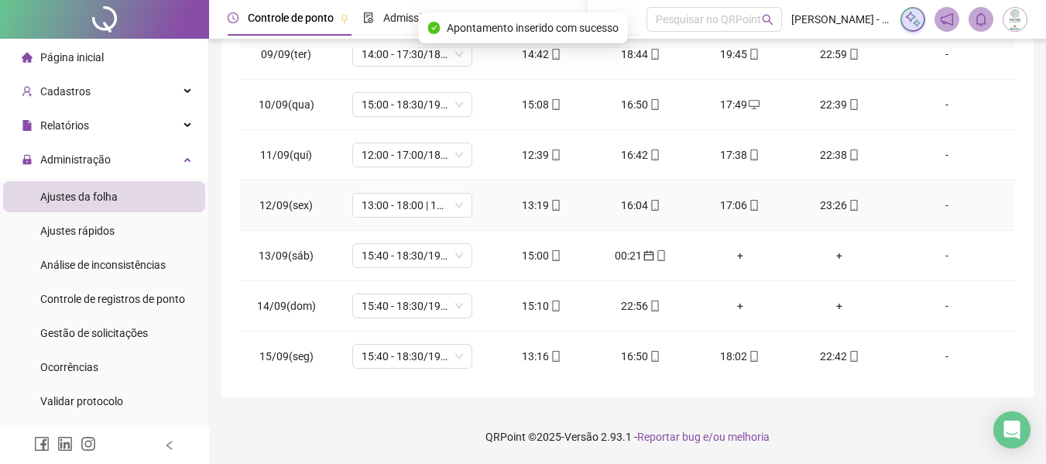
scroll to position [155, 0]
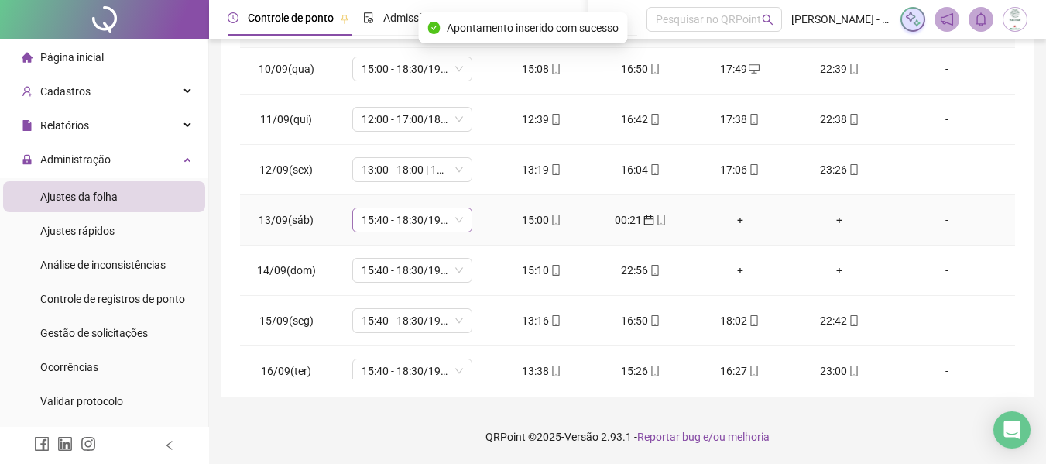
click at [417, 218] on span "15:40 - 18:30/19:30 - 00:00" at bounding box center [412, 219] width 101 height 23
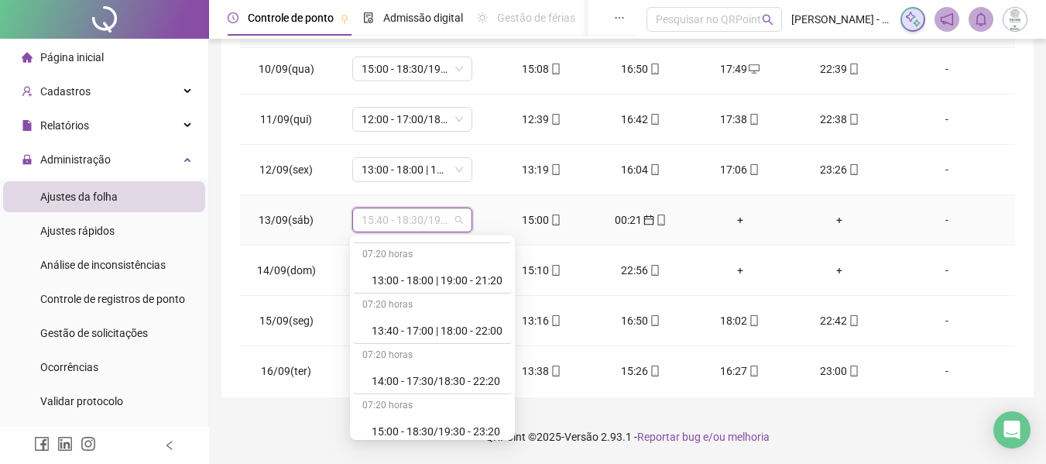
scroll to position [464, 0]
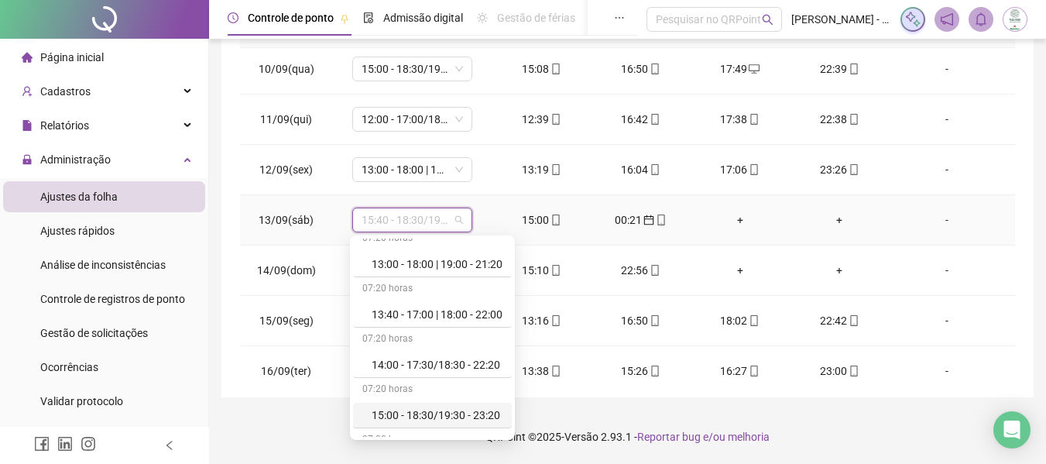
click at [420, 407] on div "15:00 - 18:30/19:30 - 23:20" at bounding box center [437, 414] width 131 height 17
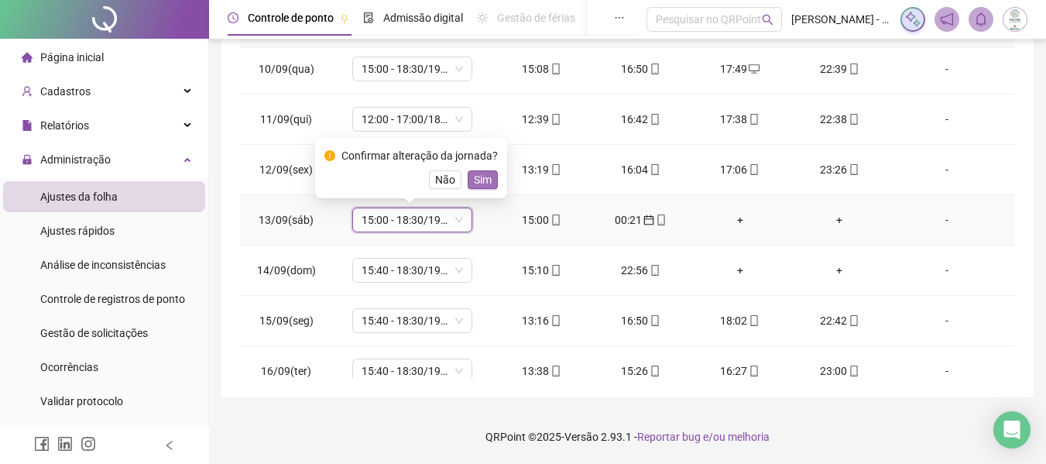
click at [478, 178] on span "Sim" at bounding box center [483, 179] width 18 height 17
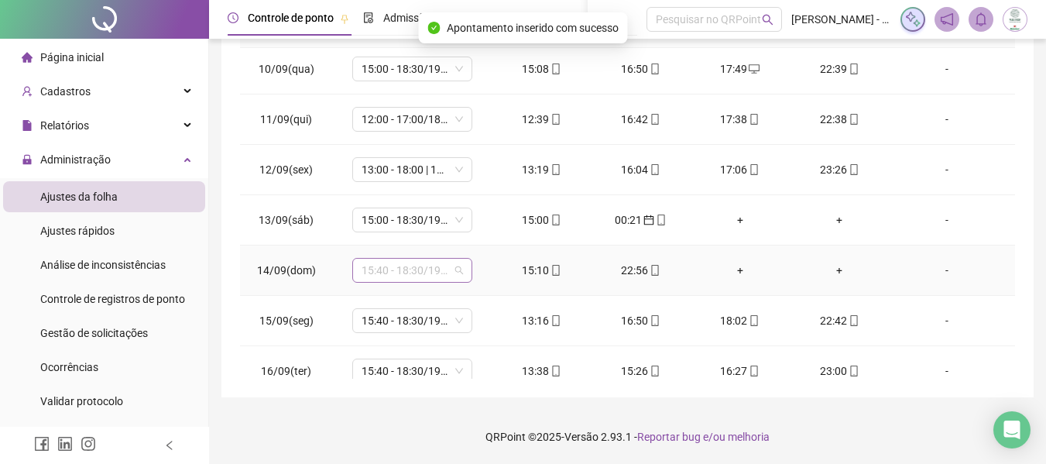
click at [413, 275] on span "15:40 - 18:30/19:30 - 00:00" at bounding box center [412, 270] width 101 height 23
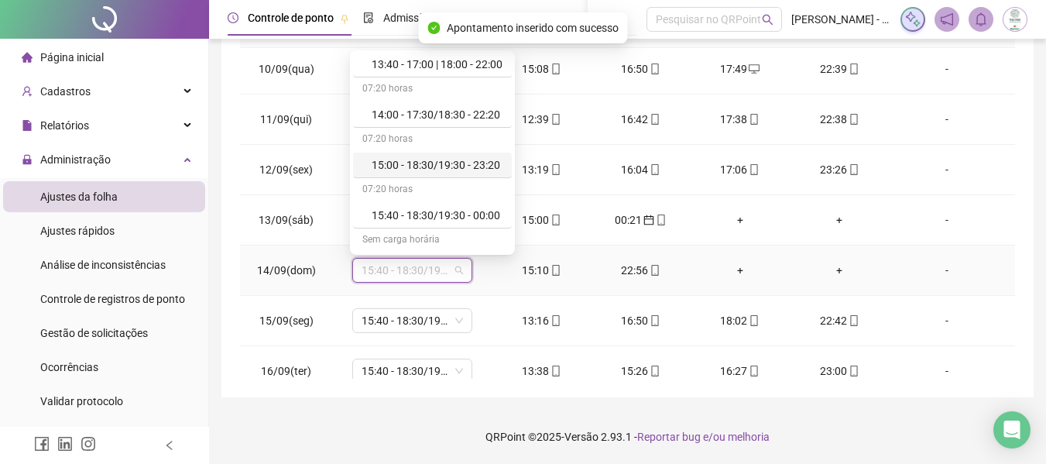
scroll to position [542, 0]
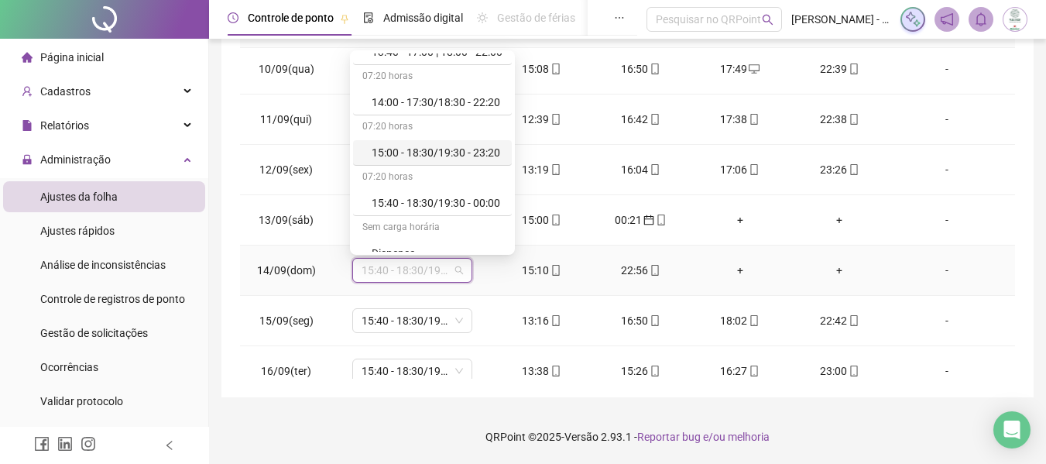
click at [405, 154] on div "15:00 - 18:30/19:30 - 23:20" at bounding box center [437, 152] width 131 height 17
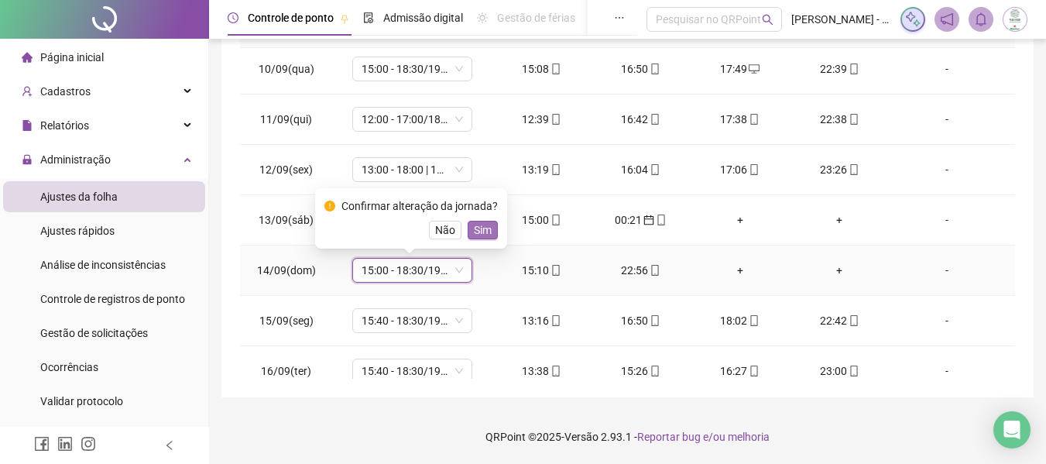
click at [477, 230] on span "Sim" at bounding box center [483, 229] width 18 height 17
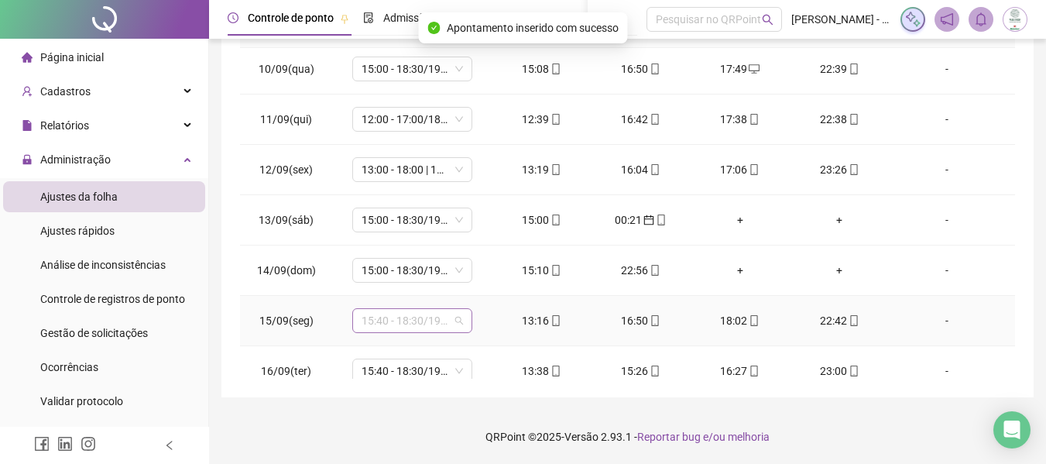
click at [405, 322] on span "15:40 - 18:30/19:30 - 00:00" at bounding box center [412, 320] width 101 height 23
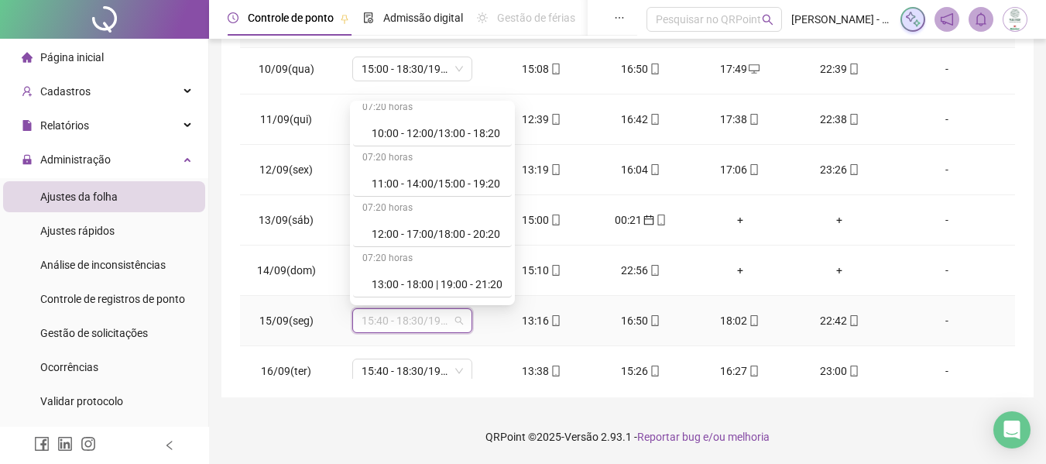
scroll to position [387, 0]
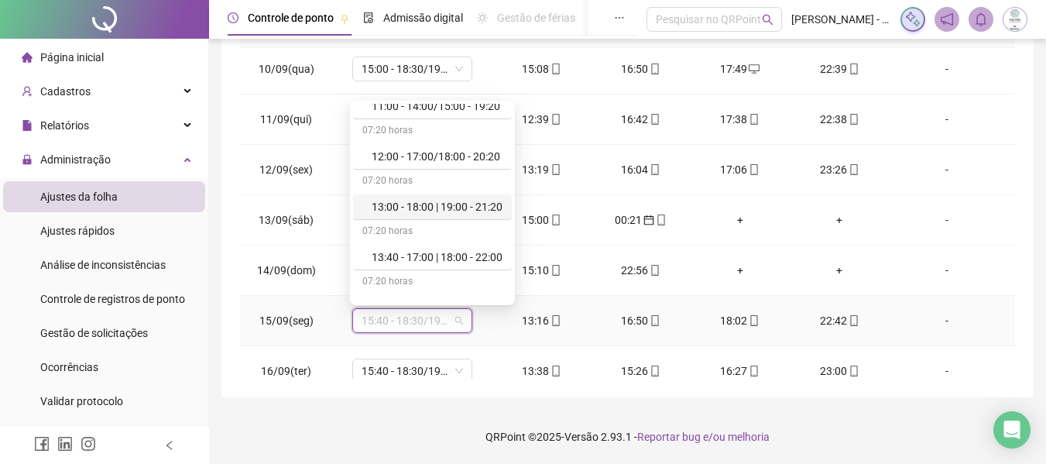
click at [450, 204] on div "13:00 - 18:00 | 19:00 - 21:20" at bounding box center [437, 206] width 131 height 17
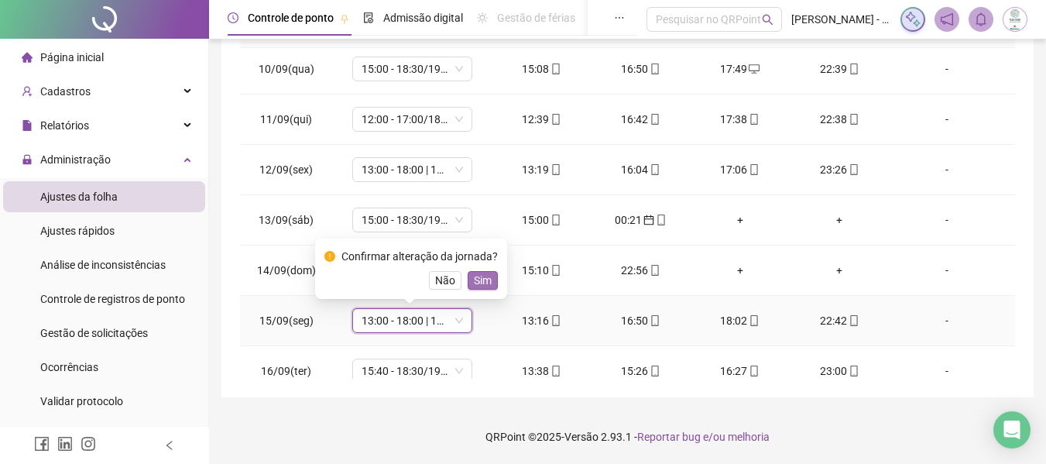
click at [488, 276] on span "Sim" at bounding box center [483, 280] width 18 height 17
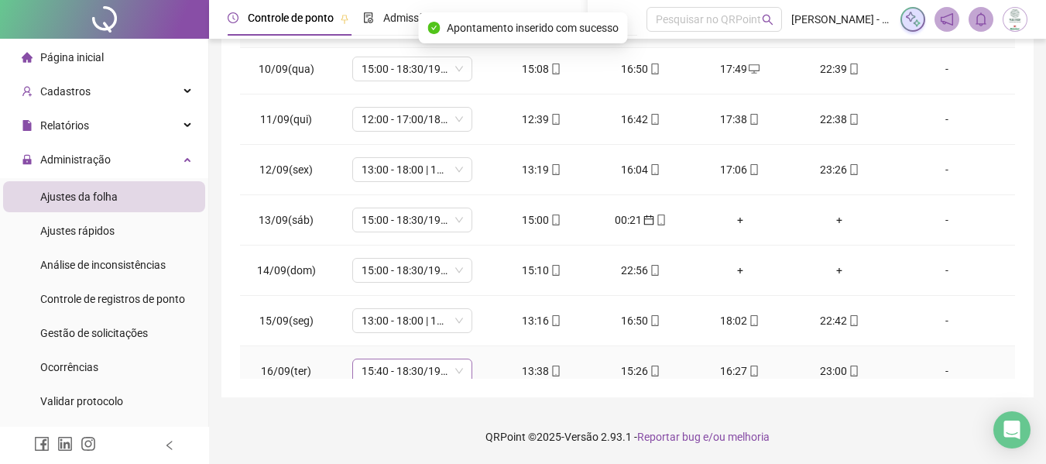
click at [423, 371] on span "15:40 - 18:30/19:30 - 00:00" at bounding box center [412, 370] width 101 height 23
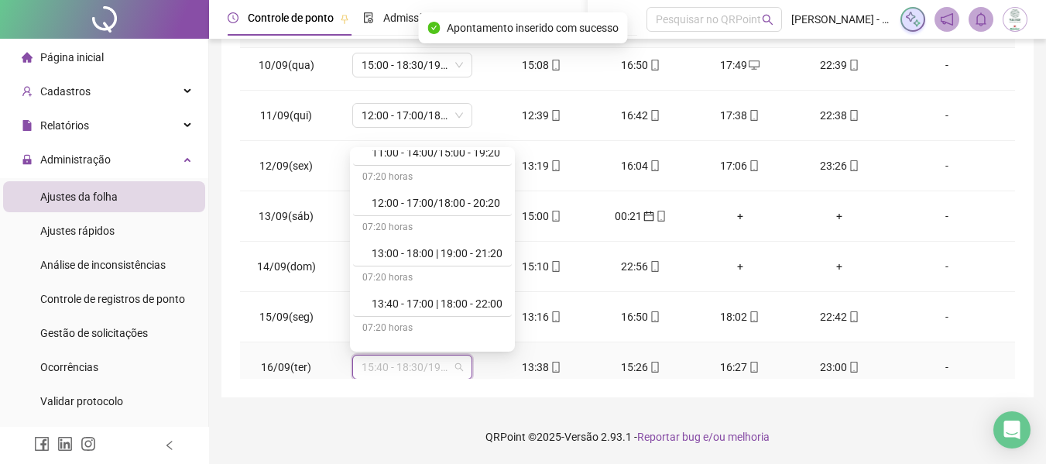
scroll to position [464, 0]
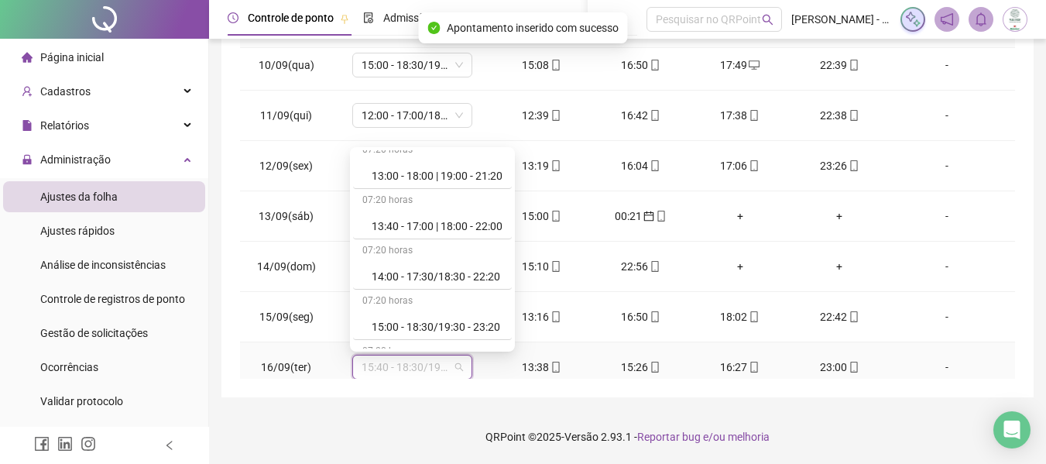
click at [444, 219] on div "13:40 - 17:00 | 18:00 - 22:00" at bounding box center [437, 226] width 131 height 17
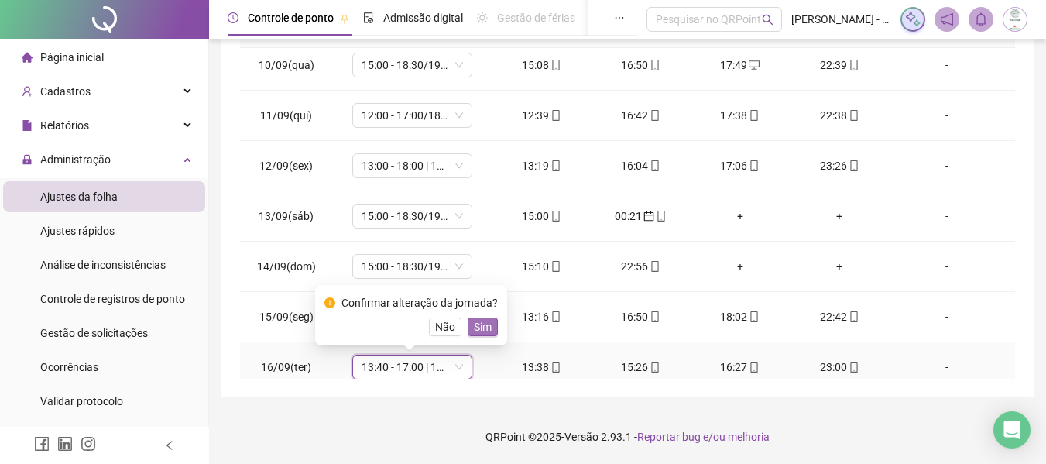
click at [485, 325] on span "Sim" at bounding box center [483, 326] width 18 height 17
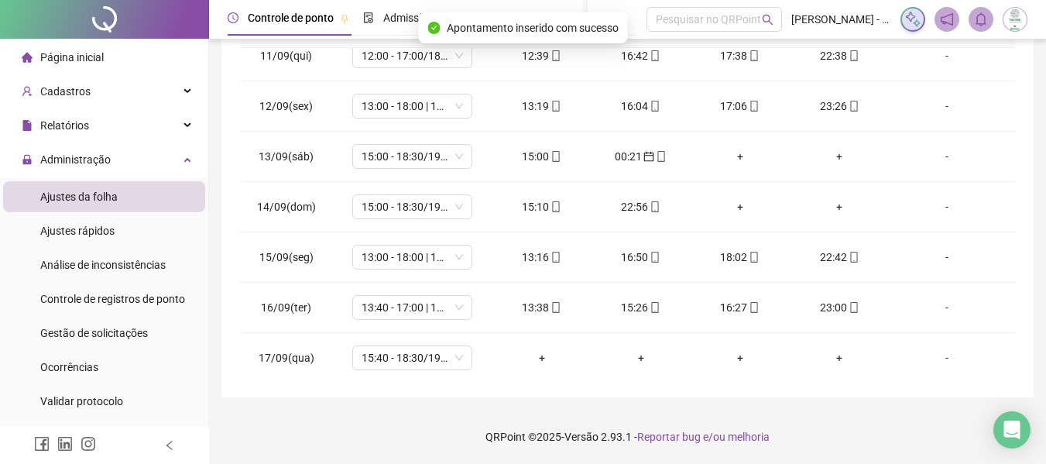
scroll to position [223, 0]
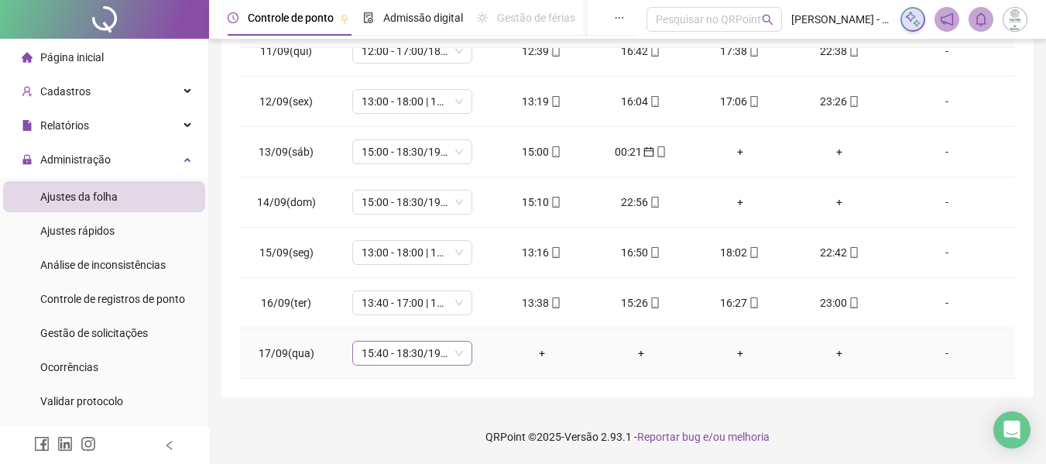
drag, startPoint x: 410, startPoint y: 351, endPoint x: 420, endPoint y: 345, distance: 11.4
click at [410, 351] on span "15:40 - 18:30/19:30 - 00:00" at bounding box center [412, 352] width 101 height 23
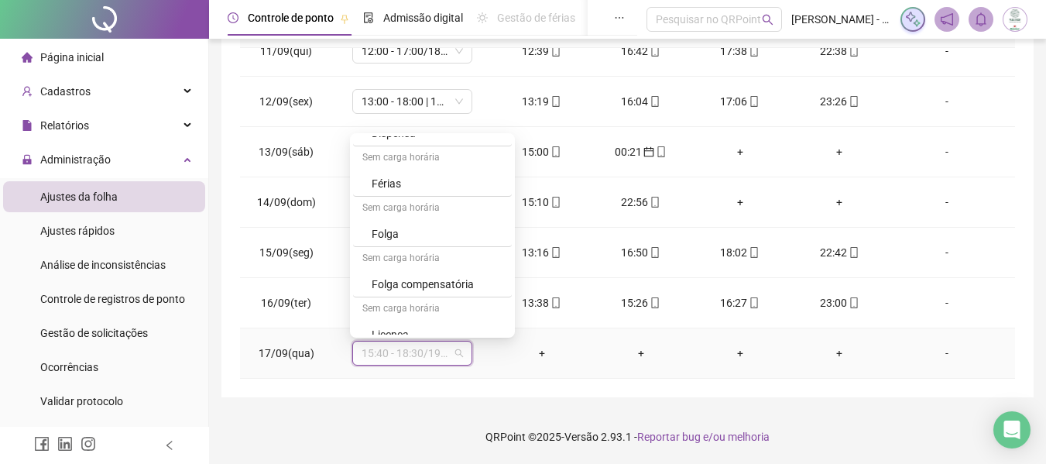
scroll to position [758, 0]
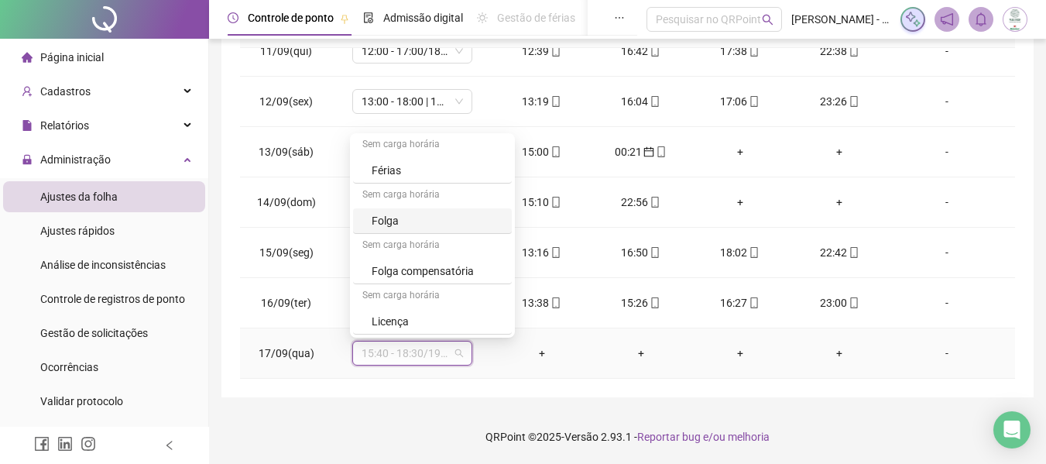
click at [406, 225] on div "Folga" at bounding box center [437, 220] width 131 height 17
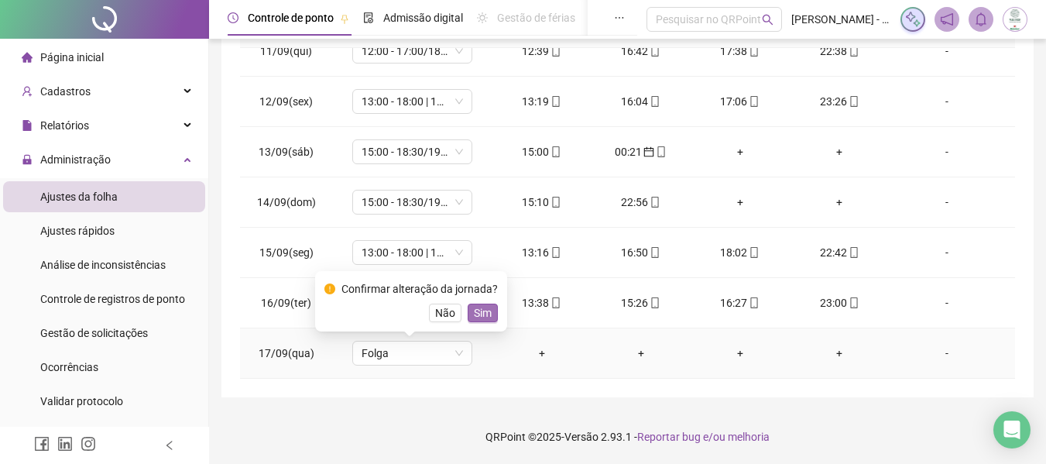
click at [474, 316] on span "Sim" at bounding box center [483, 312] width 18 height 17
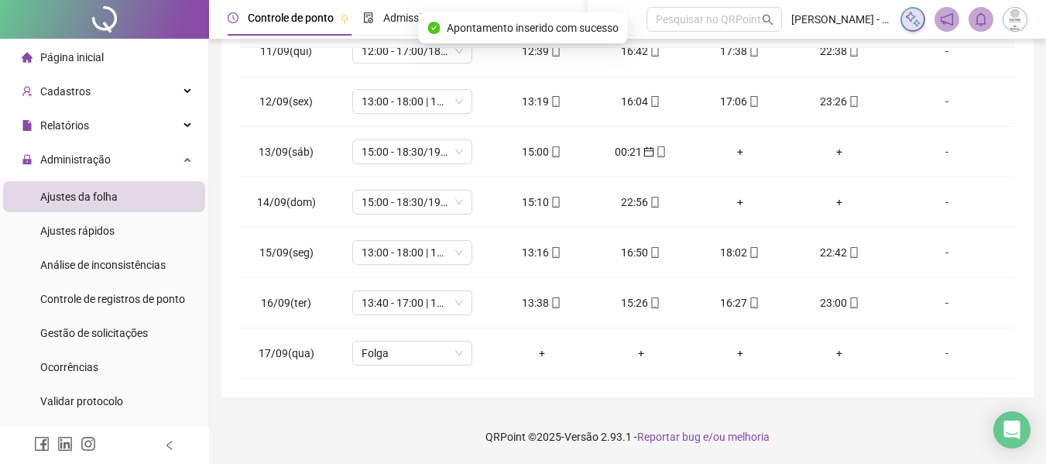
scroll to position [0, 0]
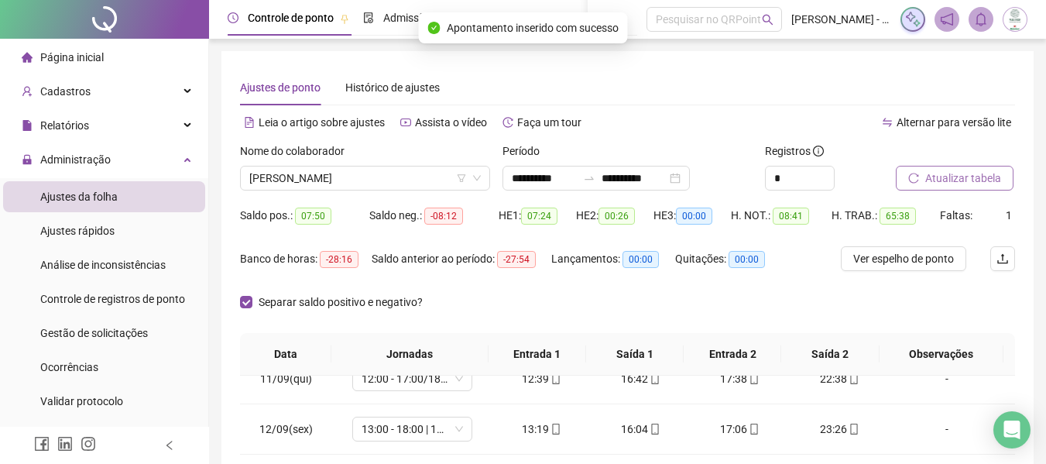
click at [946, 187] on button "Atualizar tabela" at bounding box center [955, 178] width 118 height 25
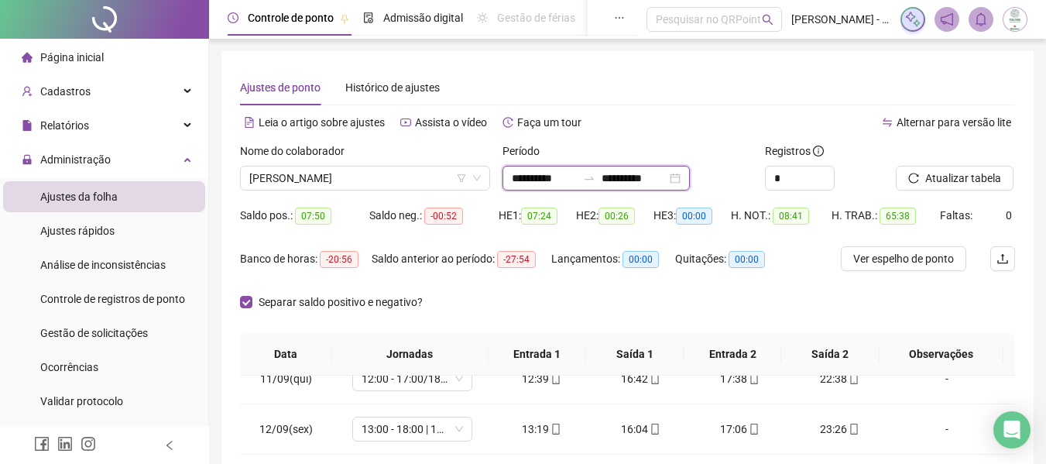
click at [517, 178] on input "**********" at bounding box center [544, 178] width 65 height 17
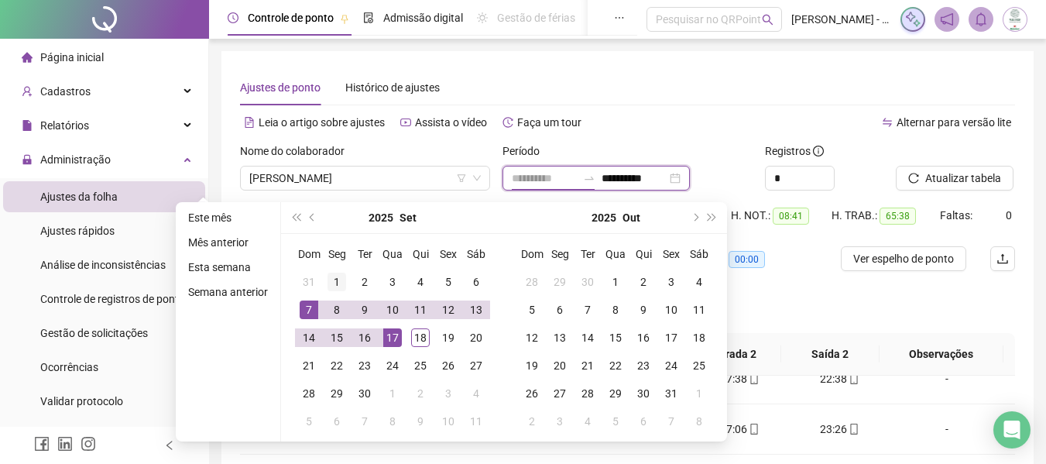
type input "**********"
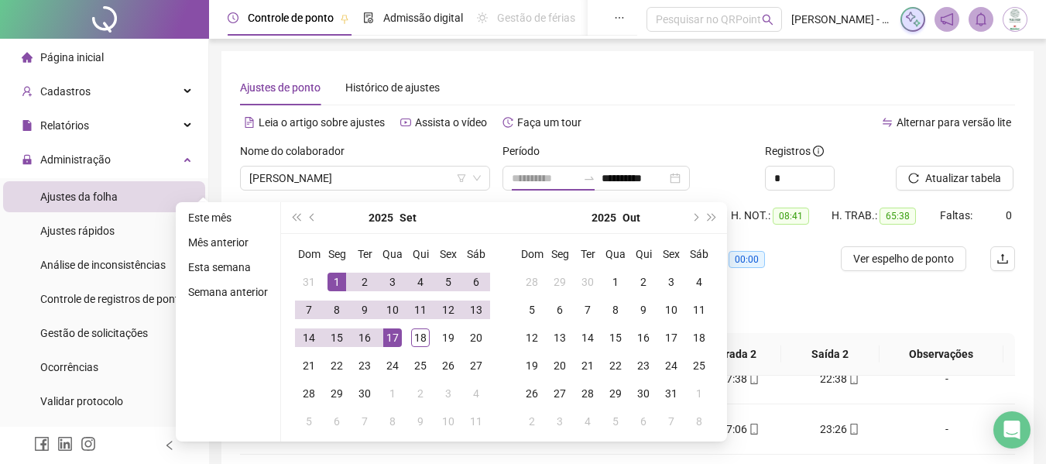
click at [333, 279] on div "1" at bounding box center [336, 281] width 19 height 19
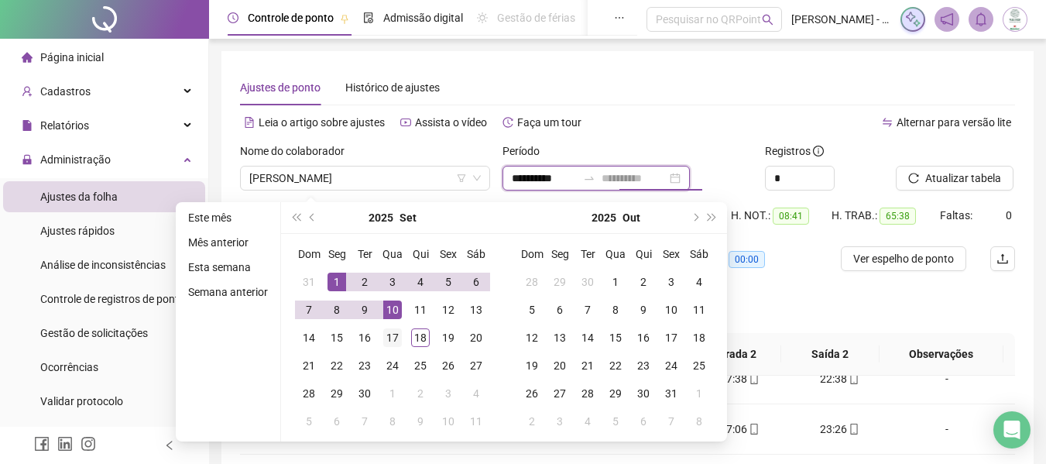
type input "**********"
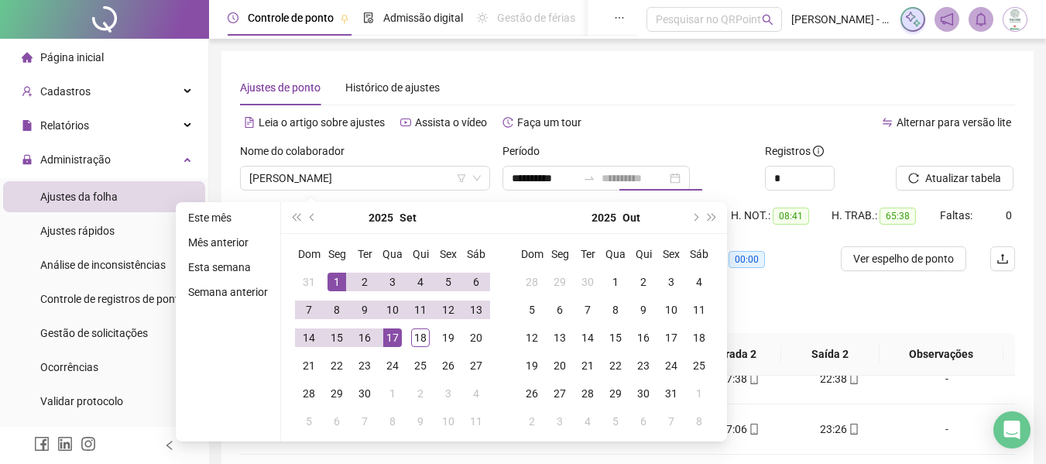
click at [393, 331] on div "17" at bounding box center [392, 337] width 19 height 19
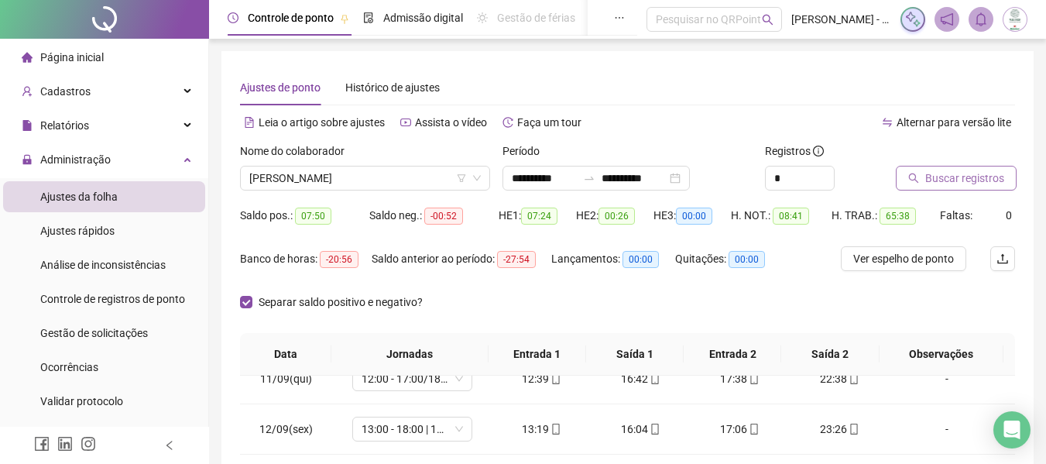
click at [963, 185] on span "Buscar registros" at bounding box center [964, 178] width 79 height 17
click at [339, 180] on span "[PERSON_NAME]" at bounding box center [364, 177] width 231 height 23
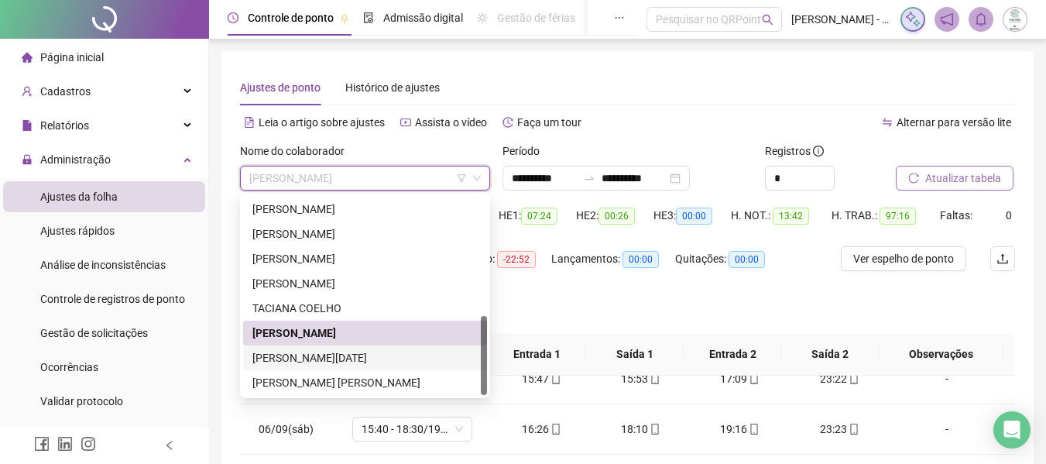
click at [332, 358] on div "[PERSON_NAME][DATE]" at bounding box center [364, 357] width 225 height 17
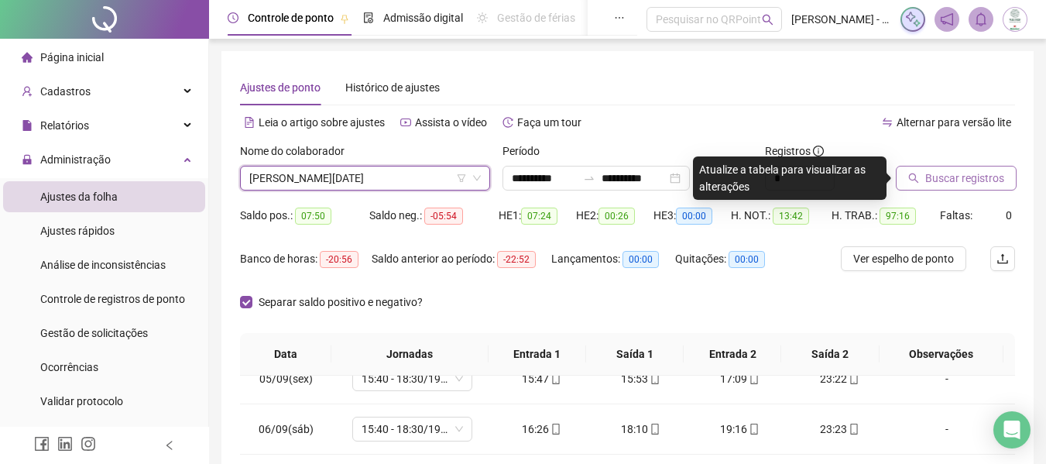
click at [937, 180] on span "Buscar registros" at bounding box center [964, 178] width 79 height 17
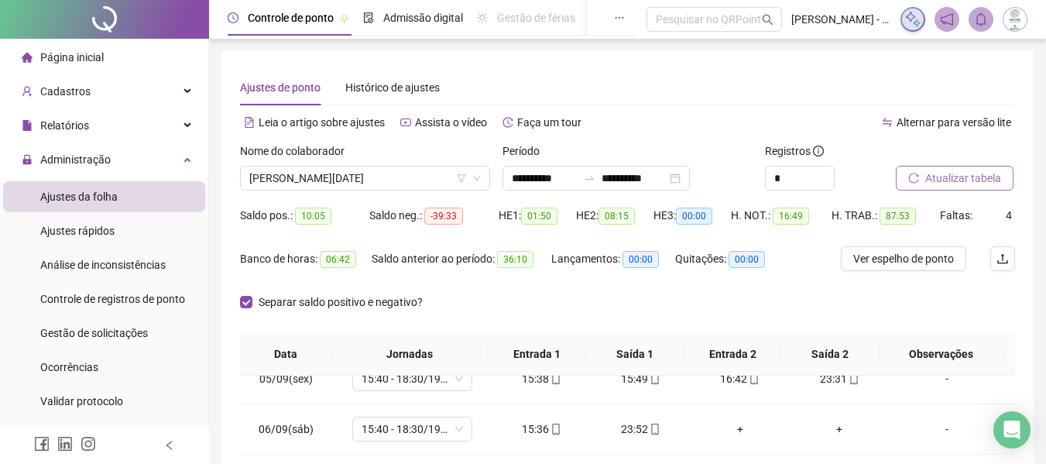
click at [680, 295] on div "Separar saldo positivo e negativo?" at bounding box center [627, 311] width 775 height 43
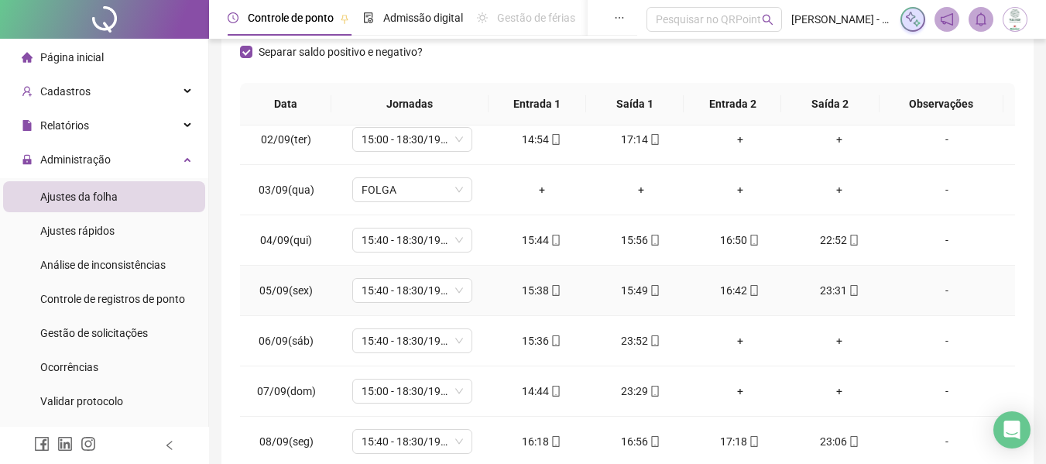
scroll to position [155, 0]
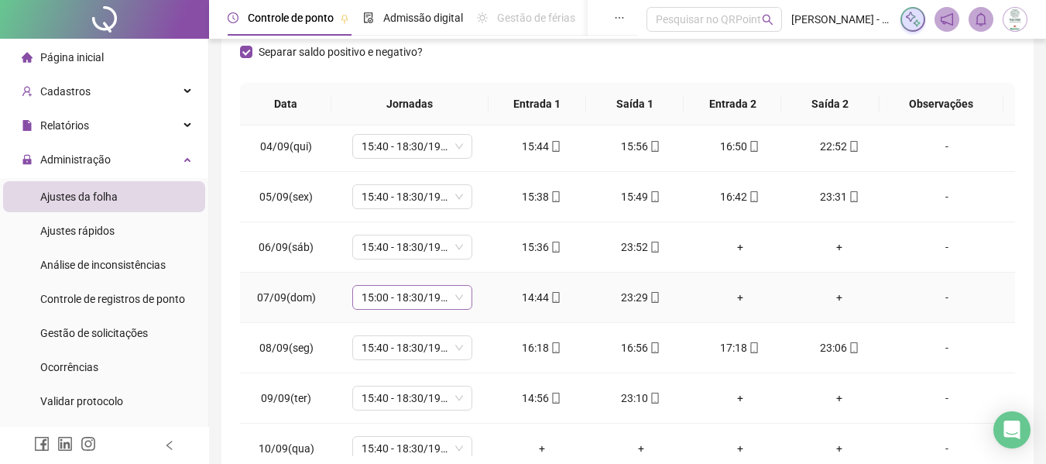
click at [417, 294] on span "15:00 - 18:30/19:30 - 23:20" at bounding box center [412, 297] width 101 height 23
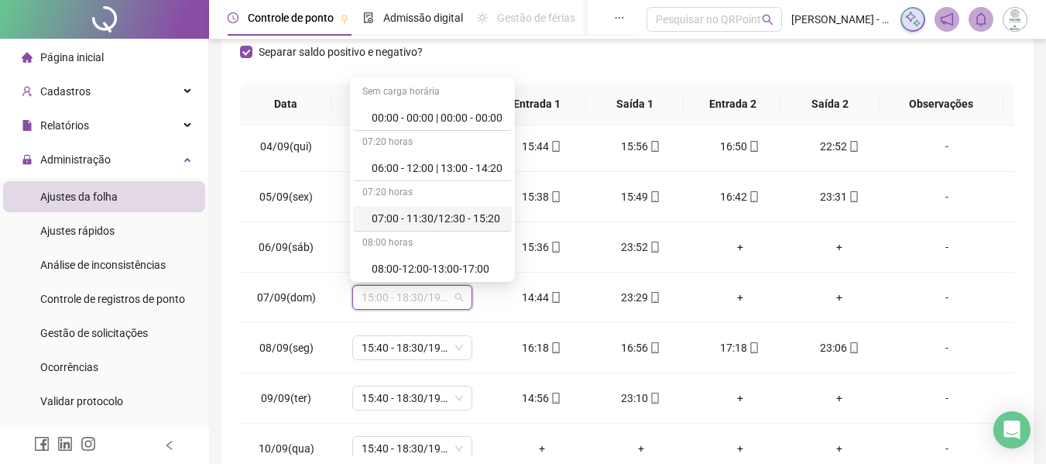
click at [588, 53] on div "Separar saldo positivo e negativo?" at bounding box center [627, 60] width 775 height 43
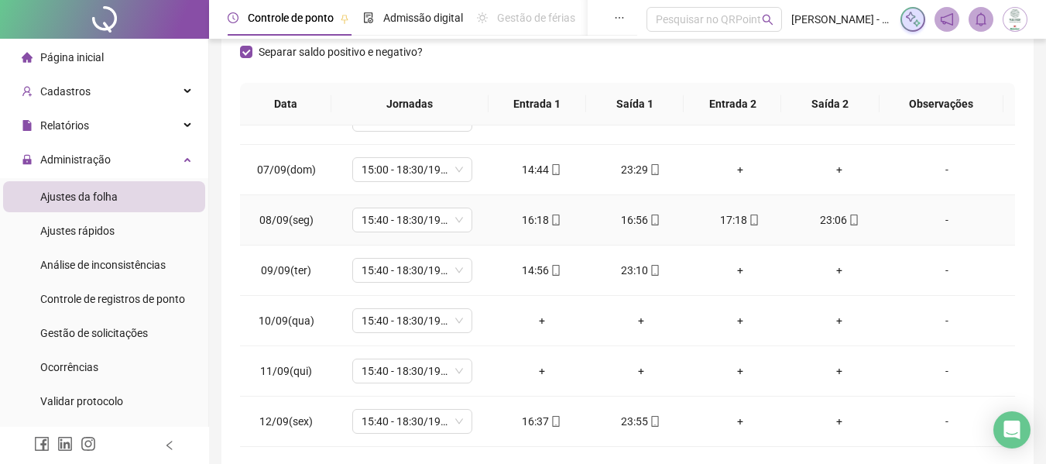
scroll to position [310, 0]
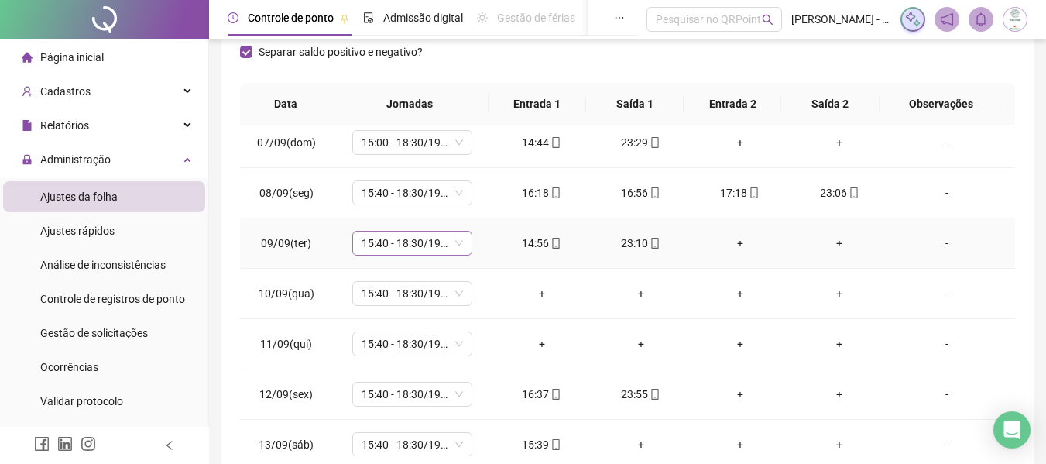
click at [396, 249] on span "15:40 - 18:30/19:30 - 00:00" at bounding box center [412, 242] width 101 height 23
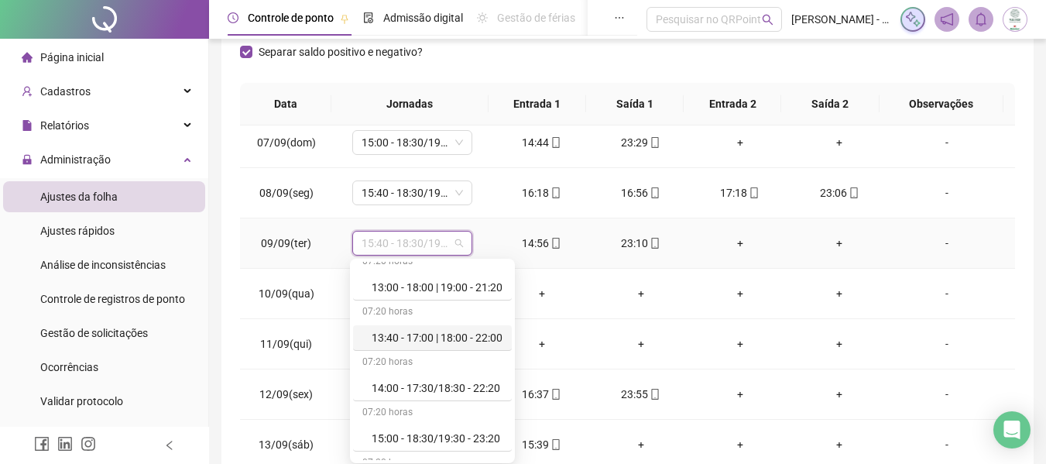
scroll to position [542, 0]
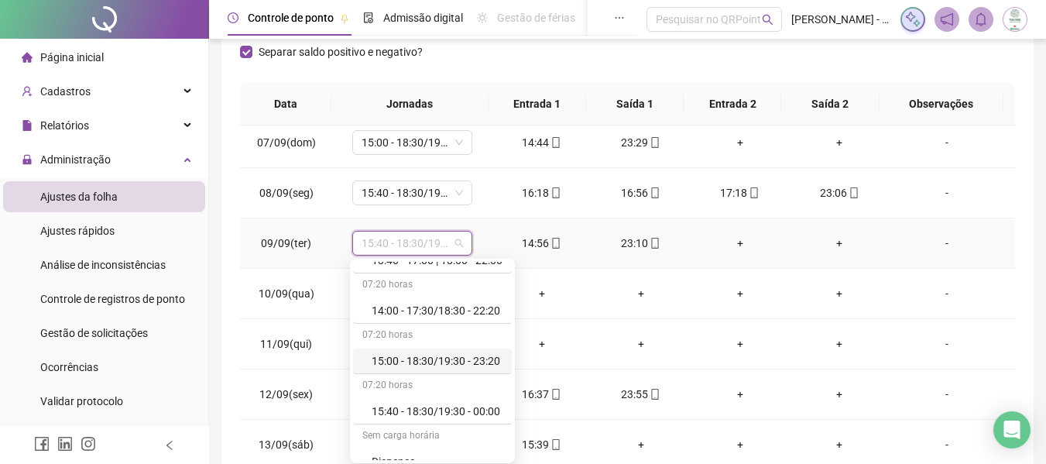
click at [444, 360] on div "15:00 - 18:30/19:30 - 23:20" at bounding box center [437, 360] width 131 height 17
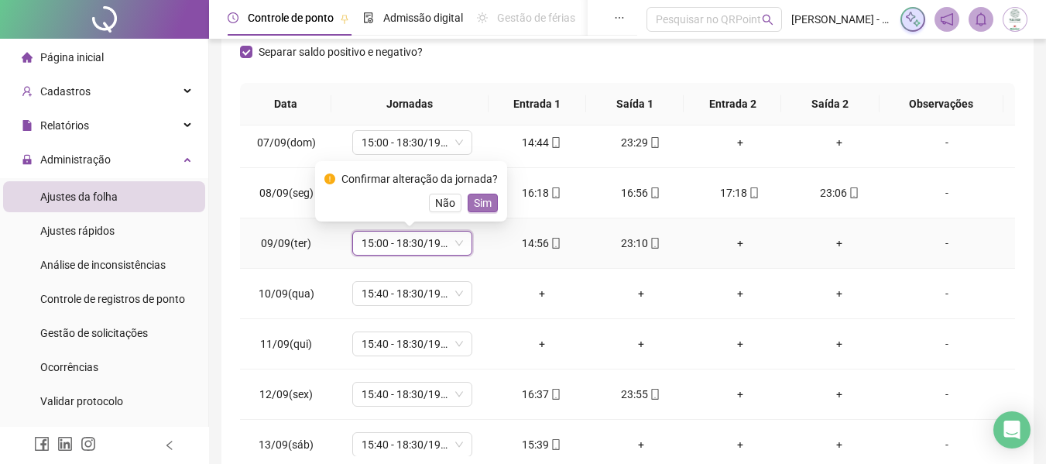
click at [488, 206] on button "Sim" at bounding box center [483, 203] width 30 height 19
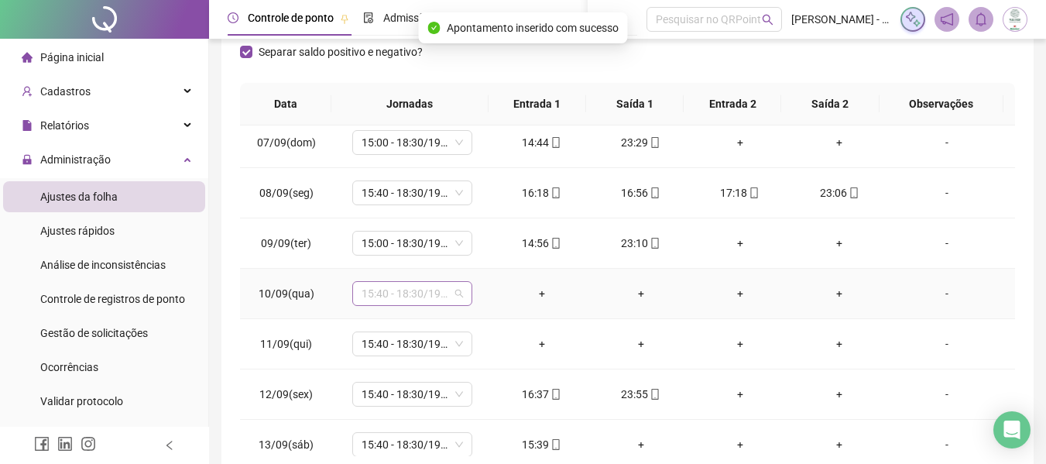
drag, startPoint x: 412, startPoint y: 292, endPoint x: 429, endPoint y: 289, distance: 17.3
click at [412, 291] on span "15:40 - 18:30/19:30 - 00:00" at bounding box center [412, 293] width 101 height 23
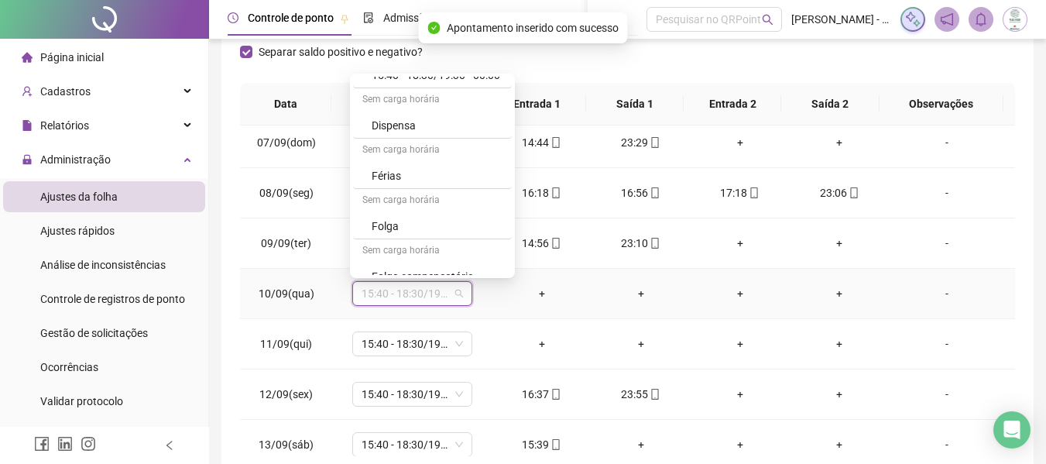
scroll to position [701, 0]
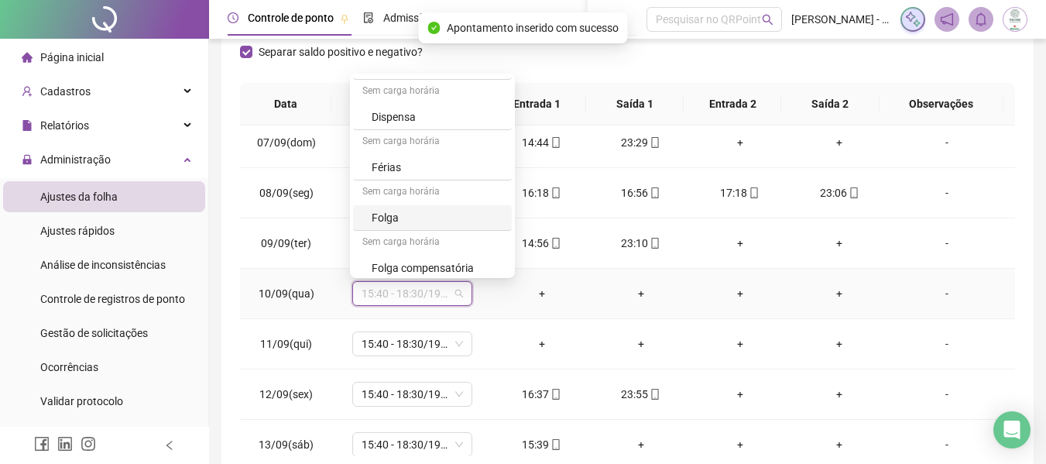
click at [404, 206] on div "Folga" at bounding box center [432, 218] width 159 height 26
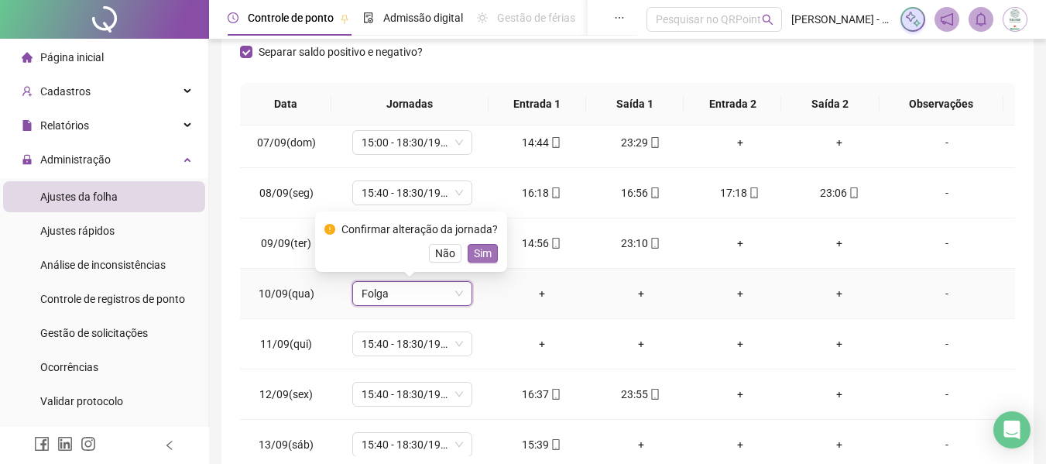
click at [481, 249] on span "Sim" at bounding box center [483, 253] width 18 height 17
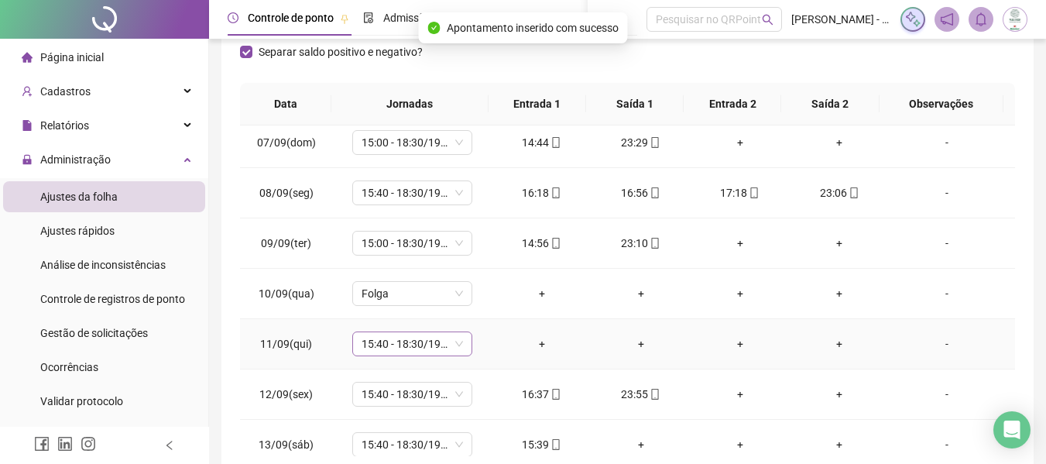
click at [400, 343] on span "15:40 - 18:30/19:30 - 00:00" at bounding box center [412, 343] width 101 height 23
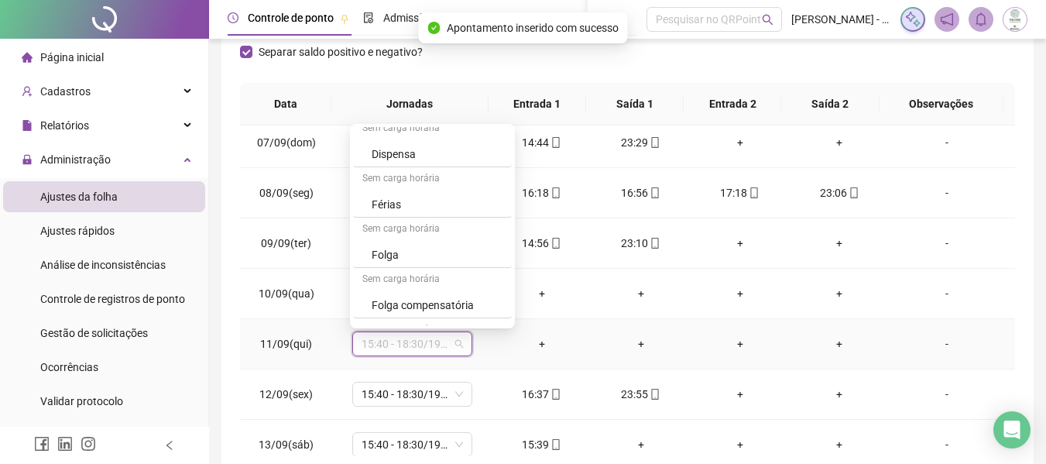
scroll to position [728, 0]
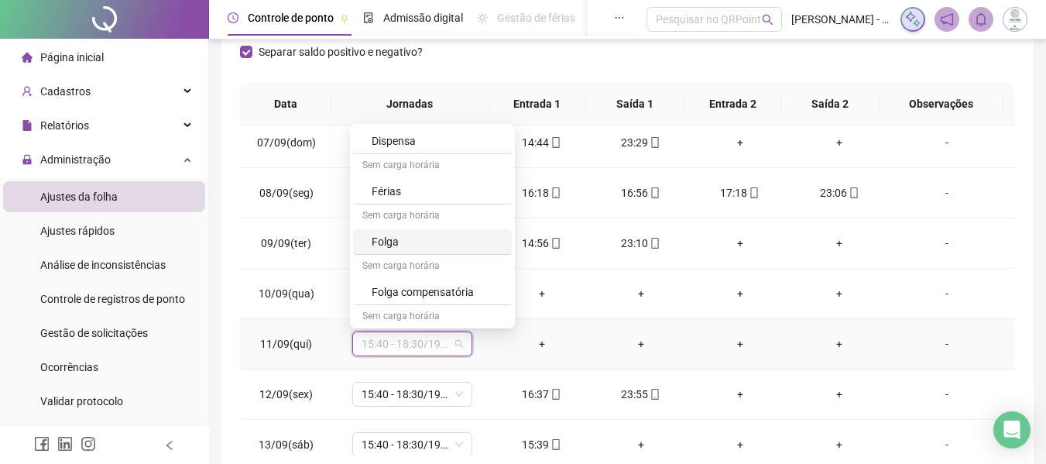
click at [408, 240] on div "Folga" at bounding box center [437, 241] width 131 height 17
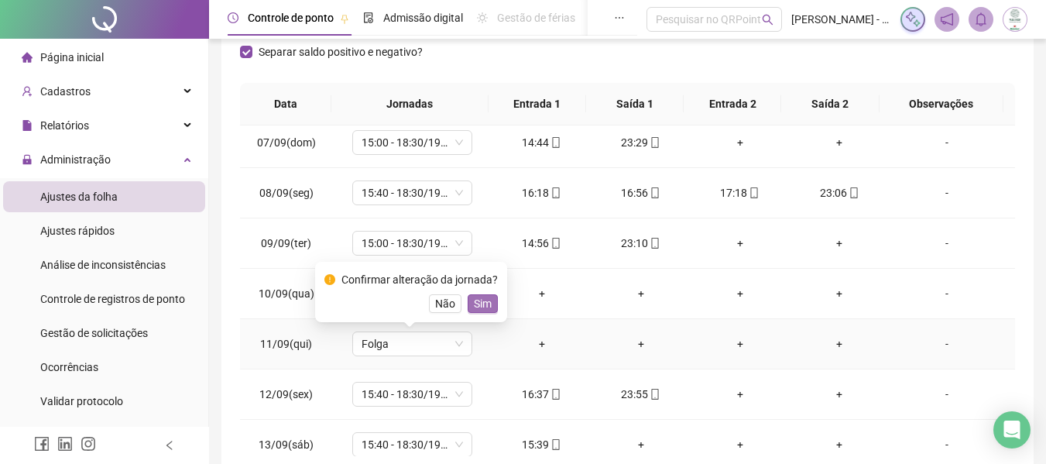
click at [474, 299] on span "Sim" at bounding box center [483, 303] width 18 height 17
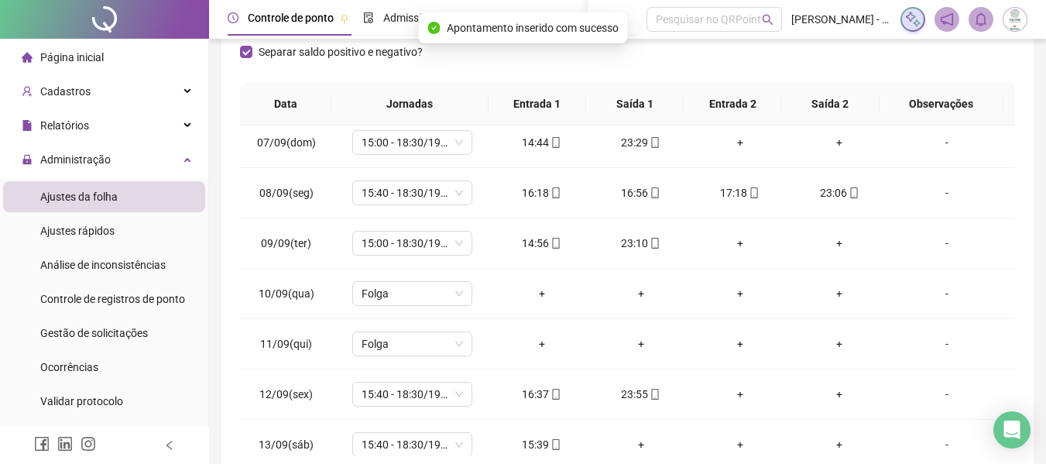
click at [551, 60] on div "Separar saldo positivo e negativo?" at bounding box center [627, 60] width 775 height 43
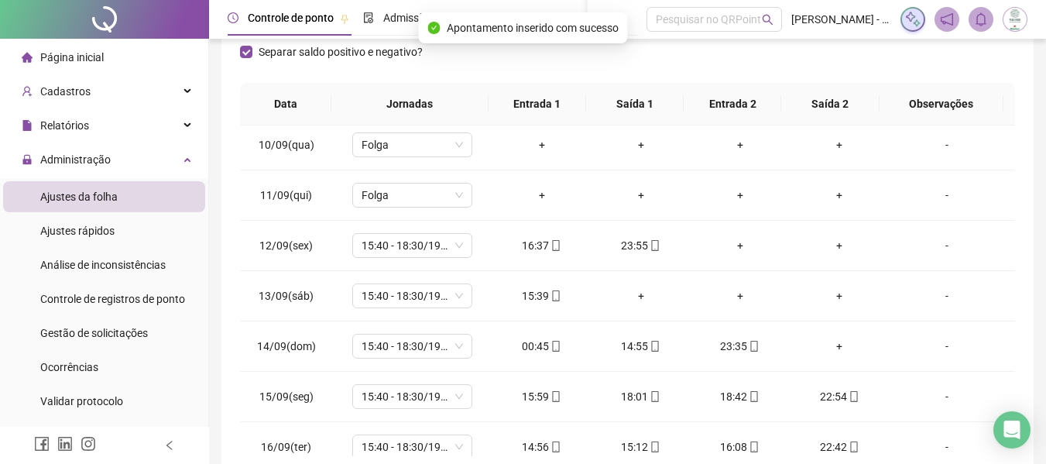
scroll to position [464, 0]
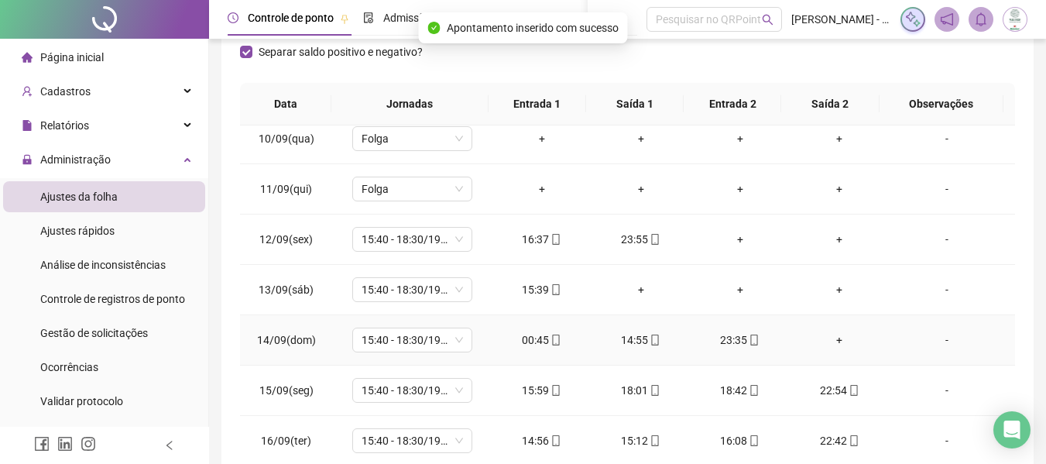
click at [542, 344] on div "00:45" at bounding box center [542, 339] width 74 height 17
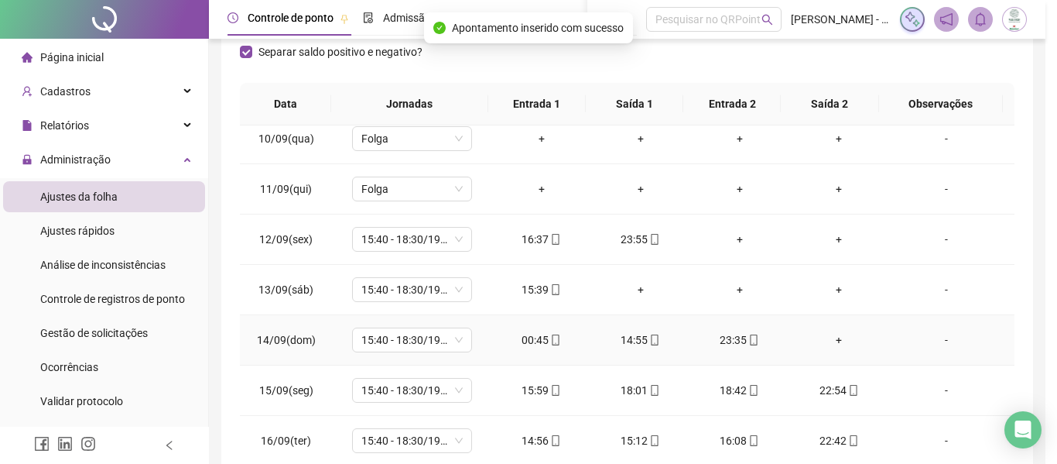
type input "**********"
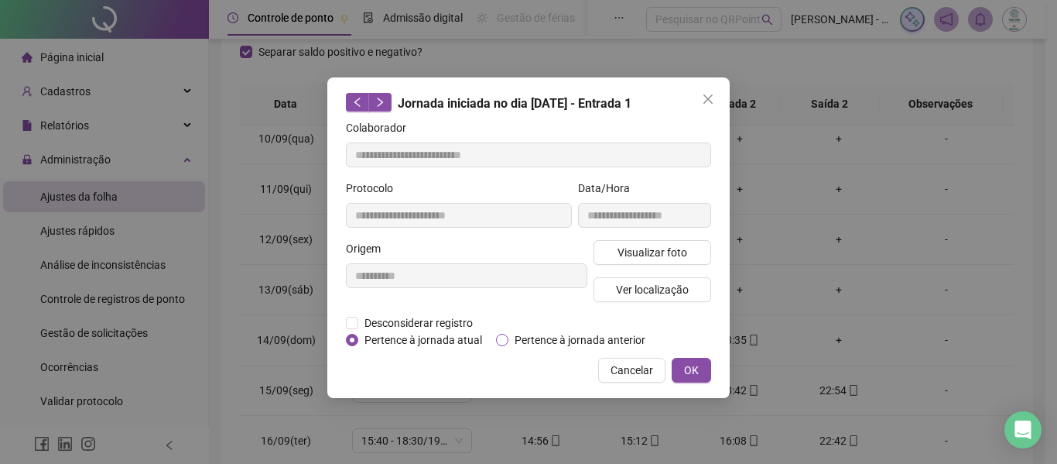
click at [553, 334] on span "Pertence à jornada anterior" at bounding box center [580, 339] width 143 height 17
click at [699, 371] on button "OK" at bounding box center [691, 370] width 39 height 25
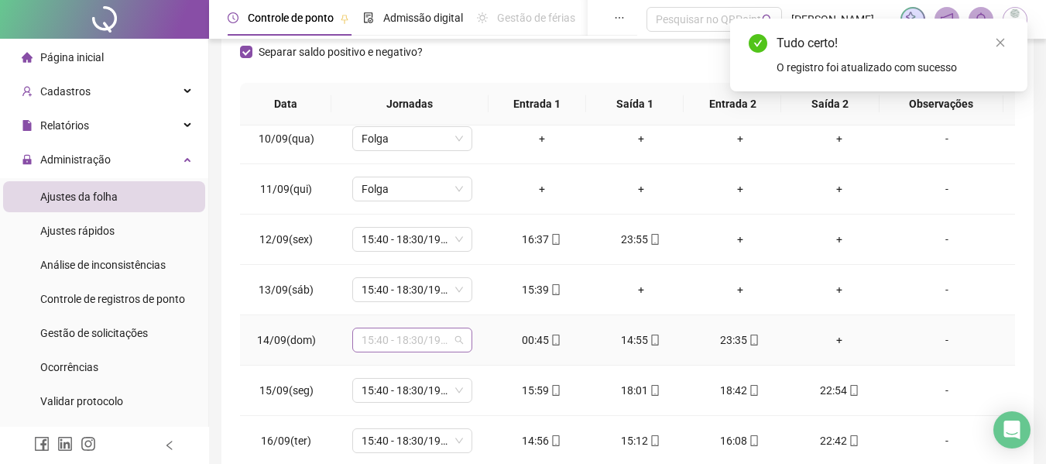
click at [396, 337] on span "15:40 - 18:30/19:30 - 00:00" at bounding box center [412, 339] width 101 height 23
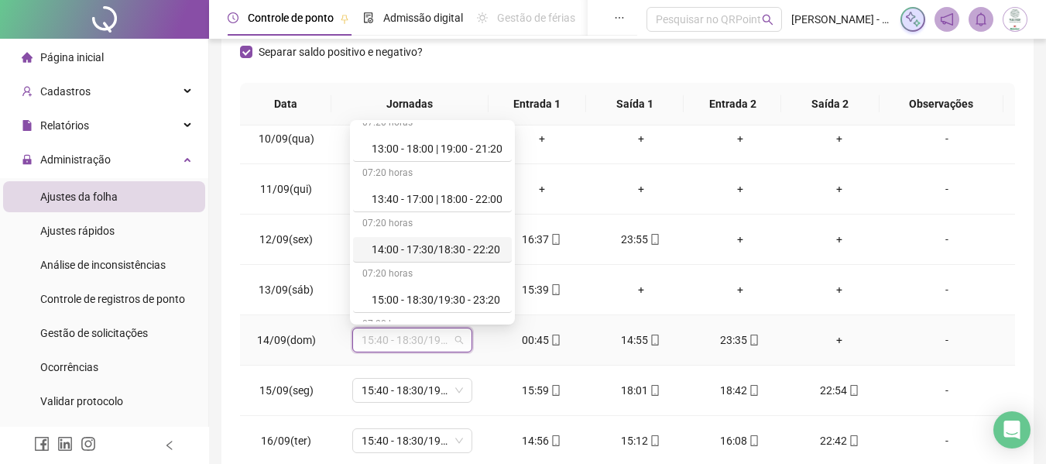
scroll to position [542, 0]
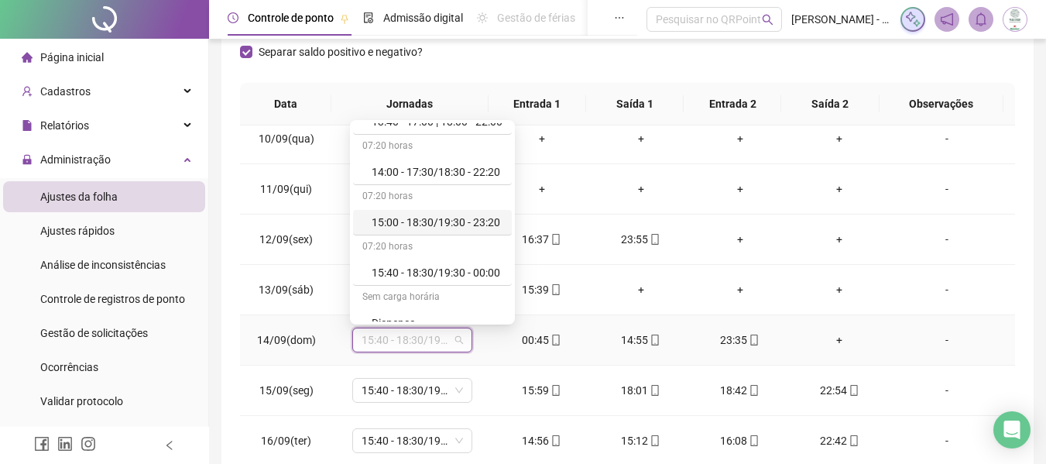
click at [432, 221] on div "15:00 - 18:30/19:30 - 23:20" at bounding box center [437, 222] width 131 height 17
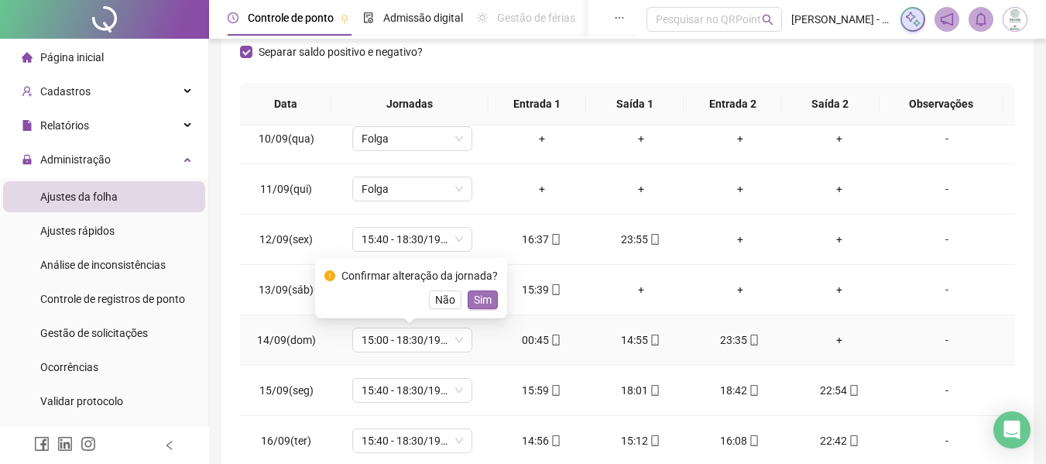
click at [478, 299] on span "Sim" at bounding box center [483, 299] width 18 height 17
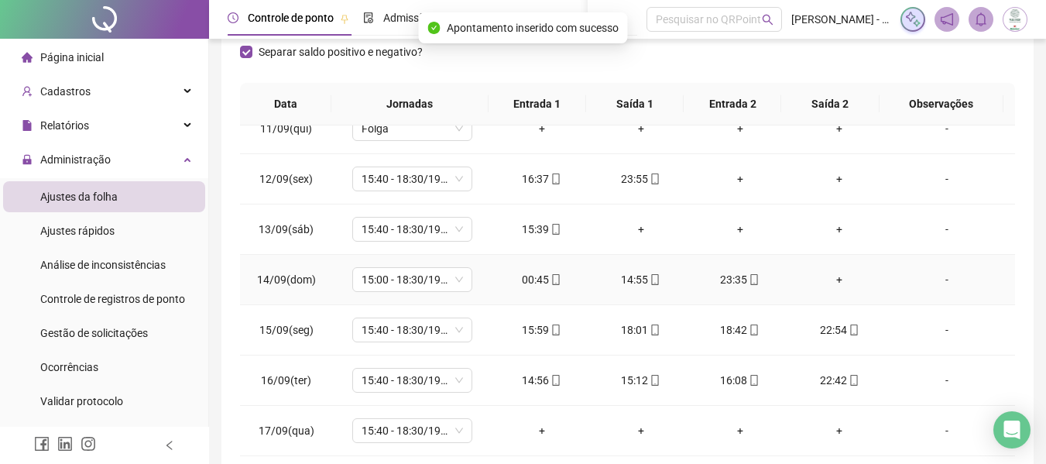
scroll to position [327, 0]
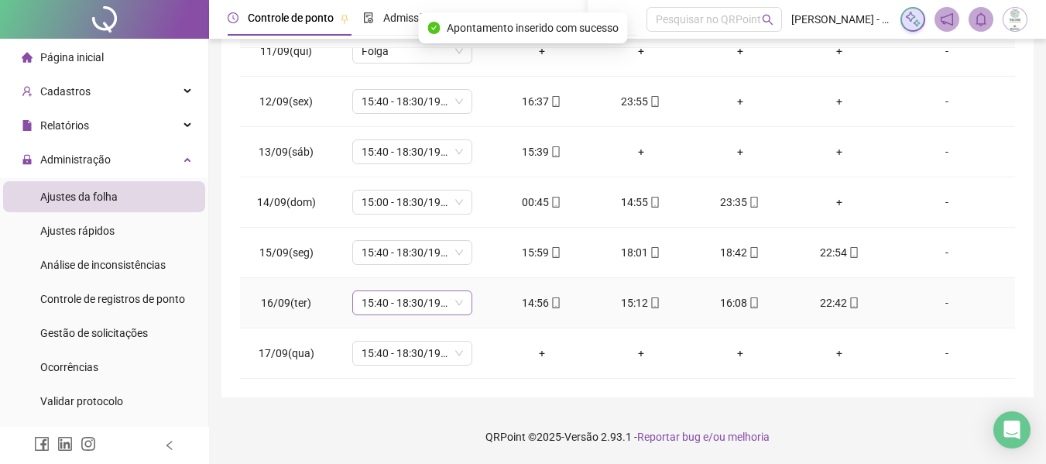
click at [417, 307] on span "15:40 - 18:30/19:30 - 00:00" at bounding box center [412, 302] width 101 height 23
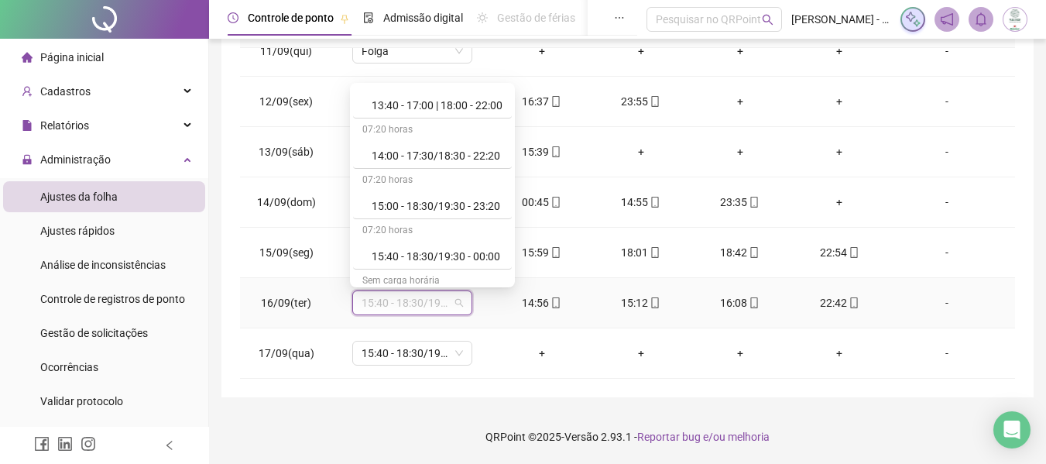
scroll to position [542, 0]
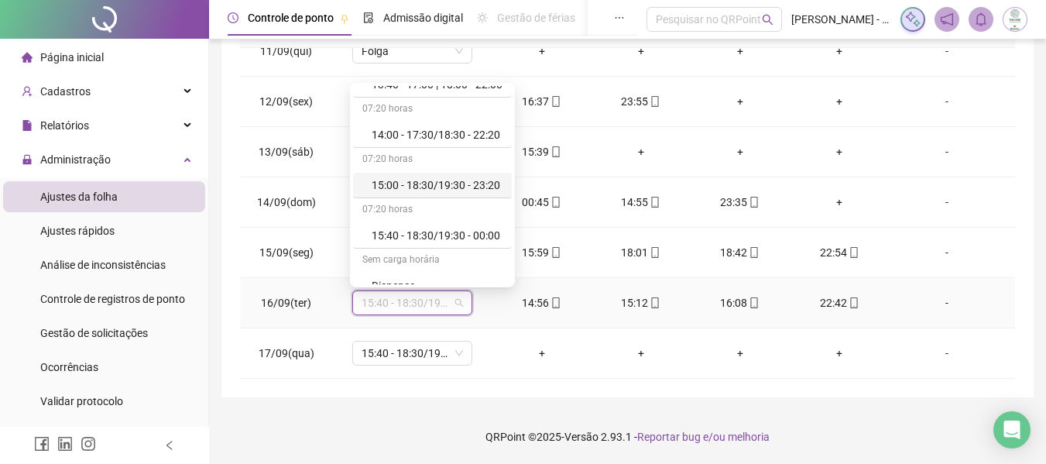
click at [439, 178] on div "15:00 - 18:30/19:30 - 23:20" at bounding box center [437, 185] width 131 height 17
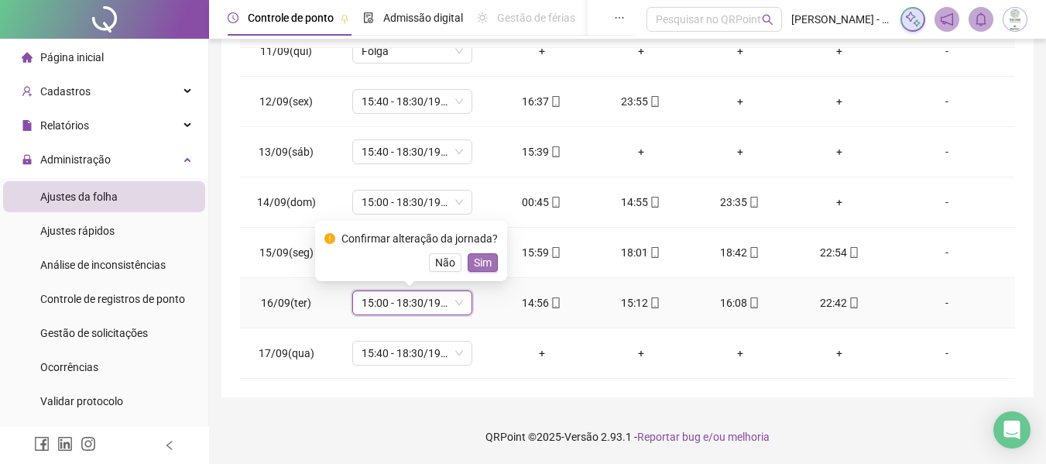
click at [477, 262] on span "Sim" at bounding box center [483, 262] width 18 height 17
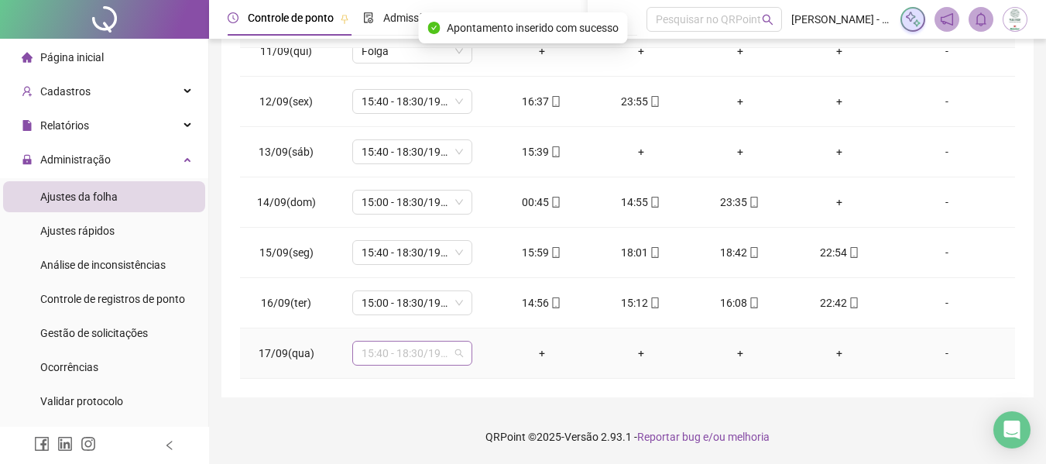
click at [410, 351] on span "15:40 - 18:30/19:30 - 00:00" at bounding box center [412, 352] width 101 height 23
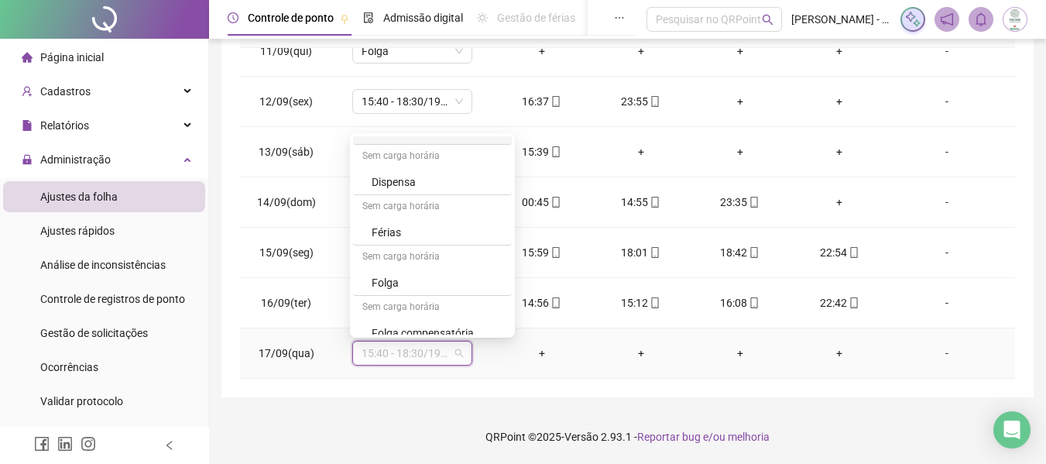
scroll to position [697, 0]
click at [401, 286] on div "Folga" at bounding box center [437, 281] width 131 height 17
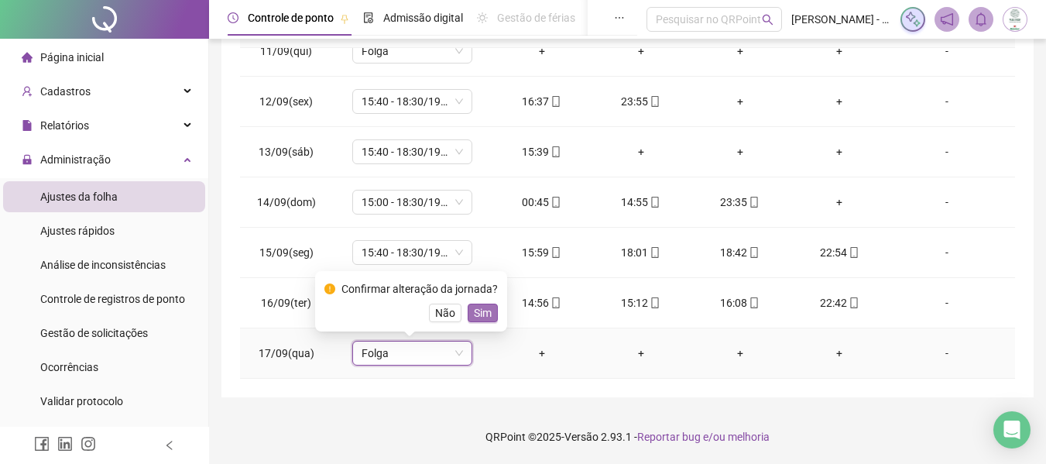
drag, startPoint x: 484, startPoint y: 314, endPoint x: 455, endPoint y: 316, distance: 28.7
click at [484, 314] on span "Sim" at bounding box center [483, 312] width 18 height 17
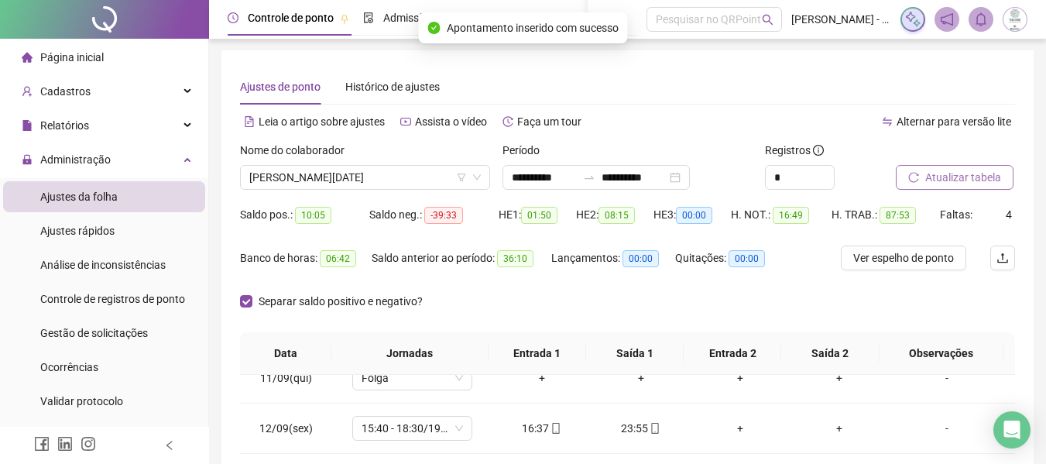
scroll to position [0, 0]
click at [976, 175] on span "Atualizar tabela" at bounding box center [963, 178] width 76 height 17
click at [567, 285] on div "Lançamentos: 00:00" at bounding box center [613, 267] width 124 height 43
click at [490, 324] on div "Separar saldo positivo e negativo?" at bounding box center [627, 311] width 775 height 43
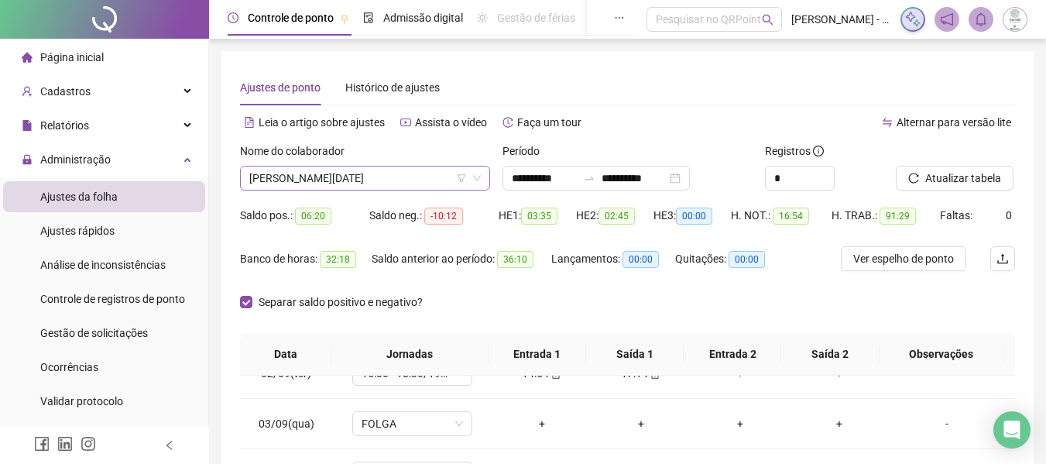
click at [402, 172] on span "[PERSON_NAME][DATE]" at bounding box center [364, 177] width 231 height 23
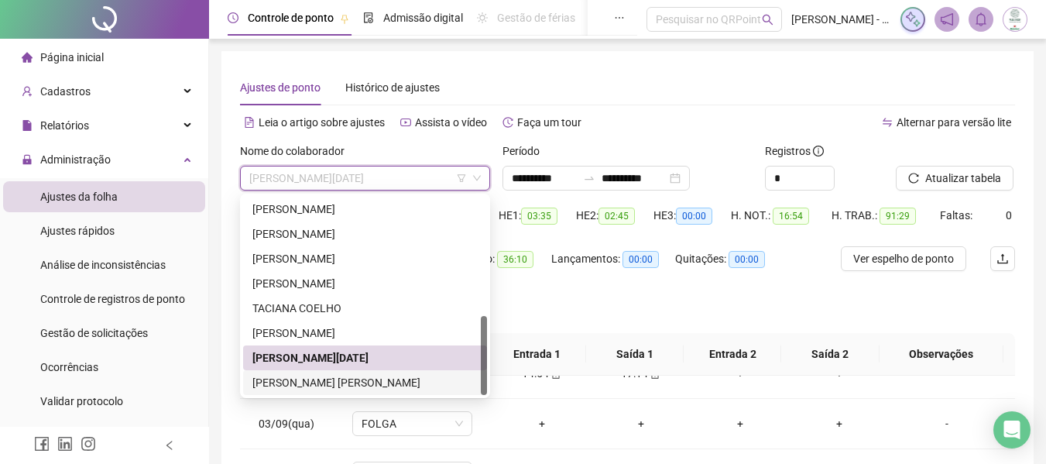
click at [331, 380] on div "[PERSON_NAME] [PERSON_NAME]" at bounding box center [364, 382] width 225 height 17
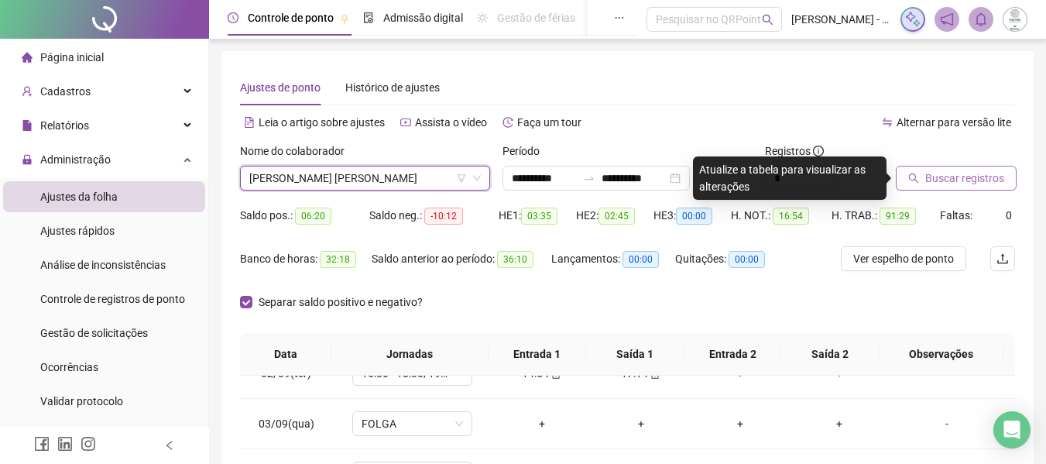
click at [952, 169] on button "Buscar registros" at bounding box center [956, 178] width 121 height 25
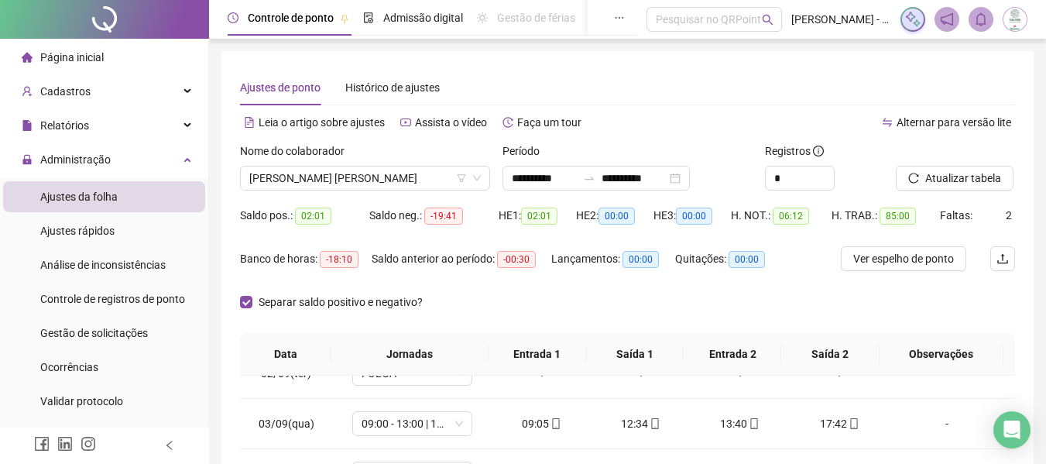
click at [589, 300] on div "Separar saldo positivo e negativo?" at bounding box center [627, 311] width 775 height 43
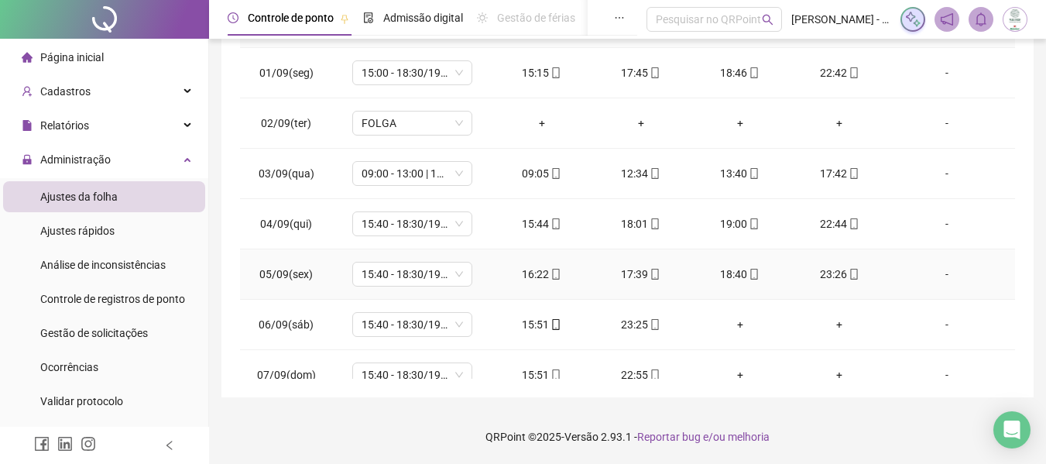
drag, startPoint x: 711, startPoint y: 254, endPoint x: 781, endPoint y: 47, distance: 218.4
click at [783, 47] on th "Saída 2" at bounding box center [830, 26] width 98 height 43
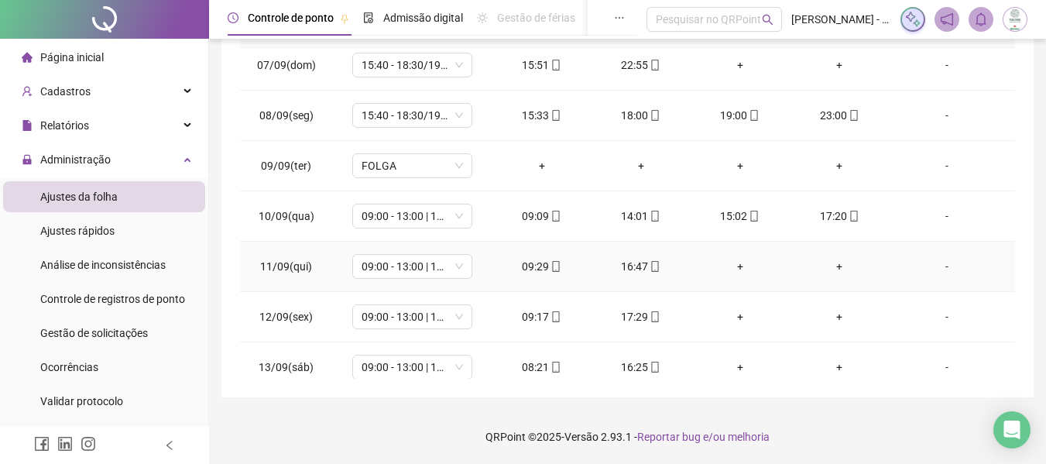
scroll to position [387, 0]
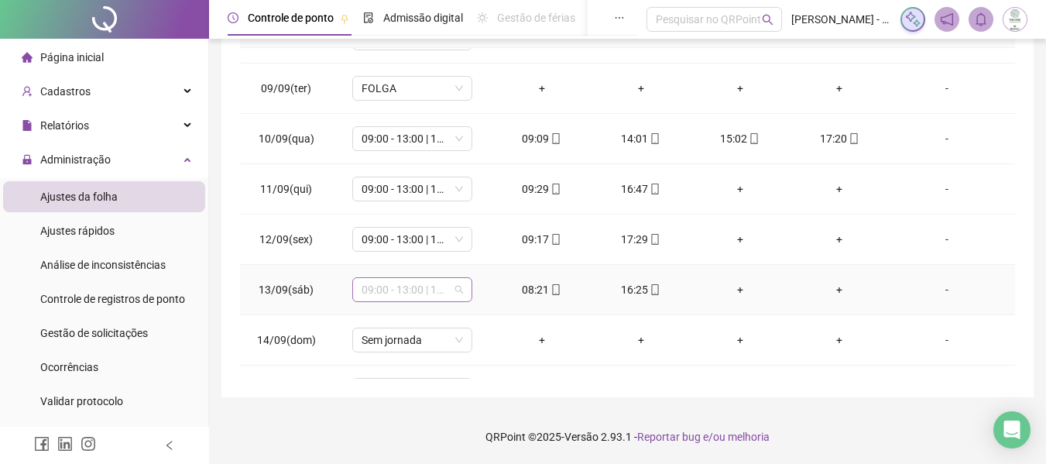
click at [405, 293] on span "09:00 - 13:00 | 14:00 - 17:20" at bounding box center [412, 289] width 101 height 23
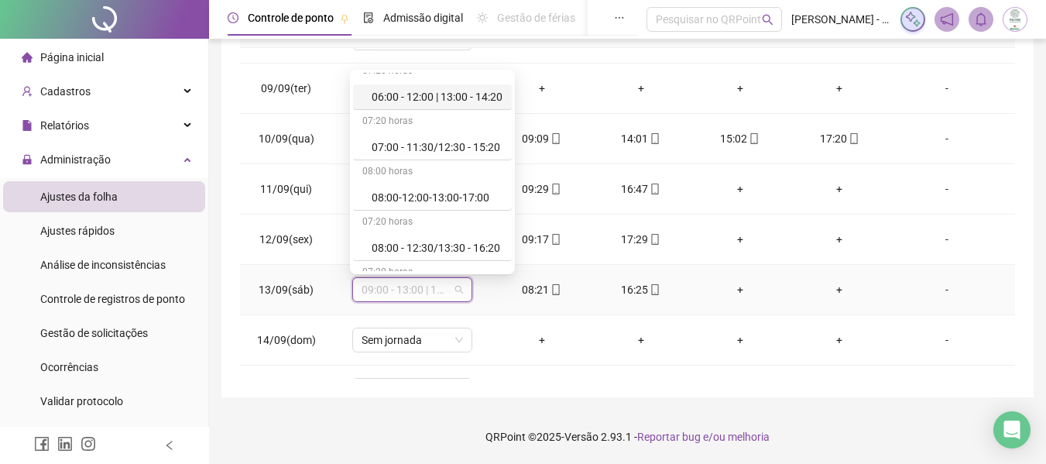
scroll to position [77, 0]
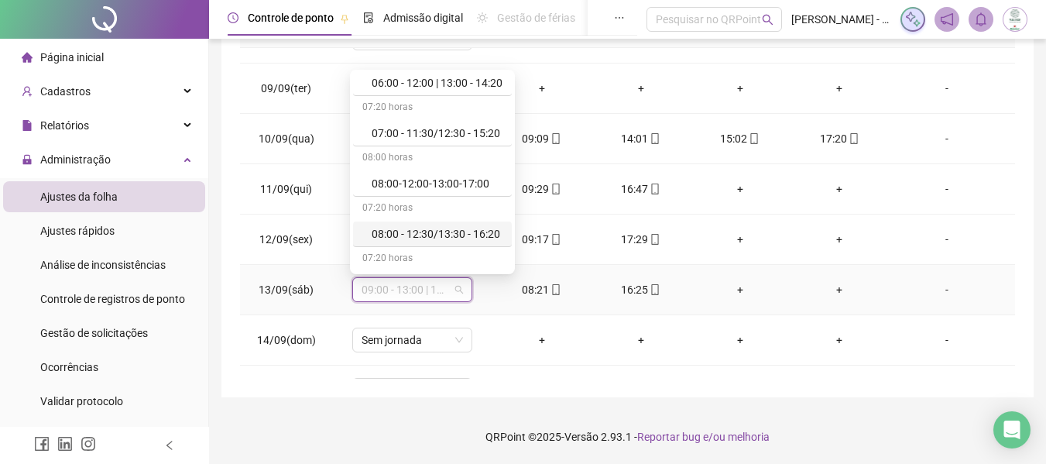
click at [446, 231] on div "08:00 - 12:30/13:30 - 16:20" at bounding box center [437, 233] width 131 height 17
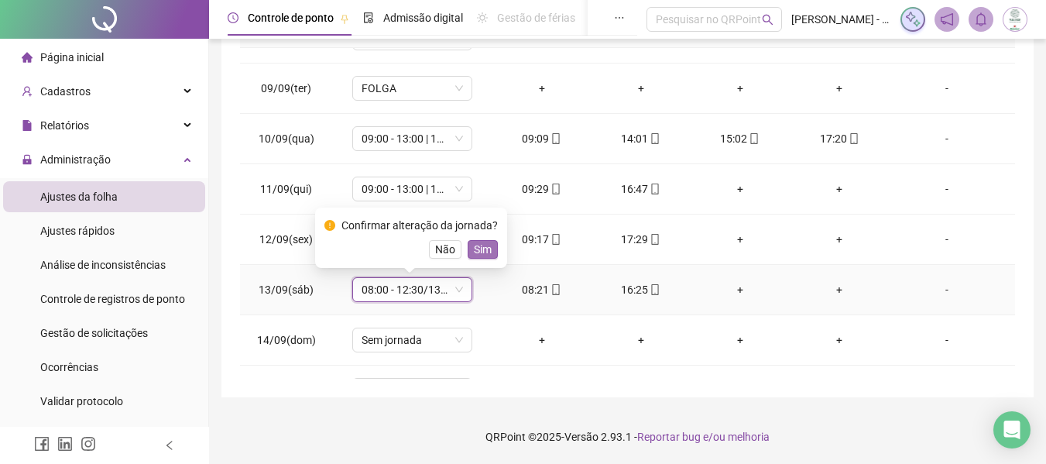
click at [485, 254] on span "Sim" at bounding box center [483, 249] width 18 height 17
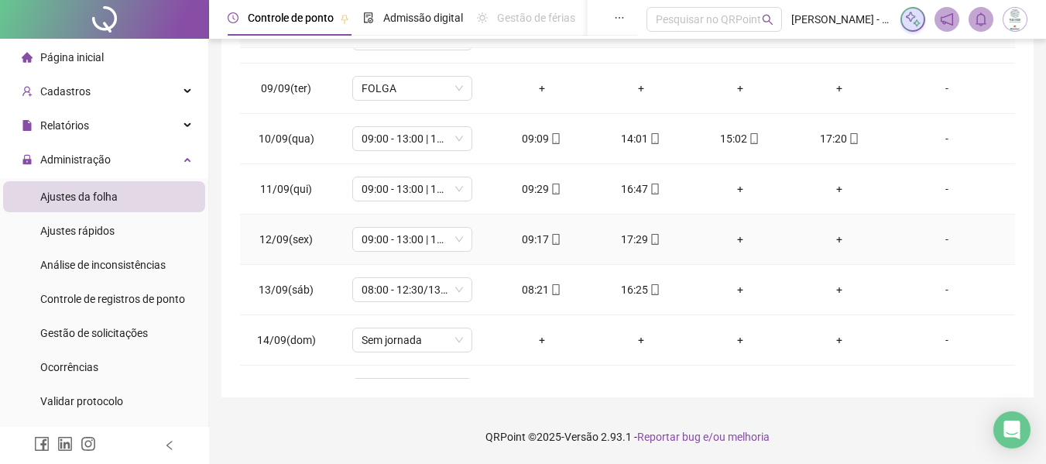
scroll to position [525, 0]
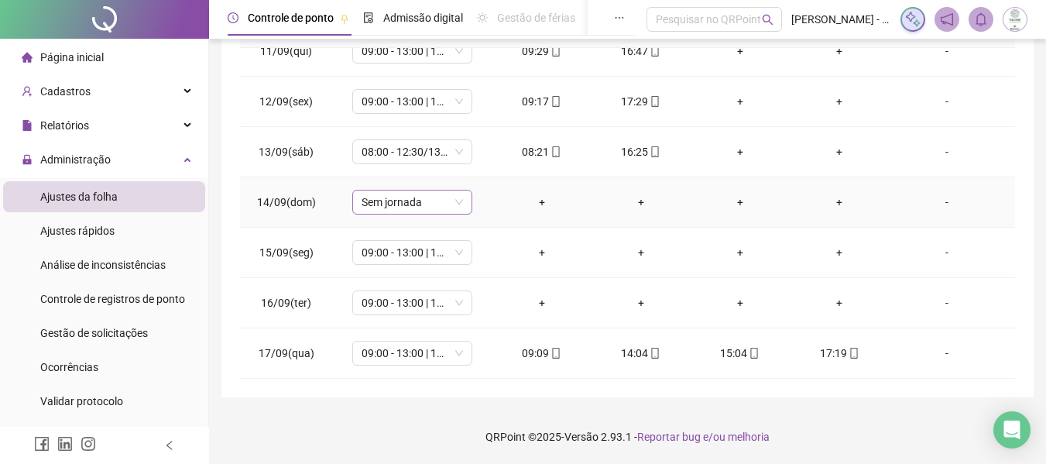
click at [427, 201] on span "Sem jornada" at bounding box center [412, 201] width 101 height 23
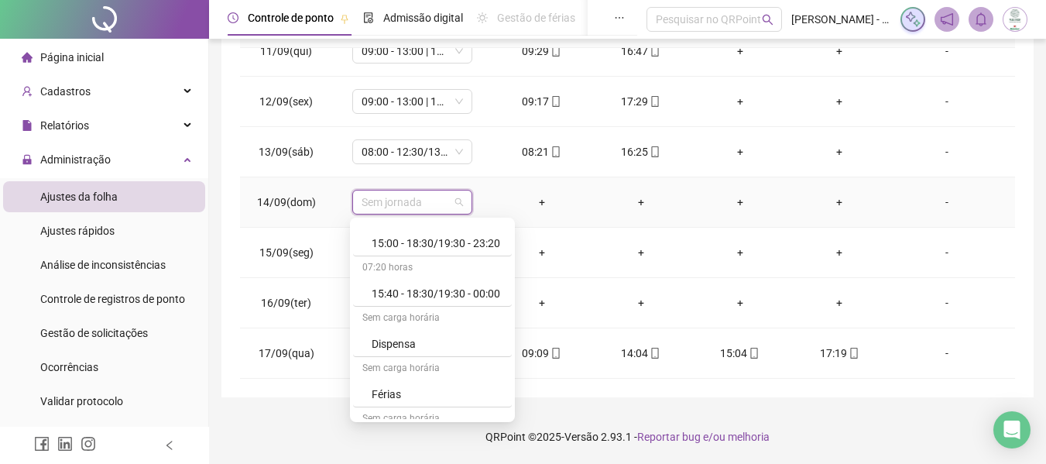
scroll to position [715, 0]
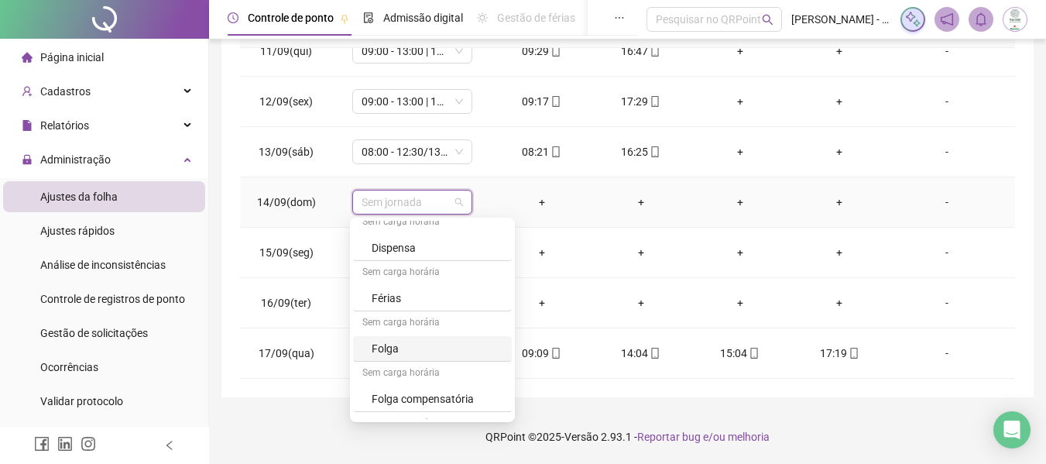
click at [403, 349] on div "Folga" at bounding box center [437, 348] width 131 height 17
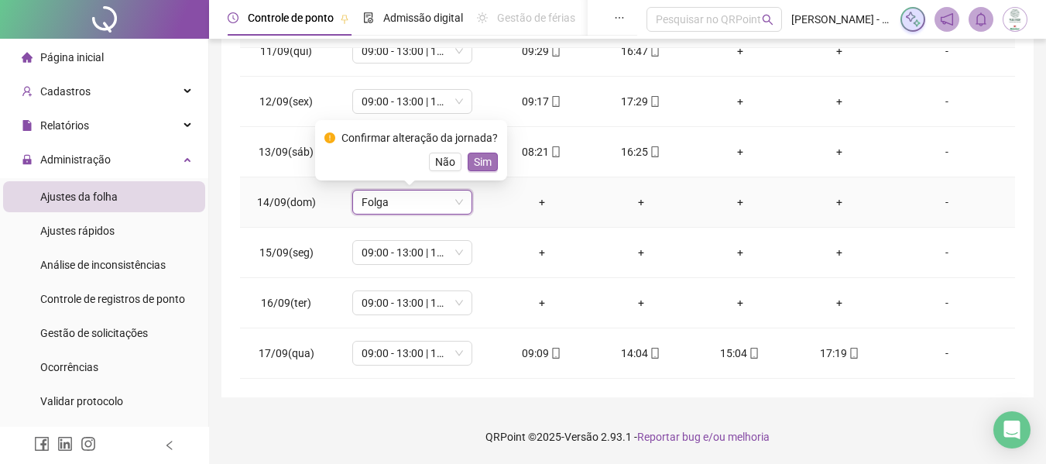
click at [480, 158] on span "Sim" at bounding box center [483, 161] width 18 height 17
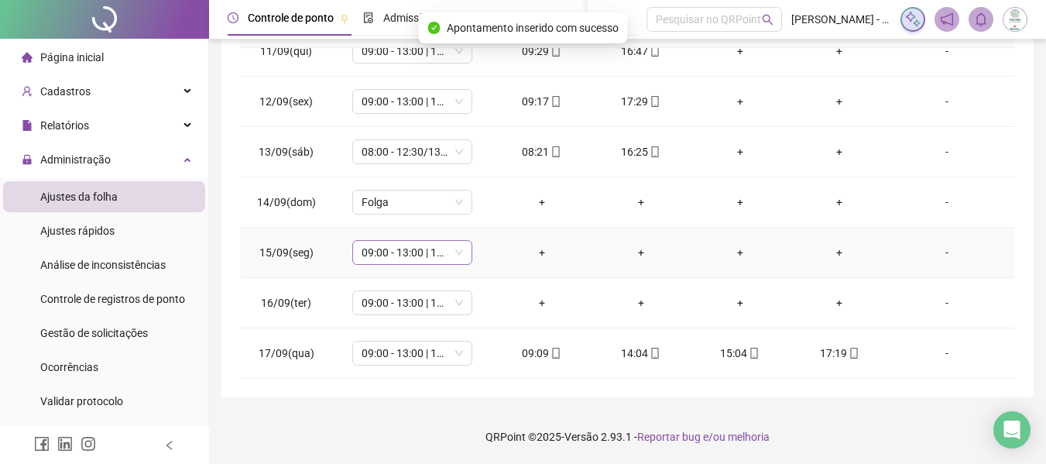
click at [399, 250] on span "09:00 - 13:00 | 14:00 - 17:20" at bounding box center [412, 252] width 101 height 23
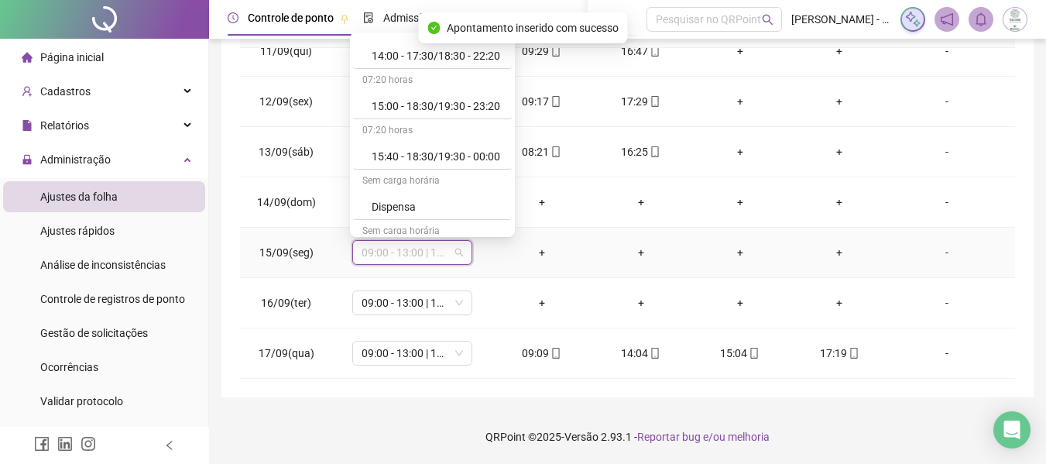
scroll to position [697, 0]
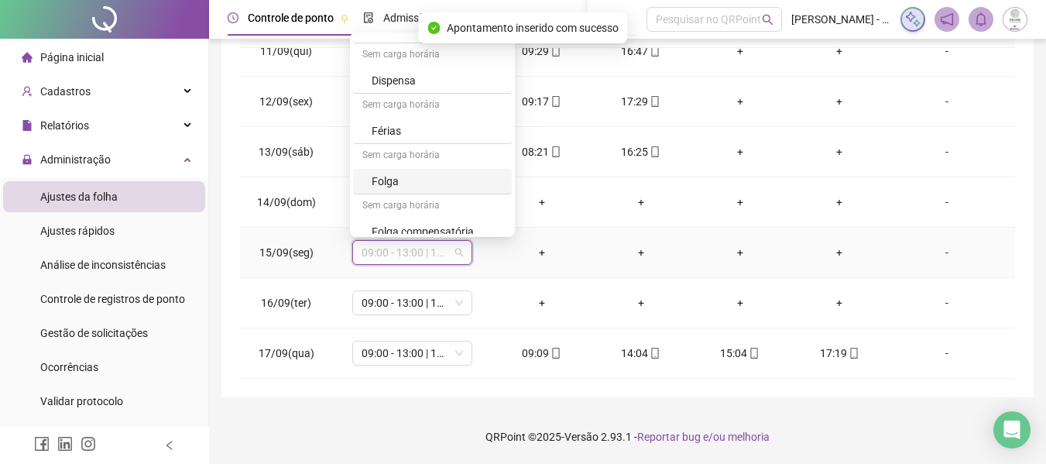
click at [398, 179] on div "Folga" at bounding box center [437, 181] width 131 height 17
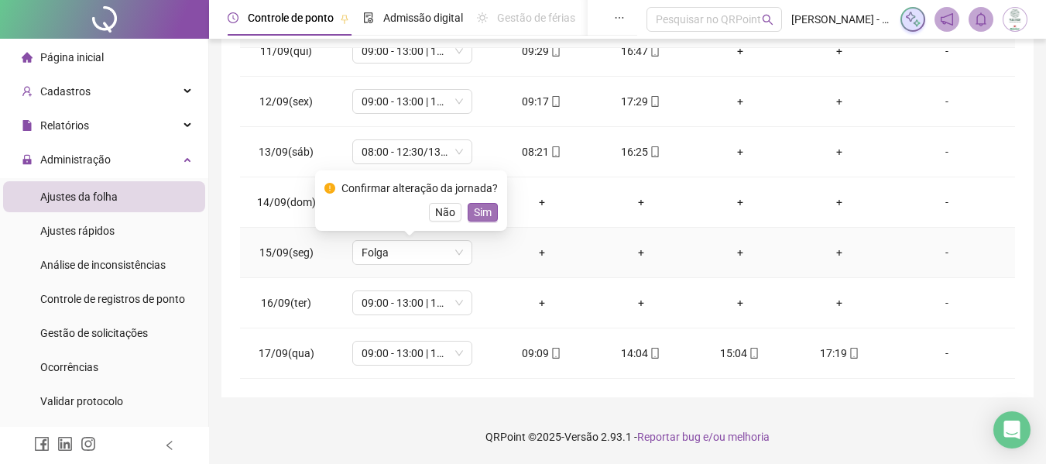
click at [480, 217] on span "Sim" at bounding box center [483, 212] width 18 height 17
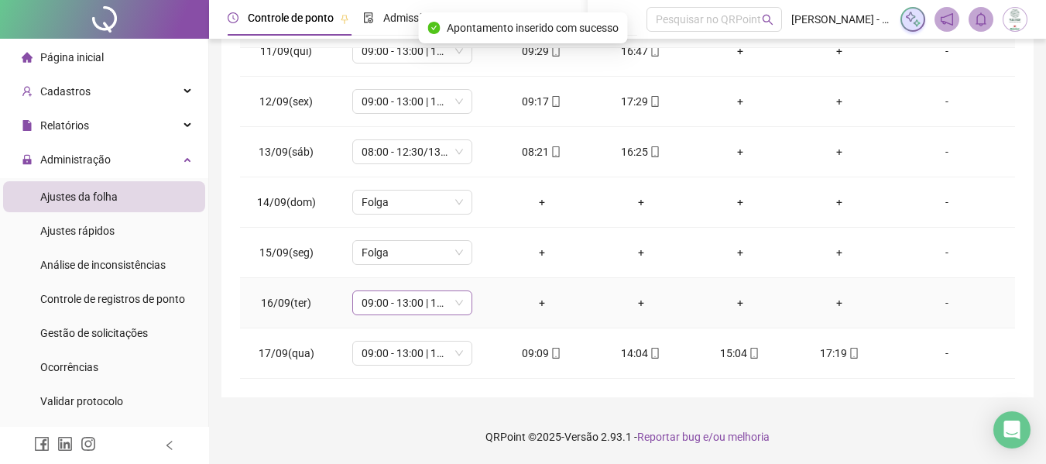
click at [403, 297] on span "09:00 - 13:00 | 14:00 - 17:20" at bounding box center [412, 302] width 101 height 23
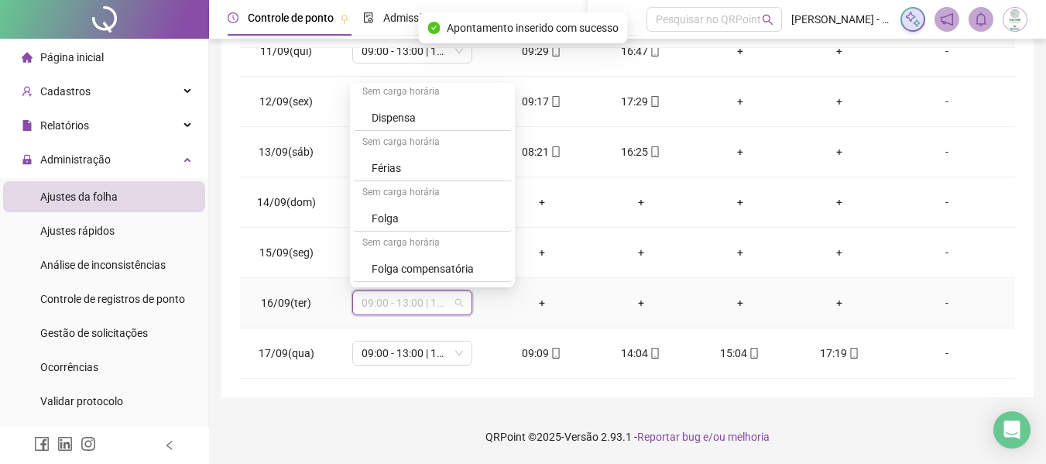
scroll to position [728, 0]
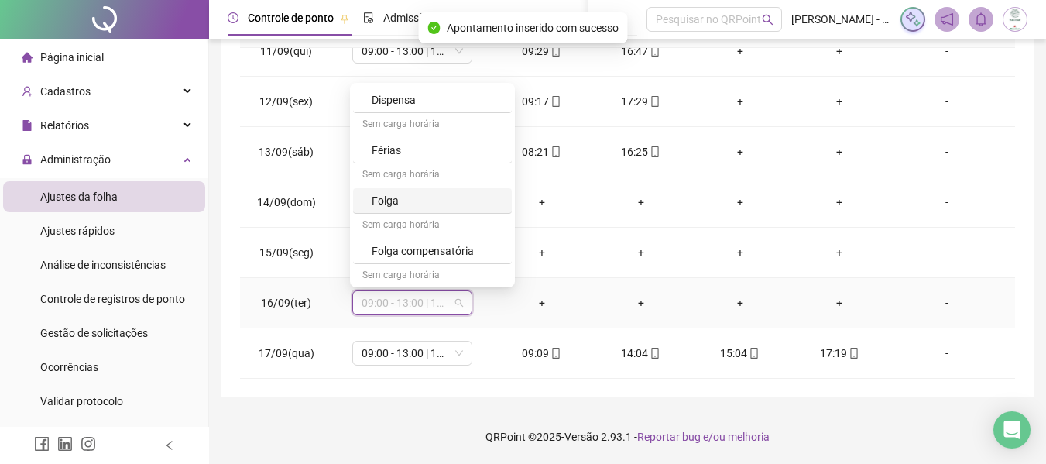
click at [425, 196] on div "Folga" at bounding box center [437, 200] width 131 height 17
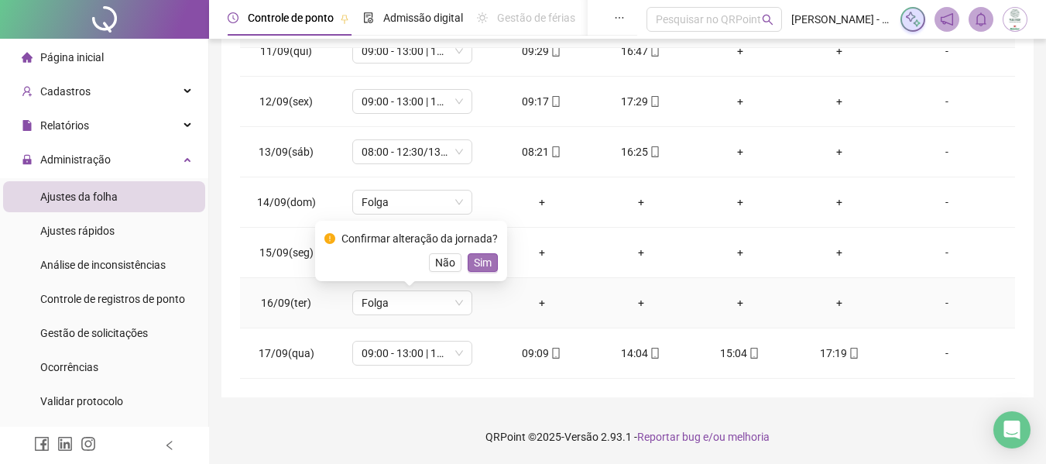
click at [484, 262] on span "Sim" at bounding box center [483, 262] width 18 height 17
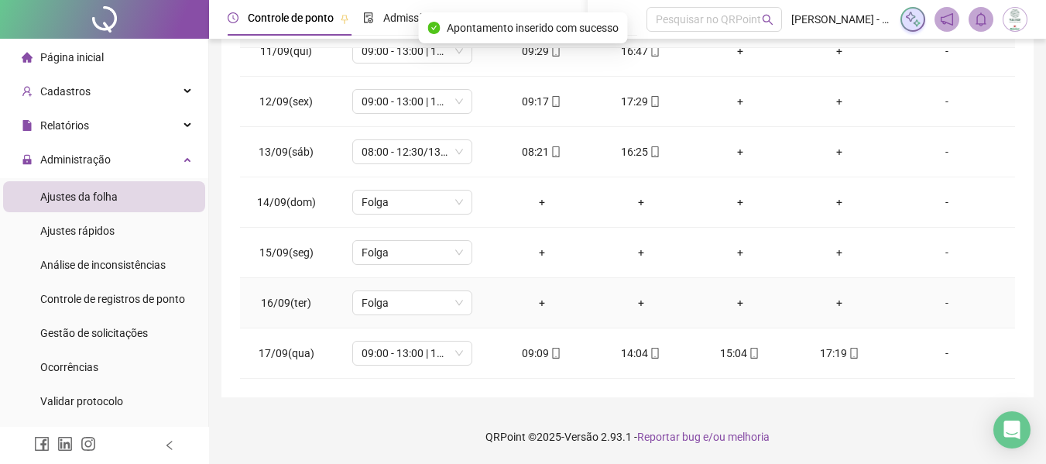
click at [942, 305] on div "-" at bounding box center [946, 302] width 91 height 17
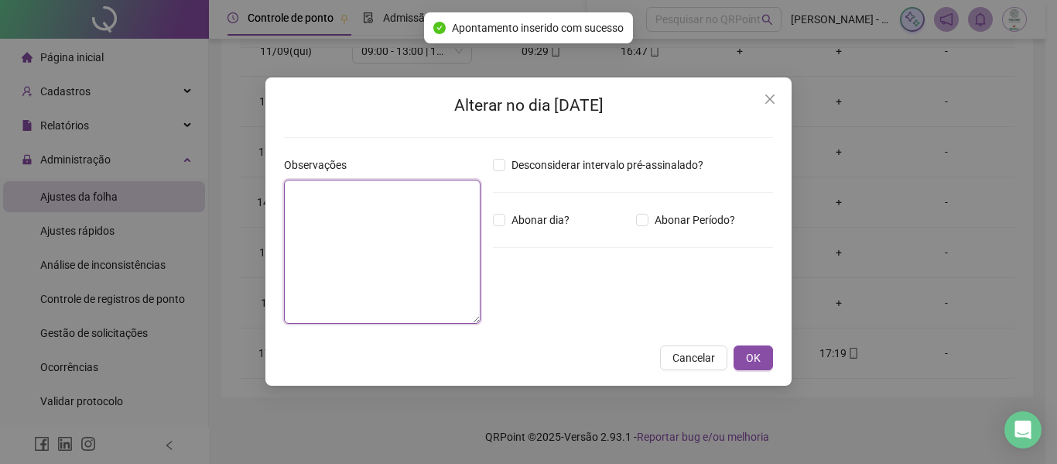
click at [370, 218] on textarea at bounding box center [382, 252] width 197 height 144
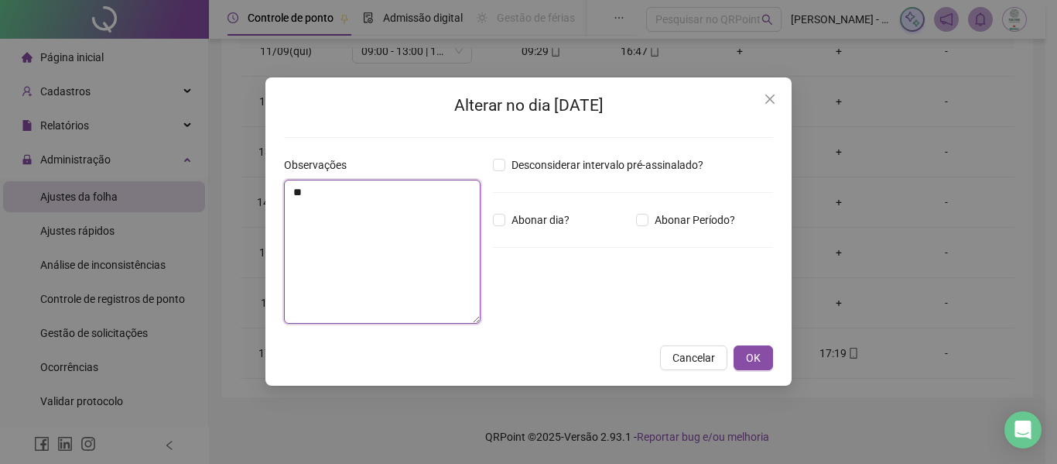
type textarea "*"
type textarea "**********"
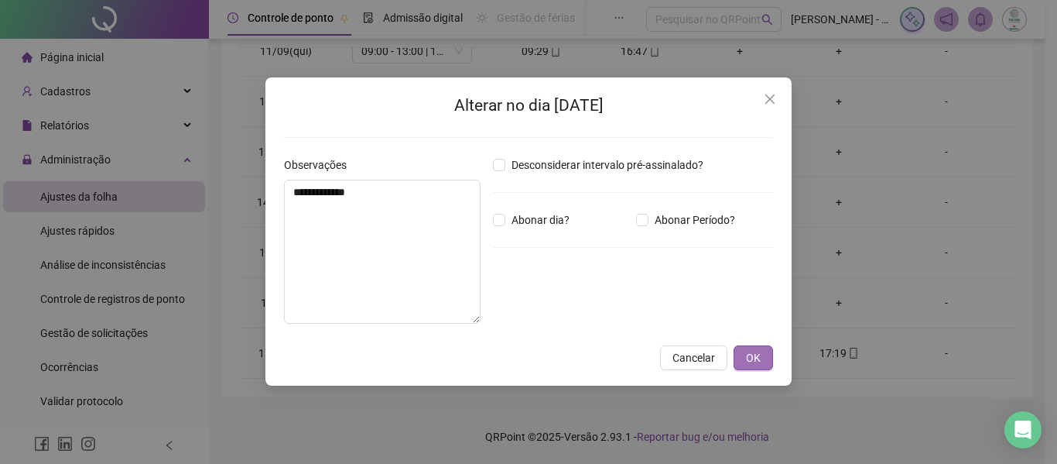
click at [756, 355] on span "OK" at bounding box center [753, 357] width 15 height 17
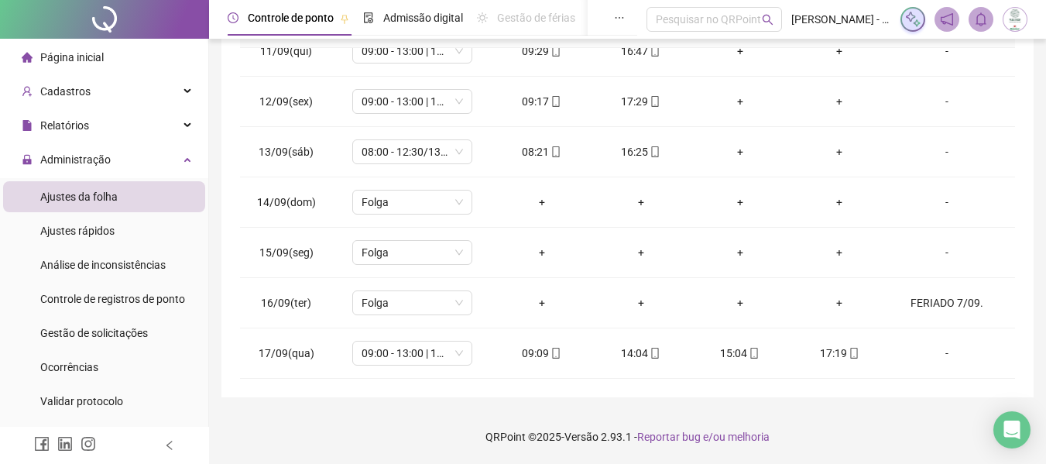
scroll to position [0, 0]
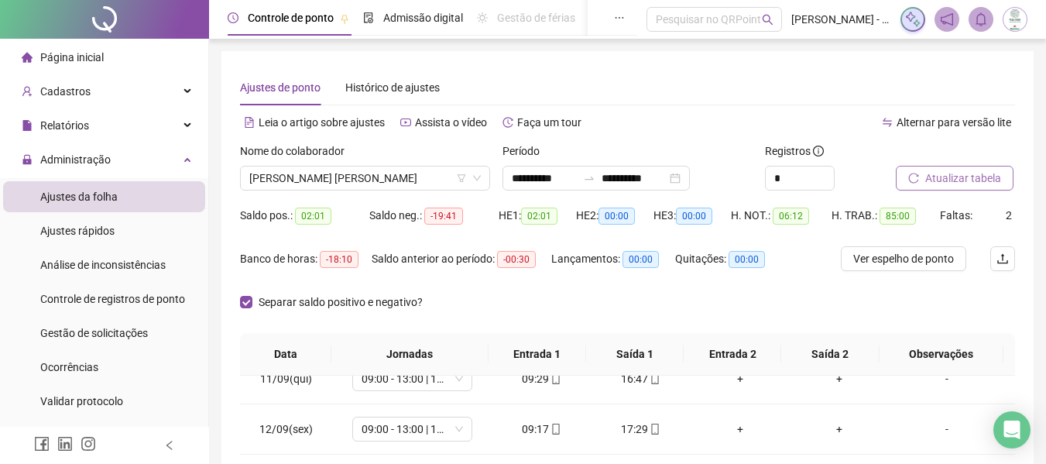
click at [962, 177] on span "Atualizar tabela" at bounding box center [963, 178] width 76 height 17
click at [499, 306] on div "Separar saldo positivo e negativo?" at bounding box center [627, 311] width 775 height 43
click at [516, 174] on input "**********" at bounding box center [544, 178] width 65 height 17
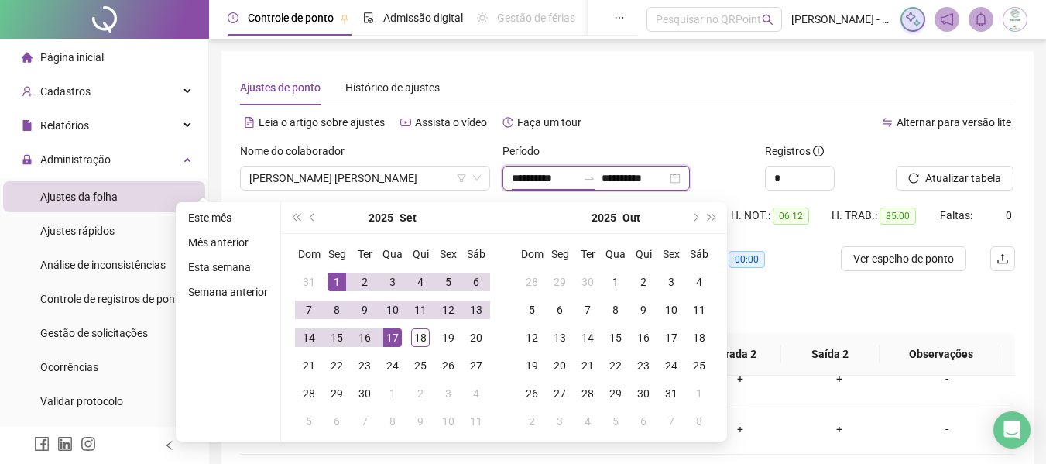
type input "**********"
click at [337, 277] on div "1" at bounding box center [336, 281] width 19 height 19
type input "**********"
click at [389, 338] on div "17" at bounding box center [392, 337] width 19 height 19
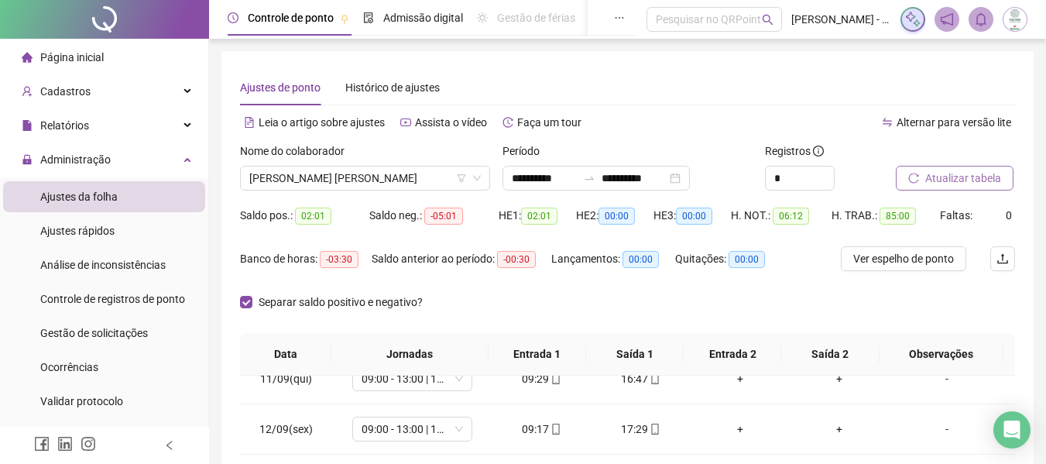
click at [928, 181] on span "Atualizar tabela" at bounding box center [963, 178] width 76 height 17
